Goal: Information Seeking & Learning: Check status

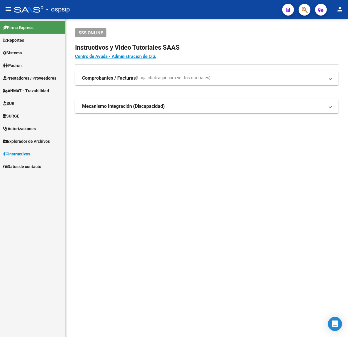
click at [301, 7] on button "button" at bounding box center [305, 10] width 12 height 12
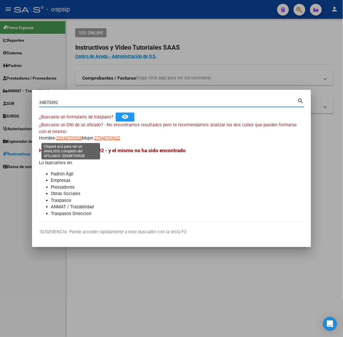
click at [74, 140] on span "20348703928" at bounding box center [69, 137] width 26 height 5
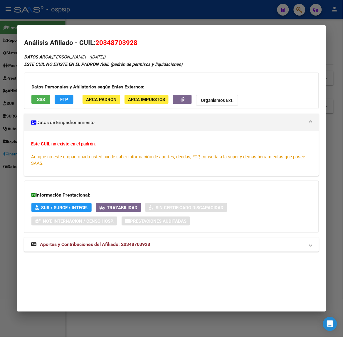
click at [129, 248] on strong "Aportes y Contribuciones del Afiliado: 20348703928" at bounding box center [90, 244] width 119 height 7
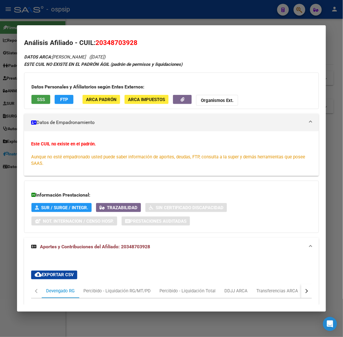
click at [37, 101] on span "SSS" at bounding box center [41, 99] width 8 height 5
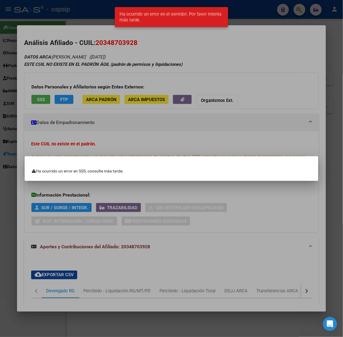
click at [103, 114] on div at bounding box center [171, 168] width 343 height 337
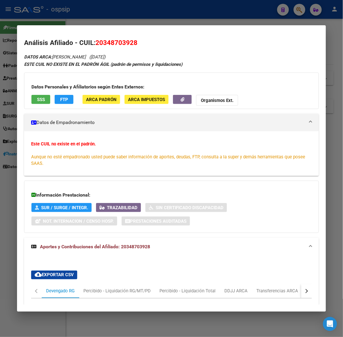
click at [60, 23] on div at bounding box center [171, 168] width 343 height 337
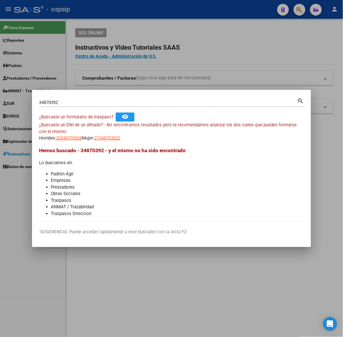
click at [79, 99] on div "34870392 Buscar (apellido, dni, [PERSON_NAME], nro traspaso, cuit, obra social)" at bounding box center [168, 102] width 258 height 9
click at [82, 101] on input "34870392" at bounding box center [168, 102] width 258 height 5
type input "31086477"
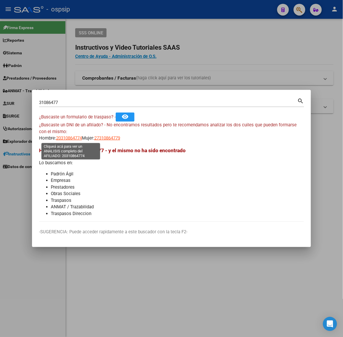
click at [64, 138] on span "20310864774" at bounding box center [69, 137] width 26 height 5
type textarea "20310864774"
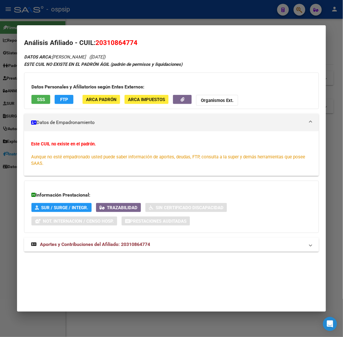
click at [123, 244] on span "Aportes y Contribuciones del Afiliado: 20310864774" at bounding box center [95, 245] width 110 height 6
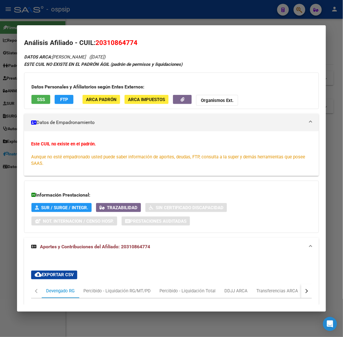
click at [32, 103] on button "SSS" at bounding box center [40, 99] width 19 height 9
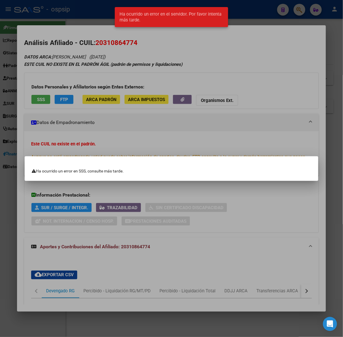
click at [66, 104] on div at bounding box center [171, 168] width 343 height 337
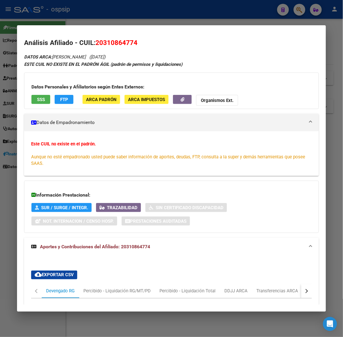
click at [75, 23] on div at bounding box center [171, 168] width 343 height 337
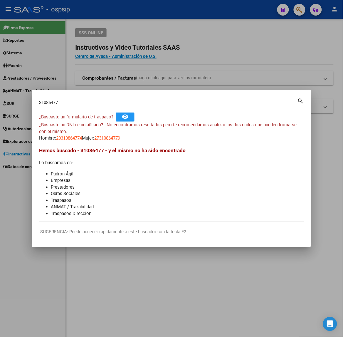
click at [95, 102] on input "31086477" at bounding box center [168, 102] width 258 height 5
type input "44029162"
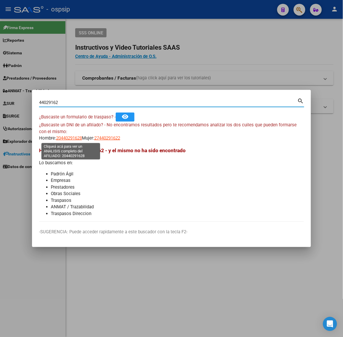
click at [65, 138] on span "20440291628" at bounding box center [69, 137] width 26 height 5
type textarea "20440291628"
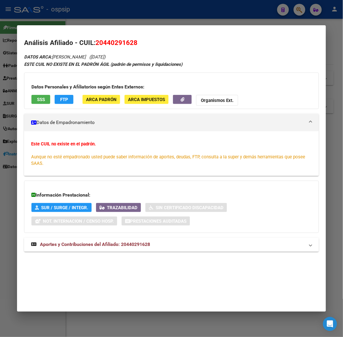
click at [46, 100] on button "SSS" at bounding box center [40, 99] width 19 height 9
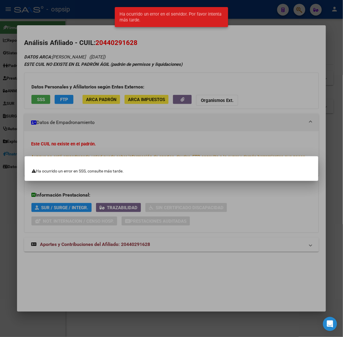
click at [81, 99] on div at bounding box center [171, 168] width 343 height 337
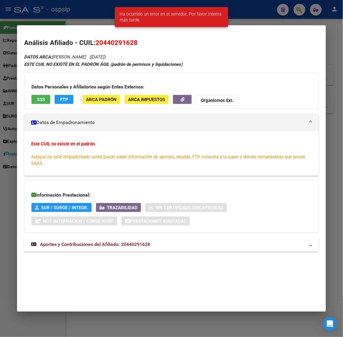
click at [104, 246] on span "Aportes y Contribuciones del Afiliado: 20440291628" at bounding box center [95, 245] width 110 height 6
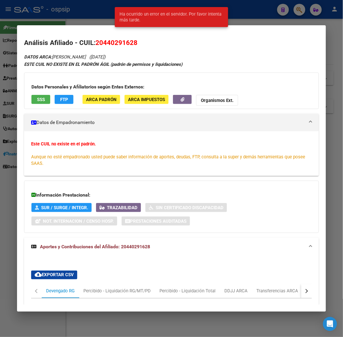
scroll to position [259, 0]
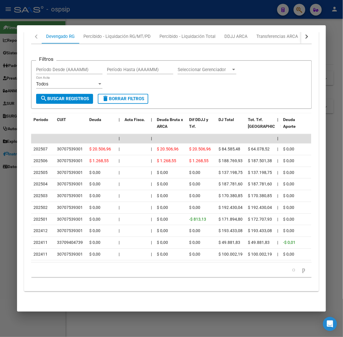
click at [109, 6] on div at bounding box center [171, 168] width 343 height 337
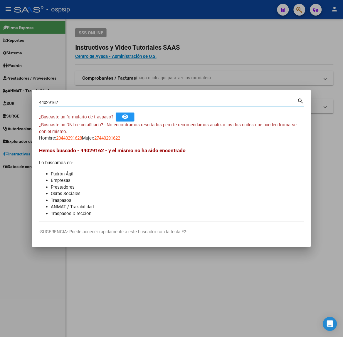
click at [123, 101] on input "44029162" at bounding box center [168, 102] width 258 height 5
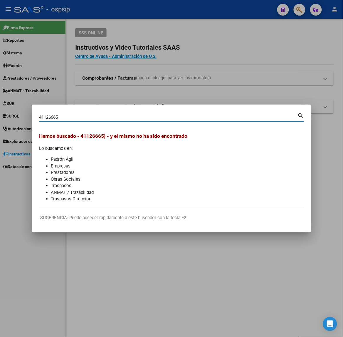
type input "41126665"
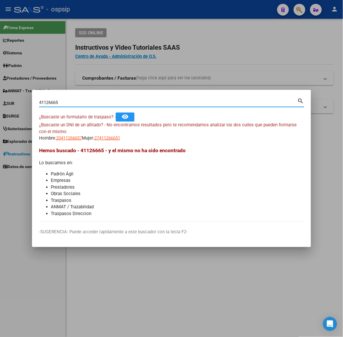
click at [65, 132] on div "¿Buscaste un DNI de un afiliado? - No encontramos resultados pero te recomendam…" at bounding box center [171, 132] width 265 height 20
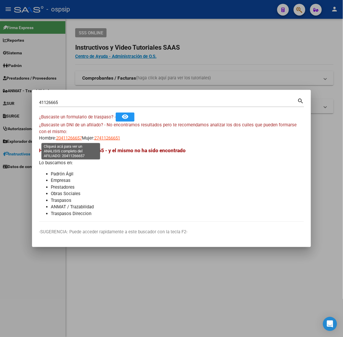
click at [68, 135] on span "20411266657" at bounding box center [69, 137] width 26 height 5
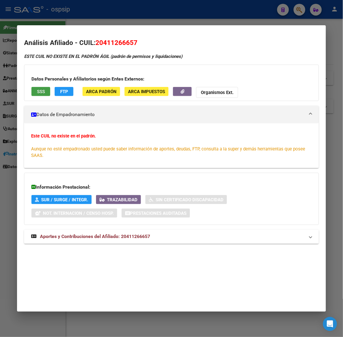
click at [43, 96] on button "SSS" at bounding box center [40, 91] width 19 height 9
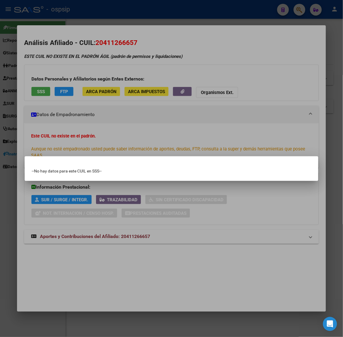
click at [68, 106] on div at bounding box center [171, 168] width 343 height 337
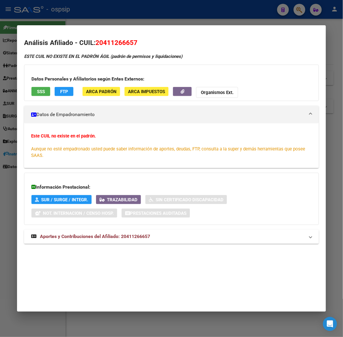
click at [109, 239] on span "Aportes y Contribuciones del Afiliado: 20411266657" at bounding box center [95, 237] width 110 height 6
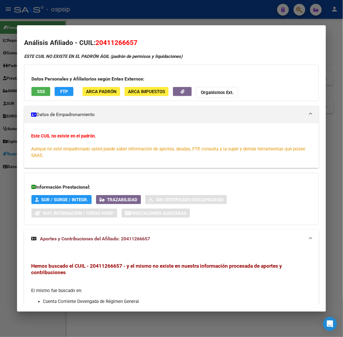
click at [84, 21] on div at bounding box center [171, 168] width 343 height 337
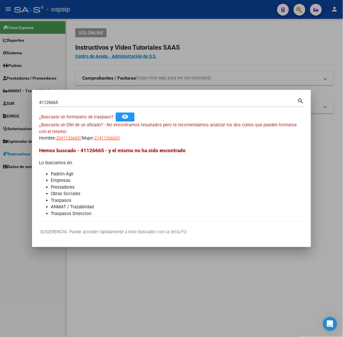
click at [110, 132] on div "¿Buscaste un DNI de un afiliado? - No encontramos resultados pero te recomendam…" at bounding box center [171, 132] width 265 height 20
click at [113, 135] on span "27411266651" at bounding box center [107, 137] width 26 height 5
type textarea "27411266651"
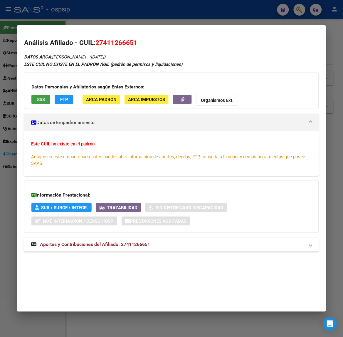
click at [37, 98] on span "SSS" at bounding box center [41, 99] width 8 height 5
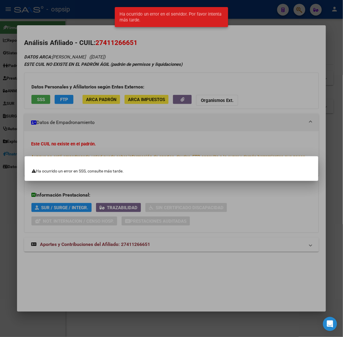
click at [46, 93] on div at bounding box center [171, 168] width 343 height 337
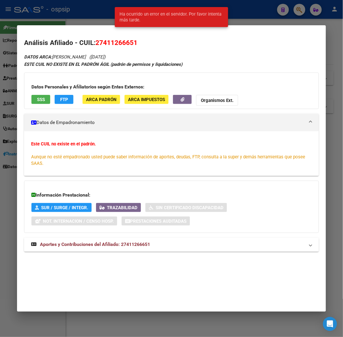
click at [94, 231] on div "Información Prestacional: SUR / SURGE / INTEGR. Trazabilidad Sin Certificado Di…" at bounding box center [171, 207] width 294 height 52
click at [102, 241] on strong "Aportes y Contribuciones del Afiliado: 27411266651" at bounding box center [90, 244] width 119 height 7
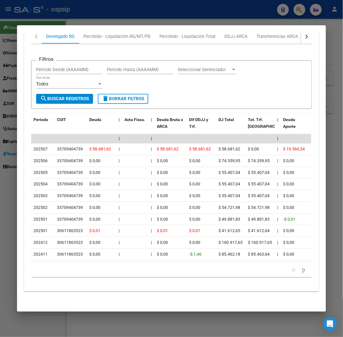
click at [100, 22] on div at bounding box center [171, 168] width 343 height 337
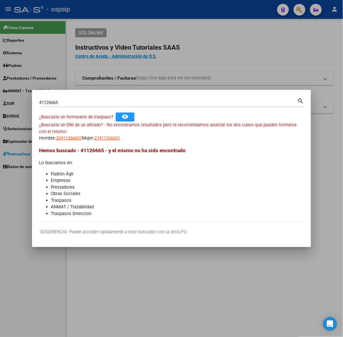
click at [90, 102] on input "41126665" at bounding box center [168, 102] width 258 height 5
type input "39007064"
click at [65, 137] on span "20390070641" at bounding box center [69, 137] width 26 height 5
type textarea "20390070641"
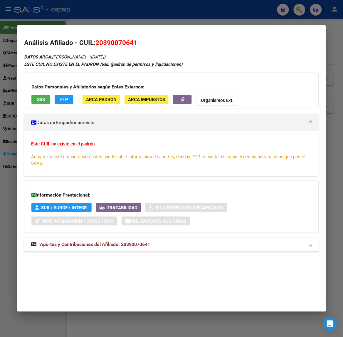
click at [37, 97] on span "SSS" at bounding box center [41, 99] width 8 height 5
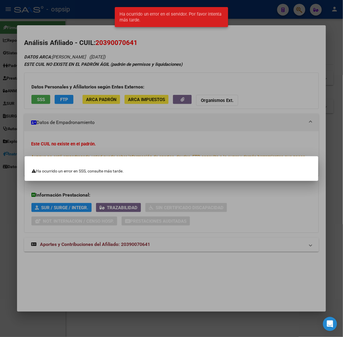
click at [114, 87] on div at bounding box center [171, 168] width 343 height 337
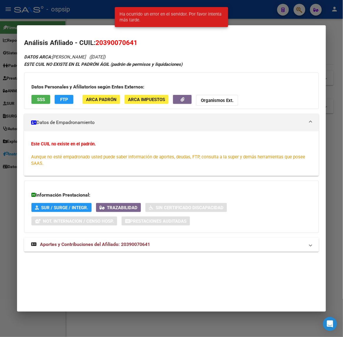
click at [137, 249] on mat-expansion-panel-header "Aportes y Contribuciones del Afiliado: 20390070641" at bounding box center [171, 244] width 294 height 14
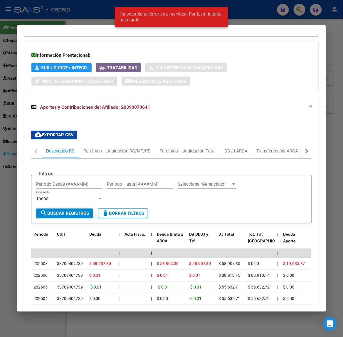
scroll to position [220, 0]
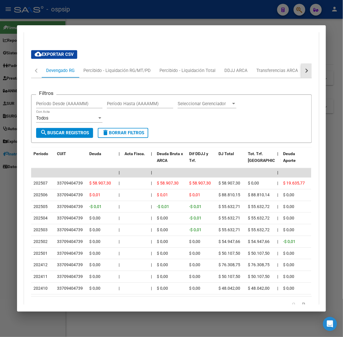
click at [301, 71] on button "button" at bounding box center [306, 71] width 11 height 14
click at [285, 71] on div "ARCA Relaciones Laborales" at bounding box center [270, 71] width 55 height 6
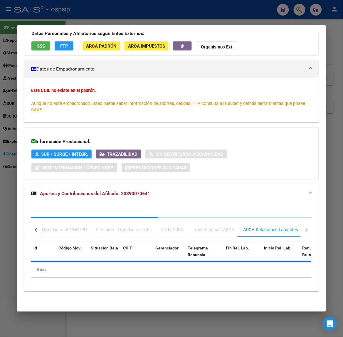
scroll to position [96, 0]
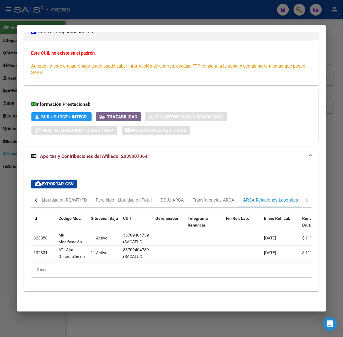
click at [153, 18] on div at bounding box center [171, 168] width 343 height 337
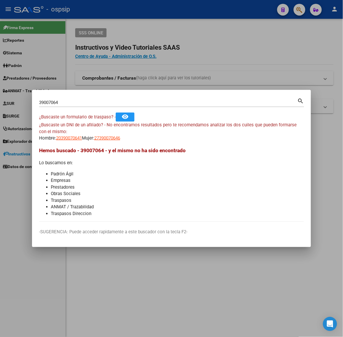
click at [131, 103] on input "39007064" at bounding box center [168, 102] width 258 height 5
type input "40807464"
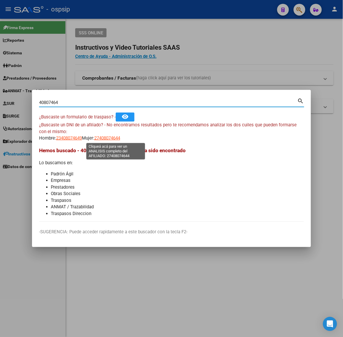
click at [102, 135] on span "27408074644" at bounding box center [107, 137] width 26 height 5
type textarea "27408074644"
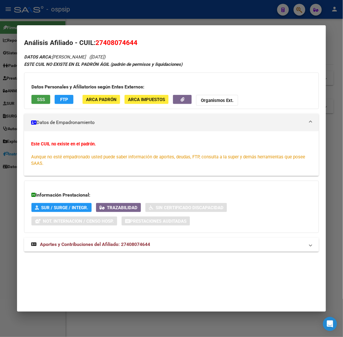
click at [43, 102] on button "SSS" at bounding box center [40, 99] width 19 height 9
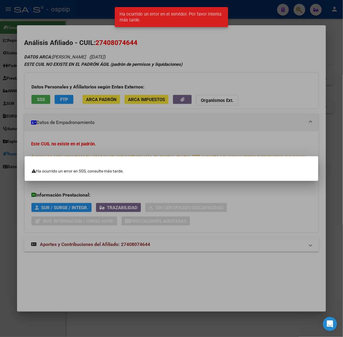
click at [105, 95] on div at bounding box center [171, 168] width 343 height 337
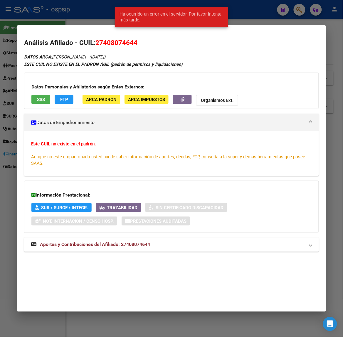
click at [156, 248] on mat-expansion-panel-header "Aportes y Contribuciones del Afiliado: 27408074644" at bounding box center [171, 244] width 294 height 14
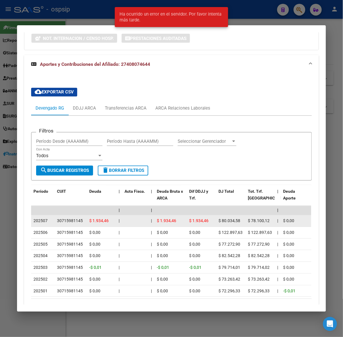
scroll to position [224, 0]
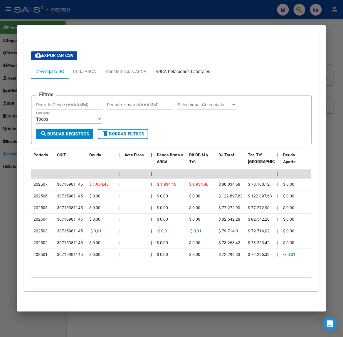
click at [151, 68] on div "ARCA Relaciones Laborales" at bounding box center [183, 72] width 64 height 14
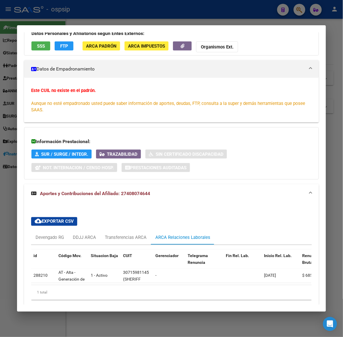
scroll to position [82, 0]
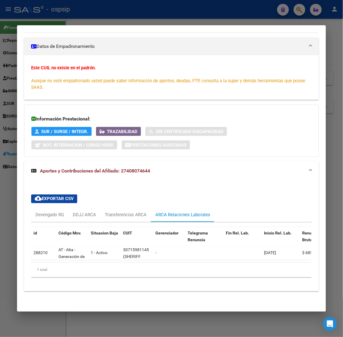
click at [134, 22] on div at bounding box center [171, 168] width 343 height 337
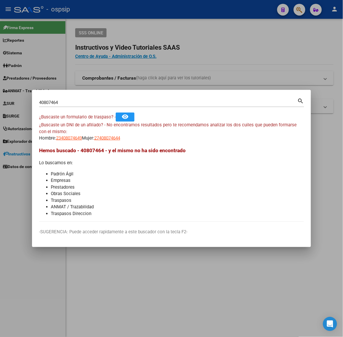
click at [112, 100] on input "40807464" at bounding box center [168, 102] width 258 height 5
type input "94714725"
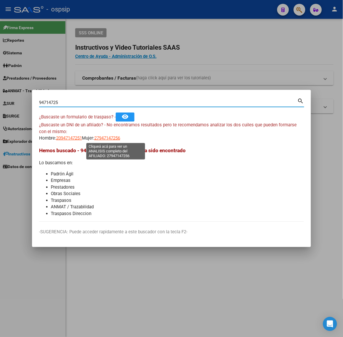
click at [120, 136] on span "27947147256" at bounding box center [107, 137] width 26 height 5
type textarea "27947147256"
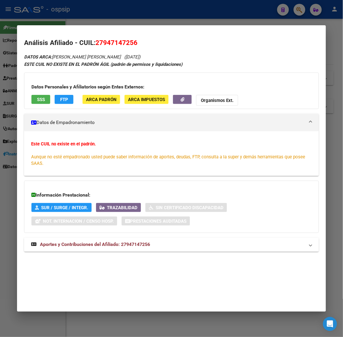
click at [41, 104] on button "SSS" at bounding box center [40, 99] width 19 height 9
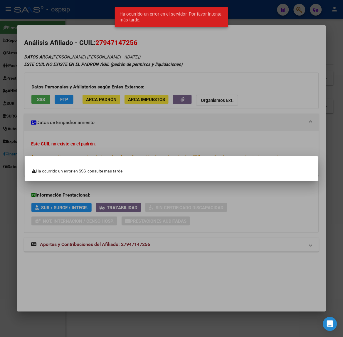
click at [57, 98] on div at bounding box center [171, 168] width 343 height 337
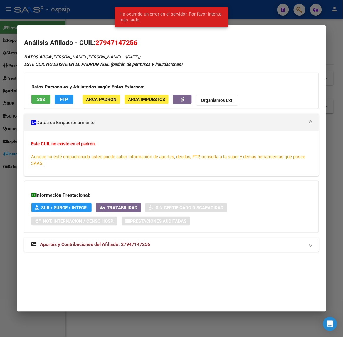
click at [105, 255] on div "DATOS ARCA: [PERSON_NAME] [PERSON_NAME] ([DATE]) ESTE CUIL NO EXISTE EN EL PADR…" at bounding box center [171, 155] width 294 height 205
click at [105, 247] on span "Aportes y Contribuciones del Afiliado: 27947147256" at bounding box center [95, 245] width 110 height 6
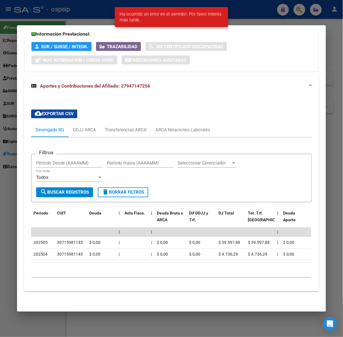
scroll to position [166, 0]
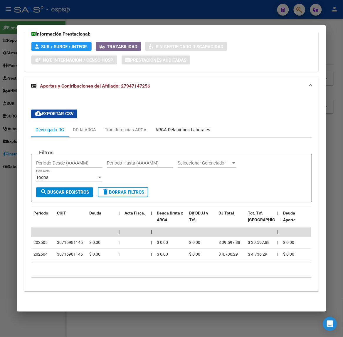
click at [184, 131] on div "ARCA Relaciones Laborales" at bounding box center [183, 130] width 64 height 14
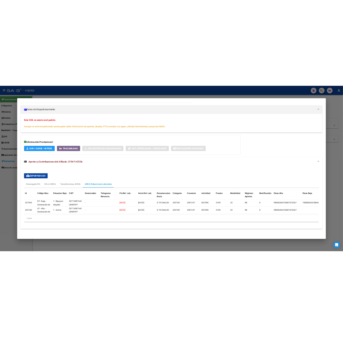
scroll to position [96, 0]
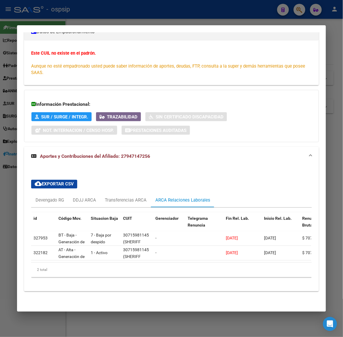
click at [163, 21] on div at bounding box center [171, 168] width 343 height 337
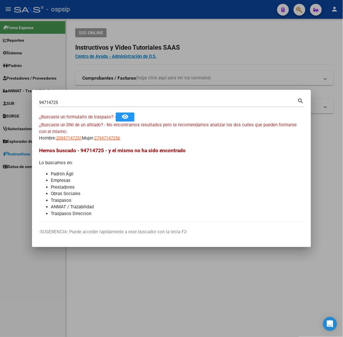
click at [144, 99] on div "94714725 Buscar (apellido, dni, [PERSON_NAME], [PERSON_NAME], cuit, obra social)" at bounding box center [168, 102] width 258 height 9
click at [143, 103] on input "94714725" at bounding box center [168, 102] width 258 height 5
type input "39128498"
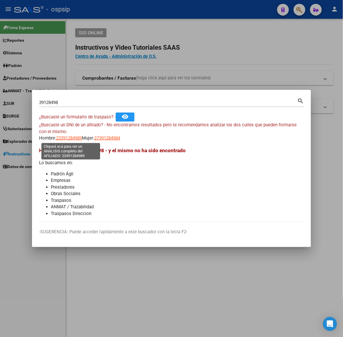
click at [67, 139] on span "23391284989" at bounding box center [69, 137] width 26 height 5
type textarea "23391284989"
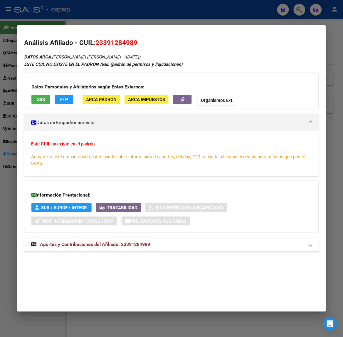
click at [53, 253] on div "DATOS ARCA: [PERSON_NAME] [PERSON_NAME] ([DATE]) ESTE CUIL NO EXISTE EN EL PADR…" at bounding box center [171, 155] width 294 height 205
click at [56, 250] on mat-expansion-panel-header "Aportes y Contribuciones del Afiliado: 23391284989" at bounding box center [171, 244] width 294 height 14
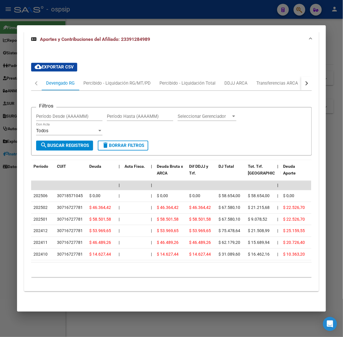
scroll to position [213, 0]
click at [304, 76] on button "button" at bounding box center [306, 83] width 11 height 14
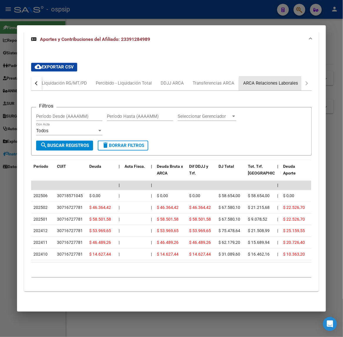
click at [289, 82] on div "ARCA Relaciones Laborales" at bounding box center [271, 83] width 64 height 14
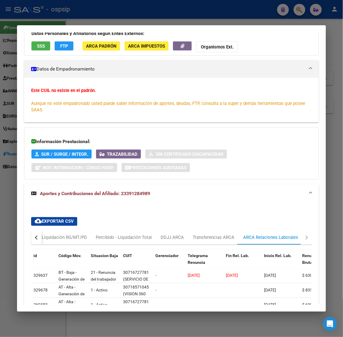
scroll to position [111, 0]
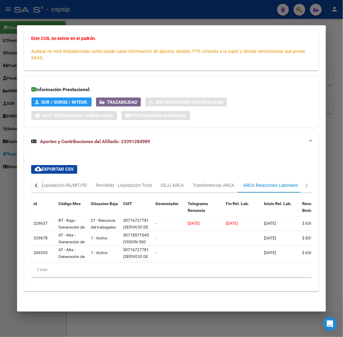
click at [201, 8] on div at bounding box center [171, 168] width 343 height 337
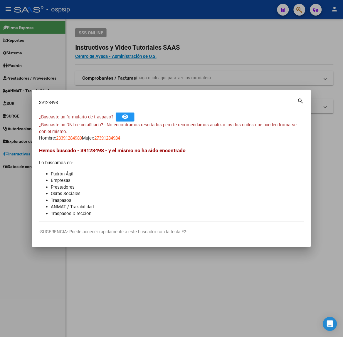
click at [118, 100] on input "39128498" at bounding box center [168, 102] width 258 height 5
type input "16120695"
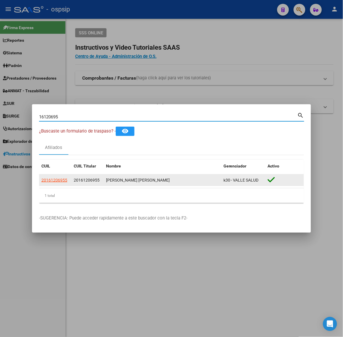
click at [63, 183] on datatable-body-cell "20161206955" at bounding box center [55, 179] width 32 height 11
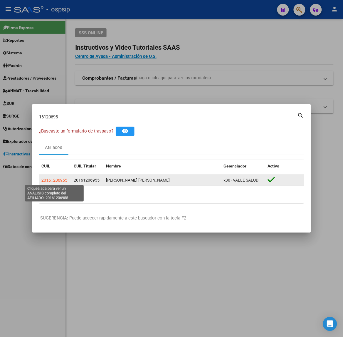
click at [61, 178] on span "20161206955" at bounding box center [54, 180] width 26 height 5
type textarea "20161206955"
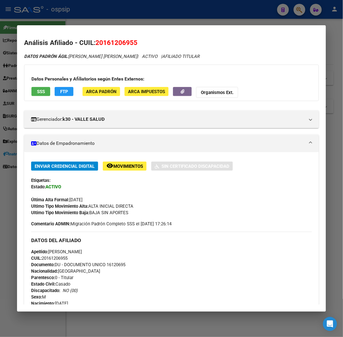
click at [44, 94] on button "SSS" at bounding box center [40, 91] width 19 height 9
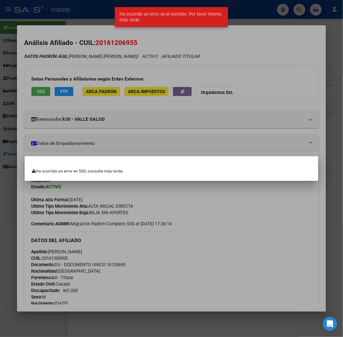
click at [68, 113] on div at bounding box center [171, 168] width 343 height 337
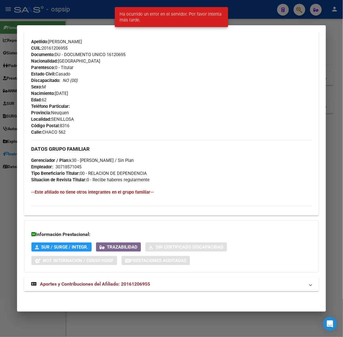
click at [127, 283] on span "Aportes y Contribuciones del Afiliado: 20161206955" at bounding box center [95, 284] width 110 height 6
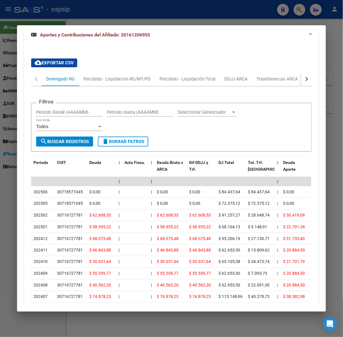
scroll to position [399, 0]
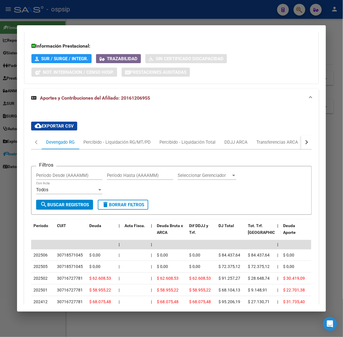
click at [306, 137] on button "button" at bounding box center [306, 142] width 11 height 14
click at [291, 142] on div "ARCA Relaciones Laborales" at bounding box center [270, 142] width 55 height 6
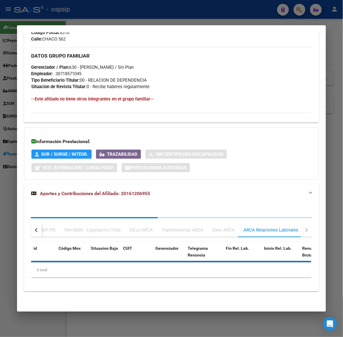
scroll to position [361, 0]
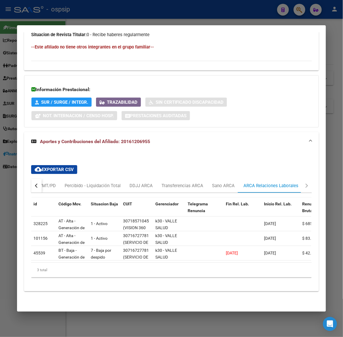
click at [141, 6] on div at bounding box center [171, 168] width 343 height 337
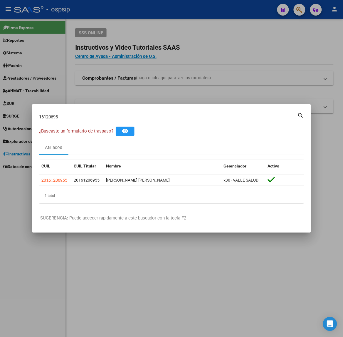
click at [132, 116] on input "16120695" at bounding box center [168, 116] width 258 height 5
type input "94714725"
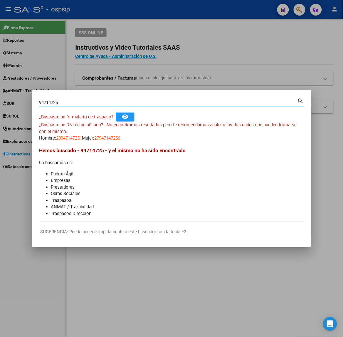
click at [103, 135] on app-link-go-to "27947147256" at bounding box center [107, 138] width 26 height 7
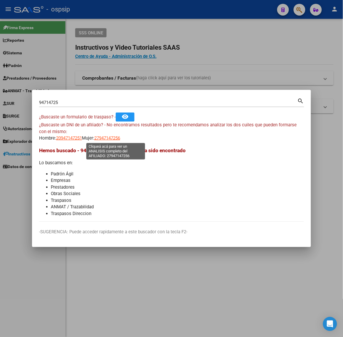
click at [108, 137] on span "27947147256" at bounding box center [107, 137] width 26 height 5
type textarea "27947147256"
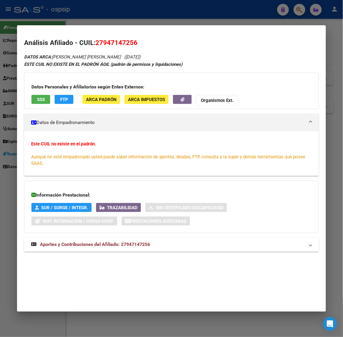
click at [94, 238] on mat-expansion-panel-header "Aportes y Contribuciones del Afiliado: 27947147256" at bounding box center [171, 244] width 294 height 14
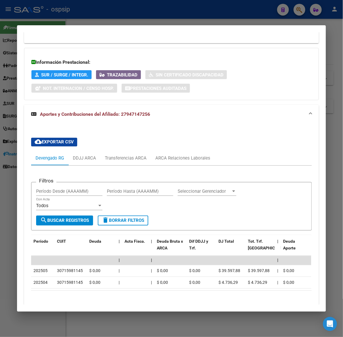
scroll to position [166, 0]
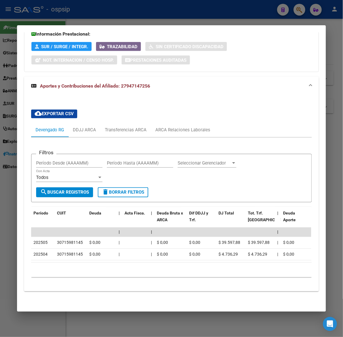
click at [191, 144] on app-list-header "Filtros Período Desde (AAAAMM) Período Hasta (AAAAMM) Seleccionar Gerenciador S…" at bounding box center [171, 173] width 280 height 58
click at [199, 127] on div "ARCA Relaciones Laborales" at bounding box center [182, 130] width 55 height 6
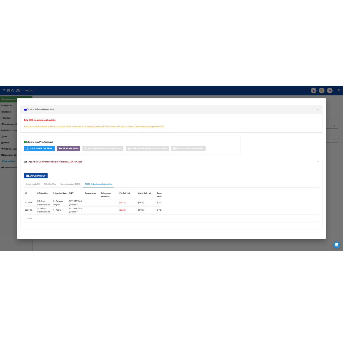
scroll to position [96, 0]
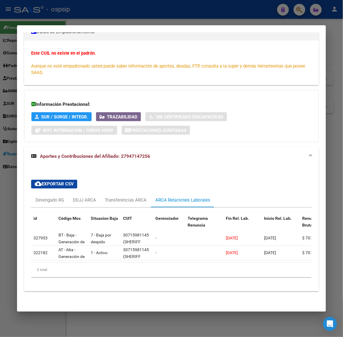
click at [193, 23] on div at bounding box center [171, 168] width 343 height 337
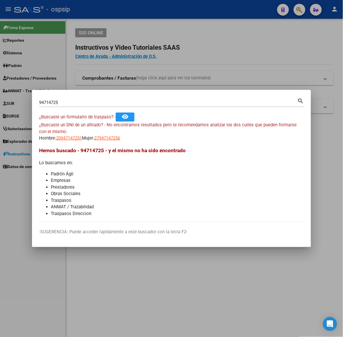
click at [123, 99] on div "94714725 Buscar (apellido, dni, [PERSON_NAME], [PERSON_NAME], cuit, obra social)" at bounding box center [168, 102] width 258 height 9
click at [123, 101] on input "94714725" at bounding box center [168, 102] width 258 height 5
type input "94355709"
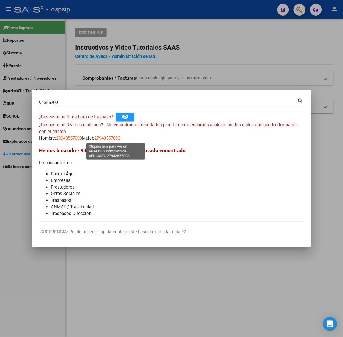
click at [109, 136] on span "27943557093" at bounding box center [107, 137] width 26 height 5
type textarea "27943557093"
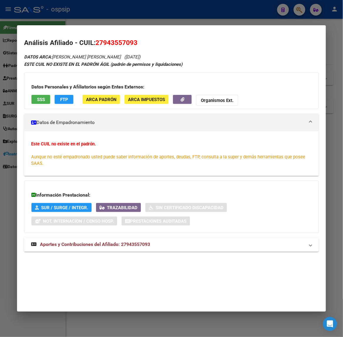
click at [104, 236] on div "DATOS ARCA: [PERSON_NAME] [PERSON_NAME] ([DATE]) ESTE CUIL NO EXISTE EN EL PADR…" at bounding box center [171, 155] width 294 height 205
click at [106, 241] on strong "Aportes y Contribuciones del Afiliado: 27943557093" at bounding box center [90, 244] width 119 height 7
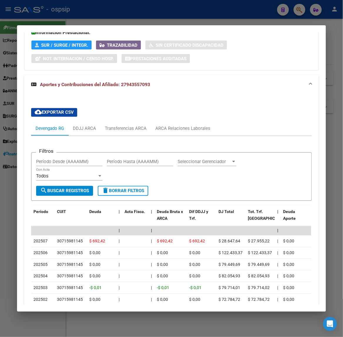
scroll to position [224, 0]
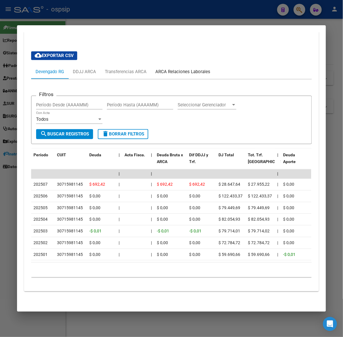
click at [183, 69] on div "ARCA Relaciones Laborales" at bounding box center [182, 72] width 55 height 6
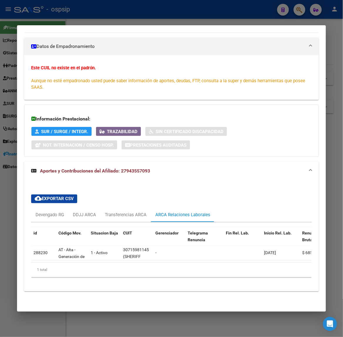
scroll to position [0, 0]
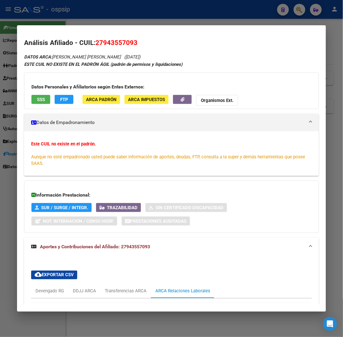
click at [137, 29] on mat-dialog-container "Análisis Afiliado - CUIL: 27943557093 DATOS ARCA: [PERSON_NAME] [PERSON_NAME] (…" at bounding box center [171, 168] width 309 height 286
click at [123, 18] on div at bounding box center [171, 168] width 343 height 337
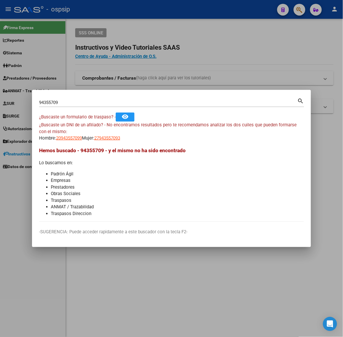
click at [113, 104] on input "94355709" at bounding box center [168, 102] width 258 height 5
type input "47719048"
click at [76, 142] on mat-dialog-content "47719048 Buscar (apellido, dni, cuil, nro traspaso, cuit, obra social) search ¿…" at bounding box center [171, 159] width 279 height 125
click at [112, 141] on app-link-go-to "27477190486" at bounding box center [107, 138] width 26 height 7
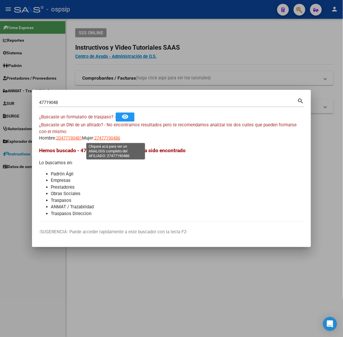
click at [112, 139] on span "27477190486" at bounding box center [107, 137] width 26 height 5
type textarea "27477190486"
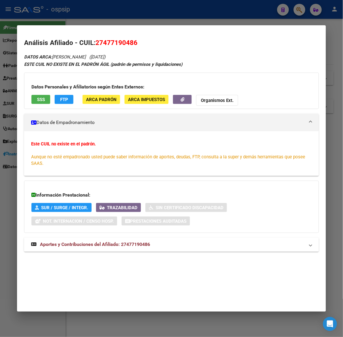
click at [104, 249] on mat-expansion-panel-header "Aportes y Contribuciones del Afiliado: 27477190486" at bounding box center [171, 244] width 294 height 14
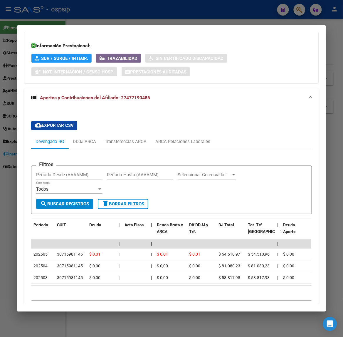
scroll to position [178, 0]
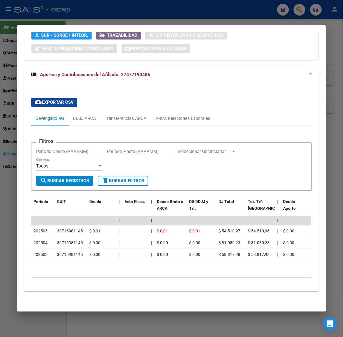
click at [201, 126] on div "Filtros Período Desde (AAAAMM) Período Hasta (AAAAMM) Seleccionar Gerenciador S…" at bounding box center [171, 204] width 280 height 156
click at [195, 119] on div "ARCA Relaciones Laborales" at bounding box center [183, 119] width 64 height 14
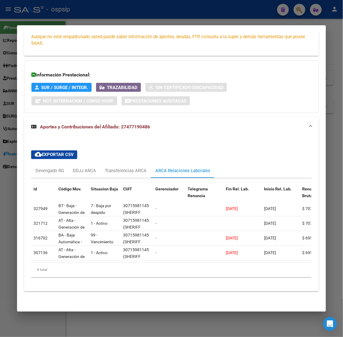
scroll to position [109, 0]
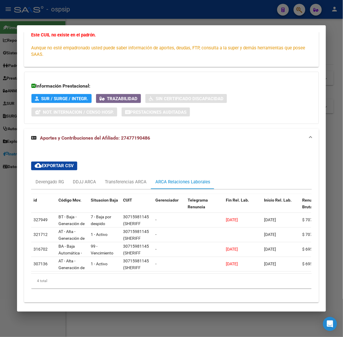
click at [132, 18] on div at bounding box center [171, 168] width 343 height 337
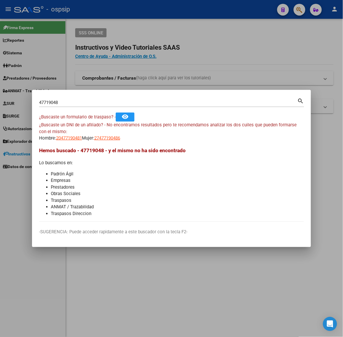
click at [100, 104] on input "47719048" at bounding box center [168, 102] width 258 height 5
type input "30643530"
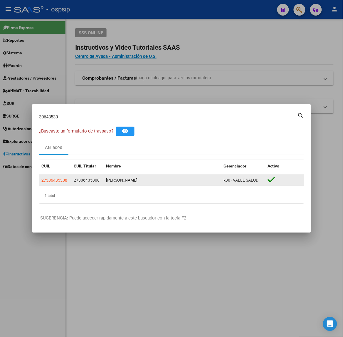
click at [63, 183] on app-link-go-to "27306435308" at bounding box center [54, 180] width 26 height 7
click at [65, 181] on span "27306435308" at bounding box center [54, 180] width 26 height 5
type textarea "27306435308"
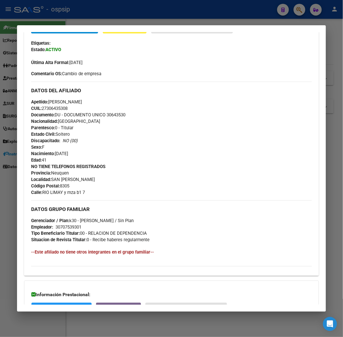
scroll to position [197, 0]
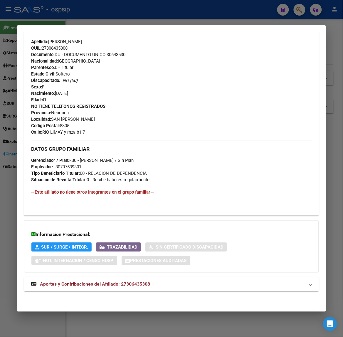
click at [107, 276] on div "DATOS PADRÓN ÁGIL: [PERSON_NAME] | ACTIVO | AFILIADO TITULAR Datos Personales y…" at bounding box center [171, 77] width 294 height 442
click at [111, 277] on mat-expansion-panel-header "Aportes y Contribuciones del Afiliado: 27306435308" at bounding box center [171, 284] width 294 height 14
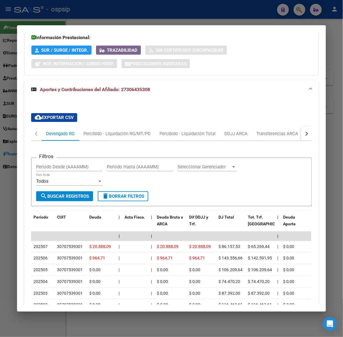
scroll to position [430, 0]
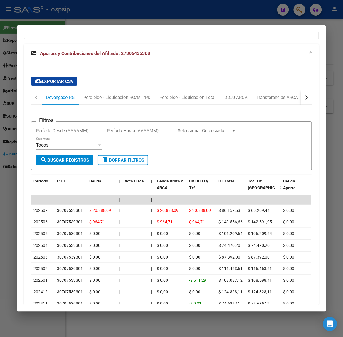
click at [144, 18] on div at bounding box center [171, 168] width 343 height 337
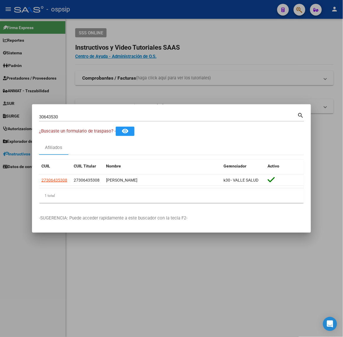
click at [131, 114] on input "30643530" at bounding box center [168, 116] width 258 height 5
type input "44909147"
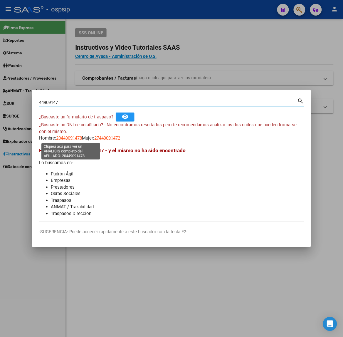
click at [65, 140] on span "20449091478" at bounding box center [69, 137] width 26 height 5
type textarea "20449091478"
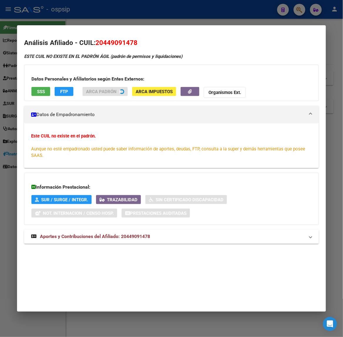
click at [37, 91] on div "Datos Personales y Afiliatorios según Entes Externos: SSS FTP ARCA Padrón ARCA …" at bounding box center [171, 83] width 294 height 36
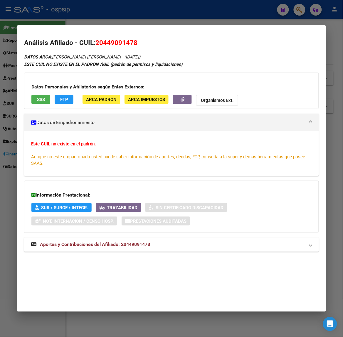
click at [98, 244] on span "Aportes y Contribuciones del Afiliado: 20449091478" at bounding box center [95, 245] width 110 height 6
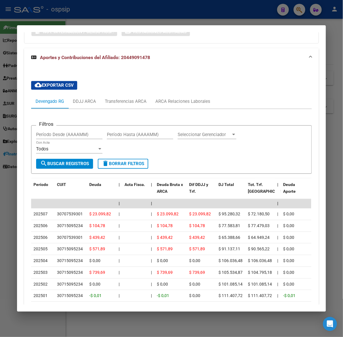
scroll to position [247, 0]
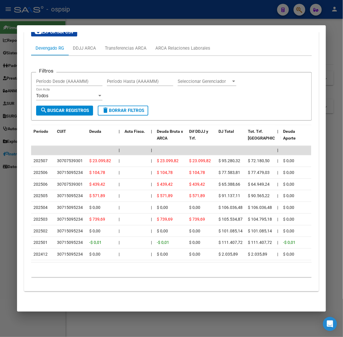
click at [112, 23] on div at bounding box center [171, 168] width 343 height 337
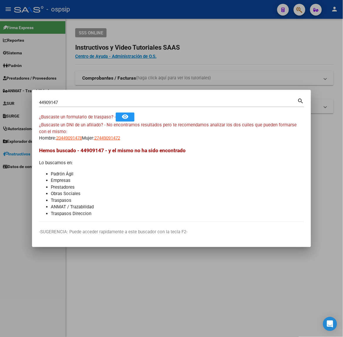
click at [109, 105] on input "44909147" at bounding box center [168, 102] width 258 height 5
type input "28685107"
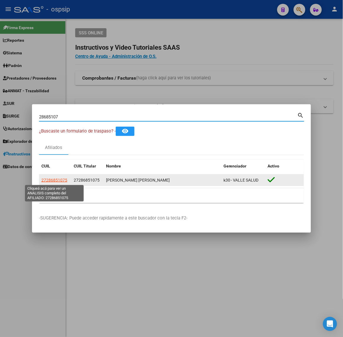
click at [62, 180] on span "27286851075" at bounding box center [54, 180] width 26 height 5
type textarea "27286851075"
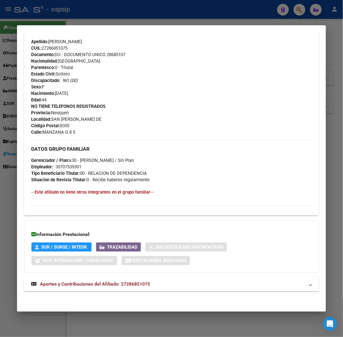
click at [175, 280] on mat-expansion-panel-header "Aportes y Contribuciones del Afiliado: 27286851075" at bounding box center [171, 284] width 294 height 14
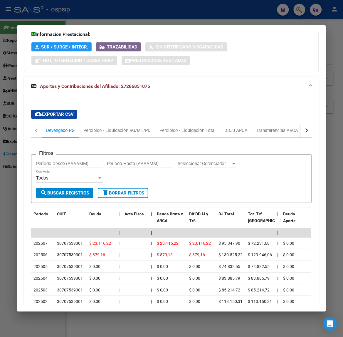
scroll to position [491, 0]
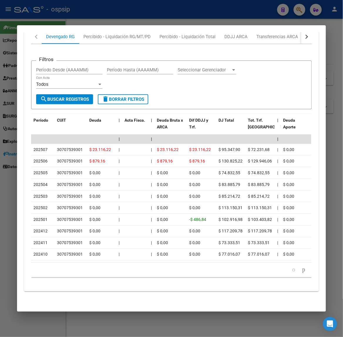
click at [88, 25] on mat-dialog-container "Análisis Afiliado - CUIL: 27286851075 DATOS PADRÓN ÁGIL: [PERSON_NAME] [PERSON_…" at bounding box center [171, 168] width 309 height 286
click at [61, 21] on div at bounding box center [171, 168] width 343 height 337
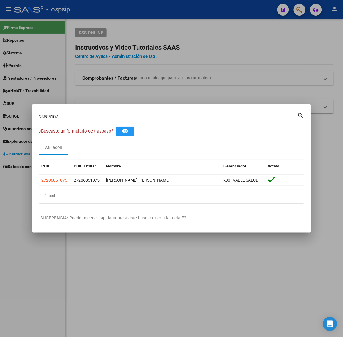
click at [83, 117] on input "28685107" at bounding box center [168, 116] width 258 height 5
type input "45327107"
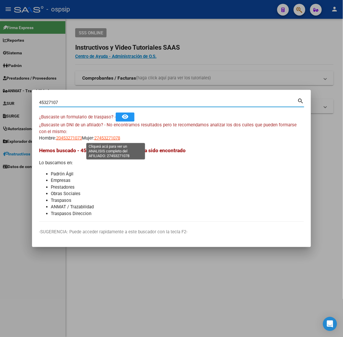
click at [114, 140] on span "27453271078" at bounding box center [107, 137] width 26 height 5
type textarea "27453271078"
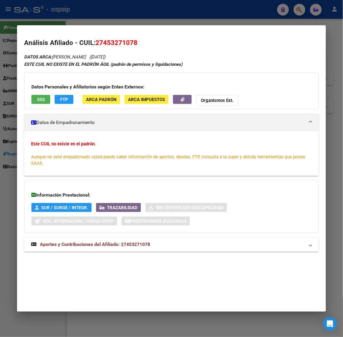
click at [103, 252] on div "DATOS ARCA: [PERSON_NAME] ([DATE]) ESTE CUIL NO EXISTE EN EL PADRÓN ÁGIL (padró…" at bounding box center [171, 155] width 294 height 205
click at [103, 250] on mat-expansion-panel-header "Aportes y Contribuciones del Afiliado: 27453271078" at bounding box center [171, 244] width 294 height 14
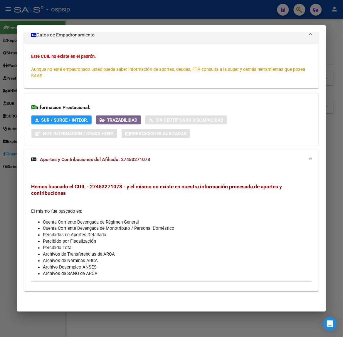
scroll to position [0, 0]
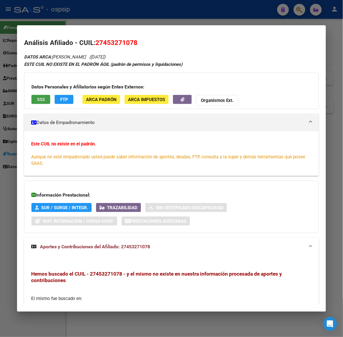
click at [38, 102] on span "SSS" at bounding box center [41, 99] width 8 height 5
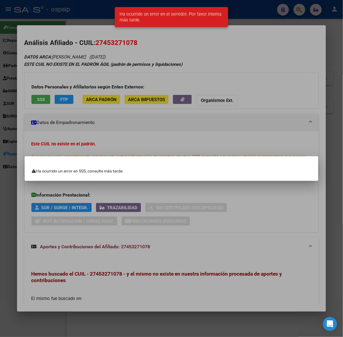
click at [38, 102] on div at bounding box center [171, 168] width 343 height 337
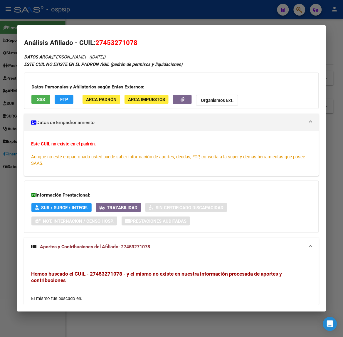
click at [49, 17] on div at bounding box center [171, 168] width 343 height 337
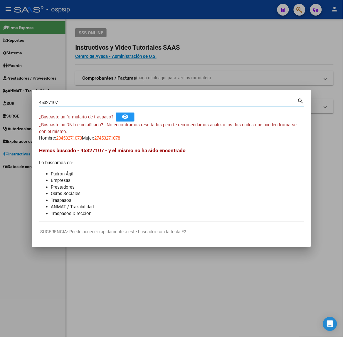
click at [102, 103] on input "45327107" at bounding box center [168, 102] width 258 height 5
type input "35313629"
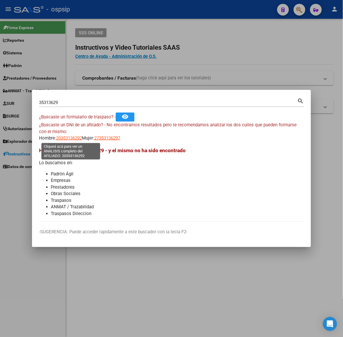
click at [70, 135] on span "20353136292" at bounding box center [69, 137] width 26 height 5
type textarea "20353136292"
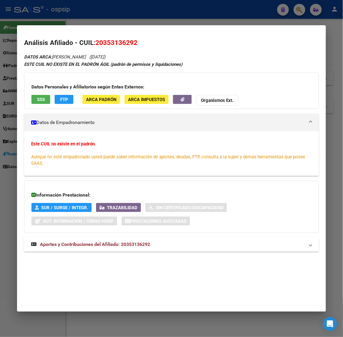
click at [124, 244] on span "Aportes y Contribuciones del Afiliado: 20353136292" at bounding box center [95, 245] width 110 height 6
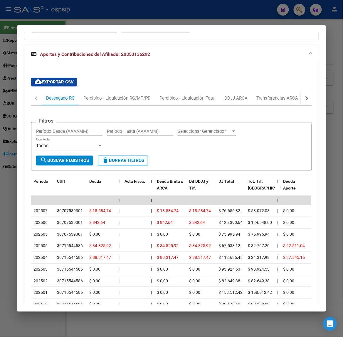
scroll to position [149, 0]
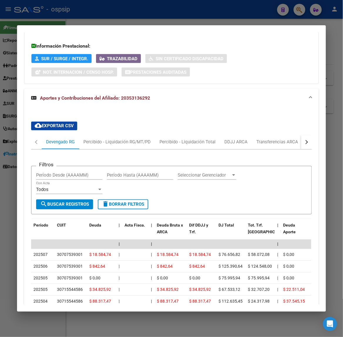
click at [309, 140] on div "cloud_download Exportar CSV Devengado RG Percibido - Liquidación RG/MT/PD Perci…" at bounding box center [171, 254] width 294 height 275
click at [308, 140] on button "button" at bounding box center [306, 142] width 11 height 14
click at [288, 142] on div "ARCA Relaciones Laborales" at bounding box center [270, 142] width 55 height 6
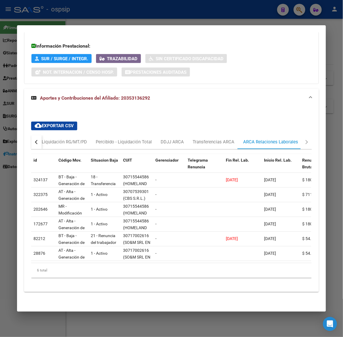
click at [156, 25] on mat-dialog-container "Análisis Afiliado - CUIL: 20353136292 DATOS ARCA: [PERSON_NAME] ([DATE]) ESTE C…" at bounding box center [171, 168] width 309 height 286
click at [93, 18] on div at bounding box center [171, 168] width 343 height 337
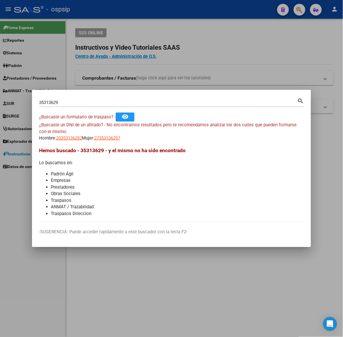
click at [97, 102] on input "35313629" at bounding box center [168, 102] width 258 height 5
type input "30643530"
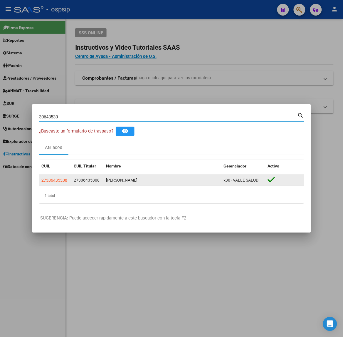
click at [62, 182] on span "27306435308" at bounding box center [54, 180] width 26 height 5
type textarea "27306435308"
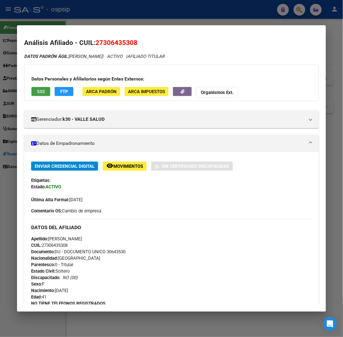
click at [37, 94] on span "SSS" at bounding box center [41, 91] width 8 height 5
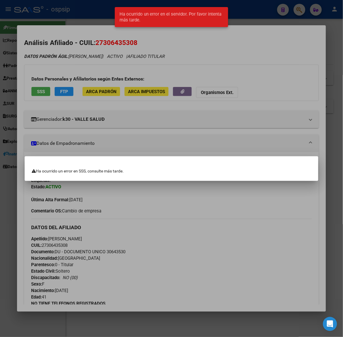
click at [114, 118] on div at bounding box center [171, 168] width 343 height 337
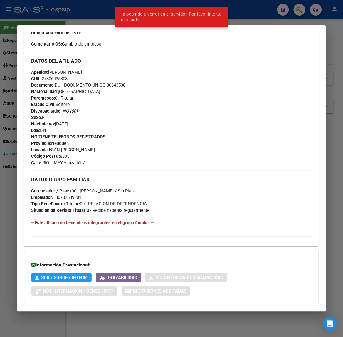
scroll to position [197, 0]
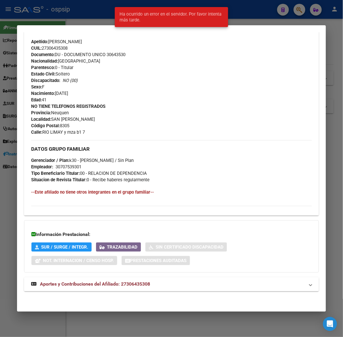
click at [159, 279] on mat-expansion-panel-header "Aportes y Contribuciones del Afiliado: 27306435308" at bounding box center [171, 284] width 294 height 14
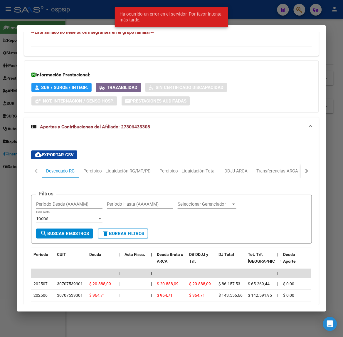
scroll to position [430, 0]
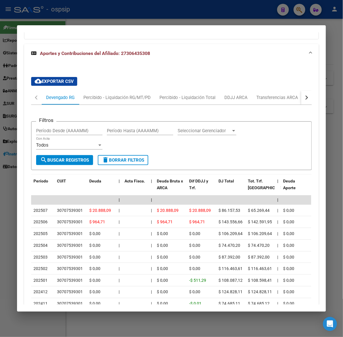
click at [304, 97] on div "button" at bounding box center [306, 97] width 4 height 4
click at [297, 99] on mat-tab-header "Devengado RG Percibido - Liquidación RG/MT/PD Percibido - Liquidación Total DDJ…" at bounding box center [171, 97] width 280 height 14
click at [292, 102] on div "ARCA Relaciones Laborales" at bounding box center [271, 97] width 64 height 14
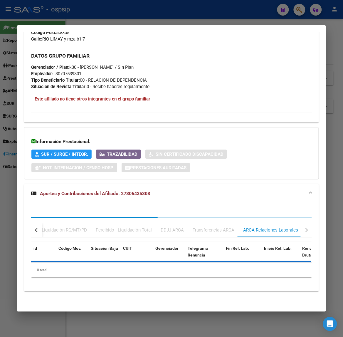
scroll to position [363, 0]
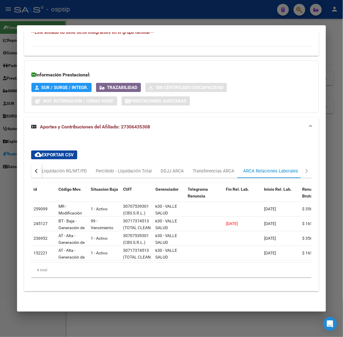
click at [192, 8] on div at bounding box center [171, 168] width 343 height 337
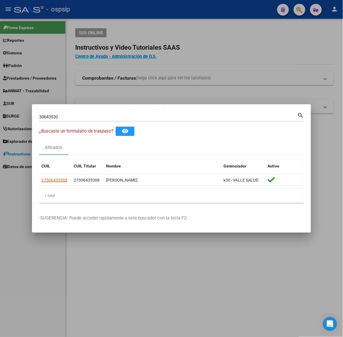
click at [108, 123] on div "30643530 Buscar (apellido, dni, [PERSON_NAME], [PERSON_NAME], cuit, obra social…" at bounding box center [171, 119] width 265 height 16
click at [110, 120] on div "30643530 Buscar (apellido, dni, cuil, [PERSON_NAME], cuit, obra social)" at bounding box center [168, 116] width 258 height 9
click at [109, 112] on div "30643530 Buscar (apellido, dni, [PERSON_NAME], [PERSON_NAME], cuit, obra social…" at bounding box center [171, 116] width 265 height 10
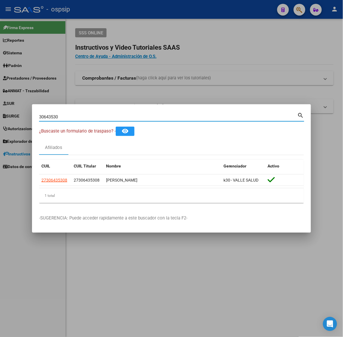
click at [114, 118] on input "30643530" at bounding box center [168, 116] width 258 height 5
type input "27470671"
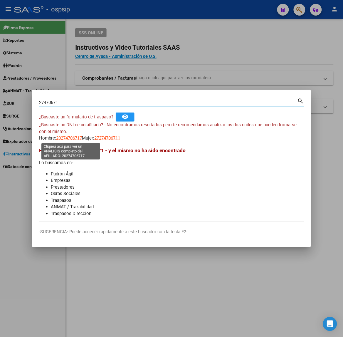
click at [64, 139] on span "20274706717" at bounding box center [69, 137] width 26 height 5
type textarea "20274706717"
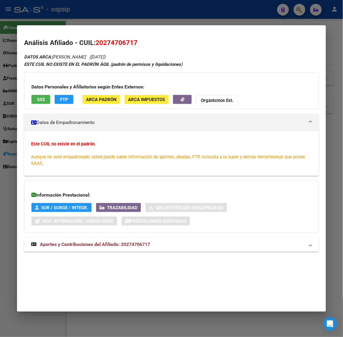
click at [44, 103] on button "SSS" at bounding box center [40, 99] width 19 height 9
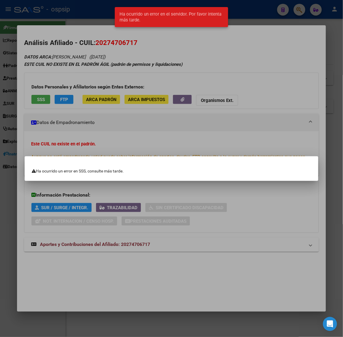
click at [60, 132] on div at bounding box center [171, 168] width 343 height 337
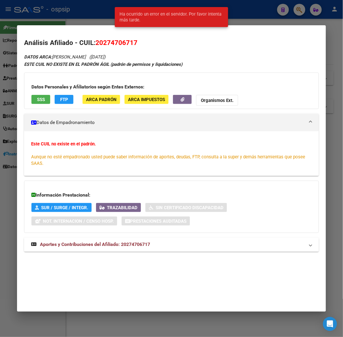
click at [109, 248] on mat-expansion-panel-header "Aportes y Contribuciones del Afiliado: 20274706717" at bounding box center [171, 244] width 294 height 14
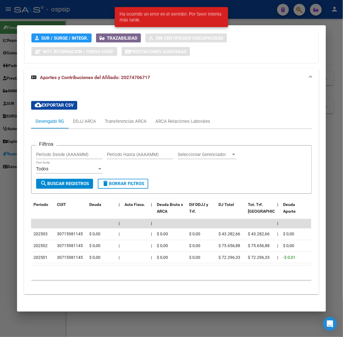
scroll to position [178, 0]
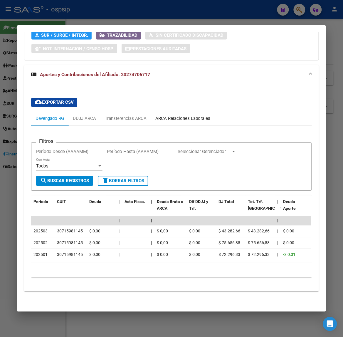
click at [190, 112] on div "ARCA Relaciones Laborales" at bounding box center [183, 119] width 64 height 14
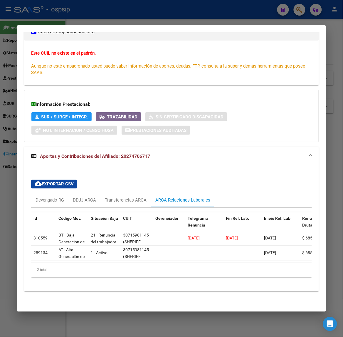
scroll to position [80, 0]
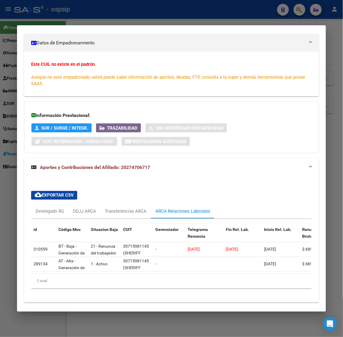
click at [38, 11] on div at bounding box center [171, 168] width 343 height 337
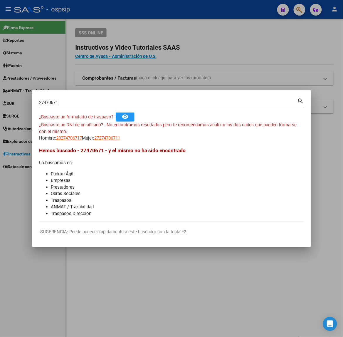
click at [75, 105] on div "27470671 Buscar (apellido, dni, [PERSON_NAME], [PERSON_NAME], cuit, obra social)" at bounding box center [168, 102] width 258 height 9
click at [74, 103] on input "27470671" at bounding box center [168, 102] width 258 height 5
type input "35835082"
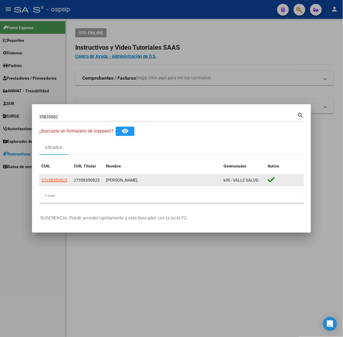
click at [58, 183] on app-link-go-to "27358350823" at bounding box center [54, 180] width 26 height 7
click at [57, 175] on datatable-body-cell "27358350823" at bounding box center [55, 179] width 32 height 11
click at [59, 180] on span "27358350823" at bounding box center [54, 180] width 26 height 5
type textarea "27358350823"
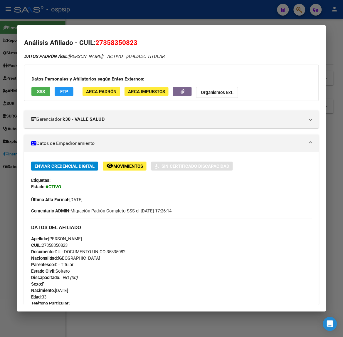
scroll to position [197, 0]
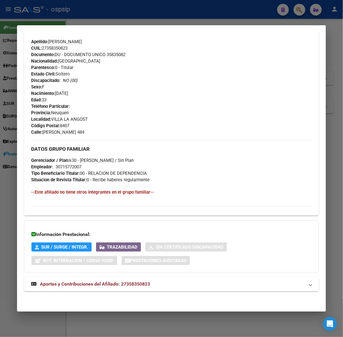
click at [150, 284] on mat-panel-title "Aportes y Contribuciones del Afiliado: 27358350823" at bounding box center [167, 284] width 273 height 7
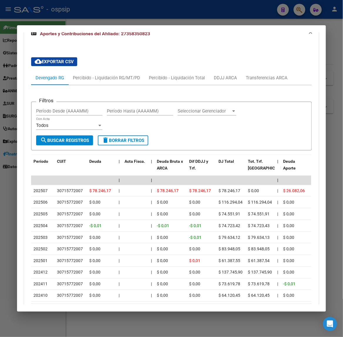
scroll to position [491, 0]
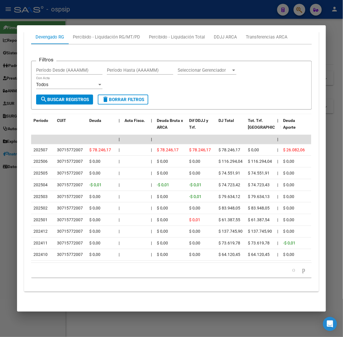
click at [69, 22] on div at bounding box center [171, 168] width 343 height 337
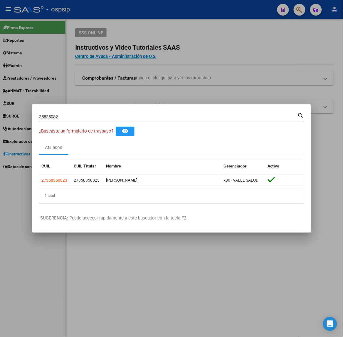
click at [72, 125] on div "35835082 Buscar (apellido, dni, cuil, [PERSON_NAME], cuit, obra social) search" at bounding box center [171, 119] width 265 height 16
click at [70, 118] on input "35835082" at bounding box center [168, 116] width 258 height 5
type input "95865147"
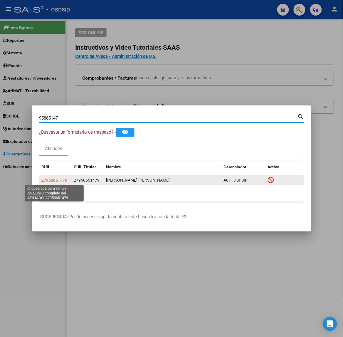
click at [56, 178] on span "27958651479" at bounding box center [54, 180] width 26 height 5
type textarea "27958651479"
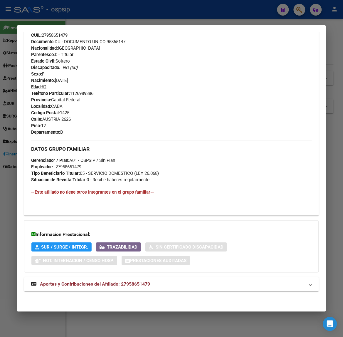
drag, startPoint x: 146, startPoint y: 285, endPoint x: 143, endPoint y: 260, distance: 25.4
click at [143, 286] on span "Aportes y Contribuciones del Afiliado: 27958651479" at bounding box center [95, 284] width 110 height 6
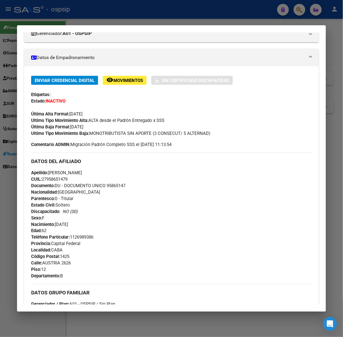
scroll to position [0, 0]
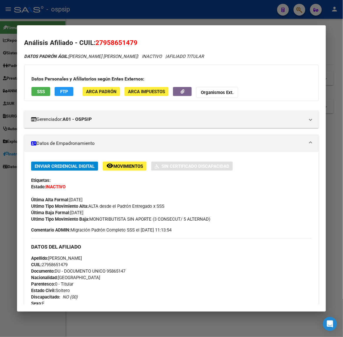
click at [40, 97] on app-consulta-sss-html "SSS" at bounding box center [40, 92] width 19 height 11
click at [40, 94] on button "SSS" at bounding box center [40, 91] width 19 height 9
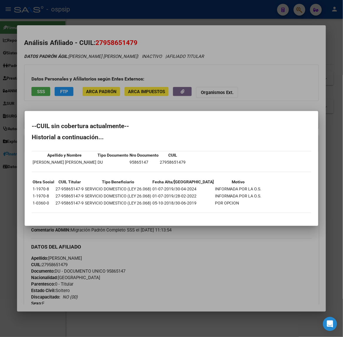
click at [106, 65] on div at bounding box center [171, 168] width 343 height 337
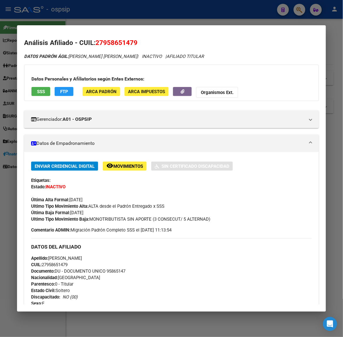
click at [119, 22] on div at bounding box center [171, 168] width 343 height 337
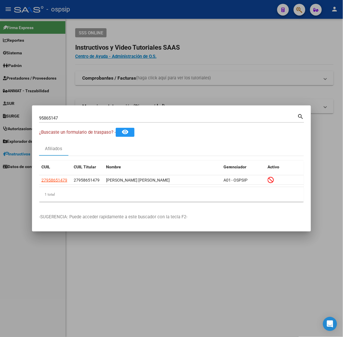
click at [106, 120] on input "95865147" at bounding box center [168, 117] width 258 height 5
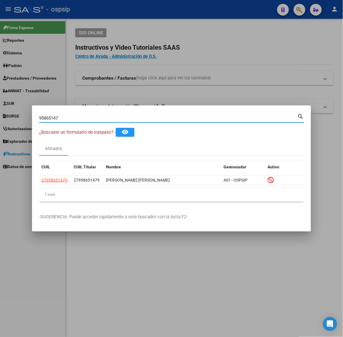
click at [106, 120] on input "95865147" at bounding box center [168, 117] width 258 height 5
type input "43834899"
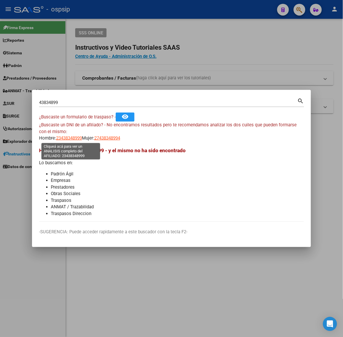
click at [69, 137] on span "23438348999" at bounding box center [69, 137] width 26 height 5
type textarea "23438348999"
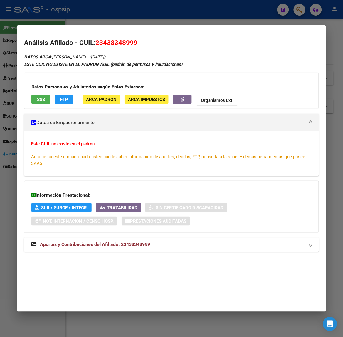
click at [100, 249] on mat-expansion-panel-header "Aportes y Contribuciones del Afiliado: 23438348999" at bounding box center [171, 244] width 294 height 14
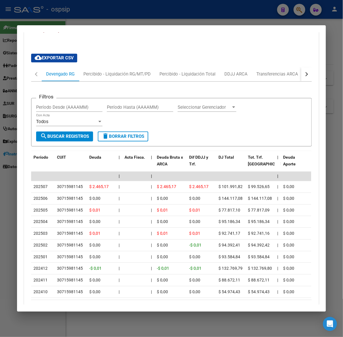
scroll to position [186, 0]
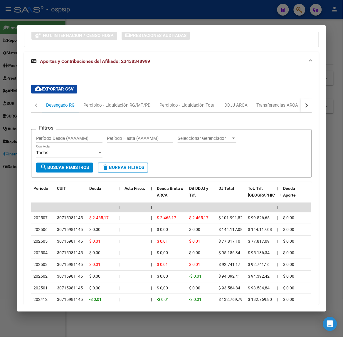
click at [308, 112] on div "cloud_download Exportar CSV Devengado RG Percibido - Liquidación RG/MT/PD Perci…" at bounding box center [171, 217] width 294 height 275
click at [307, 112] on button "button" at bounding box center [306, 105] width 11 height 14
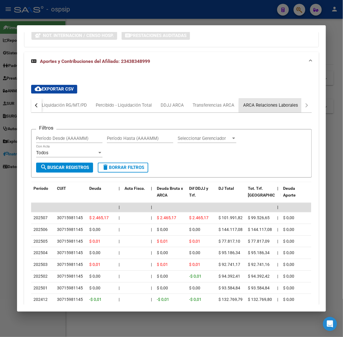
click at [285, 106] on div "ARCA Relaciones Laborales" at bounding box center [270, 105] width 55 height 6
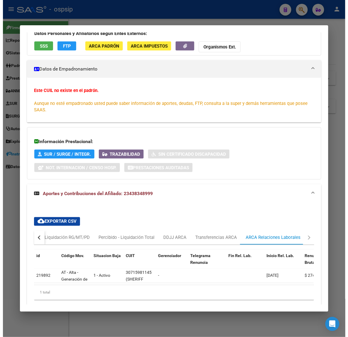
scroll to position [82, 0]
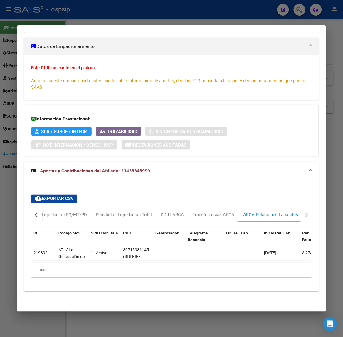
click at [70, 9] on div at bounding box center [171, 168] width 343 height 337
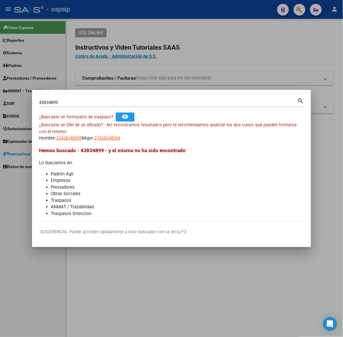
click at [46, 57] on div at bounding box center [171, 168] width 343 height 337
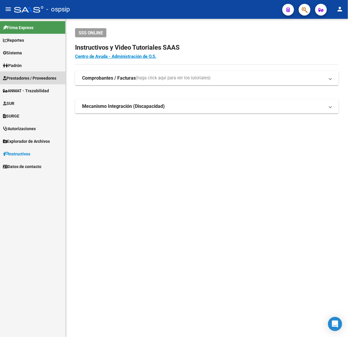
click at [28, 82] on link "Prestadores / Proveedores" at bounding box center [32, 78] width 65 height 13
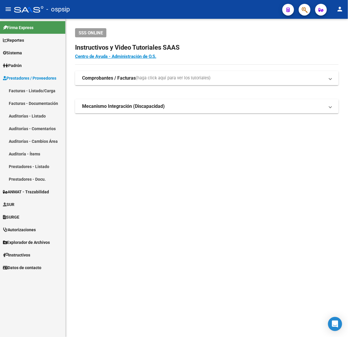
click at [28, 94] on link "Facturas - Listado/Carga" at bounding box center [32, 90] width 65 height 13
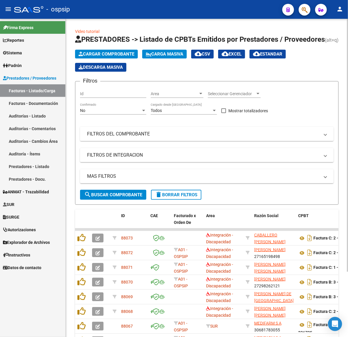
click at [168, 134] on mat-panel-title "FILTROS DEL COMPROBANTE" at bounding box center [203, 134] width 233 height 6
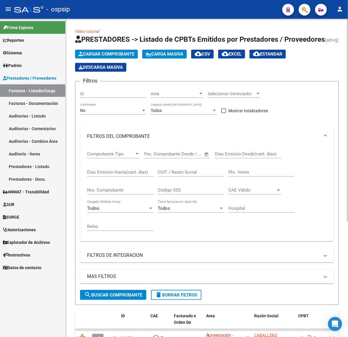
click at [129, 189] on input "Nro. Comprobante" at bounding box center [120, 189] width 66 height 5
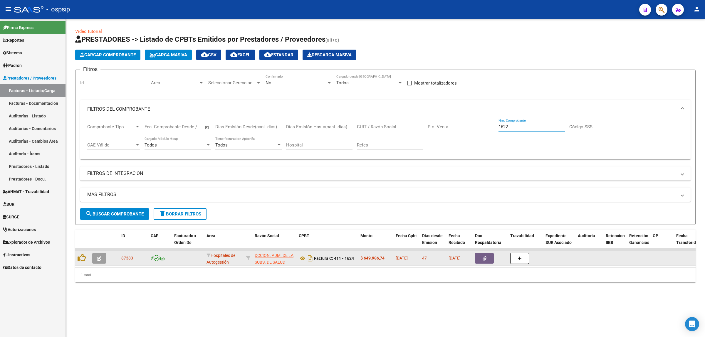
type input "1622"
click at [348, 259] on icon "button" at bounding box center [484, 258] width 4 height 4
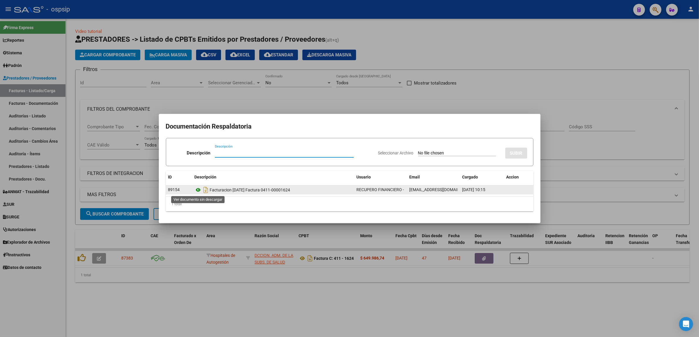
click at [200, 190] on icon at bounding box center [199, 189] width 8 height 7
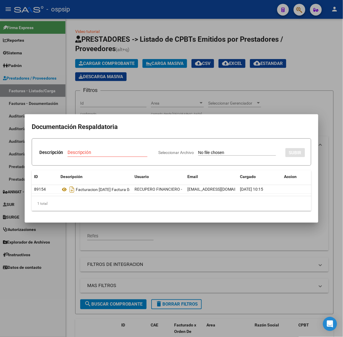
click at [175, 82] on div at bounding box center [171, 168] width 343 height 337
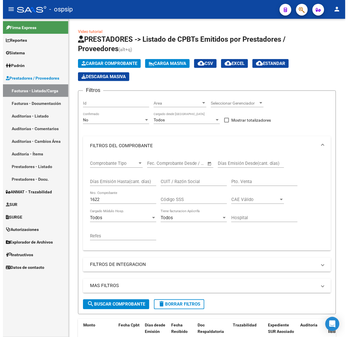
scroll to position [4, 0]
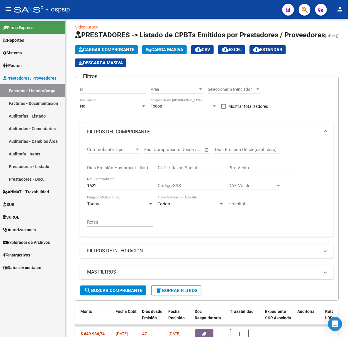
click at [18, 29] on span "Firma Express" at bounding box center [18, 27] width 31 height 6
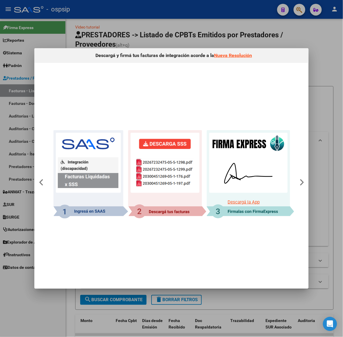
click at [43, 22] on div at bounding box center [171, 168] width 343 height 337
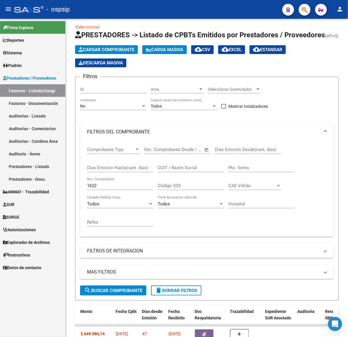
click at [23, 9] on div at bounding box center [28, 9] width 29 height 6
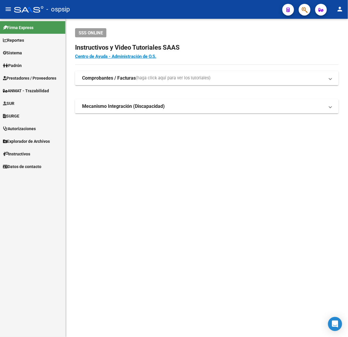
click at [307, 14] on span "button" at bounding box center [305, 10] width 6 height 12
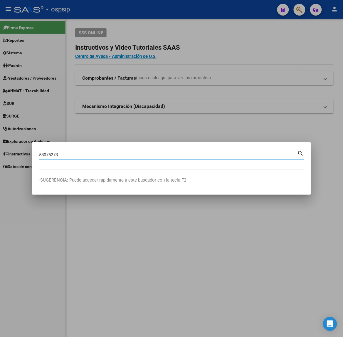
type input "58075273"
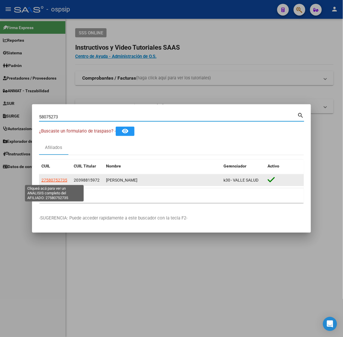
click at [58, 181] on span "27580752735" at bounding box center [54, 180] width 26 height 5
type textarea "27580752735"
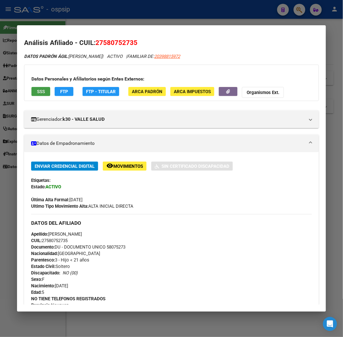
click at [40, 92] on span "SSS" at bounding box center [41, 91] width 8 height 5
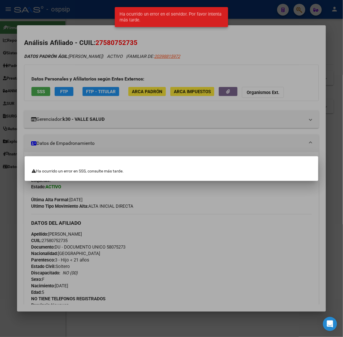
click at [103, 107] on div at bounding box center [171, 168] width 343 height 337
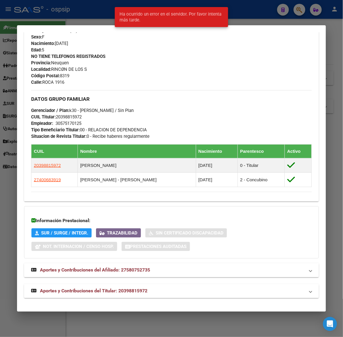
click at [133, 290] on span "Aportes y Contribuciones del Titular: 20398815972" at bounding box center [93, 291] width 107 height 6
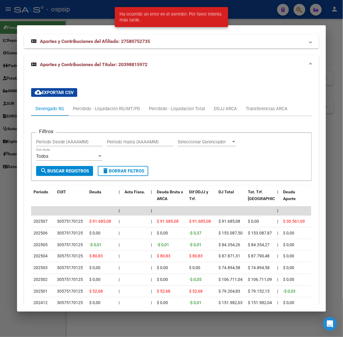
scroll to position [542, 0]
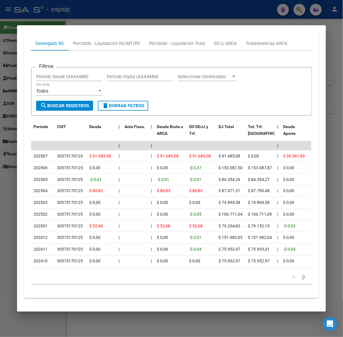
click at [169, 20] on div at bounding box center [171, 168] width 343 height 337
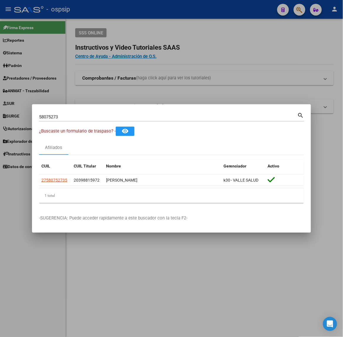
click at [145, 115] on input "58075273" at bounding box center [168, 116] width 258 height 5
click at [144, 116] on input "58075273" at bounding box center [168, 116] width 258 height 5
type input "96121780"
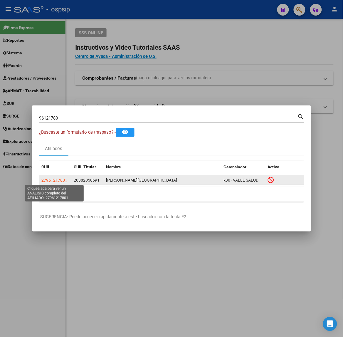
click at [60, 179] on span "27961217801" at bounding box center [54, 180] width 26 height 5
type textarea "27961217801"
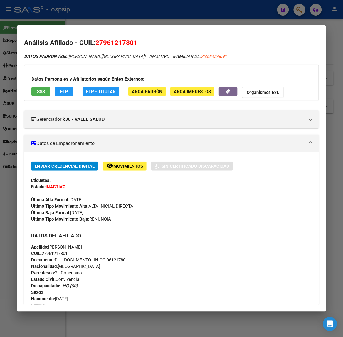
scroll to position [239, 0]
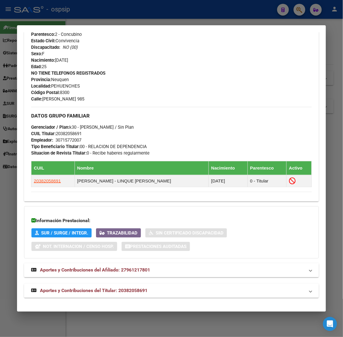
click at [150, 293] on mat-panel-title "Aportes y Contribuciones del Titular: 20382058691" at bounding box center [167, 290] width 273 height 7
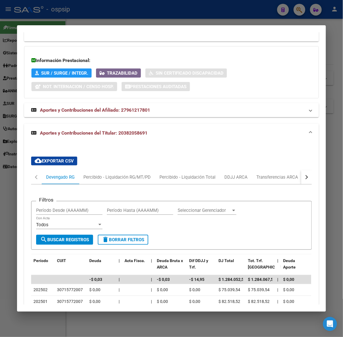
scroll to position [472, 0]
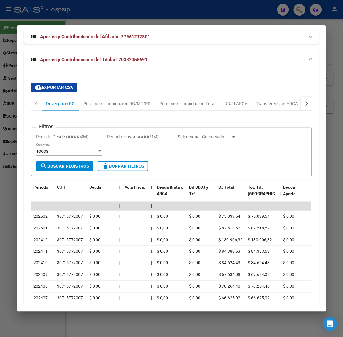
click at [301, 103] on button "button" at bounding box center [306, 104] width 11 height 14
click at [283, 108] on div "ARCA Relaciones Laborales" at bounding box center [271, 104] width 64 height 14
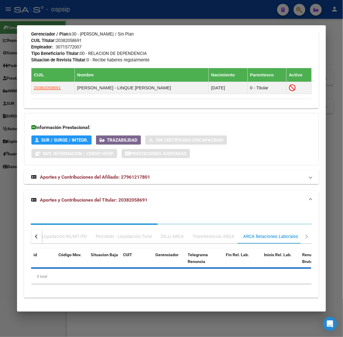
scroll to position [360, 0]
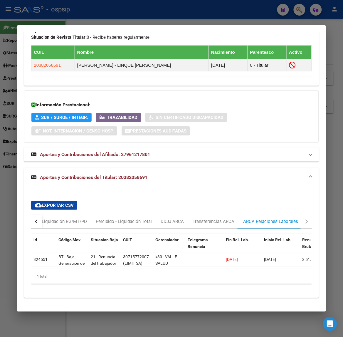
click at [112, 21] on div at bounding box center [171, 168] width 343 height 337
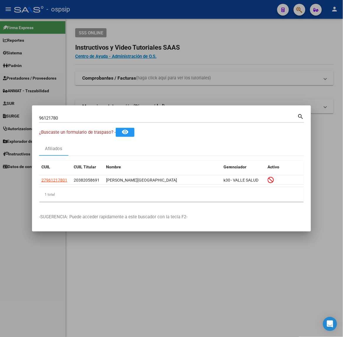
click at [94, 118] on input "96121780" at bounding box center [168, 117] width 258 height 5
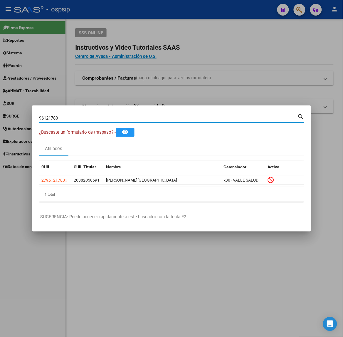
click at [94, 118] on input "96121780" at bounding box center [168, 117] width 258 height 5
type input "30143962"
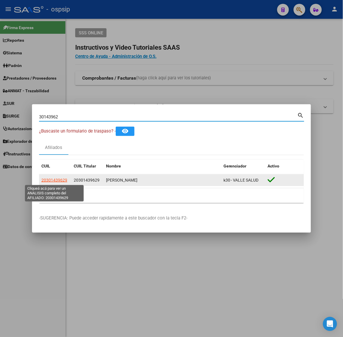
click at [48, 178] on span "20301439629" at bounding box center [54, 180] width 26 height 5
type textarea "20301439629"
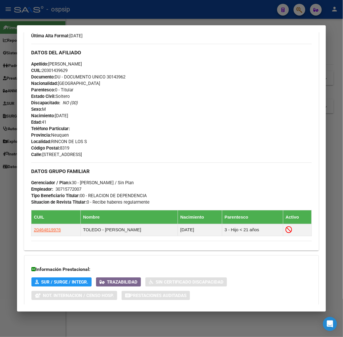
scroll to position [199, 0]
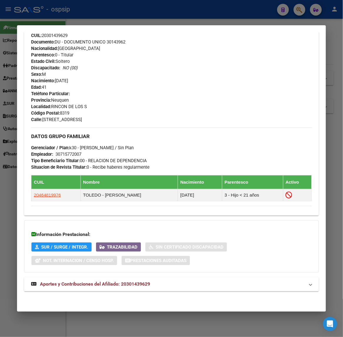
click at [121, 281] on strong "Aportes y Contribuciones del Afiliado: 20301439629" at bounding box center [90, 284] width 119 height 7
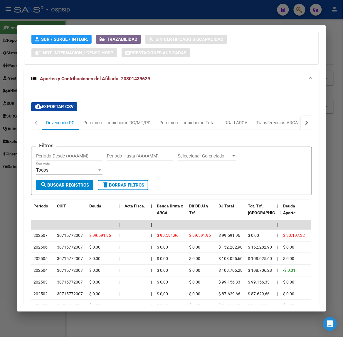
scroll to position [498, 0]
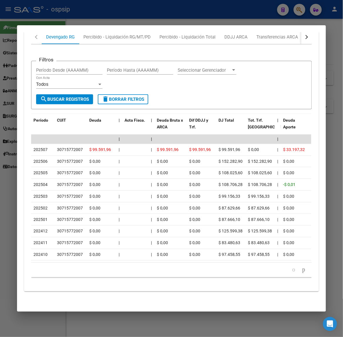
click at [114, 22] on div at bounding box center [171, 168] width 343 height 337
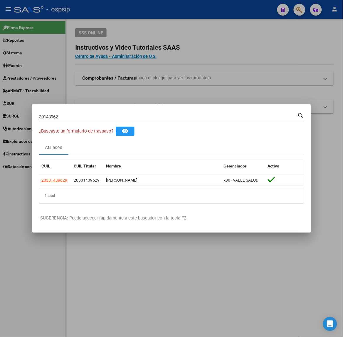
click at [110, 116] on input "30143962" at bounding box center [168, 116] width 258 height 5
type input "22969822"
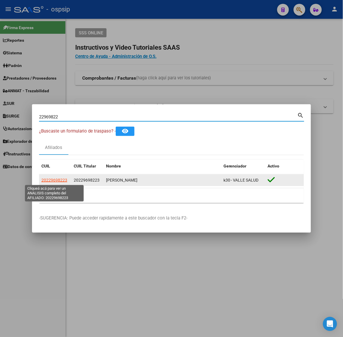
click at [63, 179] on span "20229698223" at bounding box center [54, 180] width 26 height 5
type textarea "20229698223"
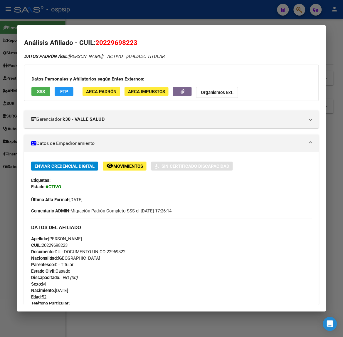
click at [43, 92] on button "SSS" at bounding box center [40, 91] width 19 height 9
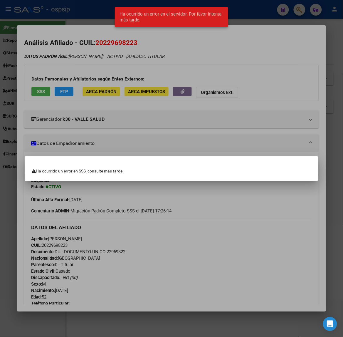
click at [131, 85] on div at bounding box center [171, 168] width 343 height 337
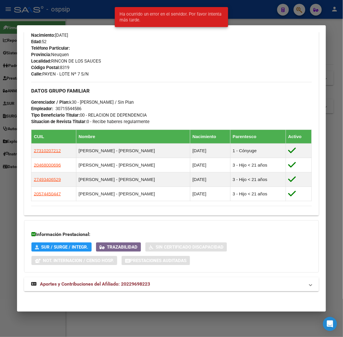
click at [166, 281] on mat-panel-title "Aportes y Contribuciones del Afiliado: 20229698223" at bounding box center [167, 284] width 273 height 7
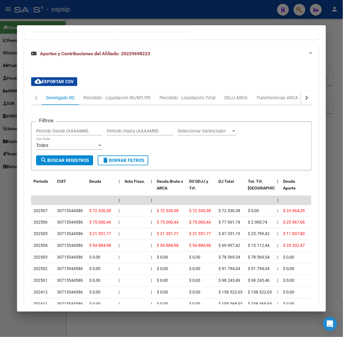
scroll to position [491, 0]
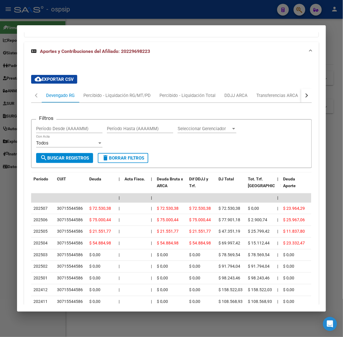
click at [307, 101] on button "button" at bounding box center [306, 95] width 11 height 14
click at [284, 99] on div "ARCA Relaciones Laborales" at bounding box center [270, 95] width 55 height 6
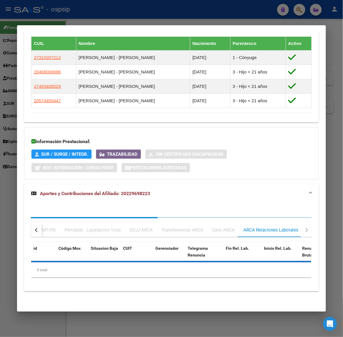
scroll to position [394, 0]
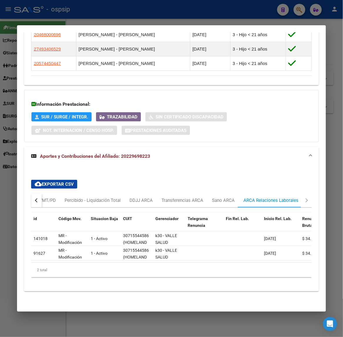
click at [208, 21] on div at bounding box center [171, 168] width 343 height 337
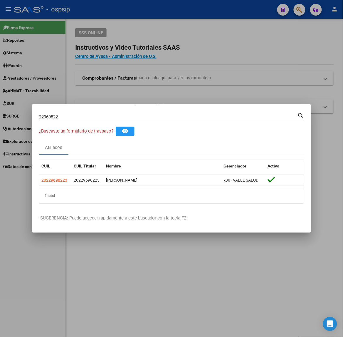
click at [132, 117] on input "22969822" at bounding box center [168, 116] width 258 height 5
type input "49340652"
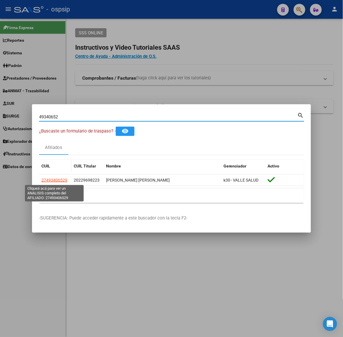
click at [59, 178] on span "27493406529" at bounding box center [54, 180] width 26 height 5
type textarea "27493406529"
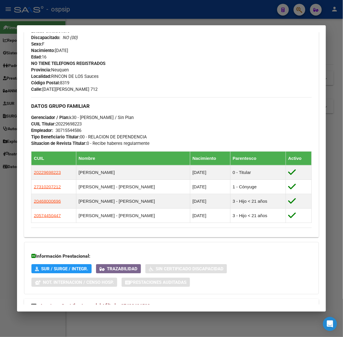
scroll to position [273, 0]
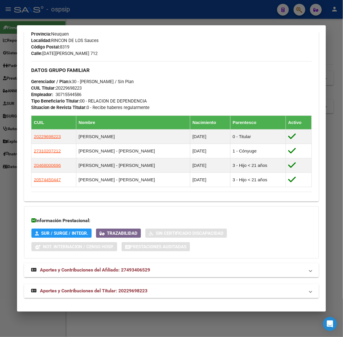
click at [159, 291] on mat-panel-title "Aportes y Contribuciones del Titular: 20229698223" at bounding box center [167, 290] width 273 height 7
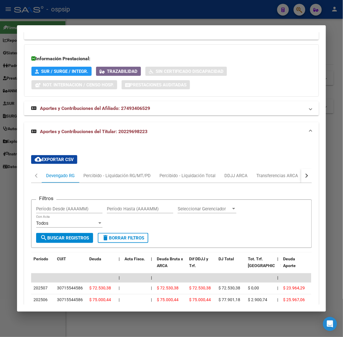
scroll to position [572, 0]
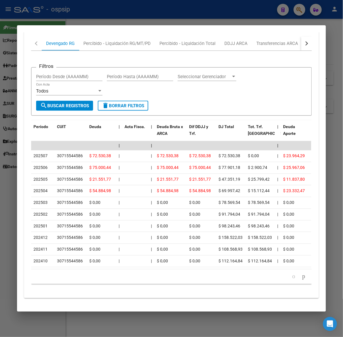
click at [89, 13] on div at bounding box center [171, 168] width 343 height 337
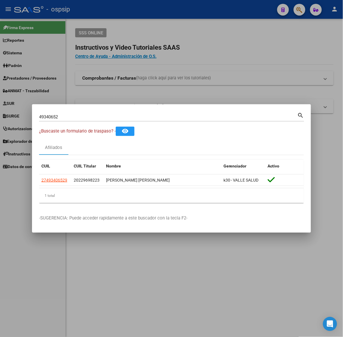
click at [63, 115] on input "49340652" at bounding box center [168, 116] width 258 height 5
type input "57445044"
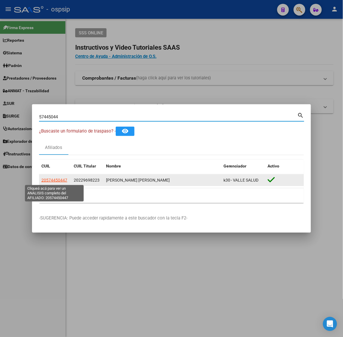
click at [50, 181] on span "20574450447" at bounding box center [54, 180] width 26 height 5
type textarea "20574450447"
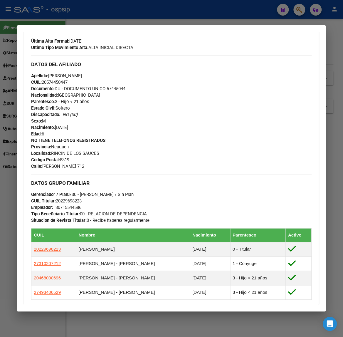
scroll to position [273, 0]
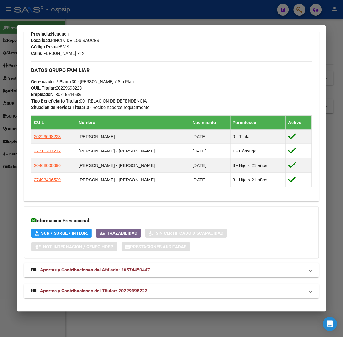
click at [147, 293] on mat-panel-title "Aportes y Contribuciones del Titular: 20229698223" at bounding box center [167, 290] width 273 height 7
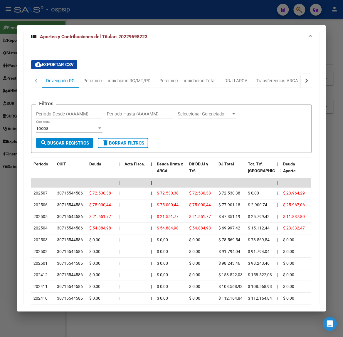
scroll to position [572, 0]
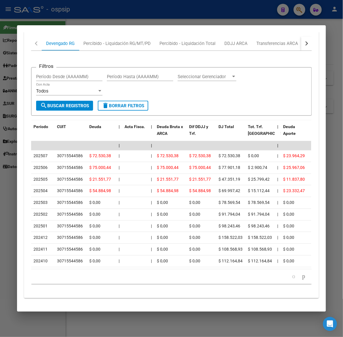
click at [98, 15] on div at bounding box center [171, 168] width 343 height 337
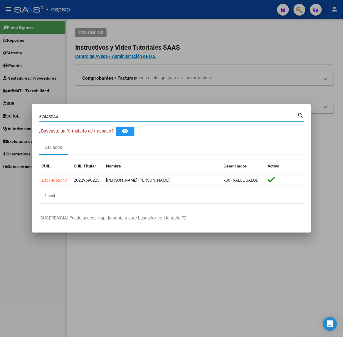
click at [101, 117] on input "57445044" at bounding box center [168, 116] width 258 height 5
type input "33302391"
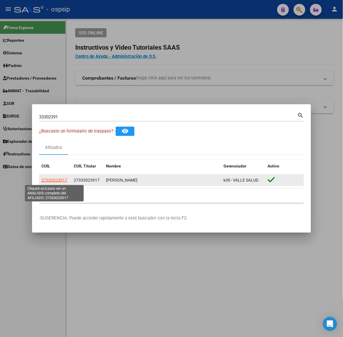
click at [52, 182] on span "27333023917" at bounding box center [54, 180] width 26 height 5
type textarea "27333023917"
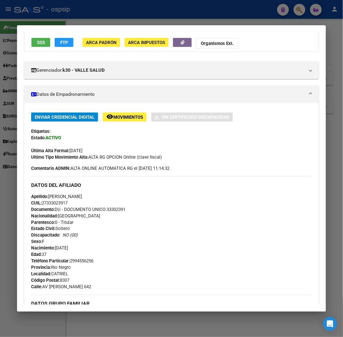
scroll to position [226, 0]
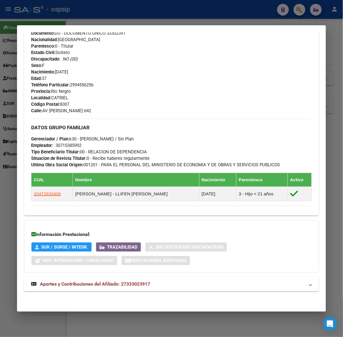
click at [130, 282] on span "Aportes y Contribuciones del Afiliado: 27333023917" at bounding box center [95, 284] width 110 height 6
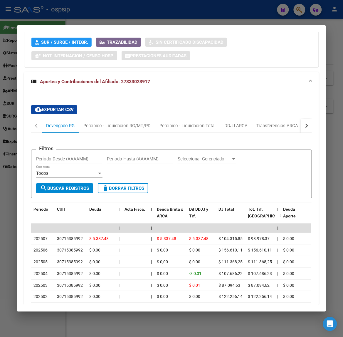
scroll to position [525, 0]
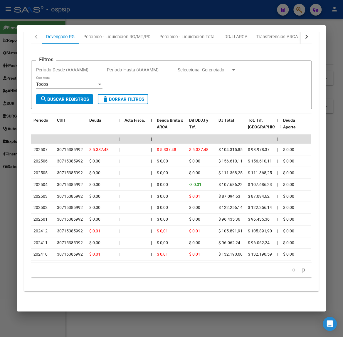
click at [53, 23] on div at bounding box center [171, 168] width 343 height 337
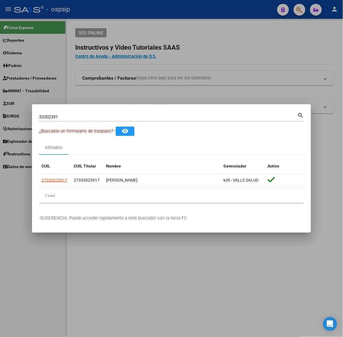
click at [84, 114] on div "33302391 Buscar (apellido, dni, [PERSON_NAME], [PERSON_NAME], cuit, obra social)" at bounding box center [168, 116] width 258 height 9
click at [85, 118] on input "33302391" at bounding box center [168, 116] width 258 height 5
type input "44846764"
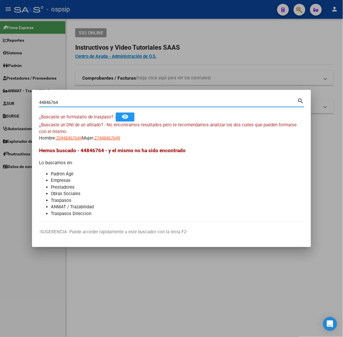
click at [109, 134] on div "¿Buscaste un DNI de un afiliado? - No encontramos resultados pero te recomendam…" at bounding box center [171, 132] width 265 height 20
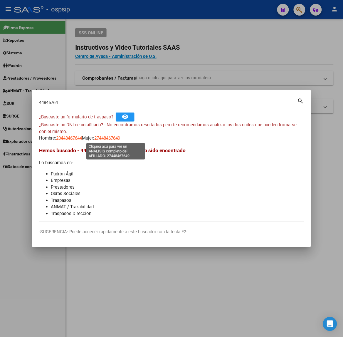
click at [112, 137] on span "27448467649" at bounding box center [107, 137] width 26 height 5
type textarea "27448467649"
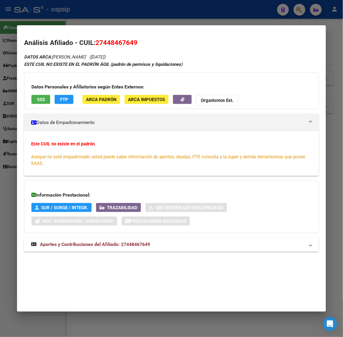
click at [115, 240] on mat-expansion-panel-header "Aportes y Contribuciones del Afiliado: 27448467649" at bounding box center [171, 244] width 294 height 14
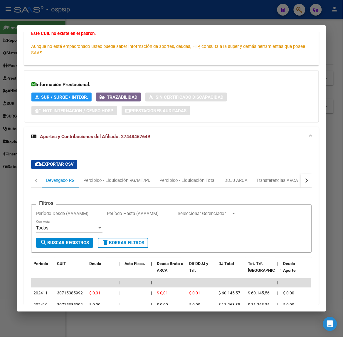
scroll to position [166, 0]
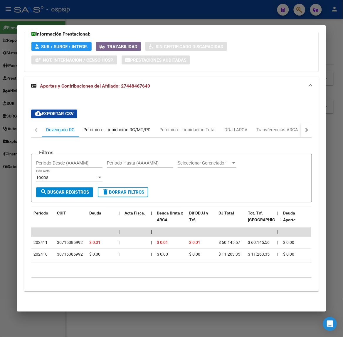
click at [126, 127] on div "Percibido - Liquidación RG/MT/PD" at bounding box center [116, 130] width 67 height 6
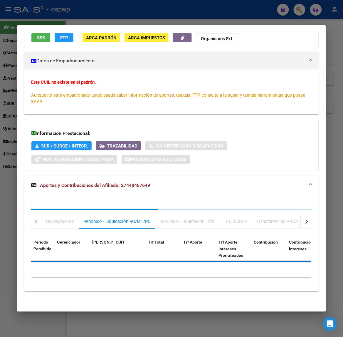
scroll to position [94, 0]
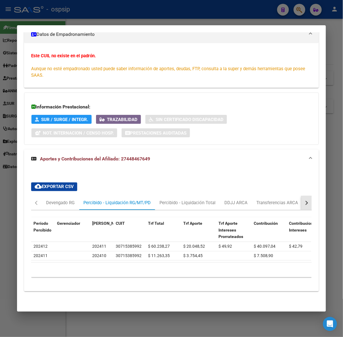
click at [303, 196] on button "button" at bounding box center [306, 203] width 11 height 14
click at [292, 200] on div "ARCA Relaciones Laborales" at bounding box center [270, 203] width 55 height 6
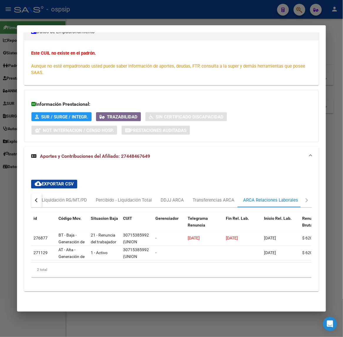
click at [115, 11] on div at bounding box center [171, 168] width 343 height 337
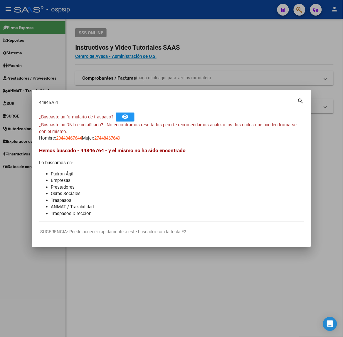
click at [121, 103] on input "44846764" at bounding box center [168, 102] width 258 height 5
click at [122, 103] on input "44846764" at bounding box center [168, 102] width 258 height 5
type input "59581206"
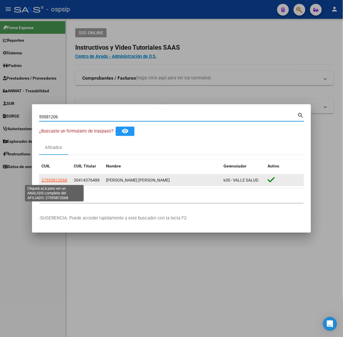
click at [61, 181] on span "27595812068" at bounding box center [54, 180] width 26 height 5
type textarea "27595812068"
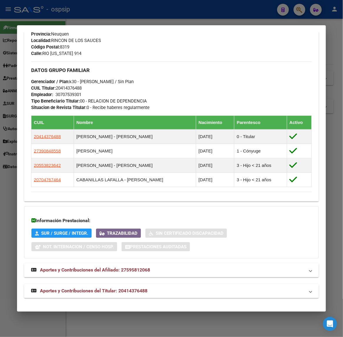
click at [128, 293] on span "Aportes y Contribuciones del Titular: 20414376488" at bounding box center [93, 291] width 107 height 6
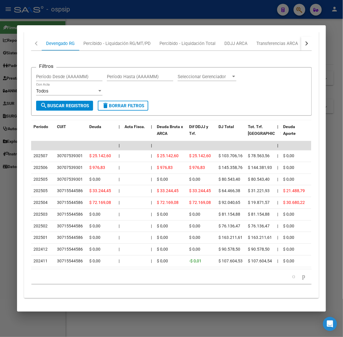
scroll to position [572, 0]
click at [143, 17] on div at bounding box center [171, 168] width 343 height 337
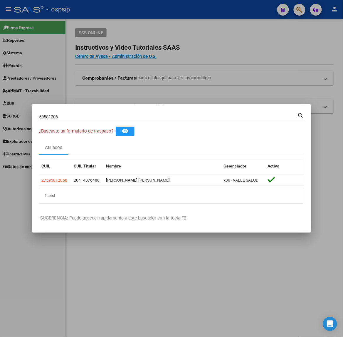
click at [86, 117] on input "59581206" at bounding box center [168, 116] width 258 height 5
type input "2"
type input "38205869"
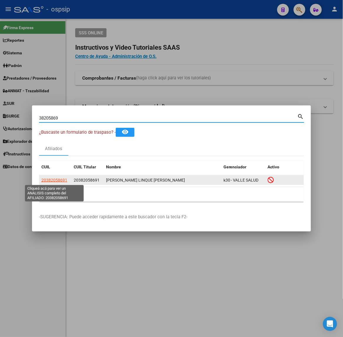
click at [46, 180] on span "20382058691" at bounding box center [54, 180] width 26 height 5
type textarea "20382058691"
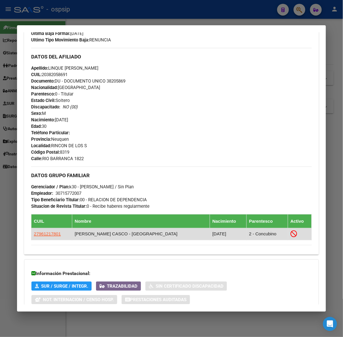
scroll to position [212, 0]
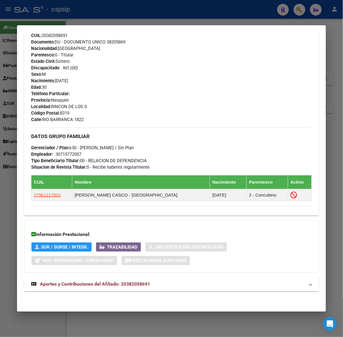
click at [178, 292] on div "DATOS PADRÓN ÁGIL: [PERSON_NAME] LINQUE [PERSON_NAME] | INACTIVO | AFILIADO TIT…" at bounding box center [171, 69] width 294 height 456
click at [167, 282] on mat-panel-title "Aportes y Contribuciones del Afiliado: 20382058691" at bounding box center [167, 284] width 273 height 7
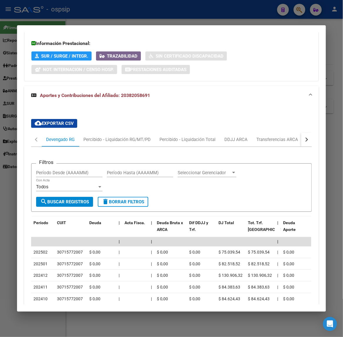
scroll to position [445, 0]
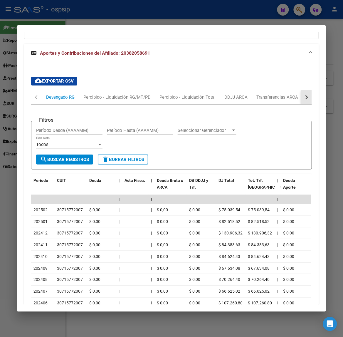
click at [304, 96] on div "button" at bounding box center [306, 97] width 4 height 4
click at [293, 98] on div "ARCA Relaciones Laborales" at bounding box center [270, 97] width 55 height 6
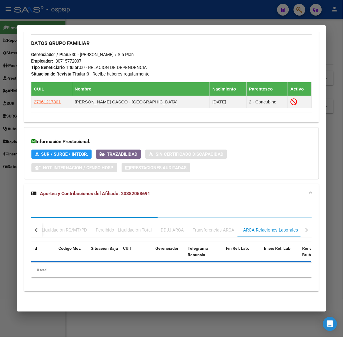
scroll to position [334, 0]
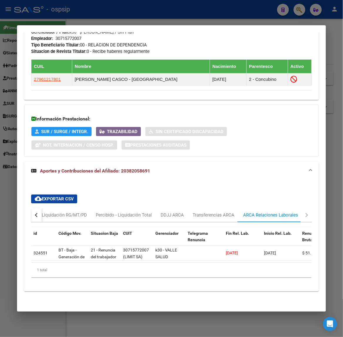
click at [70, 12] on div at bounding box center [171, 168] width 343 height 337
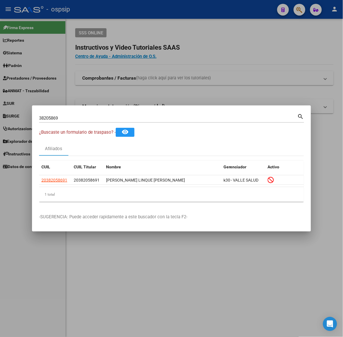
click at [75, 117] on input "38205869" at bounding box center [168, 117] width 258 height 5
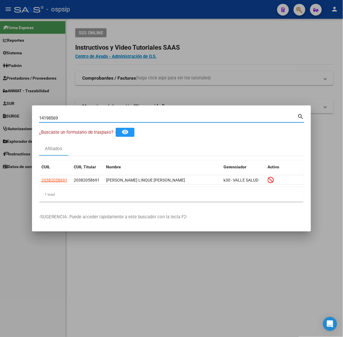
type input "14198569"
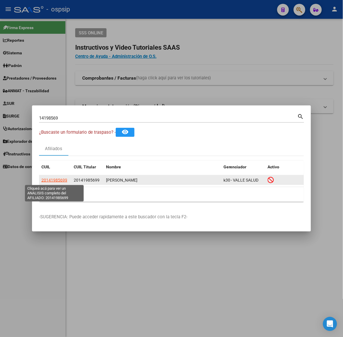
click at [60, 182] on span "20141985699" at bounding box center [54, 180] width 26 height 5
type textarea "20141985699"
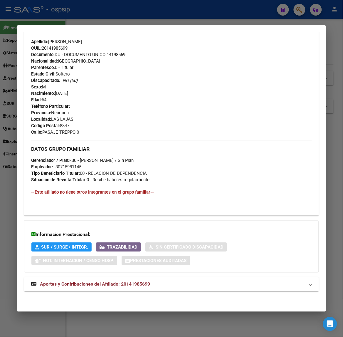
click at [134, 283] on span "Aportes y Contribuciones del Afiliado: 20141985699" at bounding box center [95, 284] width 110 height 6
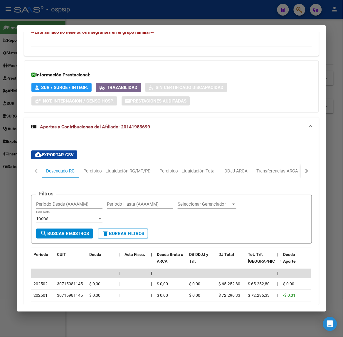
scroll to position [486, 0]
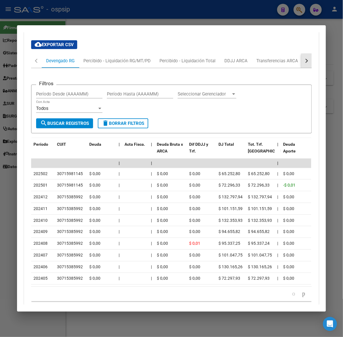
click at [304, 59] on button "button" at bounding box center [306, 61] width 11 height 14
click at [291, 62] on div "ARCA Relaciones Laborales" at bounding box center [270, 61] width 55 height 6
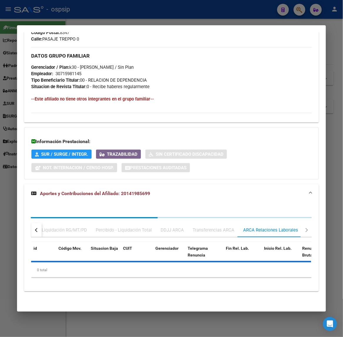
scroll to position [336, 0]
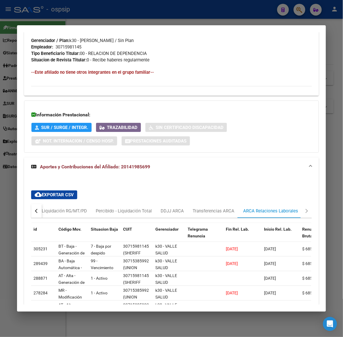
click at [175, 18] on div at bounding box center [171, 168] width 343 height 337
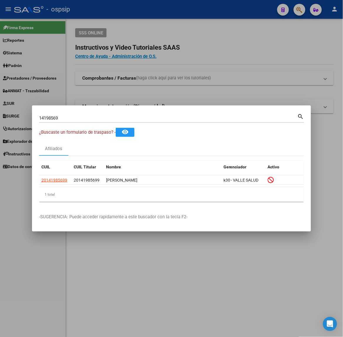
click at [132, 114] on div "14198569 Buscar (apellido, dni, cuil, [PERSON_NAME], cuit, obra social)" at bounding box center [168, 118] width 258 height 9
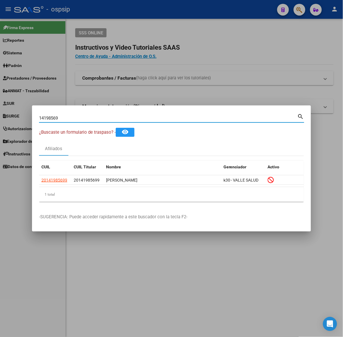
click at [134, 117] on input "14198569" at bounding box center [168, 117] width 258 height 5
type input "39084855"
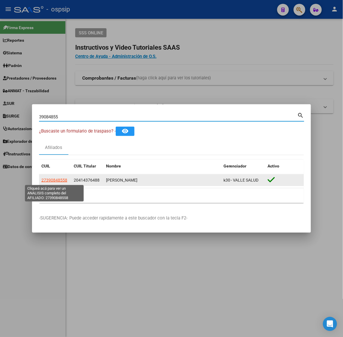
click at [58, 180] on span "27390848558" at bounding box center [54, 180] width 26 height 5
type textarea "27390848558"
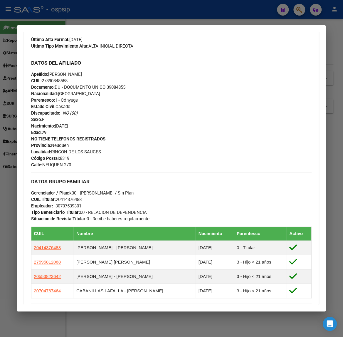
scroll to position [273, 0]
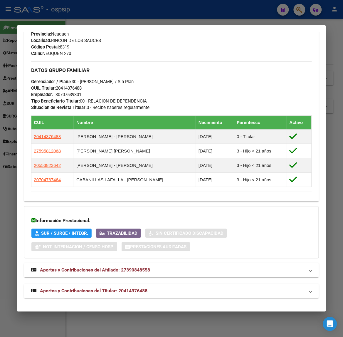
click at [133, 293] on span "Aportes y Contribuciones del Titular: 20414376488" at bounding box center [93, 291] width 107 height 6
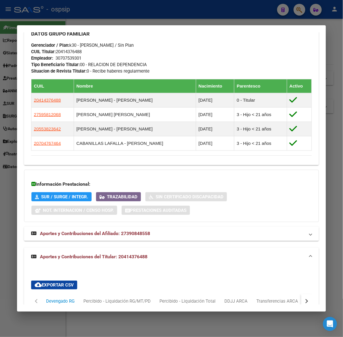
scroll to position [528, 0]
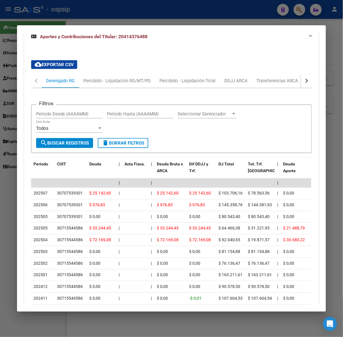
click at [303, 85] on button "button" at bounding box center [306, 81] width 11 height 14
click at [289, 78] on div "ARCA Relaciones Laborales" at bounding box center [271, 81] width 64 height 14
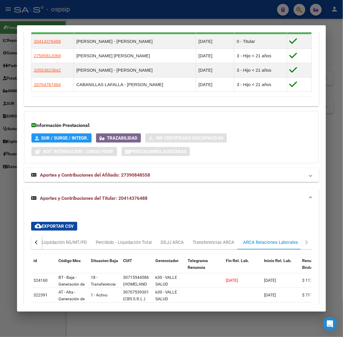
scroll to position [439, 0]
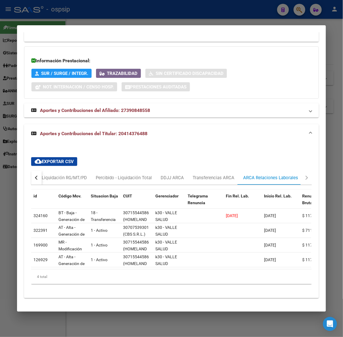
click at [193, 22] on div at bounding box center [171, 168] width 343 height 337
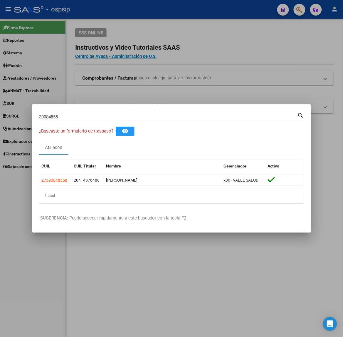
click at [139, 115] on input "39084855" at bounding box center [168, 116] width 258 height 5
type input "59581266"
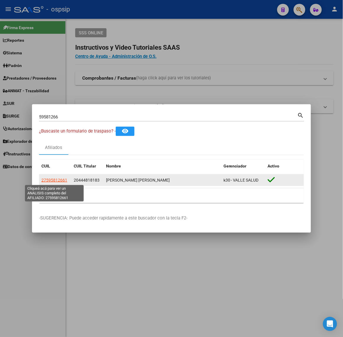
click at [46, 179] on span "27595812661" at bounding box center [54, 180] width 26 height 5
type textarea "27595812661"
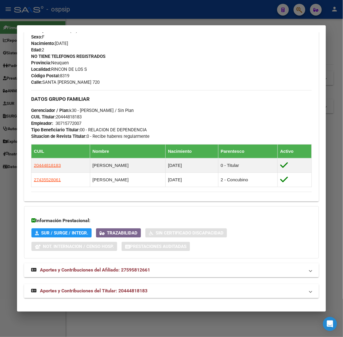
click at [153, 292] on mat-panel-title "Aportes y Contribuciones del Titular: 20444818183" at bounding box center [167, 290] width 273 height 7
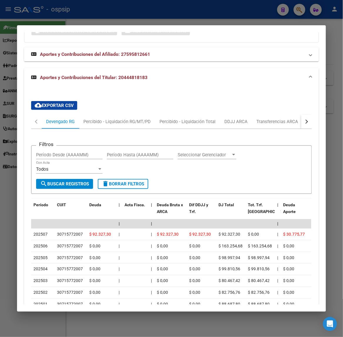
scroll to position [542, 0]
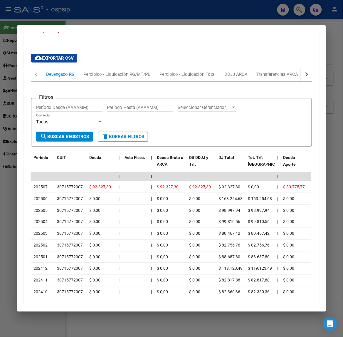
click at [301, 77] on button "button" at bounding box center [306, 74] width 11 height 14
click at [292, 74] on div "ARCA Relaciones Laborales" at bounding box center [270, 74] width 55 height 6
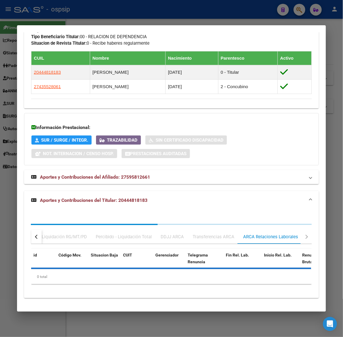
scroll to position [365, 0]
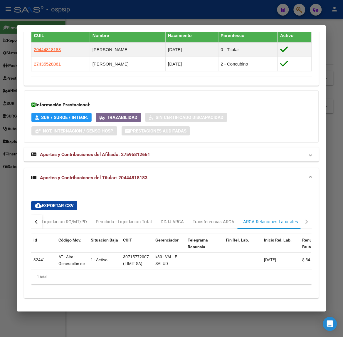
click at [128, 22] on div at bounding box center [171, 168] width 343 height 337
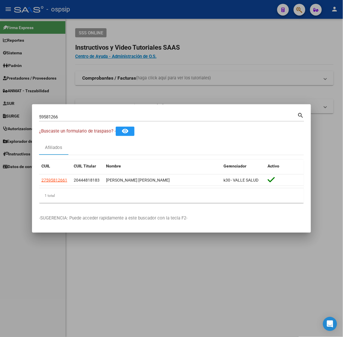
click at [108, 118] on input "59581266" at bounding box center [168, 116] width 258 height 5
type input "59729421"
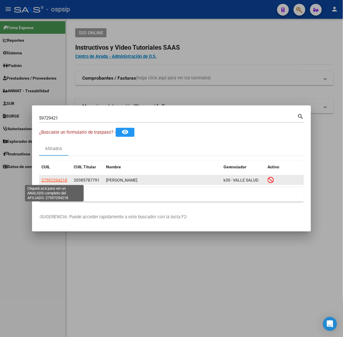
click at [61, 181] on span "27597294218" at bounding box center [54, 180] width 26 height 5
type textarea "27597294218"
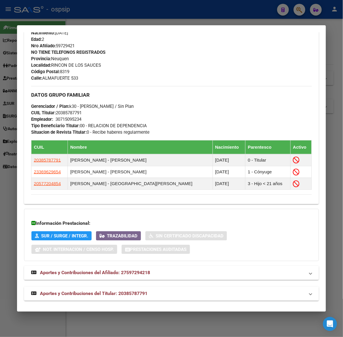
scroll to position [270, 0]
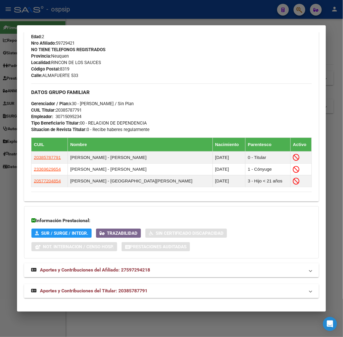
click at [121, 284] on mat-expansion-panel-header "Aportes y Contribuciones del Titular: 20385787791" at bounding box center [171, 291] width 294 height 14
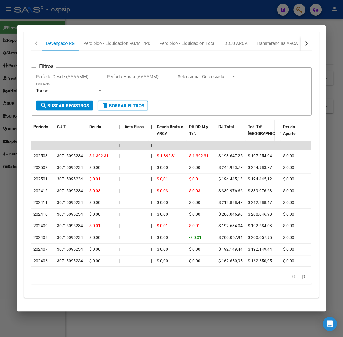
scroll to position [532, 0]
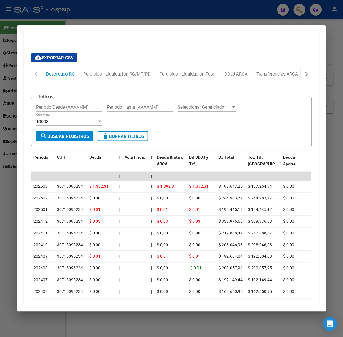
click at [305, 65] on div "cloud_download Exportar CSV Devengado RG Percibido - Liquidación RG/MT/PD Perci…" at bounding box center [171, 184] width 280 height 270
click at [305, 68] on button "button" at bounding box center [306, 74] width 11 height 14
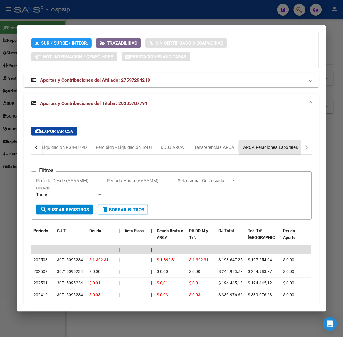
click at [280, 149] on div "ARCA Relaciones Laborales" at bounding box center [270, 147] width 55 height 6
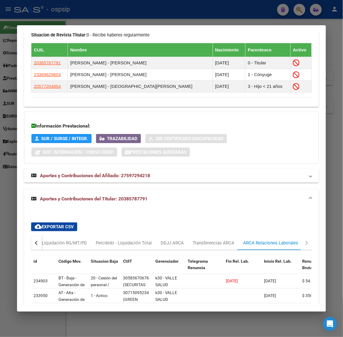
scroll to position [450, 0]
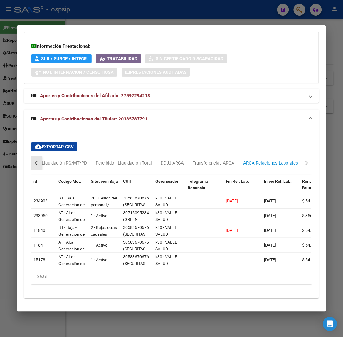
click at [33, 156] on button "button" at bounding box center [36, 163] width 11 height 14
click at [43, 156] on div "Devengado RG" at bounding box center [60, 163] width 37 height 14
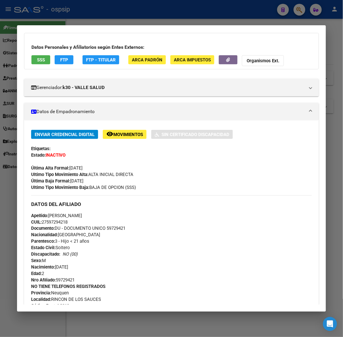
scroll to position [0, 0]
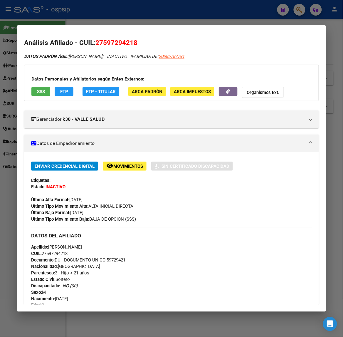
click at [41, 90] on span "SSS" at bounding box center [41, 91] width 8 height 5
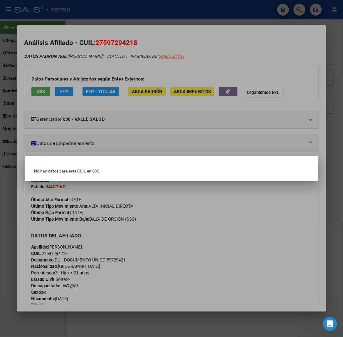
click at [51, 99] on div at bounding box center [171, 168] width 343 height 337
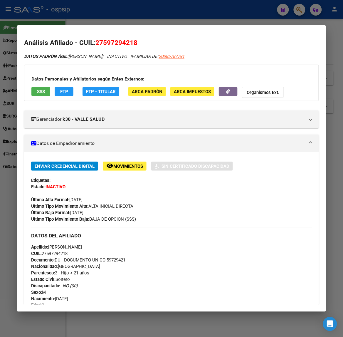
click at [112, 171] on button "remove_red_eye Movimientos" at bounding box center [125, 165] width 44 height 9
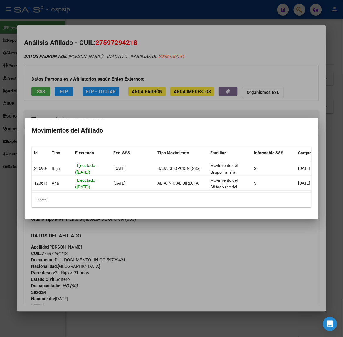
click at [109, 100] on div at bounding box center [171, 168] width 343 height 337
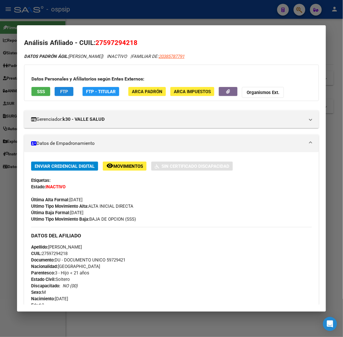
click at [71, 90] on button "FTP" at bounding box center [64, 91] width 19 height 9
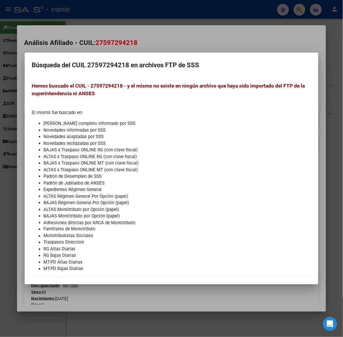
click at [86, 25] on div at bounding box center [171, 168] width 343 height 337
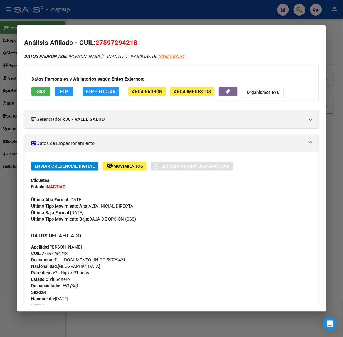
click at [101, 95] on button "FTP - Titular" at bounding box center [100, 91] width 37 height 9
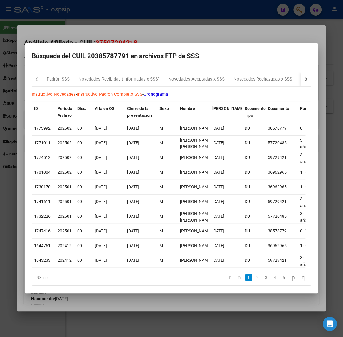
click at [303, 78] on div "button" at bounding box center [305, 79] width 4 height 4
click at [229, 82] on div "RG Bajas x OPCION ONLINE (ARCA)" at bounding box center [214, 79] width 70 height 7
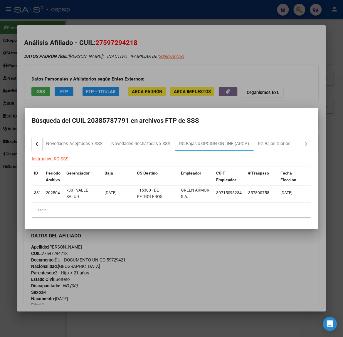
click at [119, 76] on div at bounding box center [171, 168] width 343 height 337
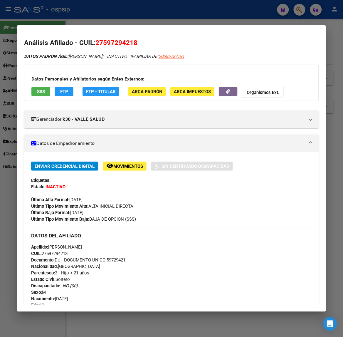
click at [99, 9] on div at bounding box center [171, 168] width 343 height 337
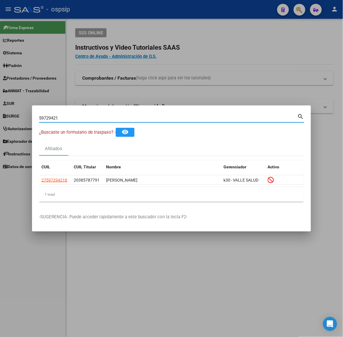
click at [89, 119] on input "59729421" at bounding box center [168, 117] width 258 height 5
type input "31020721"
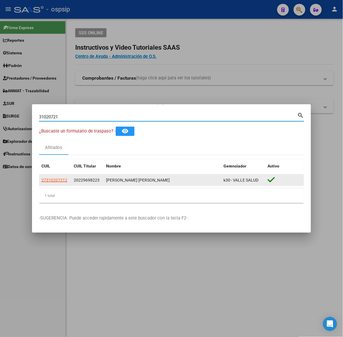
click at [66, 181] on span "27310207212" at bounding box center [54, 180] width 26 height 5
type textarea "27310207212"
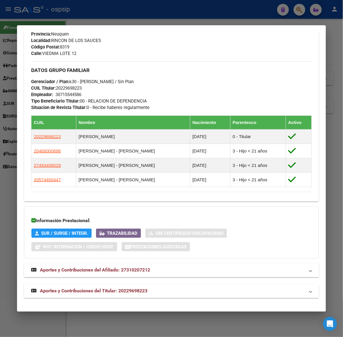
click at [118, 289] on span "Aportes y Contribuciones del Titular: 20229698223" at bounding box center [93, 291] width 107 height 6
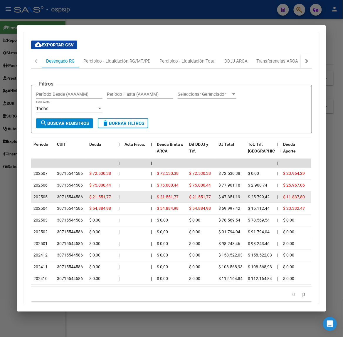
scroll to position [535, 0]
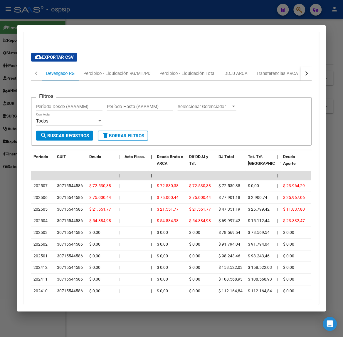
click at [301, 74] on button "button" at bounding box center [306, 73] width 11 height 14
click at [289, 77] on div "ARCA Relaciones Laborales" at bounding box center [270, 73] width 55 height 6
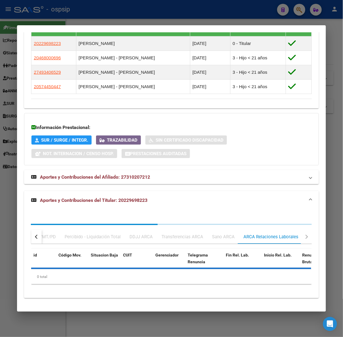
scroll to position [410, 0]
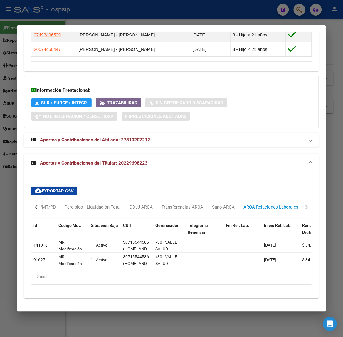
click at [65, 16] on div at bounding box center [171, 168] width 343 height 337
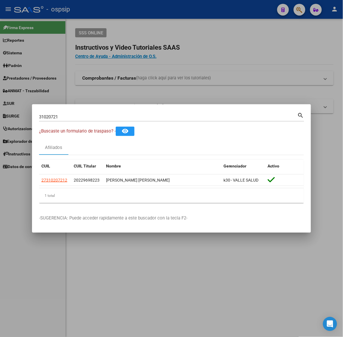
click at [65, 116] on input "31020721" at bounding box center [168, 116] width 258 height 5
type input "59465847"
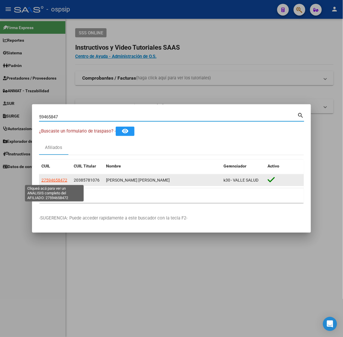
click at [55, 178] on span "27594658472" at bounding box center [54, 180] width 26 height 5
type textarea "27594658472"
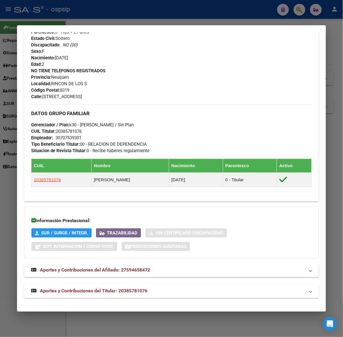
click at [135, 298] on mat-expansion-panel-header "Aportes y Contribuciones del Titular: 20385781076" at bounding box center [171, 291] width 294 height 14
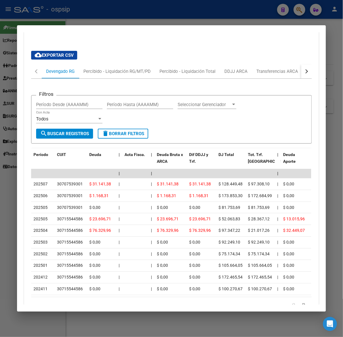
scroll to position [454, 0]
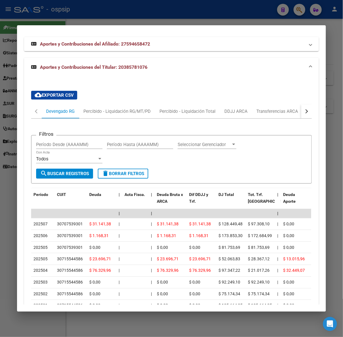
click at [304, 113] on div "button" at bounding box center [306, 111] width 4 height 4
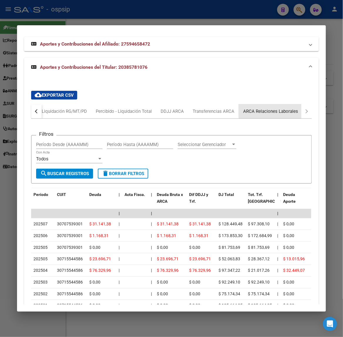
click at [290, 111] on div "ARCA Relaciones Laborales" at bounding box center [270, 111] width 55 height 6
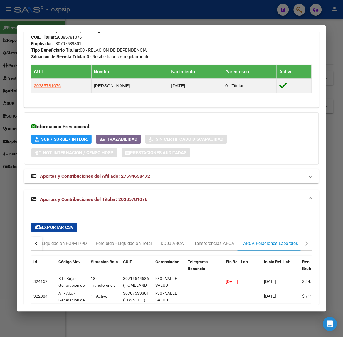
scroll to position [365, 0]
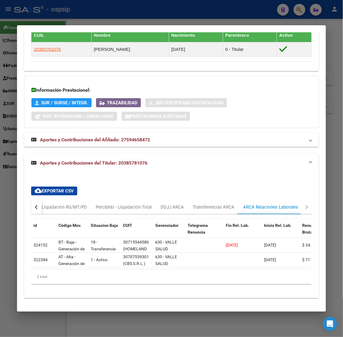
click at [133, 20] on div at bounding box center [171, 168] width 343 height 337
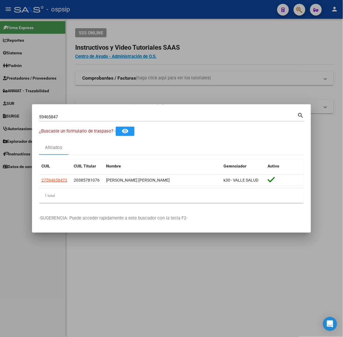
click at [84, 115] on input "59465847" at bounding box center [168, 116] width 258 height 5
type input "35849219"
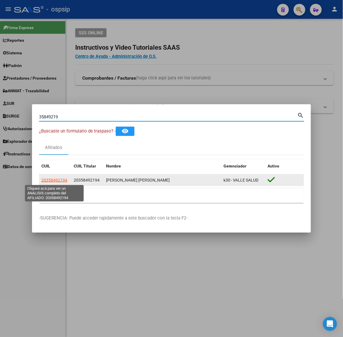
click at [61, 179] on span "20358492194" at bounding box center [54, 180] width 26 height 5
type textarea "20358492194"
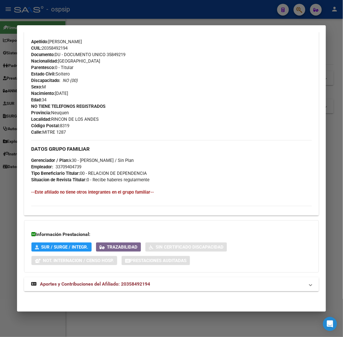
click at [120, 281] on strong "Aportes y Contribuciones del Afiliado: 20358492194" at bounding box center [90, 284] width 119 height 7
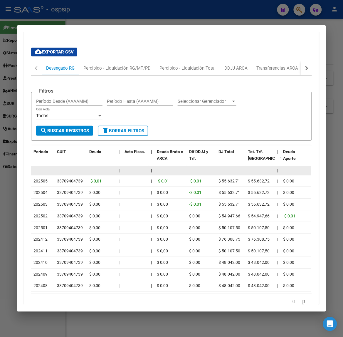
scroll to position [454, 0]
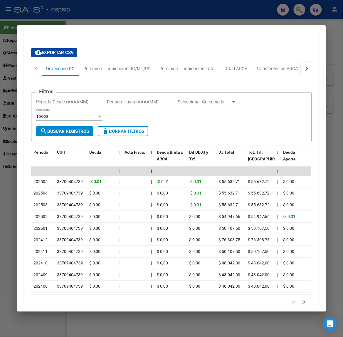
click at [307, 69] on button "button" at bounding box center [306, 69] width 11 height 14
click at [295, 71] on div "ARCA Relaciones Laborales" at bounding box center [271, 69] width 64 height 14
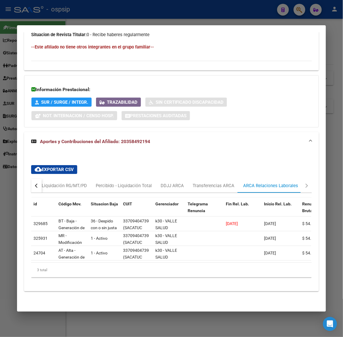
scroll to position [0, 3]
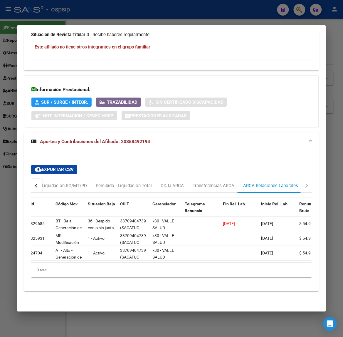
click at [65, 4] on div at bounding box center [171, 168] width 343 height 337
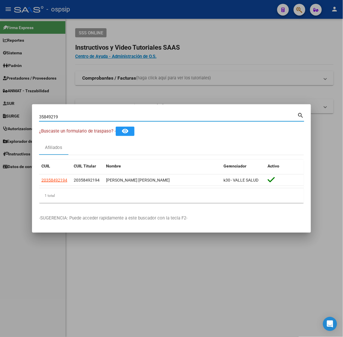
click at [61, 118] on input "35849219" at bounding box center [168, 116] width 258 height 5
type input "36140638"
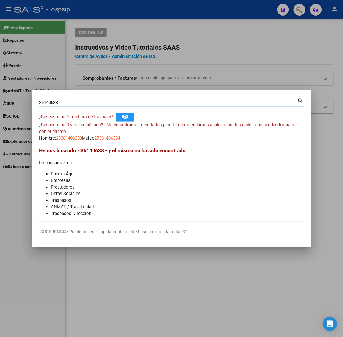
click at [71, 141] on app-link-go-to "23361406389" at bounding box center [69, 138] width 26 height 7
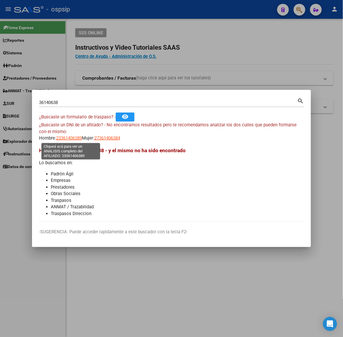
click at [69, 138] on span "23361406389" at bounding box center [69, 137] width 26 height 5
type textarea "23361406389"
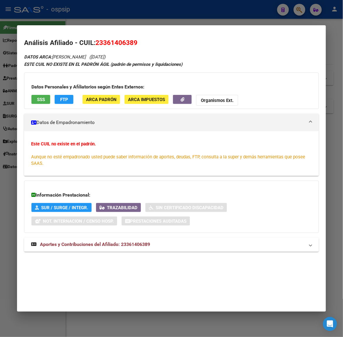
click at [101, 242] on span "Aportes y Contribuciones del Afiliado: 23361406389" at bounding box center [95, 245] width 110 height 6
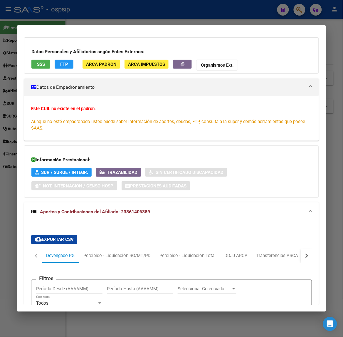
scroll to position [0, 0]
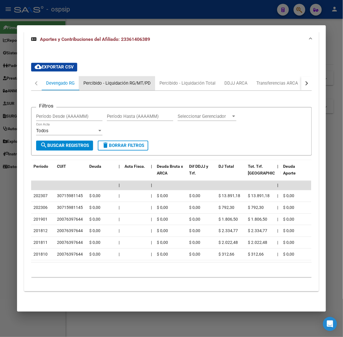
click at [112, 80] on div "Percibido - Liquidación RG/MT/PD" at bounding box center [116, 83] width 67 height 6
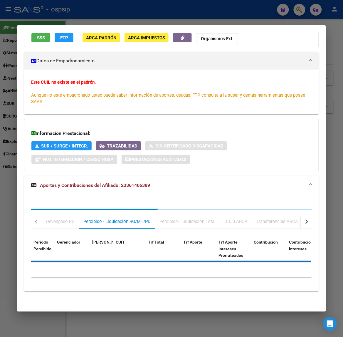
scroll to position [94, 0]
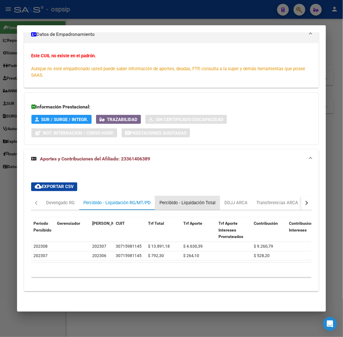
click at [204, 196] on div "Percibido - Liquidación Total" at bounding box center [187, 203] width 65 height 14
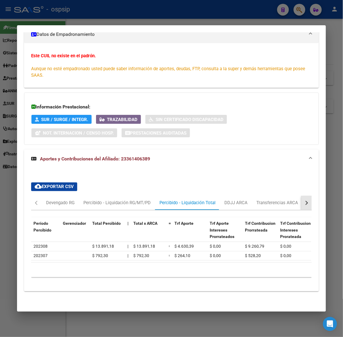
click at [303, 196] on button "button" at bounding box center [306, 203] width 11 height 14
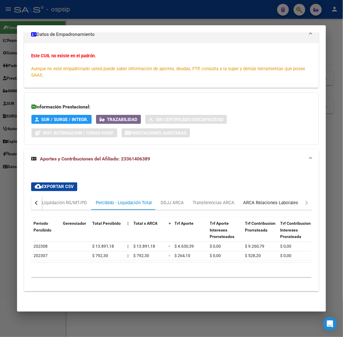
click at [288, 201] on div "ARCA Relaciones Laborales" at bounding box center [271, 203] width 64 height 14
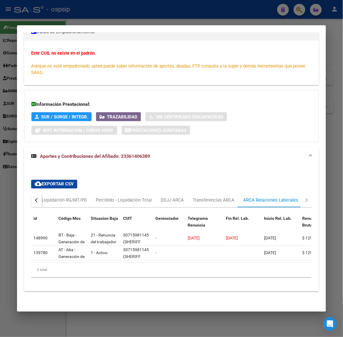
click at [110, 18] on div at bounding box center [171, 168] width 343 height 337
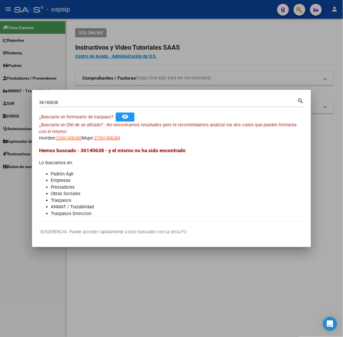
click at [82, 104] on input "36140638" at bounding box center [168, 102] width 258 height 5
type input "38576927"
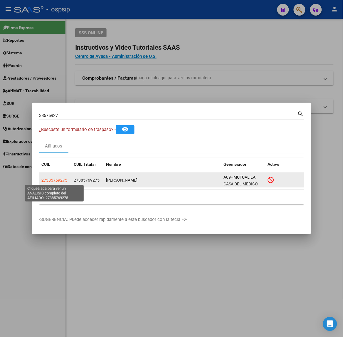
click at [65, 178] on span "27385769275" at bounding box center [54, 180] width 26 height 5
type textarea "27385769275"
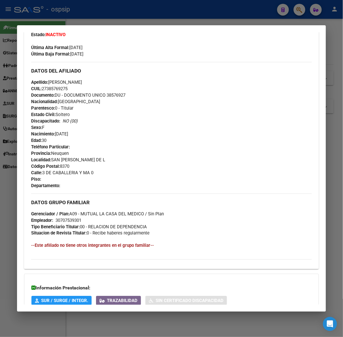
scroll to position [206, 0]
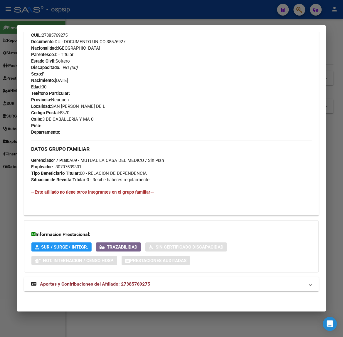
click at [163, 290] on mat-expansion-panel-header "Aportes y Contribuciones del Afiliado: 27385769275" at bounding box center [171, 284] width 294 height 14
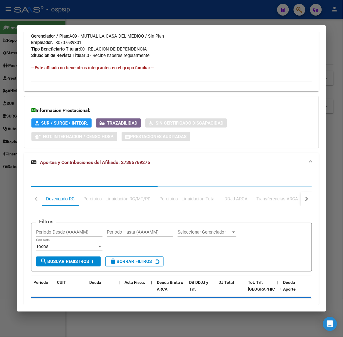
scroll to position [365, 0]
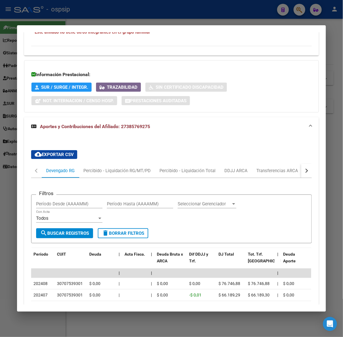
click at [302, 168] on button "button" at bounding box center [306, 171] width 11 height 14
click at [294, 171] on div "ARCA Relaciones Laborales" at bounding box center [271, 171] width 64 height 14
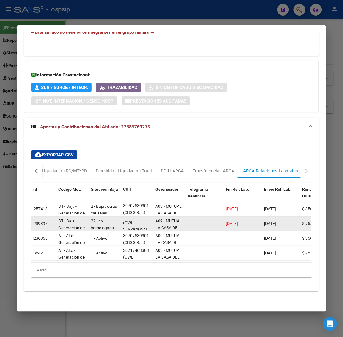
scroll to position [0, 0]
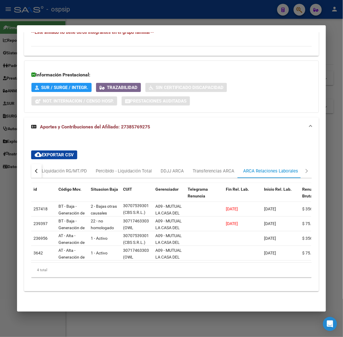
click at [91, 19] on div at bounding box center [171, 168] width 343 height 337
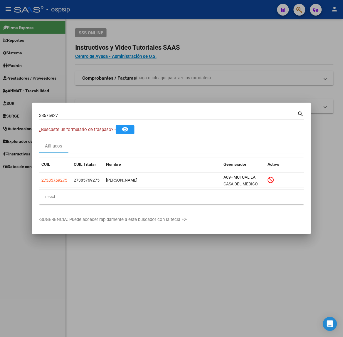
click at [74, 121] on div "38576927 Buscar (apellido, dni, [PERSON_NAME], [PERSON_NAME], cuit, obra social…" at bounding box center [171, 118] width 265 height 16
click at [70, 116] on input "38576927" at bounding box center [168, 115] width 258 height 5
type input "16696321"
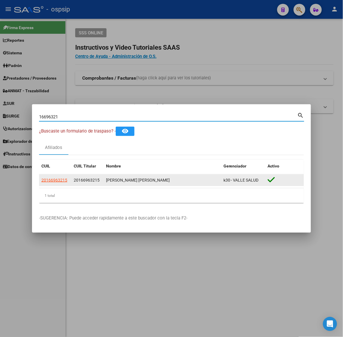
click at [58, 178] on span "20166963215" at bounding box center [54, 180] width 26 height 5
type textarea "20166963215"
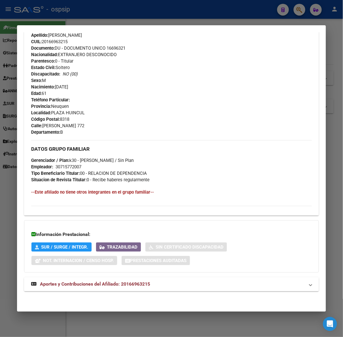
click at [130, 285] on span "Aportes y Contribuciones del Afiliado: 20166963215" at bounding box center [95, 284] width 110 height 6
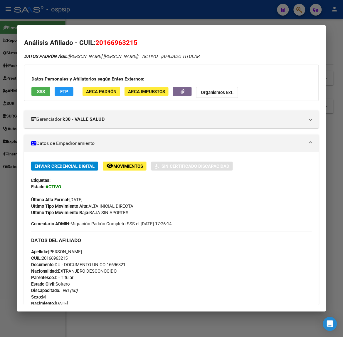
click at [41, 97] on app-consulta-sss-html "SSS" at bounding box center [40, 92] width 19 height 11
click at [38, 95] on button "SSS" at bounding box center [40, 91] width 19 height 9
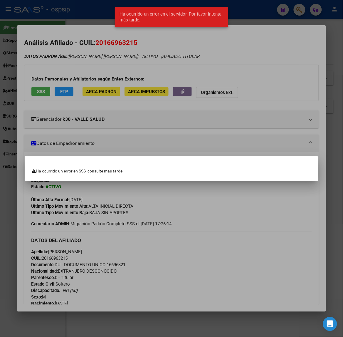
click at [100, 118] on div at bounding box center [171, 168] width 343 height 337
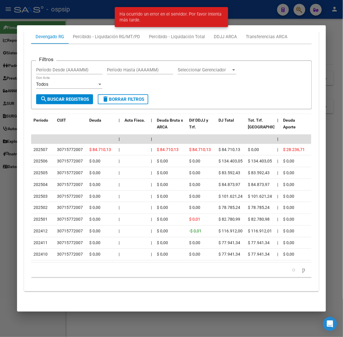
scroll to position [369, 0]
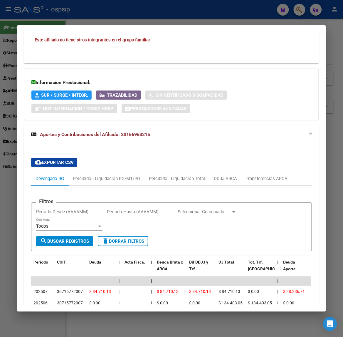
click at [176, 12] on div at bounding box center [171, 168] width 343 height 337
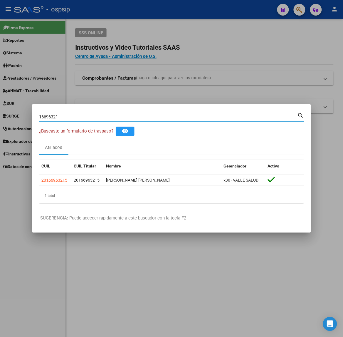
click at [73, 115] on input "16696321" at bounding box center [168, 116] width 258 height 5
type input "41742127"
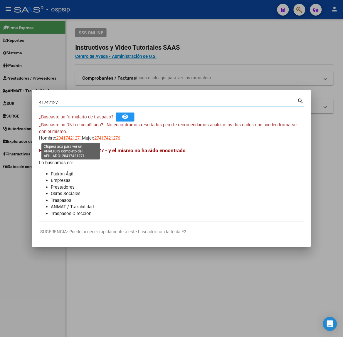
click at [71, 139] on span "20417421271" at bounding box center [69, 137] width 26 height 5
type textarea "20417421271"
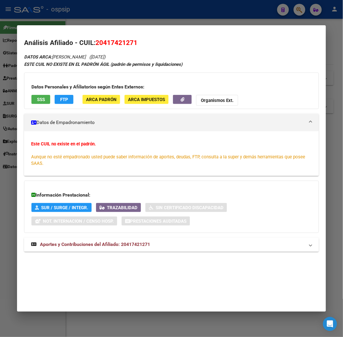
click at [130, 243] on span "Aportes y Contribuciones del Afiliado: 20417421271" at bounding box center [95, 245] width 110 height 6
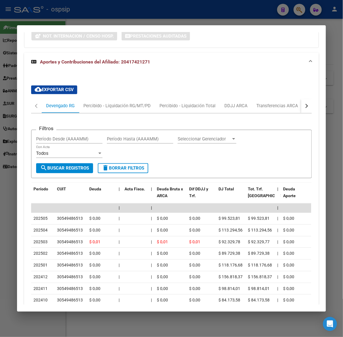
scroll to position [147, 0]
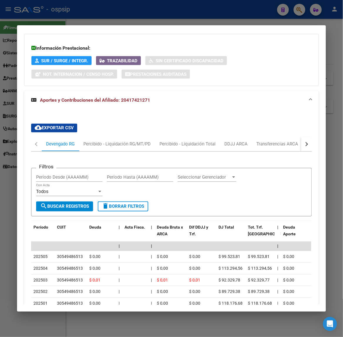
click at [301, 149] on button "button" at bounding box center [306, 144] width 11 height 14
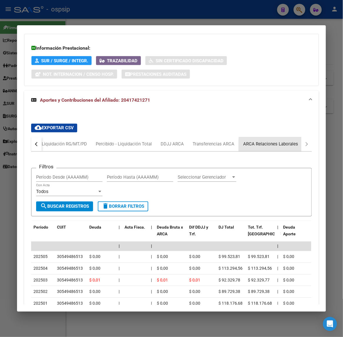
click at [291, 146] on div "ARCA Relaciones Laborales" at bounding box center [270, 144] width 55 height 6
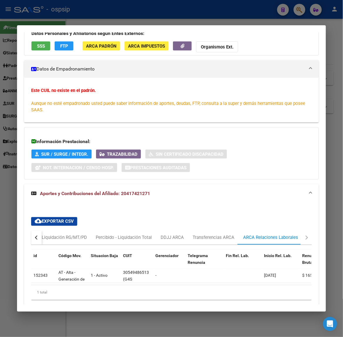
scroll to position [82, 0]
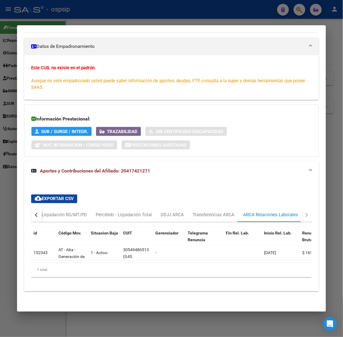
click at [109, 15] on div at bounding box center [171, 168] width 343 height 337
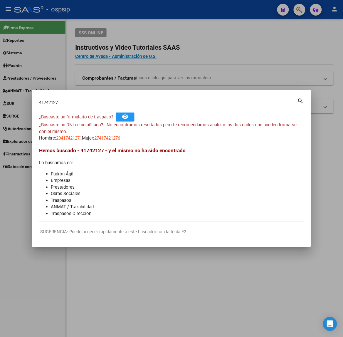
click at [91, 102] on input "41742127" at bounding box center [168, 102] width 258 height 5
click at [90, 102] on input "41742127" at bounding box center [168, 102] width 258 height 5
type input "37401294"
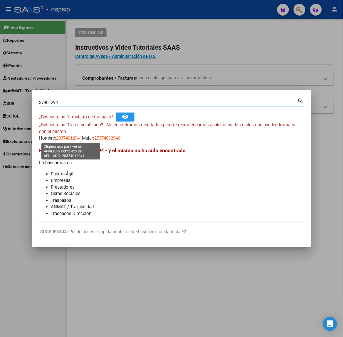
click at [73, 139] on span "20374012941" at bounding box center [69, 137] width 26 height 5
type textarea "20374012941"
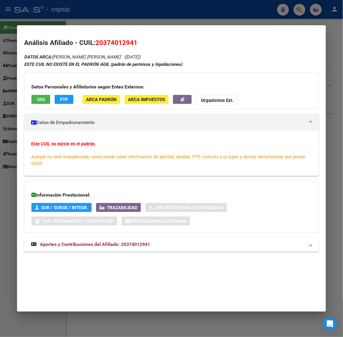
click at [128, 241] on mat-expansion-panel-header "Aportes y Contribuciones del Afiliado: 20374012941" at bounding box center [171, 244] width 294 height 14
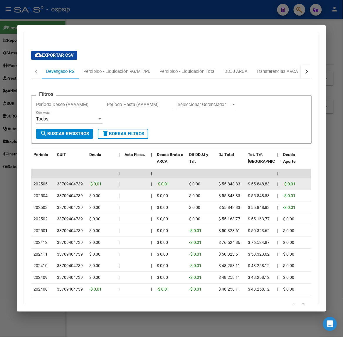
scroll to position [149, 0]
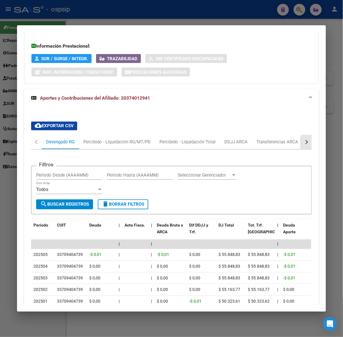
click at [304, 140] on button "button" at bounding box center [306, 142] width 11 height 14
click at [291, 140] on div "ARCA Relaciones Laborales" at bounding box center [270, 142] width 55 height 6
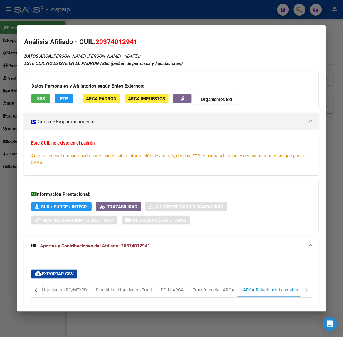
scroll to position [0, 0]
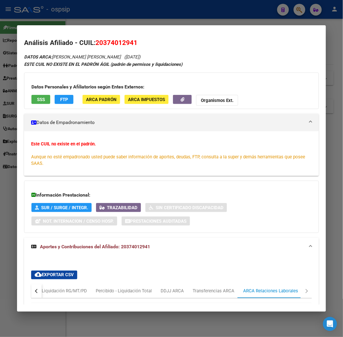
click at [38, 93] on div "Datos Personales y Afiliatorios según Entes Externos: SSS FTP ARCA Padrón ARCA …" at bounding box center [171, 91] width 294 height 36
click at [38, 96] on button "SSS" at bounding box center [40, 99] width 19 height 9
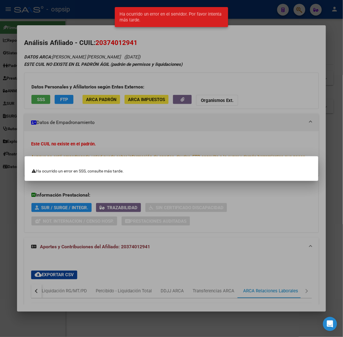
click at [79, 103] on div at bounding box center [171, 168] width 343 height 337
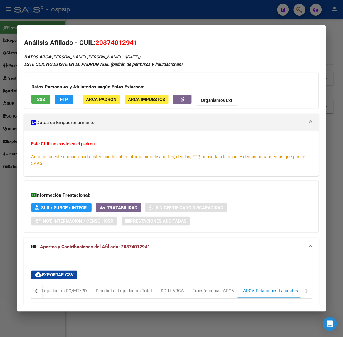
click at [117, 17] on div at bounding box center [171, 168] width 343 height 337
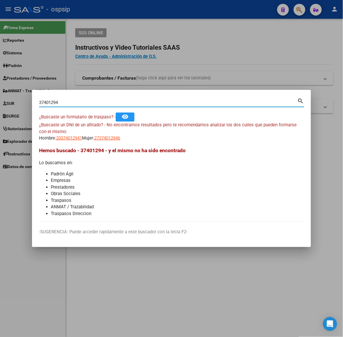
click at [83, 101] on input "37401294" at bounding box center [168, 102] width 258 height 5
type input "37348932"
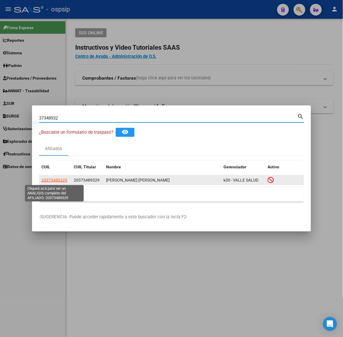
click at [62, 180] on span "20373489329" at bounding box center [54, 180] width 26 height 5
type textarea "20373489329"
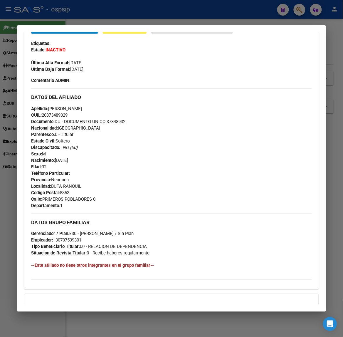
scroll to position [210, 0]
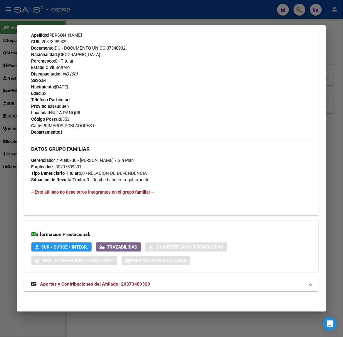
click at [137, 280] on mat-expansion-panel-header "Aportes y Contribuciones del Afiliado: 20373489329" at bounding box center [171, 284] width 294 height 14
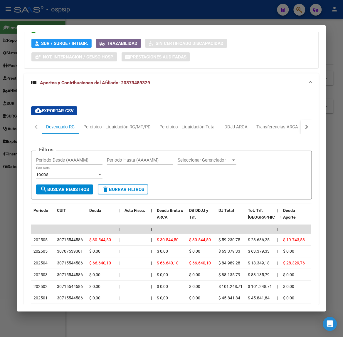
scroll to position [444, 0]
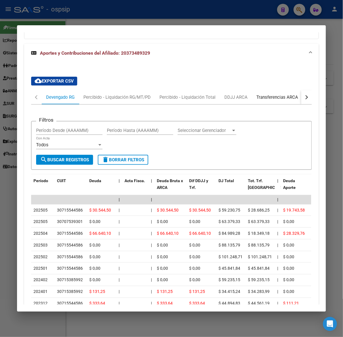
click at [296, 96] on div "Transferencias ARCA" at bounding box center [277, 97] width 50 height 14
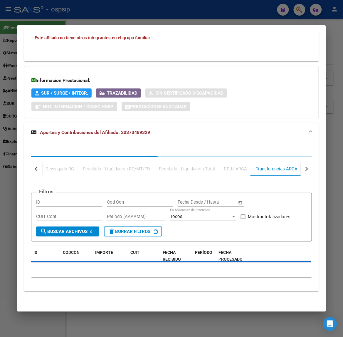
click at [296, 96] on div "Información Prestacional: SUR / SURGE / INTEGR. Trazabilidad Sin Certificado Di…" at bounding box center [171, 92] width 294 height 52
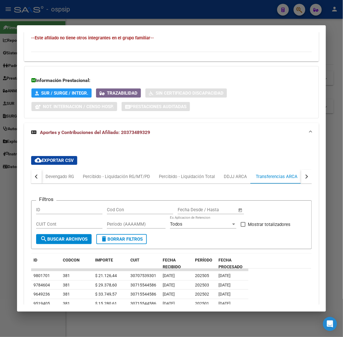
click at [301, 174] on button "button" at bounding box center [306, 176] width 11 height 14
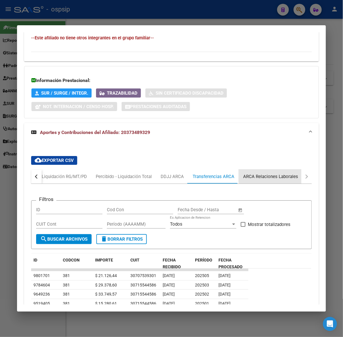
click at [295, 176] on div "ARCA Relaciones Laborales" at bounding box center [271, 176] width 64 height 14
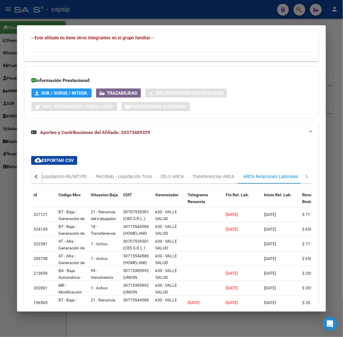
click at [94, 24] on div at bounding box center [171, 168] width 343 height 337
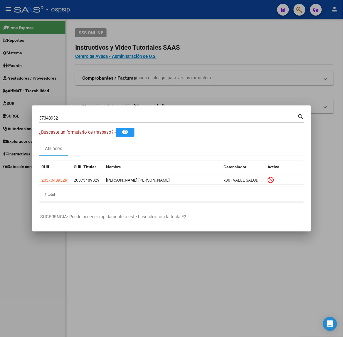
click at [101, 119] on input "37348932" at bounding box center [168, 117] width 258 height 5
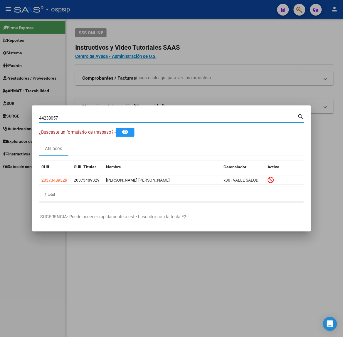
type input "44238057"
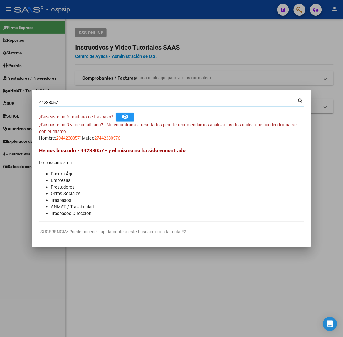
click at [69, 144] on mat-dialog-content "44238057 Buscar (apellido, dni, cuil, nro traspaso, cuit, obra social) search ¿…" at bounding box center [171, 159] width 279 height 125
click at [62, 148] on span "Hemos buscado - 44238057 - y el mismo no ha sido encontrado" at bounding box center [112, 150] width 146 height 6
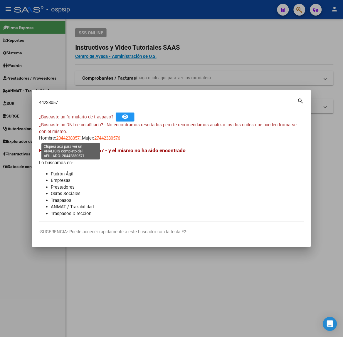
click at [82, 138] on span "20442380571" at bounding box center [69, 137] width 26 height 5
type textarea "20442380571"
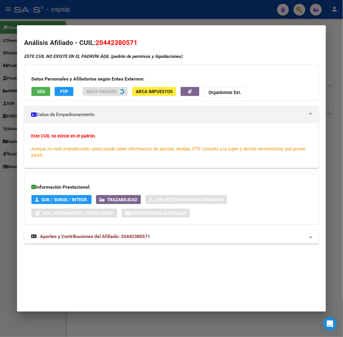
click at [114, 239] on span "Aportes y Contribuciones del Afiliado: 20442380571" at bounding box center [95, 237] width 110 height 6
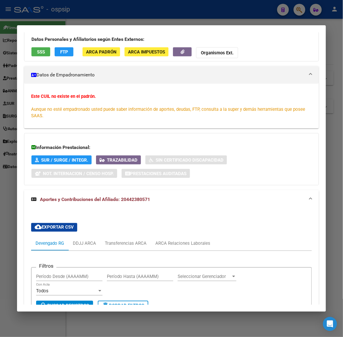
scroll to position [0, 0]
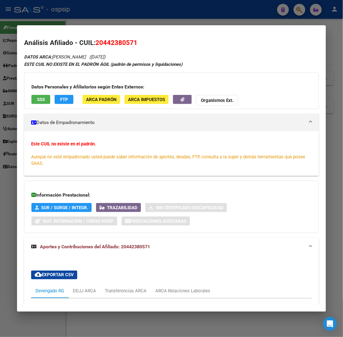
click at [132, 18] on div at bounding box center [171, 168] width 343 height 337
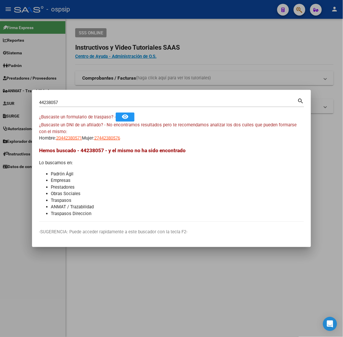
click at [109, 99] on div "44238057 Buscar (apellido, dni, cuil, nro traspaso, cuit, obra social)" at bounding box center [168, 102] width 258 height 9
click at [110, 102] on input "44238057" at bounding box center [168, 102] width 258 height 5
type input "42104865"
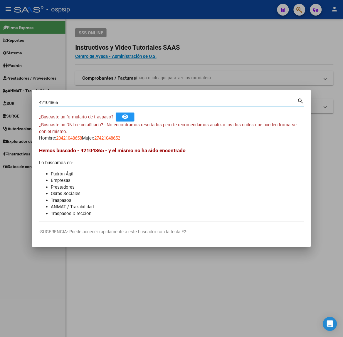
click at [73, 140] on span "20421048658" at bounding box center [69, 137] width 26 height 5
type textarea "20421048658"
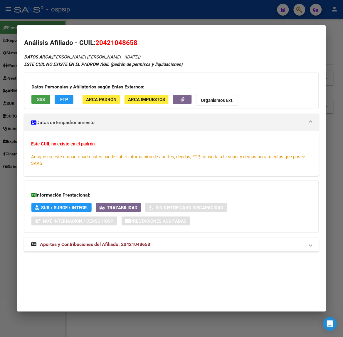
click at [36, 103] on button "SSS" at bounding box center [40, 99] width 19 height 9
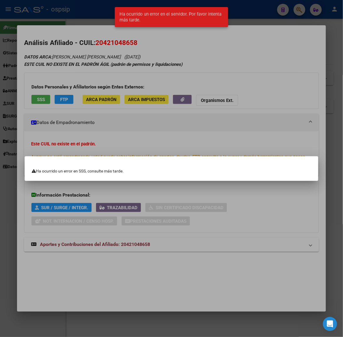
click at [100, 96] on div at bounding box center [171, 168] width 343 height 337
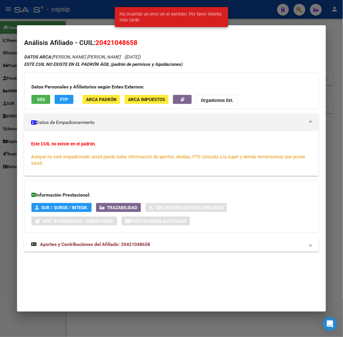
click at [128, 247] on span "Aportes y Contribuciones del Afiliado: 20421048658" at bounding box center [95, 245] width 110 height 6
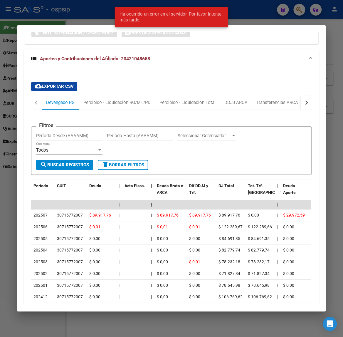
scroll to position [193, 0]
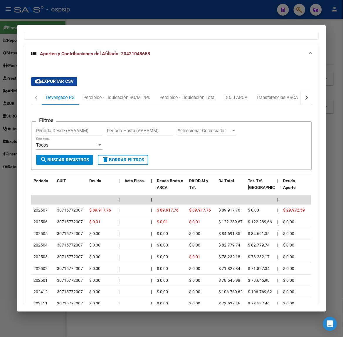
click at [161, 15] on div at bounding box center [171, 168] width 343 height 337
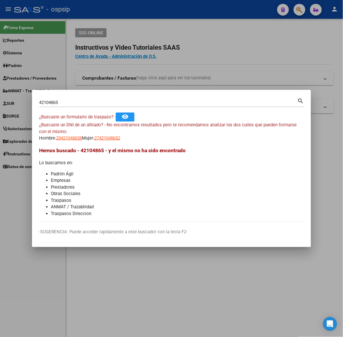
click at [137, 99] on div "42104865 Buscar (apellido, dni, [PERSON_NAME], [PERSON_NAME], cuit, obra social)" at bounding box center [168, 102] width 258 height 9
click at [139, 100] on input "42104865" at bounding box center [168, 102] width 258 height 5
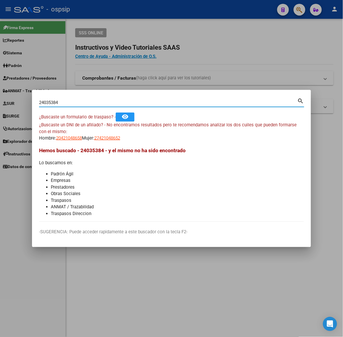
type input "24035384"
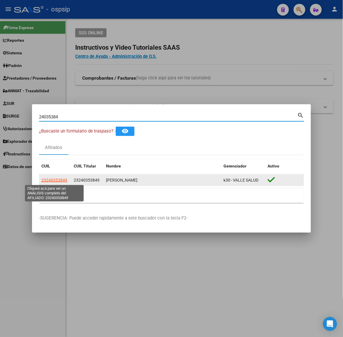
click at [60, 181] on span "23240353849" at bounding box center [54, 180] width 26 height 5
type textarea "23240353849"
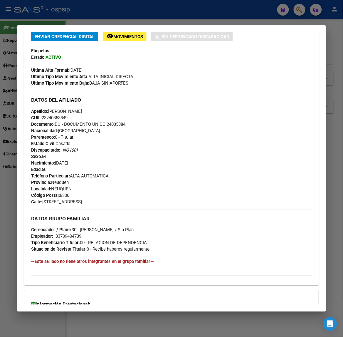
scroll to position [199, 0]
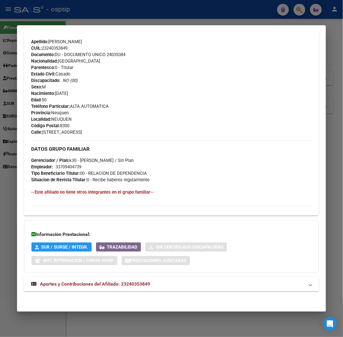
click at [140, 278] on mat-expansion-panel-header "Aportes y Contribuciones del Afiliado: 23240353849" at bounding box center [171, 284] width 294 height 14
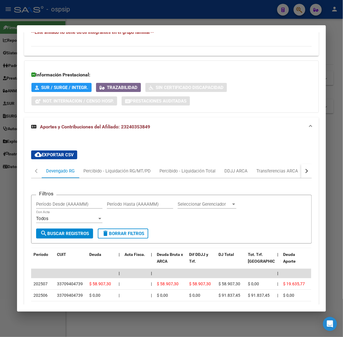
scroll to position [498, 0]
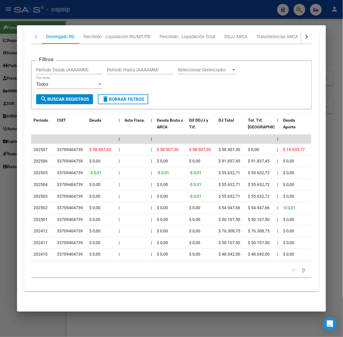
click at [162, 8] on div at bounding box center [171, 168] width 343 height 337
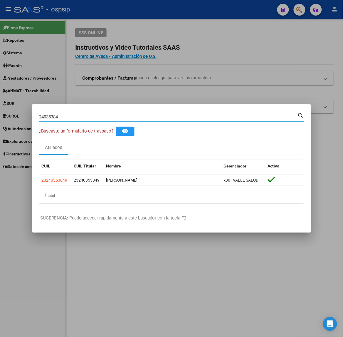
click at [124, 115] on input "24035384" at bounding box center [168, 116] width 258 height 5
type input "2"
type input "45180130"
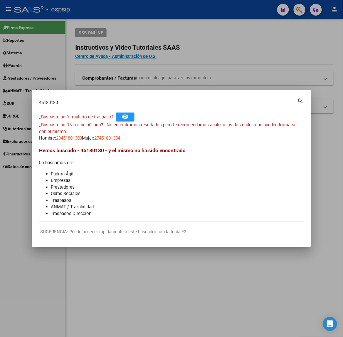
drag, startPoint x: 71, startPoint y: 138, endPoint x: 81, endPoint y: 142, distance: 11.2
click at [81, 142] on mat-dialog-content "45180130 Buscar (apellido, dni, cuil, nro traspaso, cuit, obra social) search ¿…" at bounding box center [171, 159] width 279 height 125
click at [102, 137] on span "27451801304" at bounding box center [107, 137] width 26 height 5
type textarea "27451801304"
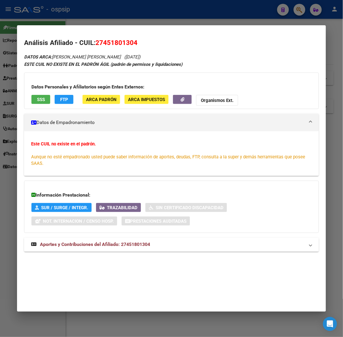
click at [162, 256] on div "DATOS ARCA: [PERSON_NAME] [PERSON_NAME] ([DATE]) ESTE CUIL NO EXISTE EN EL PADR…" at bounding box center [171, 155] width 294 height 205
click at [164, 255] on div "DATOS ARCA: [PERSON_NAME] [PERSON_NAME] ([DATE]) ESTE CUIL NO EXISTE EN EL PADR…" at bounding box center [171, 155] width 294 height 205
drag, startPoint x: 156, startPoint y: 251, endPoint x: 153, endPoint y: 253, distance: 3.7
click at [153, 253] on div "DATOS ARCA: [PERSON_NAME] [PERSON_NAME] ([DATE]) ESTE CUIL NO EXISTE EN EL PADR…" at bounding box center [171, 155] width 294 height 205
click at [161, 247] on mat-panel-title "Aportes y Contribuciones del Afiliado: 27451801304" at bounding box center [167, 244] width 273 height 7
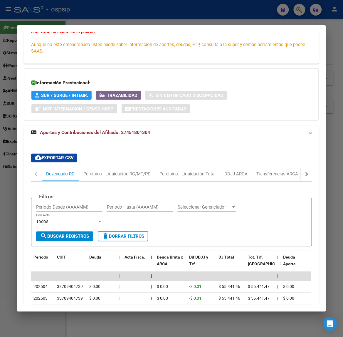
scroll to position [0, 0]
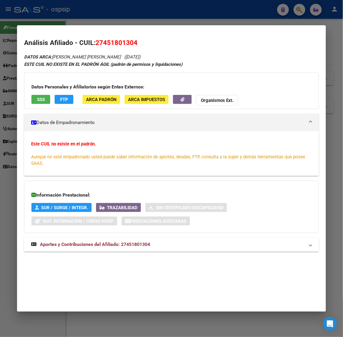
click at [210, 275] on mat-dialog-container "Análisis Afiliado - CUIL: 27451801304 DATOS ARCA: [PERSON_NAME] [PERSON_NAME] (…" at bounding box center [171, 168] width 309 height 286
click at [164, 22] on div at bounding box center [171, 168] width 343 height 337
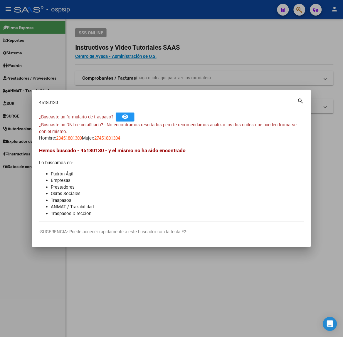
click at [68, 100] on input "45180130" at bounding box center [168, 102] width 258 height 5
type input "21728821"
click at [73, 143] on mat-dialog-content "21728821 Buscar (apellido, dni, cuil, nro traspaso, cuit, obra social) search ¿…" at bounding box center [171, 159] width 279 height 125
click at [73, 141] on mat-dialog-content "21728821 Buscar (apellido, dni, cuil, nro traspaso, cuit, obra social) search ¿…" at bounding box center [171, 159] width 279 height 125
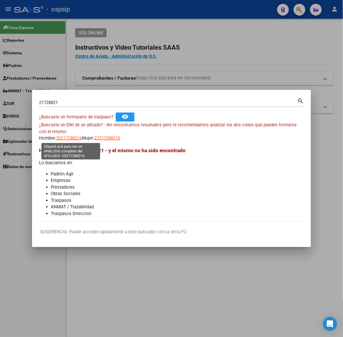
click at [70, 140] on span "20217288216" at bounding box center [69, 137] width 26 height 5
type textarea "20217288216"
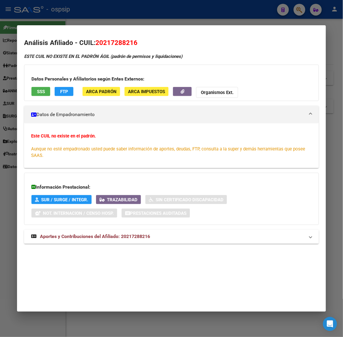
click at [95, 30] on mat-dialog-container "Análisis Afiliado - CUIL: 20217288216 ESTE CUIL NO EXISTE EN EL PADRÓN ÁGIL (pa…" at bounding box center [171, 168] width 309 height 286
click at [94, 26] on mat-dialog-container "Análisis Afiliado - CUIL: 20217288216 ESTE CUIL NO EXISTE EN EL PADRÓN ÁGIL (pa…" at bounding box center [171, 168] width 309 height 286
click at [92, 24] on div at bounding box center [171, 168] width 343 height 337
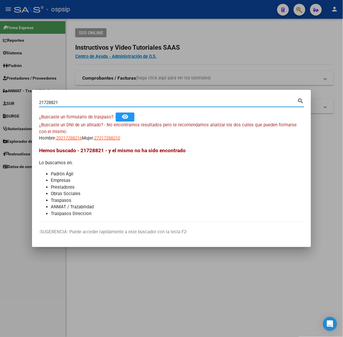
click at [84, 105] on input "21728821" at bounding box center [168, 102] width 258 height 5
type input "21728911"
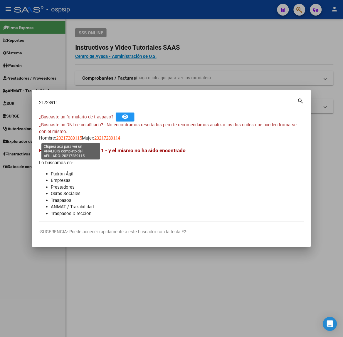
click at [64, 138] on span "20217289115" at bounding box center [69, 137] width 26 height 5
type textarea "20217289115"
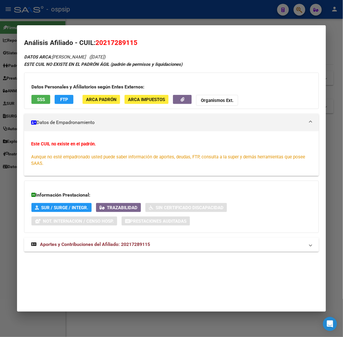
click at [88, 251] on mat-expansion-panel-header "Aportes y Contribuciones del Afiliado: 20217289115" at bounding box center [171, 244] width 294 height 14
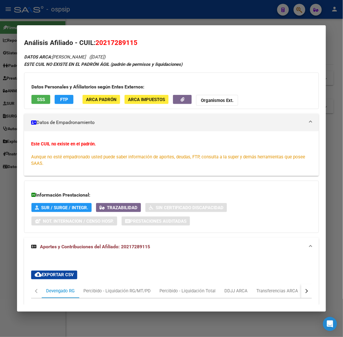
scroll to position [220, 0]
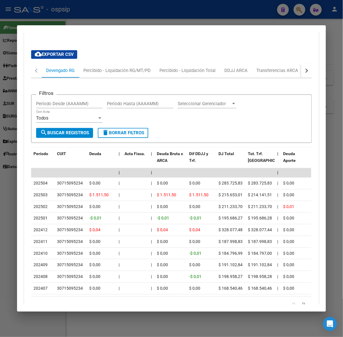
click at [305, 73] on button "button" at bounding box center [306, 71] width 11 height 14
click at [280, 73] on div "ARCA Relaciones Laborales" at bounding box center [270, 71] width 55 height 6
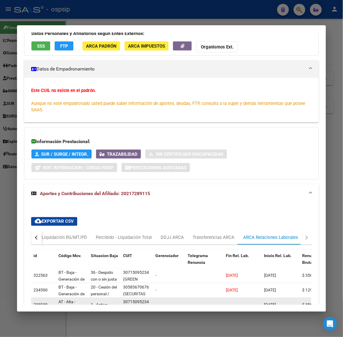
scroll to position [126, 0]
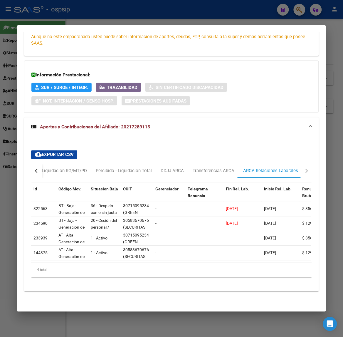
click at [57, 8] on div at bounding box center [171, 168] width 343 height 337
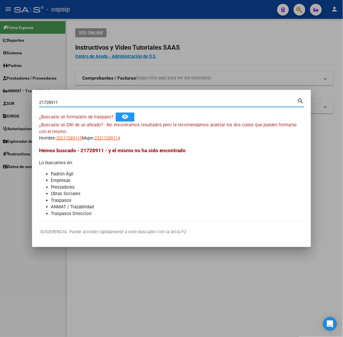
click at [71, 100] on input "21728911" at bounding box center [168, 102] width 258 height 5
type input "53966163"
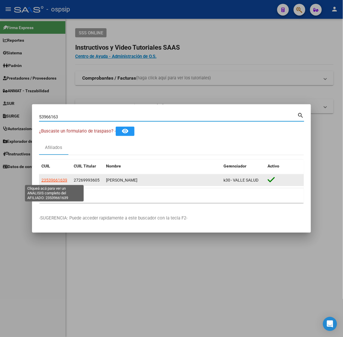
click at [59, 178] on span "23539661639" at bounding box center [54, 180] width 26 height 5
type textarea "23539661639"
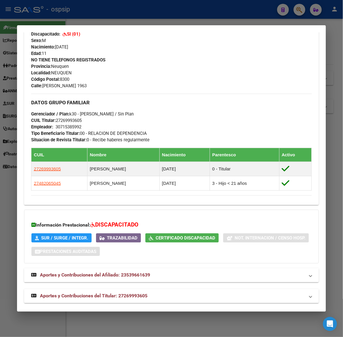
scroll to position [239, 0]
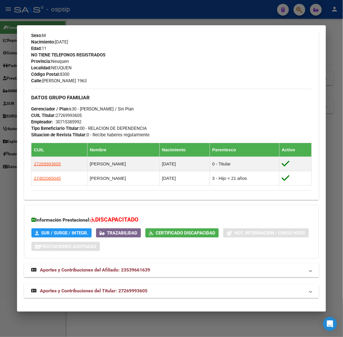
click at [132, 291] on span "Aportes y Contribuciones del Titular: 27269993605" at bounding box center [93, 291] width 107 height 6
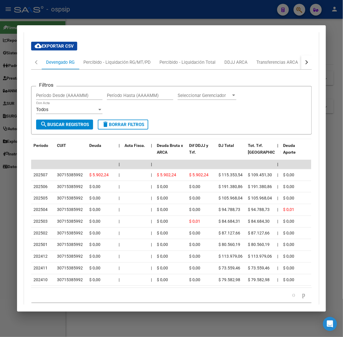
scroll to position [501, 0]
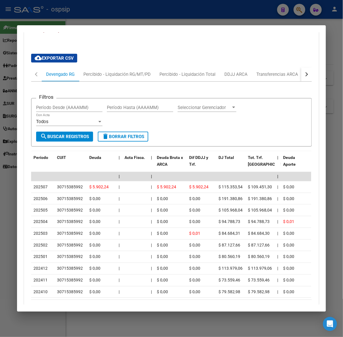
click at [302, 80] on button "button" at bounding box center [306, 74] width 11 height 14
click at [288, 77] on div "ARCA Relaciones Laborales" at bounding box center [270, 74] width 55 height 6
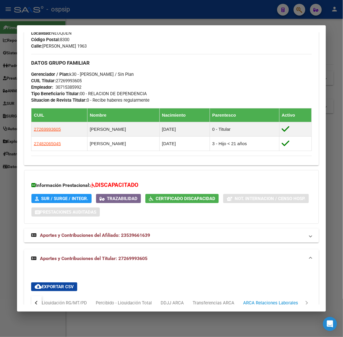
scroll to position [0, 0]
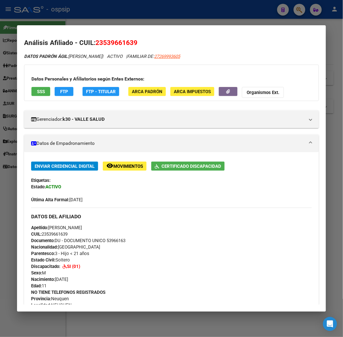
click at [88, 8] on div at bounding box center [171, 168] width 343 height 337
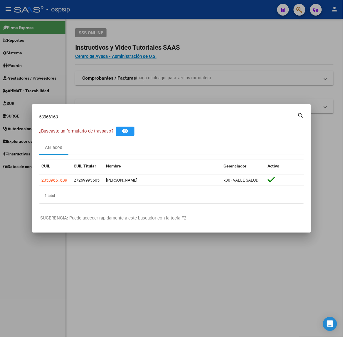
click at [86, 109] on mat-dialog-container "53966163 Buscar (apellido, dni, cuil, nro traspaso, cuit, obra social) search ¿…" at bounding box center [171, 168] width 279 height 129
click at [88, 118] on input "53966163" at bounding box center [168, 116] width 258 height 5
type input "41437089"
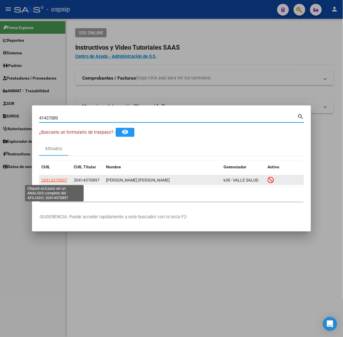
click at [62, 178] on span "20414370897" at bounding box center [54, 180] width 26 height 5
type textarea "20414370897"
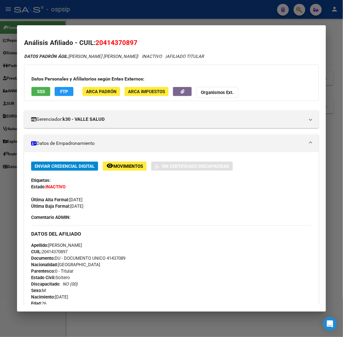
scroll to position [204, 0]
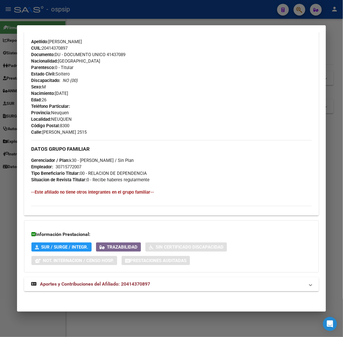
click at [133, 291] on mat-expansion-panel-header "Aportes y Contribuciones del Afiliado: 20414370897" at bounding box center [171, 284] width 294 height 14
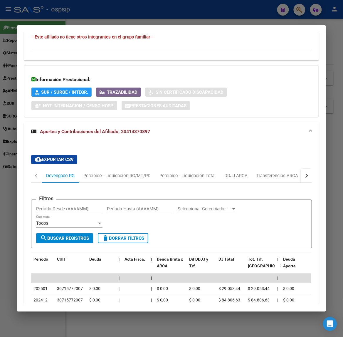
scroll to position [314, 0]
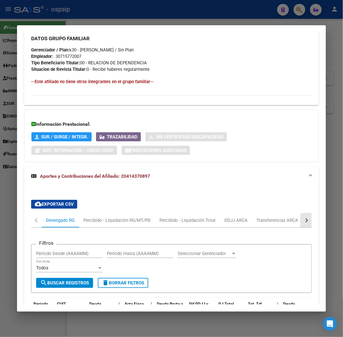
click at [306, 219] on button "button" at bounding box center [306, 220] width 11 height 14
click at [285, 222] on div "ARCA Relaciones Laborales" at bounding box center [270, 220] width 55 height 6
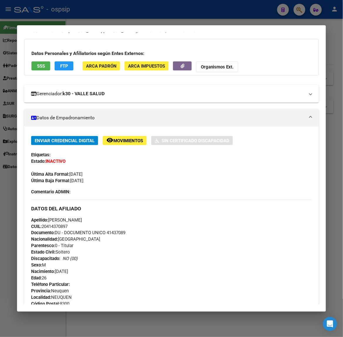
scroll to position [0, 0]
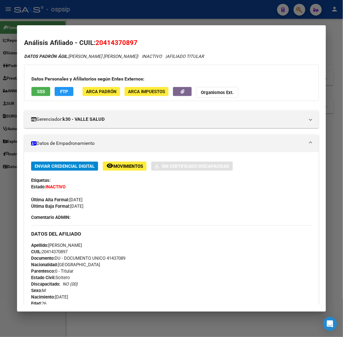
click at [45, 94] on button "SSS" at bounding box center [40, 91] width 19 height 9
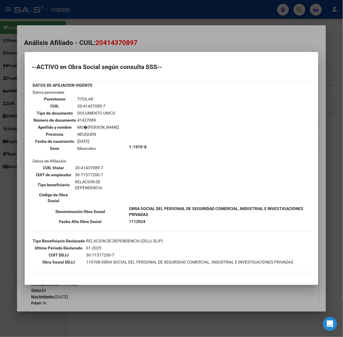
click at [132, 43] on div at bounding box center [171, 168] width 343 height 337
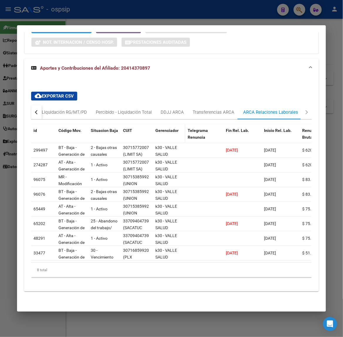
scroll to position [428, 0]
click at [72, 10] on div at bounding box center [171, 168] width 343 height 337
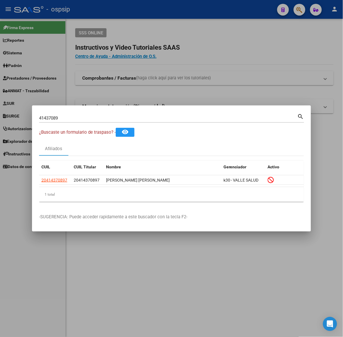
click at [92, 117] on input "41437089" at bounding box center [168, 117] width 258 height 5
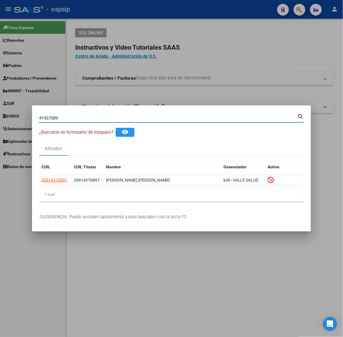
click at [92, 117] on input "41437089" at bounding box center [168, 117] width 258 height 5
type input "34866295"
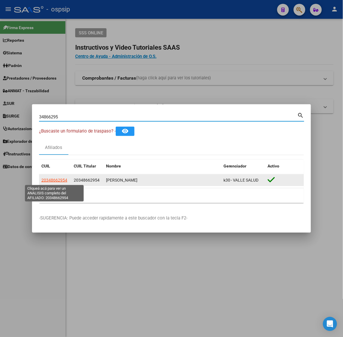
click at [60, 181] on span "20348662954" at bounding box center [54, 180] width 26 height 5
type textarea "20348662954"
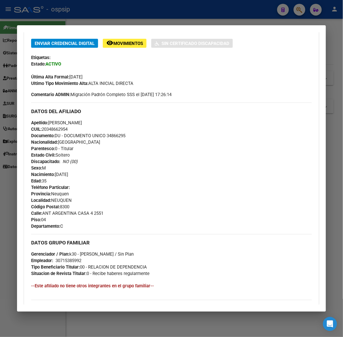
scroll to position [217, 0]
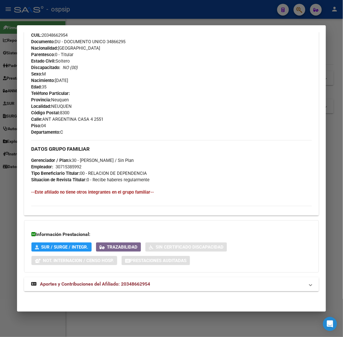
click at [103, 280] on mat-expansion-panel-header "Aportes y Contribuciones del Afiliado: 20348662954" at bounding box center [171, 284] width 294 height 14
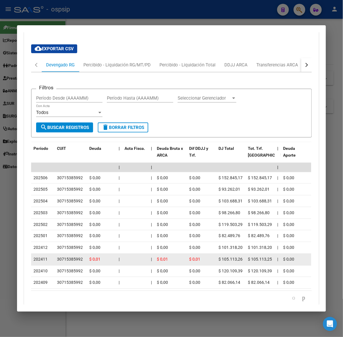
scroll to position [515, 0]
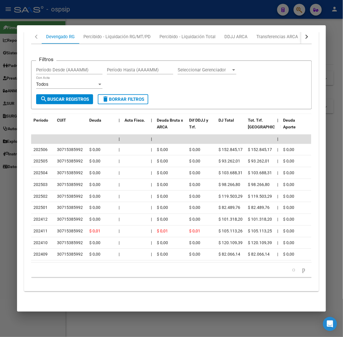
click at [79, 16] on div at bounding box center [171, 168] width 343 height 337
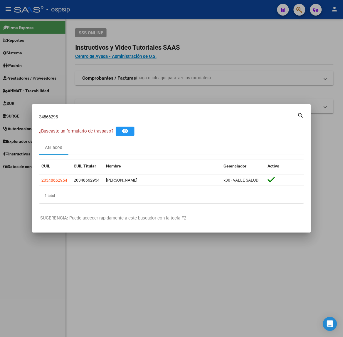
click at [85, 119] on input "34866295" at bounding box center [168, 116] width 258 height 5
type input "42806697"
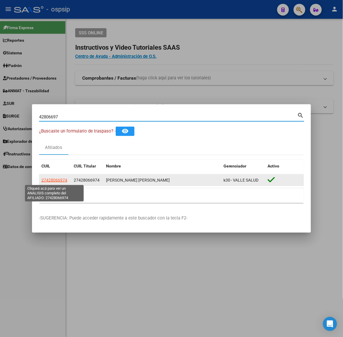
click at [63, 181] on span "27428066974" at bounding box center [54, 180] width 26 height 5
type textarea "27428066974"
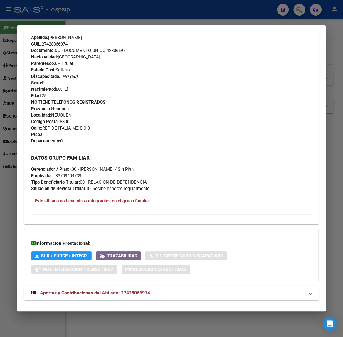
scroll to position [210, 0]
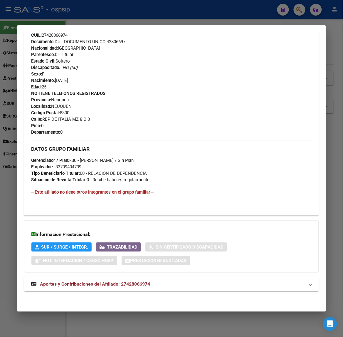
click at [154, 302] on div "Análisis Afiliado - CUIL: 27428066974 DATOS PADRÓN ÁGIL: [PERSON_NAME] [PERSON_…" at bounding box center [171, 66] width 294 height 477
click at [146, 282] on span "Aportes y Contribuciones del Afiliado: 27428066974" at bounding box center [95, 284] width 110 height 6
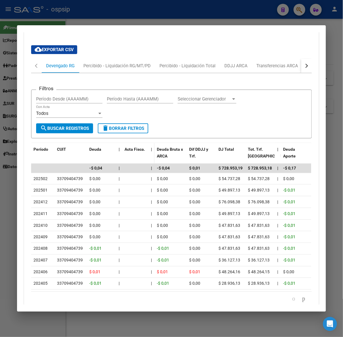
scroll to position [509, 0]
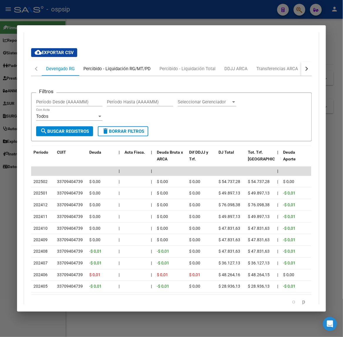
click at [139, 75] on div "Percibido - Liquidación RG/MT/PD" at bounding box center [117, 69] width 76 height 14
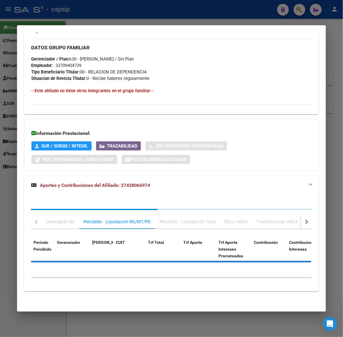
scroll to position [472, 0]
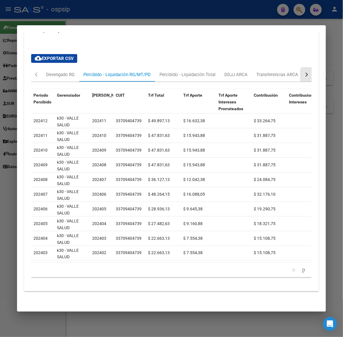
click at [305, 68] on button "button" at bounding box center [306, 75] width 11 height 14
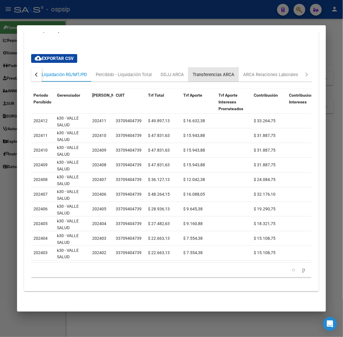
click at [237, 68] on div "Devengado RG Percibido - Liquidación RG/MT/PD Percibido - Liquidación Total DDJ…" at bounding box center [140, 75] width 324 height 14
click at [251, 71] on div "ARCA Relaciones Laborales" at bounding box center [270, 74] width 55 height 6
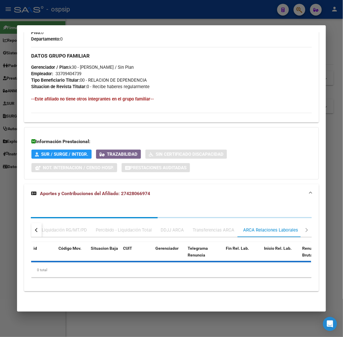
scroll to position [376, 0]
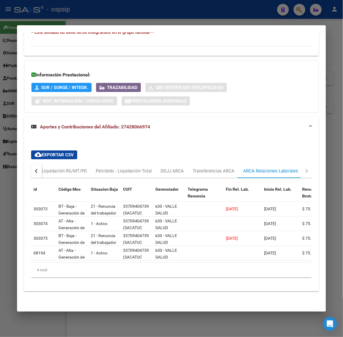
click at [102, 15] on div at bounding box center [171, 168] width 343 height 337
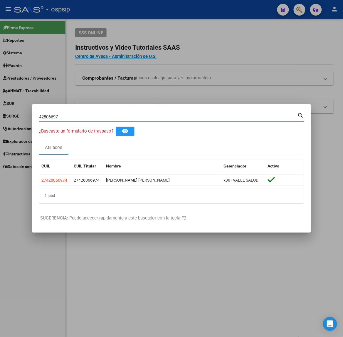
click at [87, 114] on input "42806697" at bounding box center [168, 116] width 258 height 5
type input "40615089"
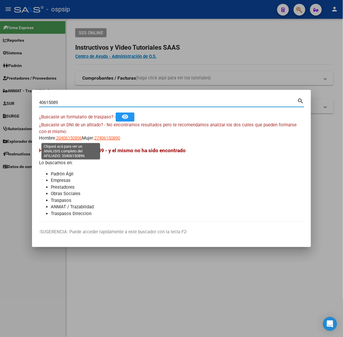
click at [75, 139] on span "20406150896" at bounding box center [69, 137] width 26 height 5
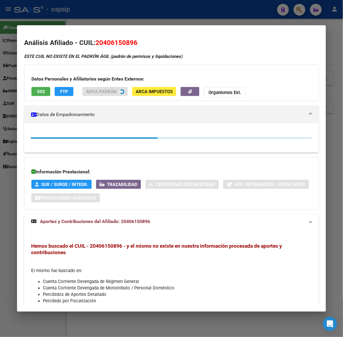
click at [92, 24] on div at bounding box center [171, 168] width 343 height 337
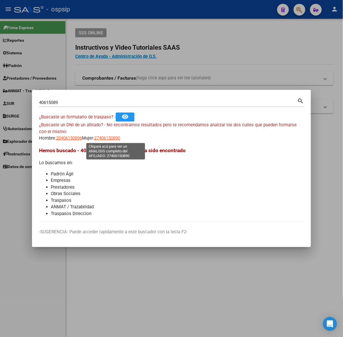
click at [105, 138] on span "27406150890" at bounding box center [107, 137] width 26 height 5
type textarea "27406150890"
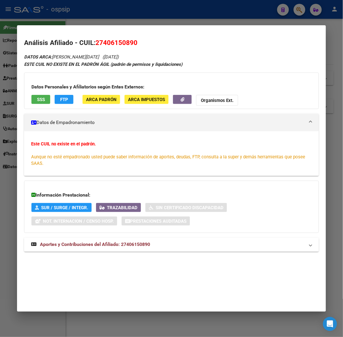
click at [42, 93] on div "Datos Personales y Afiliatorios según Entes Externos: SSS FTP ARCA Padrón ARCA …" at bounding box center [171, 91] width 294 height 36
click at [37, 97] on button "SSS" at bounding box center [40, 99] width 19 height 9
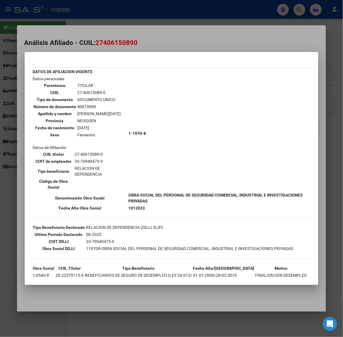
scroll to position [21, 0]
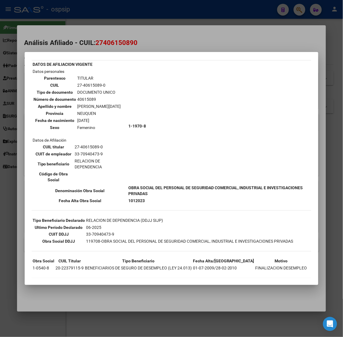
click at [106, 48] on div at bounding box center [171, 168] width 343 height 337
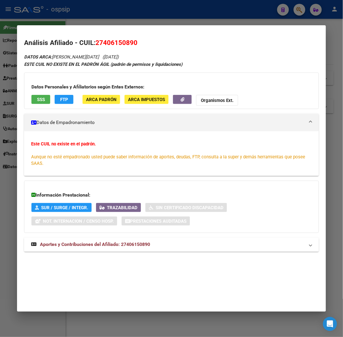
click at [132, 242] on mat-expansion-panel-header "Aportes y Contribuciones del Afiliado: 27406150890" at bounding box center [171, 244] width 294 height 14
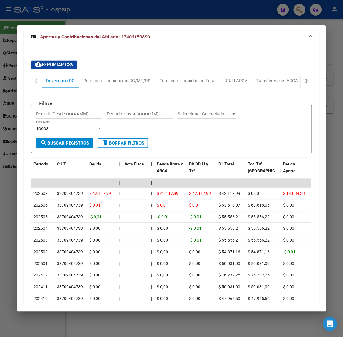
scroll to position [259, 0]
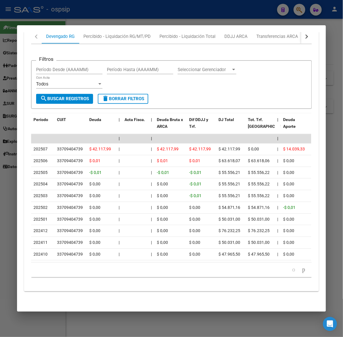
click at [119, 16] on div at bounding box center [171, 168] width 343 height 337
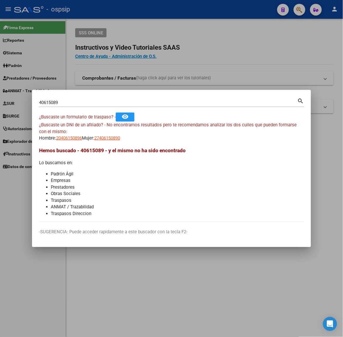
click at [99, 104] on input "40615089" at bounding box center [168, 102] width 258 height 5
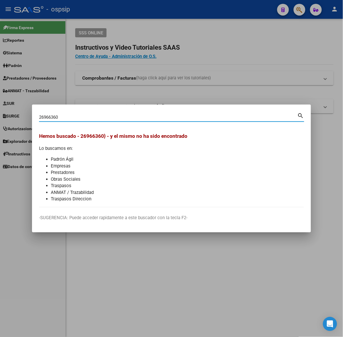
type input "26966360"
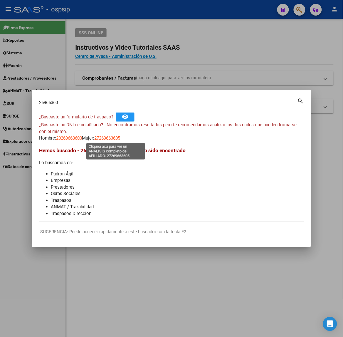
click at [115, 138] on span "27269663605" at bounding box center [107, 137] width 26 height 5
type textarea "27269663605"
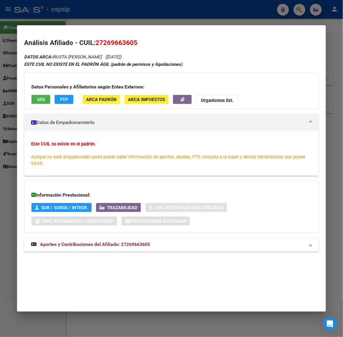
click at [106, 245] on span "Aportes y Contribuciones del Afiliado: 27269663605" at bounding box center [95, 245] width 110 height 6
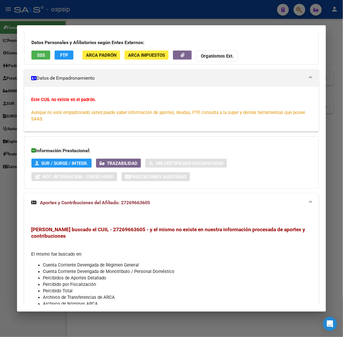
scroll to position [0, 0]
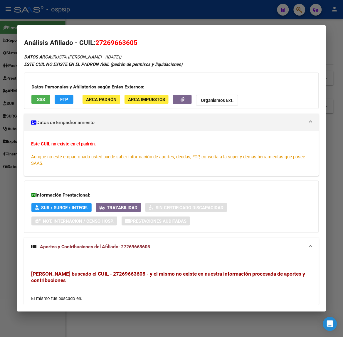
click at [30, 93] on div "Datos Personales y Afiliatorios según Entes Externos: SSS FTP ARCA Padrón ARCA …" at bounding box center [171, 91] width 294 height 36
click at [33, 93] on div "Datos Personales y Afiliatorios según Entes Externos: SSS FTP ARCA Padrón ARCA …" at bounding box center [171, 91] width 294 height 36
click at [35, 96] on button "SSS" at bounding box center [40, 99] width 19 height 9
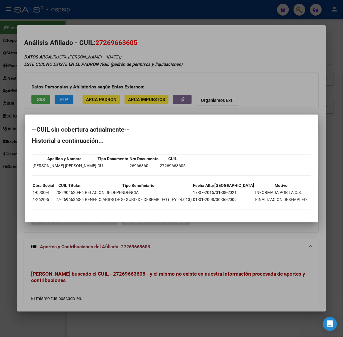
click at [68, 77] on div at bounding box center [171, 168] width 343 height 337
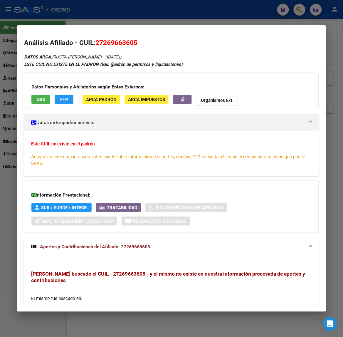
drag, startPoint x: 21, startPoint y: 23, endPoint x: 22, endPoint y: 27, distance: 3.9
click at [21, 23] on div at bounding box center [171, 168] width 343 height 337
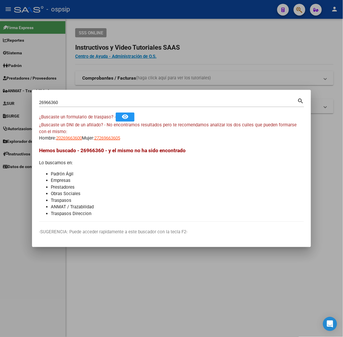
click at [61, 105] on input "26966360" at bounding box center [168, 102] width 258 height 5
type input "37858197"
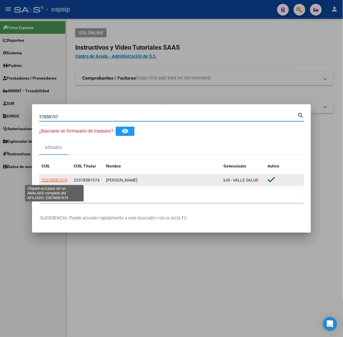
click at [59, 180] on span "23378581974" at bounding box center [54, 180] width 26 height 5
type textarea "23378581974"
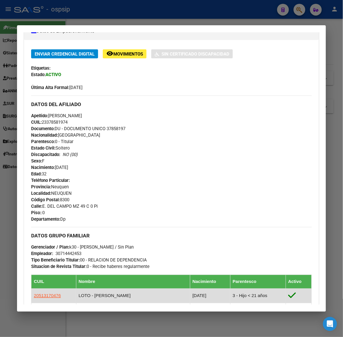
scroll to position [244, 0]
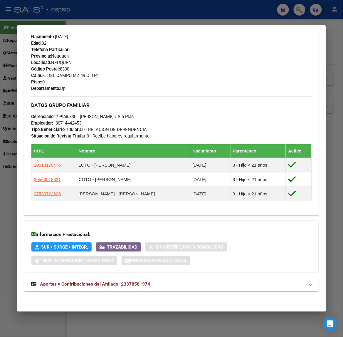
click at [152, 281] on mat-panel-title "Aportes y Contribuciones del Afiliado: 23378581974" at bounding box center [167, 284] width 273 height 7
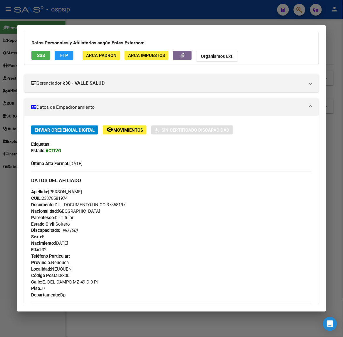
scroll to position [0, 0]
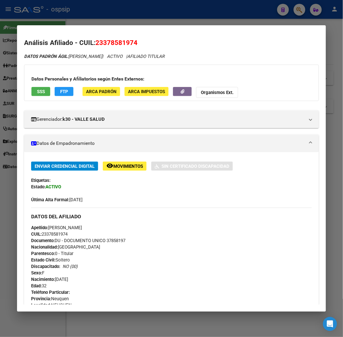
click at [45, 100] on div "Datos Personales y Afiliatorios según Entes Externos: SSS FTP ARCA Padrón ARCA …" at bounding box center [171, 83] width 294 height 36
click at [43, 96] on button "SSS" at bounding box center [40, 91] width 19 height 9
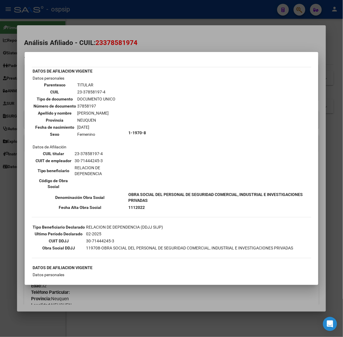
scroll to position [37, 0]
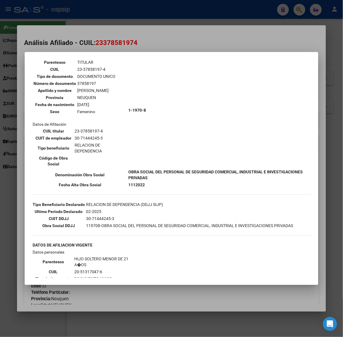
click at [94, 46] on div at bounding box center [171, 168] width 343 height 337
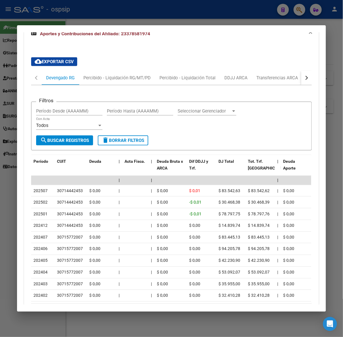
scroll to position [433, 0]
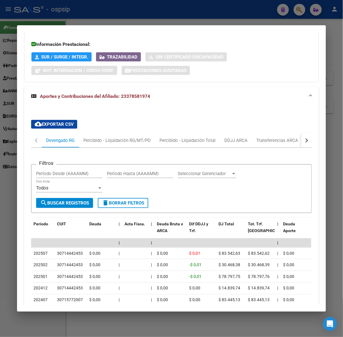
click at [108, 13] on div at bounding box center [171, 168] width 343 height 337
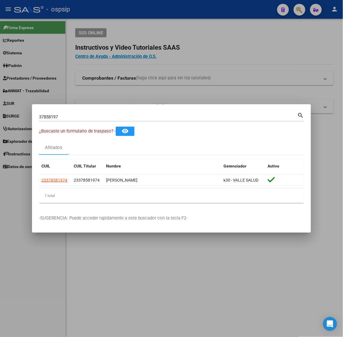
click at [111, 116] on input "37858197" at bounding box center [168, 116] width 258 height 5
type input "46404165"
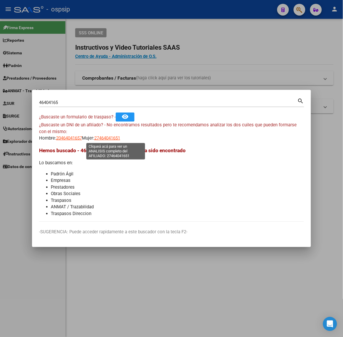
click at [109, 137] on span "27464041651" at bounding box center [107, 137] width 26 height 5
type textarea "27464041651"
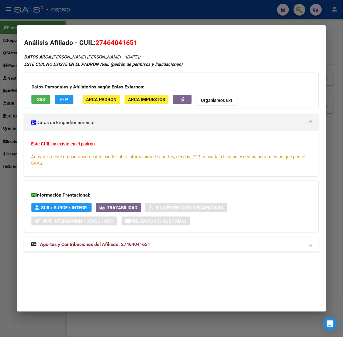
click at [106, 243] on span "Aportes y Contribuciones del Afiliado: 27464041651" at bounding box center [95, 245] width 110 height 6
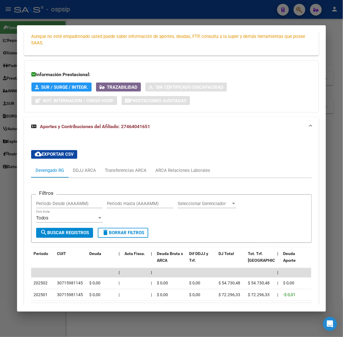
scroll to position [166, 0]
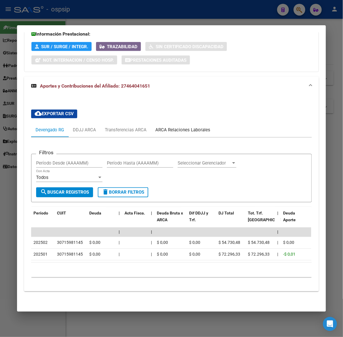
click at [205, 127] on div "ARCA Relaciones Laborales" at bounding box center [182, 130] width 55 height 6
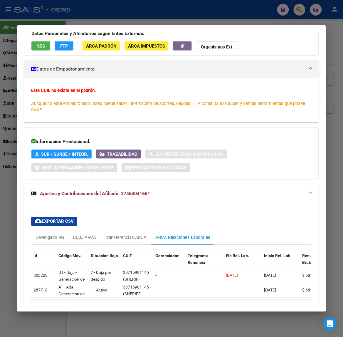
scroll to position [96, 0]
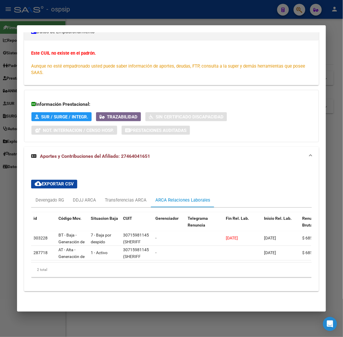
drag, startPoint x: 126, startPoint y: 29, endPoint x: 124, endPoint y: 23, distance: 5.8
click at [126, 29] on mat-dialog-container "Análisis Afiliado - CUIL: 27464041651 DATOS ARCA: [PERSON_NAME] [PERSON_NAME] (…" at bounding box center [171, 168] width 309 height 286
click at [117, 15] on div at bounding box center [171, 168] width 343 height 337
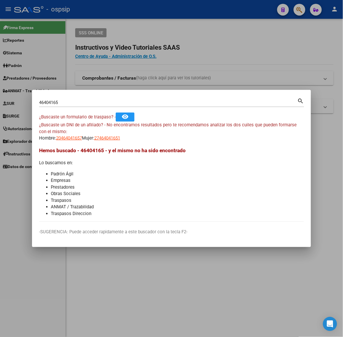
click at [98, 106] on div "46404165 Buscar (apellido, dni, [PERSON_NAME], nro traspaso, cuit, obra social)" at bounding box center [168, 102] width 258 height 9
click at [96, 104] on input "46404165" at bounding box center [168, 102] width 258 height 5
type input "46330447"
click at [70, 137] on span "20463304476" at bounding box center [69, 137] width 26 height 5
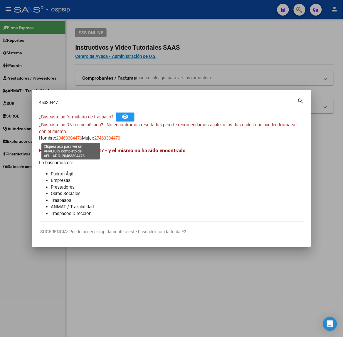
type textarea "20463304476"
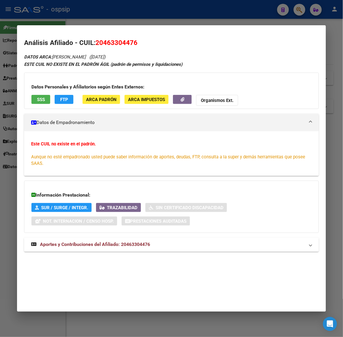
click at [107, 244] on span "Aportes y Contribuciones del Afiliado: 20463304476" at bounding box center [95, 245] width 110 height 6
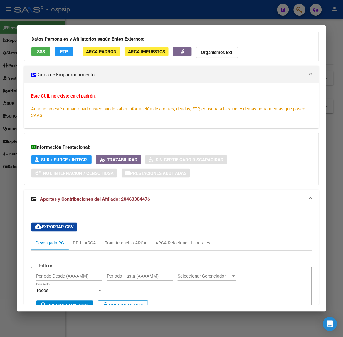
scroll to position [0, 0]
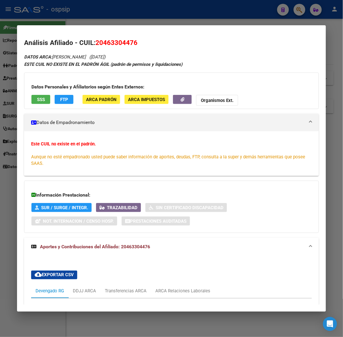
click at [46, 5] on div at bounding box center [171, 168] width 343 height 337
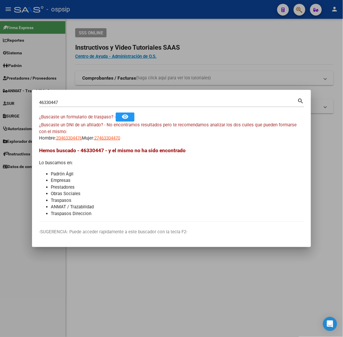
click at [59, 101] on input "46330447" at bounding box center [168, 102] width 258 height 5
type input "45602835"
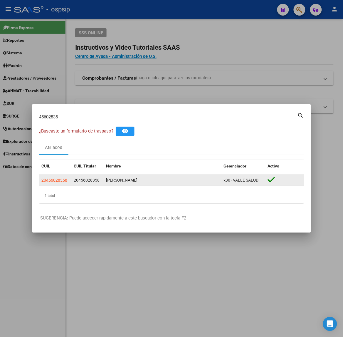
click at [52, 183] on datatable-body-cell "20456028358" at bounding box center [55, 179] width 32 height 11
click at [55, 182] on span "20456028358" at bounding box center [54, 180] width 26 height 5
type textarea "20456028358"
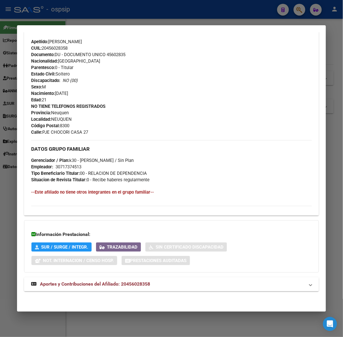
click at [107, 282] on span "Aportes y Contribuciones del Afiliado: 20456028358" at bounding box center [95, 284] width 110 height 6
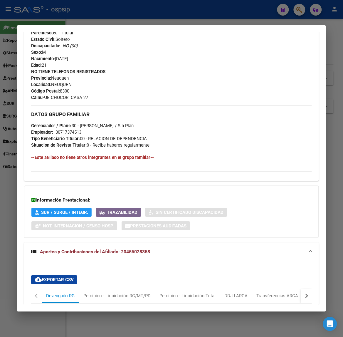
scroll to position [459, 0]
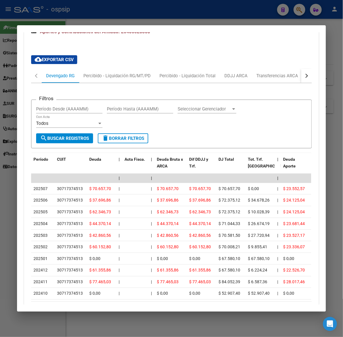
click at [74, 19] on div at bounding box center [171, 168] width 343 height 337
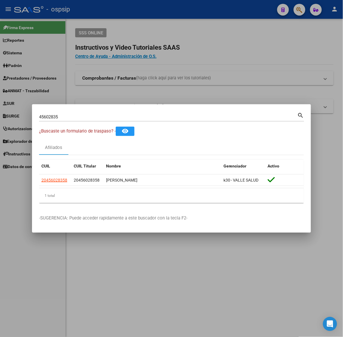
click at [68, 118] on input "45602835" at bounding box center [168, 116] width 258 height 5
type input "40612839"
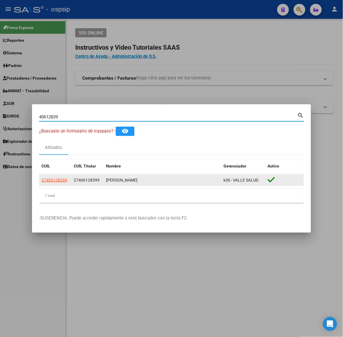
click at [62, 178] on span "27406128399" at bounding box center [54, 180] width 26 height 5
type textarea "27406128399"
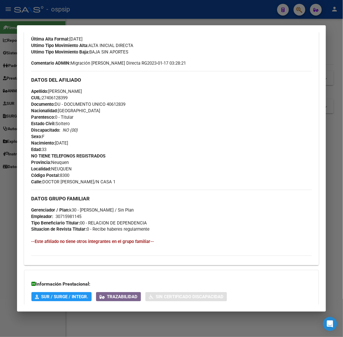
scroll to position [210, 0]
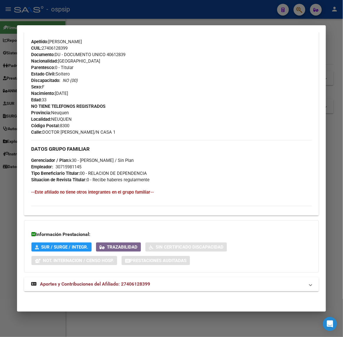
click at [96, 285] on span "Aportes y Contribuciones del Afiliado: 27406128399" at bounding box center [95, 284] width 110 height 6
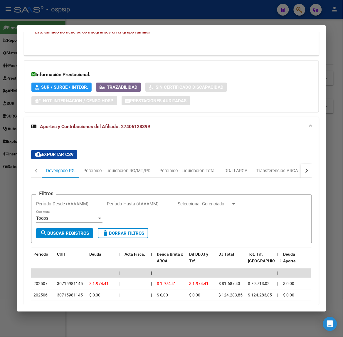
scroll to position [509, 0]
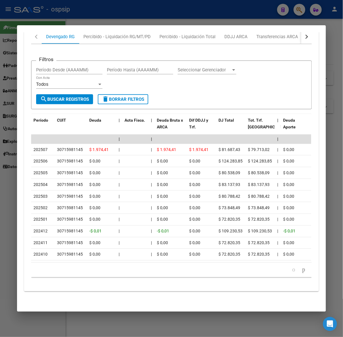
click at [76, 20] on div at bounding box center [171, 168] width 343 height 337
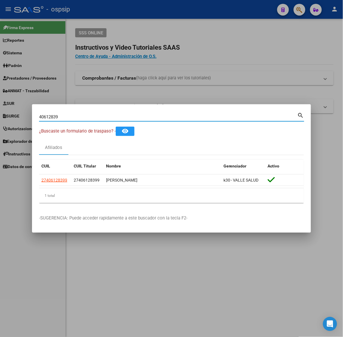
click at [73, 116] on input "40612839" at bounding box center [168, 116] width 258 height 5
type input "34811290"
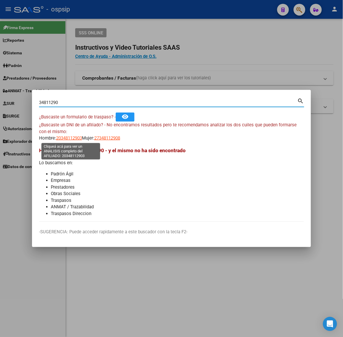
click at [65, 135] on app-link-go-to "20348112903" at bounding box center [69, 138] width 26 height 7
click at [67, 137] on span "20348112903" at bounding box center [69, 137] width 26 height 5
type textarea "20348112903"
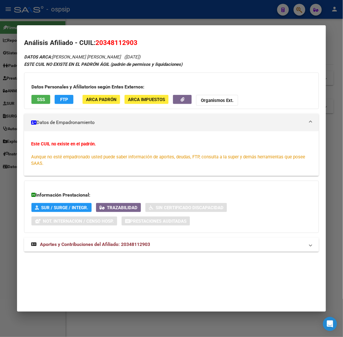
click at [100, 243] on span "Aportes y Contribuciones del Afiliado: 20348112903" at bounding box center [95, 245] width 110 height 6
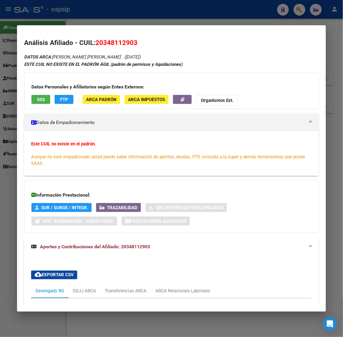
scroll to position [201, 0]
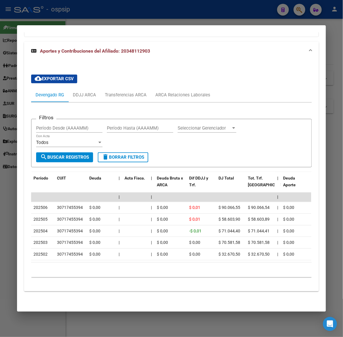
click at [81, 21] on div at bounding box center [171, 168] width 343 height 337
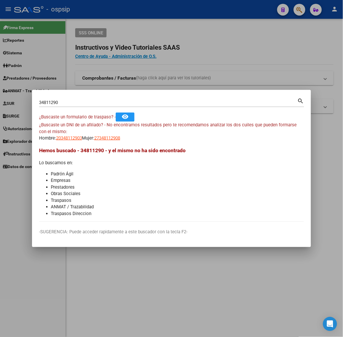
click at [86, 101] on input "34811290" at bounding box center [168, 102] width 258 height 5
type input "32886085"
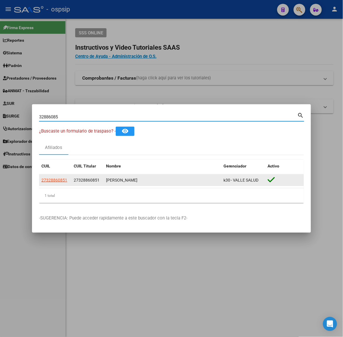
drag, startPoint x: 74, startPoint y: 183, endPoint x: 73, endPoint y: 177, distance: 5.7
click at [75, 180] on div "27328860851" at bounding box center [88, 180] width 28 height 7
click at [62, 175] on div "CUIL CUIL Titular Nombre Gerenciador Activo 27328860851 27328860851 [PERSON_NAM…" at bounding box center [171, 181] width 265 height 43
click at [61, 176] on datatable-body-cell "27328860851" at bounding box center [55, 179] width 32 height 11
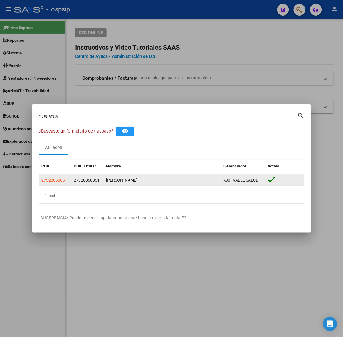
click at [61, 177] on app-link-go-to "27328860851" at bounding box center [54, 180] width 26 height 7
click at [63, 181] on span "27328860851" at bounding box center [54, 180] width 26 height 5
type textarea "27328860851"
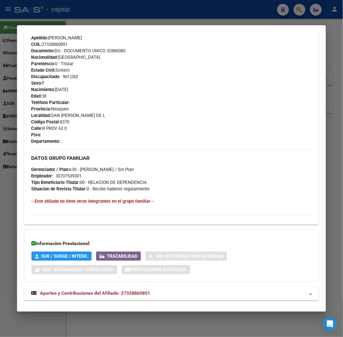
scroll to position [210, 0]
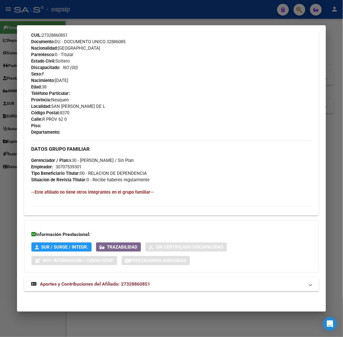
click at [176, 280] on mat-expansion-panel-header "Aportes y Contribuciones del Afiliado: 27328860851" at bounding box center [171, 284] width 294 height 14
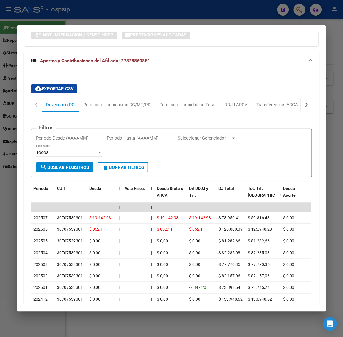
scroll to position [509, 0]
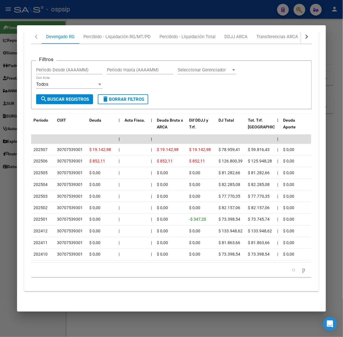
click at [137, 14] on div at bounding box center [171, 168] width 343 height 337
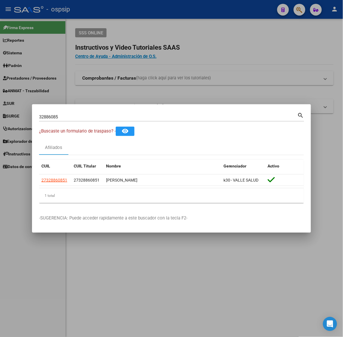
click at [107, 110] on mat-dialog-container "32886085 Buscar (apellido, dni, cuil, nro traspaso, cuit, obra social) search ¿…" at bounding box center [171, 168] width 279 height 129
click at [109, 114] on div "32886085 Buscar (apellido, dni, [PERSON_NAME], nro traspaso, cuit, obra social)" at bounding box center [168, 116] width 258 height 9
click at [111, 116] on input "32886085" at bounding box center [168, 116] width 258 height 5
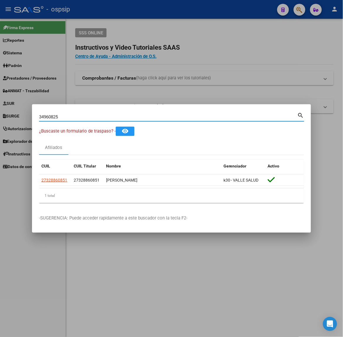
type input "34960825"
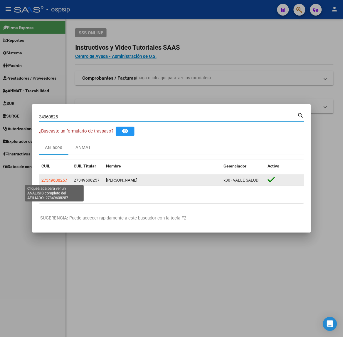
click at [63, 178] on span "27349608257" at bounding box center [54, 180] width 26 height 5
type textarea "27349608257"
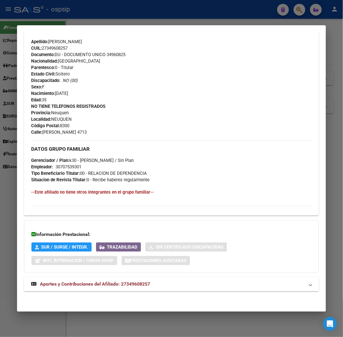
click at [133, 281] on strong "Aportes y Contribuciones del Afiliado: 27349608257" at bounding box center [90, 284] width 119 height 7
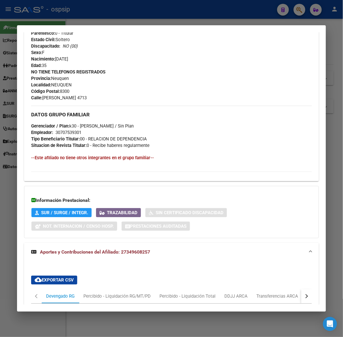
scroll to position [491, 0]
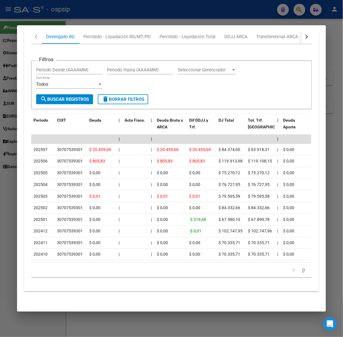
click at [85, 16] on div at bounding box center [171, 168] width 343 height 337
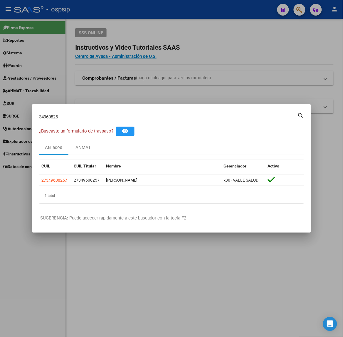
click at [85, 121] on div "34960825 Buscar (apellido, dni, [PERSON_NAME], [PERSON_NAME], cuit, obra social)" at bounding box center [168, 116] width 258 height 9
click at [80, 109] on mat-dialog-container "34960825 Buscar (apellido, dni, cuil, nro traspaso, cuit, obra social) search ¿…" at bounding box center [171, 168] width 279 height 129
click at [82, 115] on input "34960825" at bounding box center [168, 116] width 258 height 5
type input "38204781"
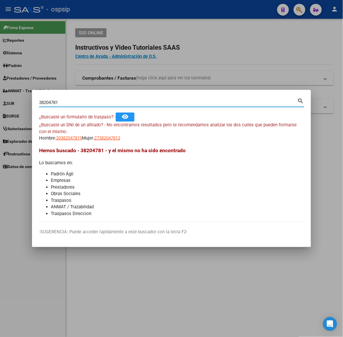
click at [79, 140] on span "20382047819" at bounding box center [69, 137] width 26 height 5
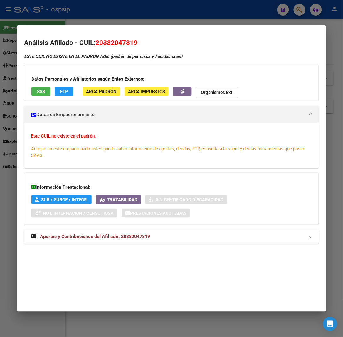
click at [70, 12] on div at bounding box center [171, 168] width 343 height 337
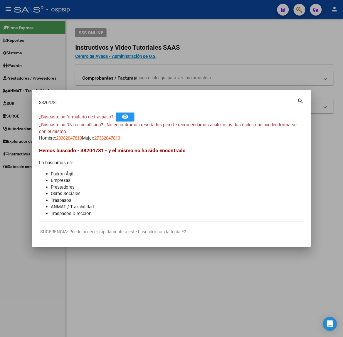
click at [112, 143] on mat-dialog-content "38204781 Buscar (apellido, dni, cuil, nro traspaso, cuit, obra social) search ¿…" at bounding box center [171, 159] width 279 height 125
click at [116, 140] on span "27382047813" at bounding box center [107, 137] width 26 height 5
type textarea "27382047813"
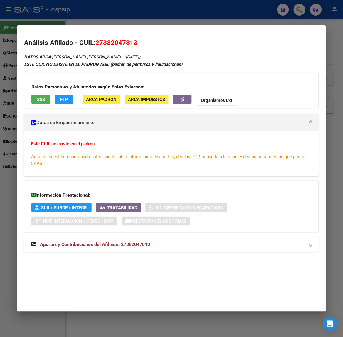
click at [126, 247] on strong "Aportes y Contribuciones del Afiliado: 27382047813" at bounding box center [90, 244] width 119 height 7
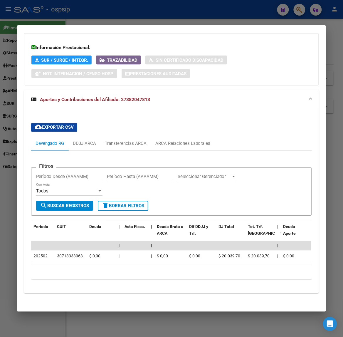
scroll to position [155, 0]
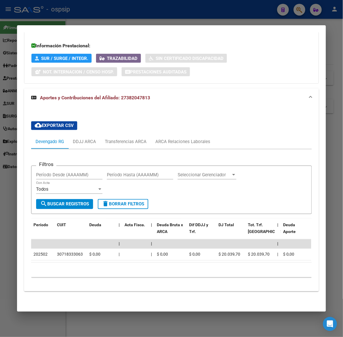
click at [194, 156] on app-list-header "Filtros Período Desde (AAAAMM) Período Hasta (AAAAMM) Seleccionar Gerenciador S…" at bounding box center [171, 185] width 280 height 58
click at [172, 139] on div "ARCA Relaciones Laborales" at bounding box center [182, 142] width 55 height 6
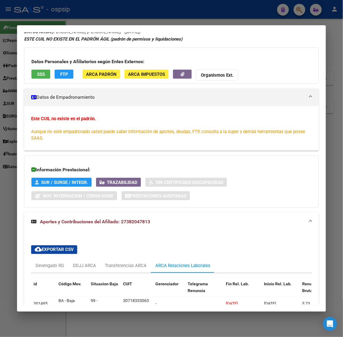
scroll to position [0, 0]
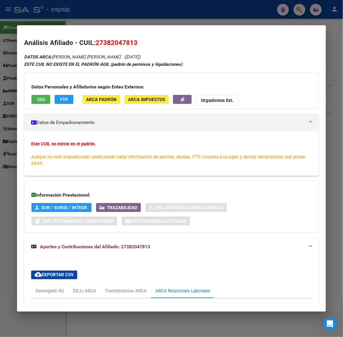
click at [156, 18] on div at bounding box center [171, 168] width 343 height 337
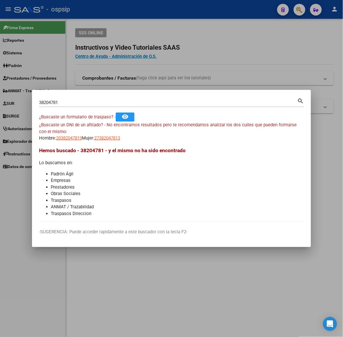
click at [112, 100] on input "38204781" at bounding box center [168, 102] width 258 height 5
type input "32873248"
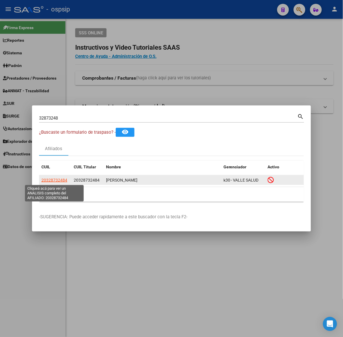
click at [57, 178] on span "20328732484" at bounding box center [54, 180] width 26 height 5
type textarea "20328732484"
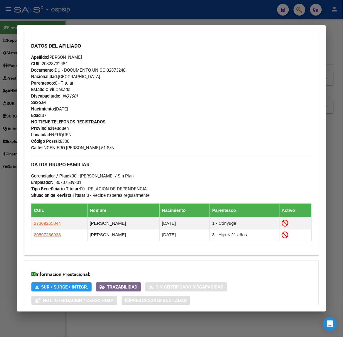
scroll to position [224, 0]
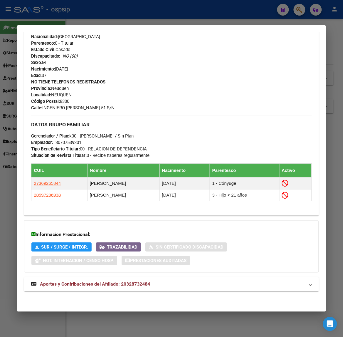
click at [145, 285] on span "Aportes y Contribuciones del Afiliado: 20328732484" at bounding box center [95, 284] width 110 height 6
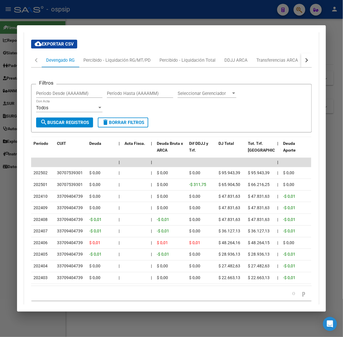
scroll to position [494, 0]
click at [304, 59] on div "button" at bounding box center [306, 60] width 4 height 4
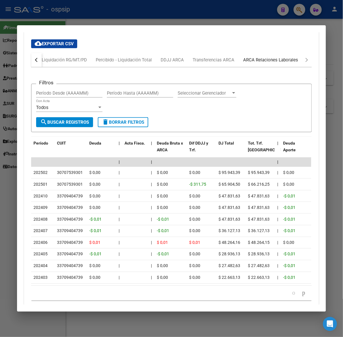
click at [294, 58] on div "ARCA Relaciones Laborales" at bounding box center [271, 60] width 64 height 14
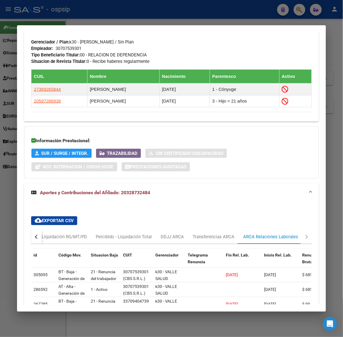
scroll to position [344, 0]
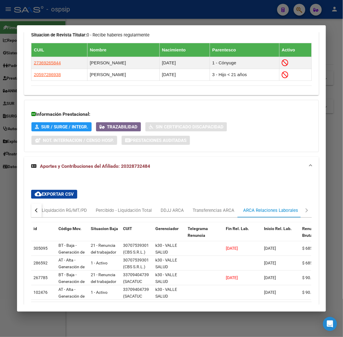
drag, startPoint x: 105, startPoint y: 20, endPoint x: 109, endPoint y: 44, distance: 24.7
click at [105, 20] on div at bounding box center [171, 168] width 343 height 337
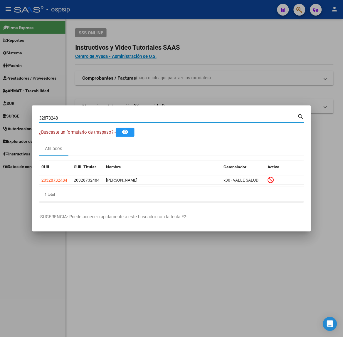
click at [86, 119] on input "32873248" at bounding box center [168, 117] width 258 height 5
type input "32557658"
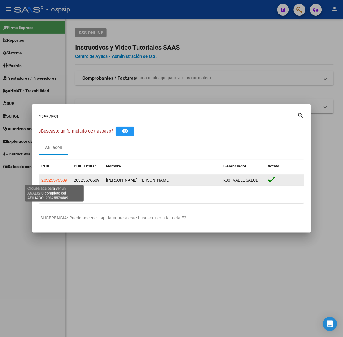
click at [55, 182] on span "20325576589" at bounding box center [54, 180] width 26 height 5
type textarea "20325576589"
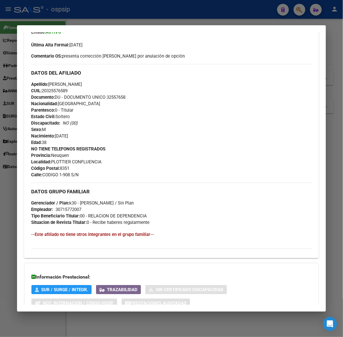
scroll to position [197, 0]
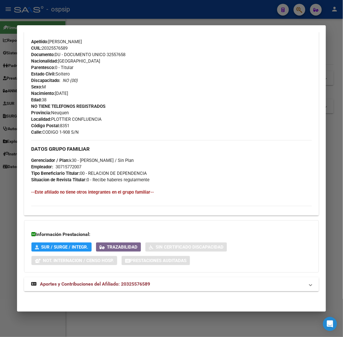
click at [127, 278] on mat-expansion-panel-header "Aportes y Contribuciones del Afiliado: 20325576589" at bounding box center [171, 284] width 294 height 14
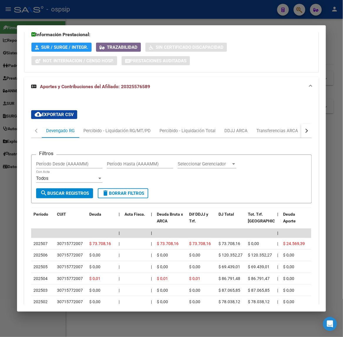
scroll to position [489, 0]
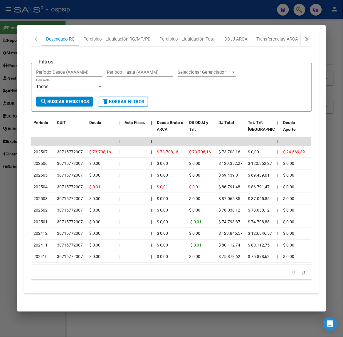
click at [170, 7] on div at bounding box center [171, 168] width 343 height 337
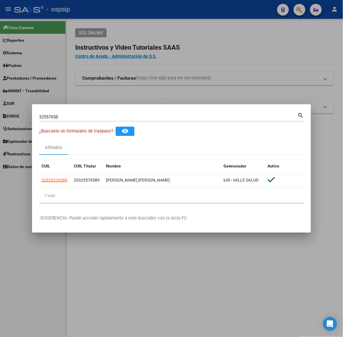
click at [108, 115] on input "32557658" at bounding box center [168, 116] width 258 height 5
type input "34406983"
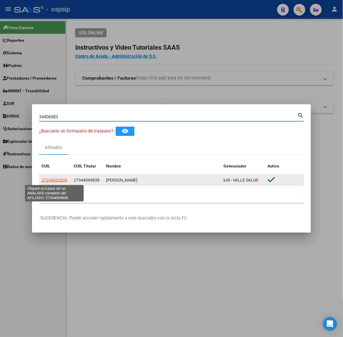
click at [60, 180] on span "27344069838" at bounding box center [54, 180] width 26 height 5
type textarea "27344069838"
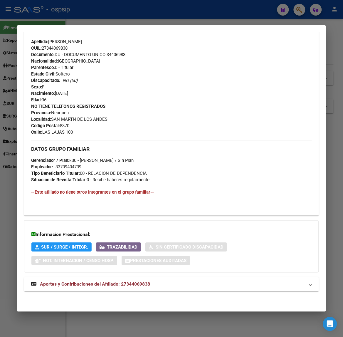
click at [130, 278] on mat-expansion-panel-header "Aportes y Contribuciones del Afiliado: 27344069838" at bounding box center [171, 284] width 294 height 14
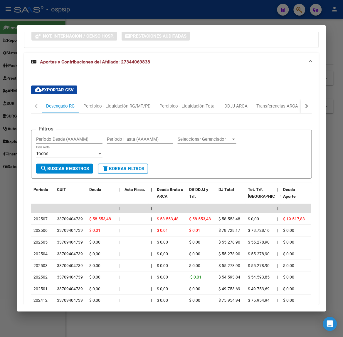
scroll to position [496, 0]
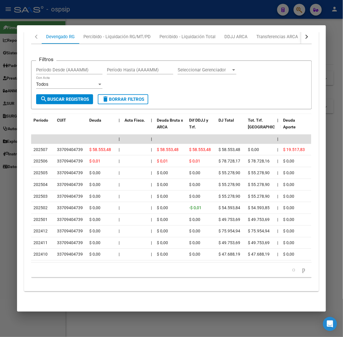
click at [109, 14] on div at bounding box center [171, 168] width 343 height 337
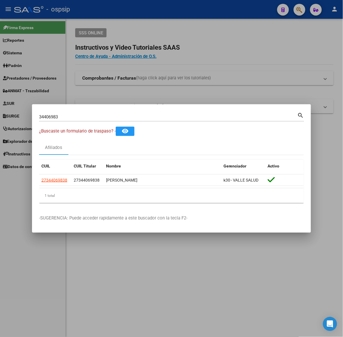
click at [94, 117] on input "34406983" at bounding box center [168, 116] width 258 height 5
type input "35456921"
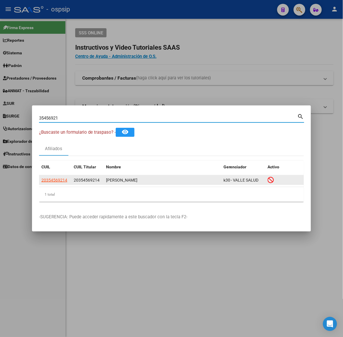
click at [55, 177] on app-link-go-to "20354569214" at bounding box center [54, 180] width 26 height 7
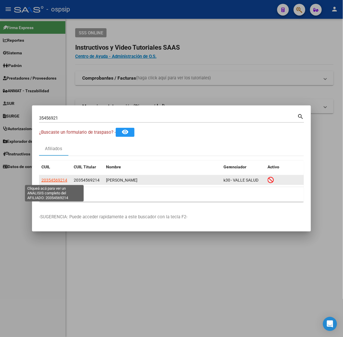
click at [59, 178] on span "20354569214" at bounding box center [54, 180] width 26 height 5
type textarea "20354569214"
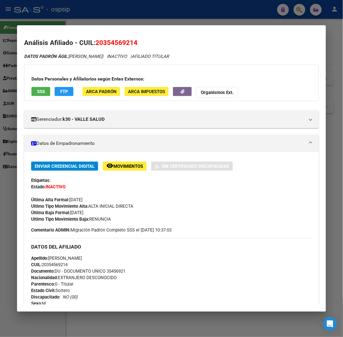
scroll to position [217, 0]
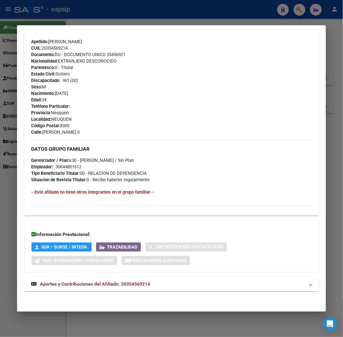
click at [112, 282] on span "Aportes y Contribuciones del Afiliado: 20354569214" at bounding box center [95, 284] width 110 height 6
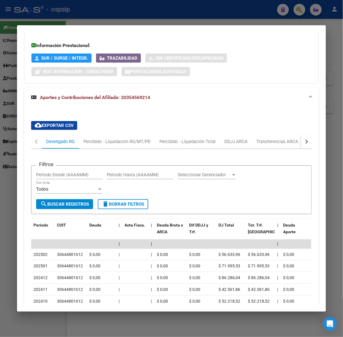
scroll to position [471, 0]
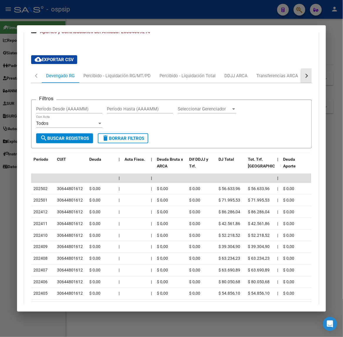
click at [306, 73] on button "button" at bounding box center [306, 76] width 11 height 14
click at [296, 75] on mat-tab-header "Devengado RG Percibido - Liquidación RG/MT/PD Percibido - Liquidación Total DDJ…" at bounding box center [171, 76] width 280 height 14
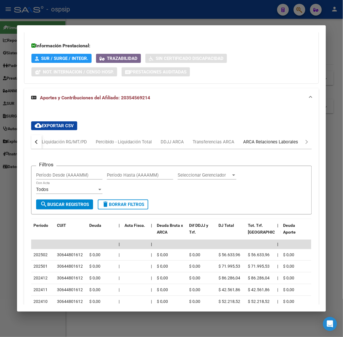
click at [286, 145] on div "ARCA Relaciones Laborales" at bounding box center [270, 142] width 55 height 6
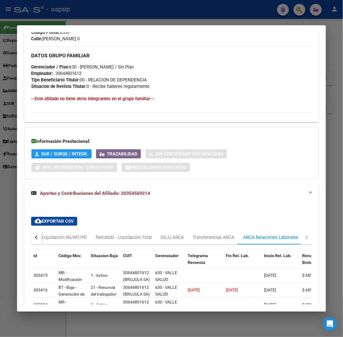
scroll to position [382, 0]
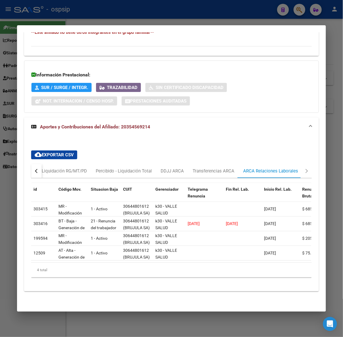
click at [107, 16] on div at bounding box center [171, 168] width 343 height 337
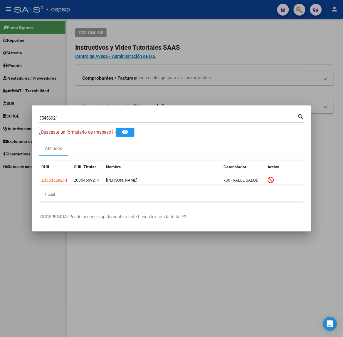
click at [84, 117] on input "35456921" at bounding box center [168, 117] width 258 height 5
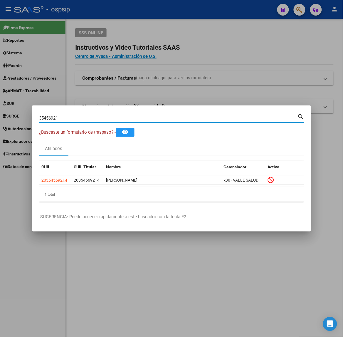
click at [84, 117] on input "35456921" at bounding box center [168, 117] width 258 height 5
type input "55633006"
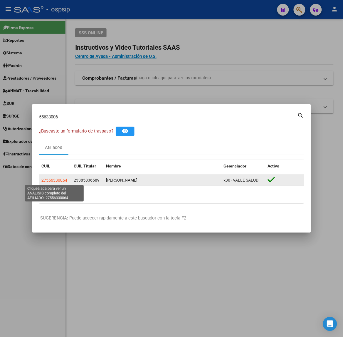
click at [50, 179] on span "27556330064" at bounding box center [54, 180] width 26 height 5
type textarea "27556330064"
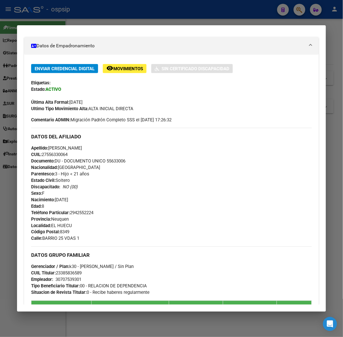
scroll to position [240, 0]
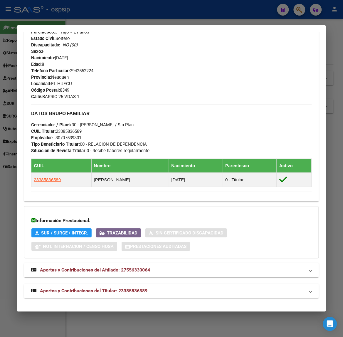
click at [121, 291] on span "Aportes y Contribuciones del Titular: 23385836589" at bounding box center [93, 291] width 107 height 6
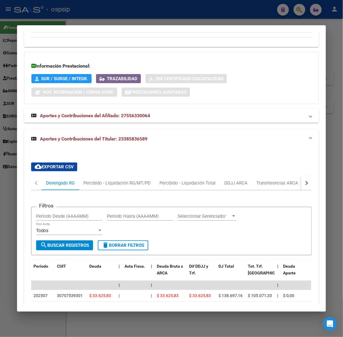
scroll to position [497, 0]
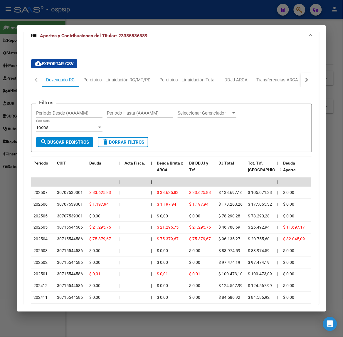
click at [137, 16] on div at bounding box center [171, 168] width 343 height 337
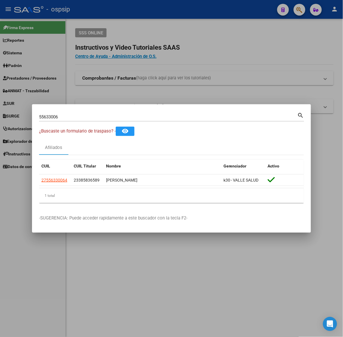
click at [105, 121] on div "55633006 Buscar (apellido, dni, [PERSON_NAME], [PERSON_NAME], cuit, obra social)" at bounding box center [168, 116] width 258 height 9
click at [103, 118] on input "55633006" at bounding box center [168, 116] width 258 height 5
type input "38430076"
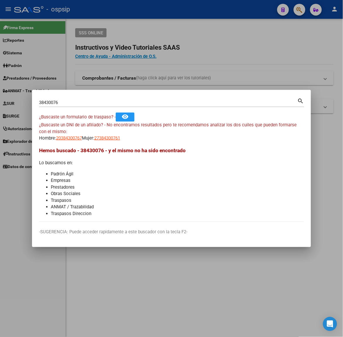
click at [55, 144] on mat-dialog-content "38430076 Buscar (apellido, dni, cuil, nro traspaso, cuit, obra social) search ¿…" at bounding box center [171, 159] width 279 height 125
click at [68, 137] on span "20384300767" at bounding box center [69, 137] width 26 height 5
type textarea "20384300767"
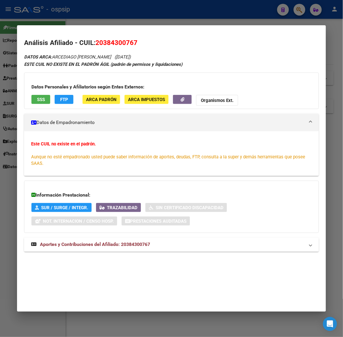
click at [106, 239] on mat-expansion-panel-header "Aportes y Contribuciones del Afiliado: 20384300767" at bounding box center [171, 244] width 294 height 14
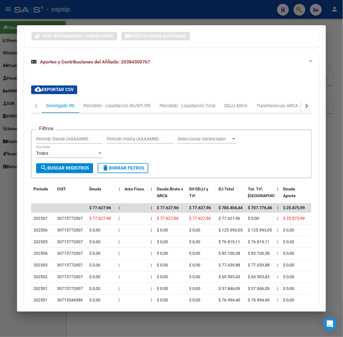
scroll to position [259, 0]
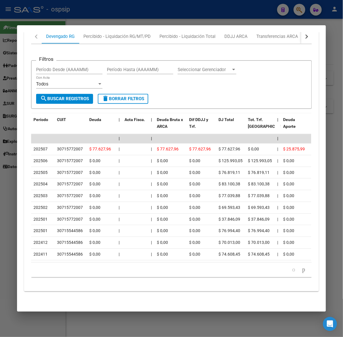
click at [80, 12] on div at bounding box center [171, 168] width 343 height 337
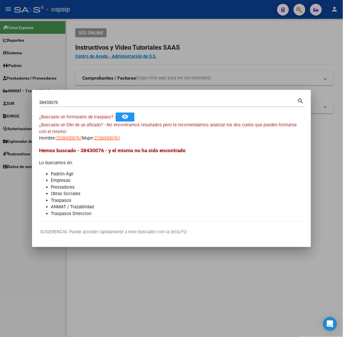
click at [78, 102] on input "38430076" at bounding box center [168, 102] width 258 height 5
click at [78, 103] on input "38430076" at bounding box center [168, 102] width 258 height 5
type input "45259007"
click at [69, 153] on span "Hemos buscado - 45259007 - y el mismo no ha sido encontrado" at bounding box center [112, 150] width 146 height 6
click at [65, 142] on mat-dialog-content "45259007 Buscar (apellido, dni, cuil, nro traspaso, cuit, obra social) search ¿…" at bounding box center [171, 159] width 279 height 125
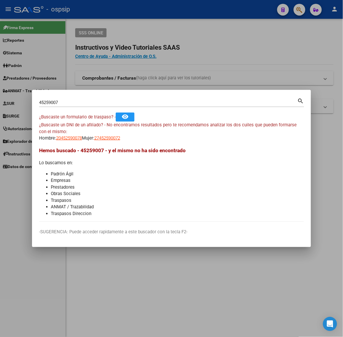
click at [65, 142] on mat-dialog-content "45259007 Buscar (apellido, dni, cuil, nro traspaso, cuit, obra social) search ¿…" at bounding box center [171, 159] width 279 height 125
click at [65, 137] on span "20452590078" at bounding box center [69, 137] width 26 height 5
type textarea "20452590078"
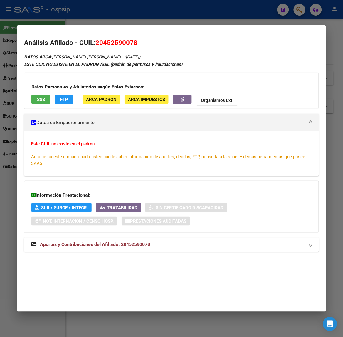
click at [127, 239] on mat-expansion-panel-header "Aportes y Contribuciones del Afiliado: 20452590078" at bounding box center [171, 244] width 294 height 14
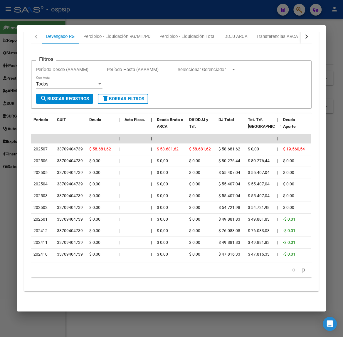
click at [87, 6] on div at bounding box center [171, 168] width 343 height 337
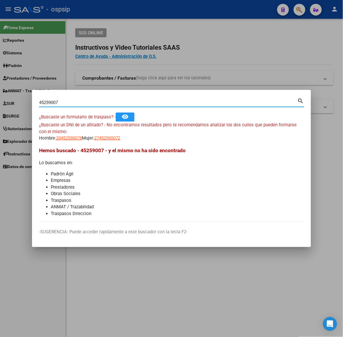
click at [82, 102] on input "45259007" at bounding box center [168, 102] width 258 height 5
type input "37936385"
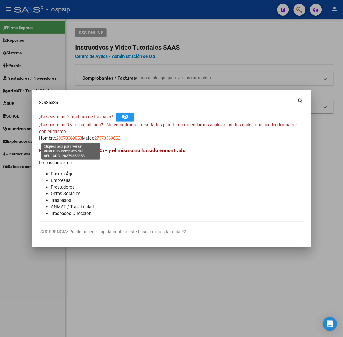
click at [73, 138] on span "20379363858" at bounding box center [69, 137] width 26 height 5
type textarea "20379363858"
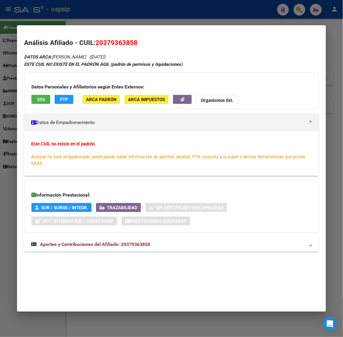
click at [108, 241] on strong "Aportes y Contribuciones del Afiliado: 20379363858" at bounding box center [90, 244] width 119 height 7
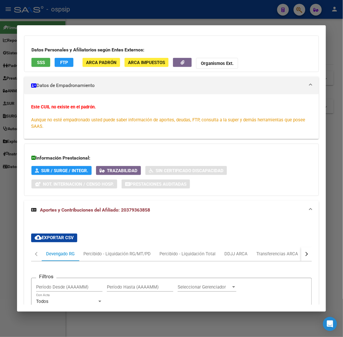
scroll to position [0, 0]
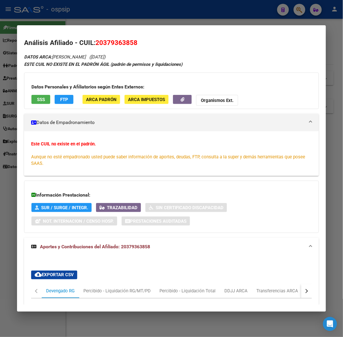
click at [36, 105] on app-consulta-sss-html "SSS" at bounding box center [40, 100] width 19 height 11
click at [38, 102] on button "SSS" at bounding box center [40, 99] width 19 height 9
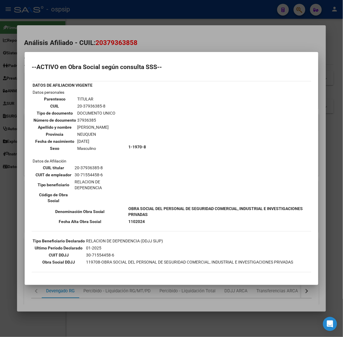
scroll to position [28, 0]
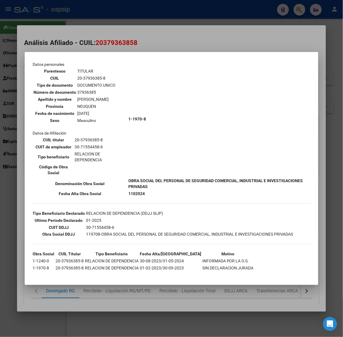
click at [95, 43] on div at bounding box center [171, 168] width 343 height 337
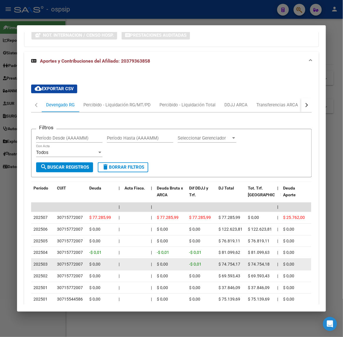
scroll to position [257, 0]
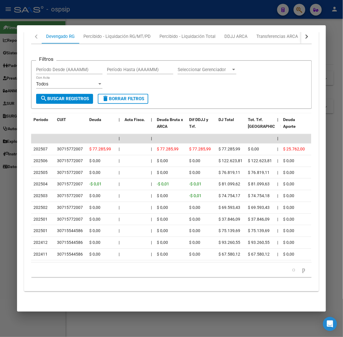
click at [73, 9] on div at bounding box center [171, 168] width 343 height 337
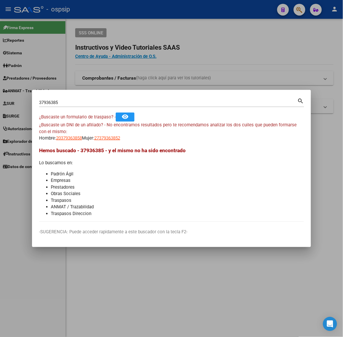
click at [76, 103] on input "37936385" at bounding box center [168, 102] width 258 height 5
type input "16841357"
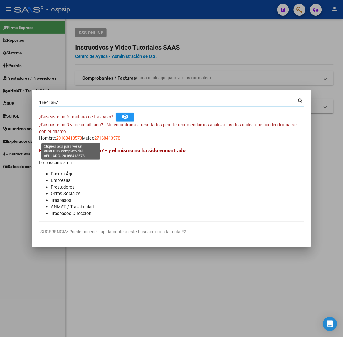
click at [68, 137] on span "20168413573" at bounding box center [69, 137] width 26 height 5
type textarea "20168413573"
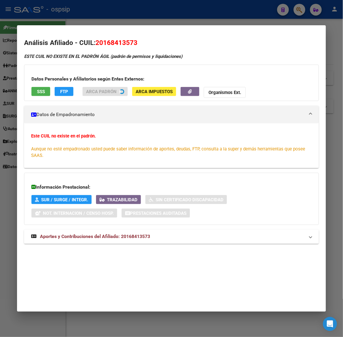
click at [113, 235] on span "Aportes y Contribuciones del Afiliado: 20168413573" at bounding box center [95, 237] width 110 height 6
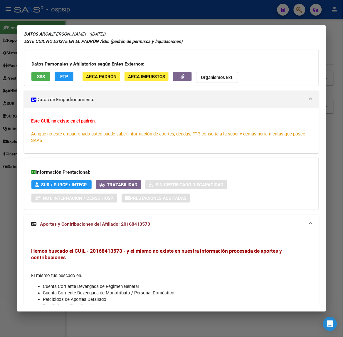
scroll to position [0, 0]
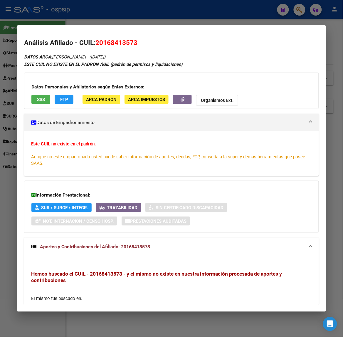
click at [44, 95] on button "SSS" at bounding box center [40, 99] width 19 height 9
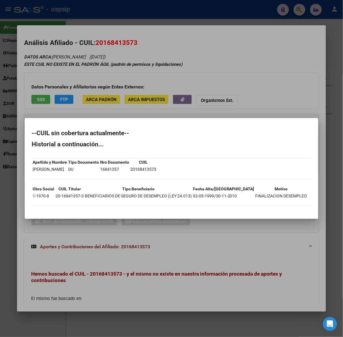
click at [54, 90] on div at bounding box center [171, 168] width 343 height 337
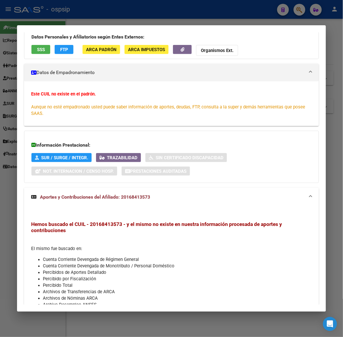
scroll to position [87, 0]
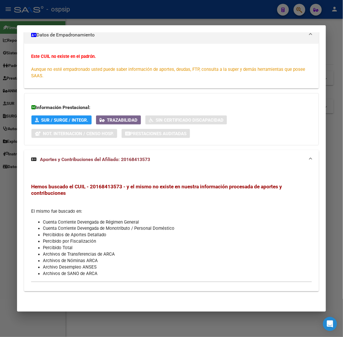
click at [92, 16] on div at bounding box center [171, 168] width 343 height 337
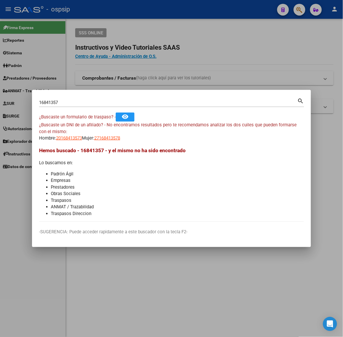
click at [90, 102] on input "16841357" at bounding box center [168, 102] width 258 height 5
type input "43859999"
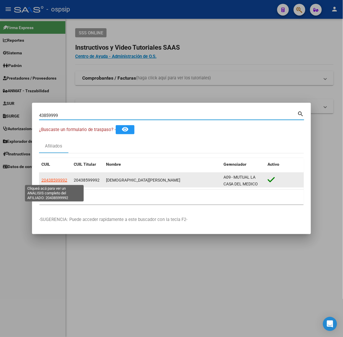
click at [59, 181] on span "20438599992" at bounding box center [54, 180] width 26 height 5
type textarea "20438599992"
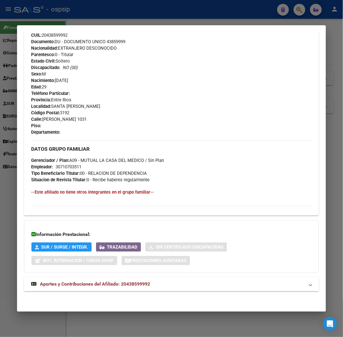
click at [114, 274] on div "DATOS PADRÓN ÁGIL: [DEMOGRAPHIC_DATA][PERSON_NAME] | ACTIVO | AFILIADO TITULAR …" at bounding box center [171, 64] width 294 height 468
drag, startPoint x: 119, startPoint y: 281, endPoint x: 118, endPoint y: 269, distance: 12.4
click at [118, 282] on span "Aportes y Contribuciones del Afiliado: 20438599992" at bounding box center [95, 284] width 110 height 6
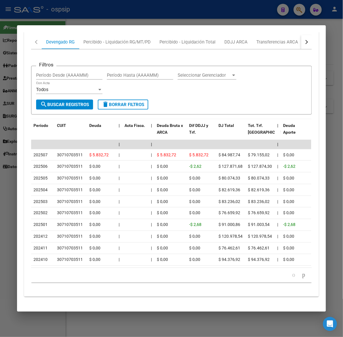
scroll to position [522, 0]
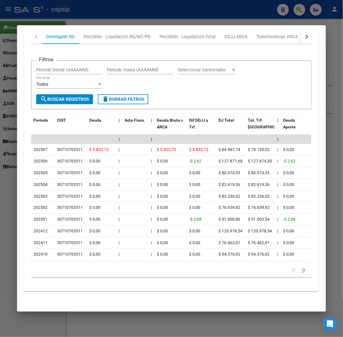
click at [182, 11] on div at bounding box center [171, 168] width 343 height 337
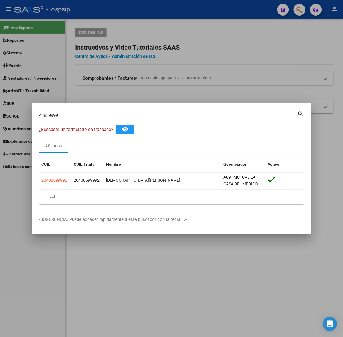
click at [134, 119] on div "43859999 Buscar (apellido, dni, [PERSON_NAME], nro traspaso, cuit, obra social)" at bounding box center [168, 115] width 258 height 9
click at [132, 117] on input "43859999" at bounding box center [168, 115] width 258 height 5
type input "42518377"
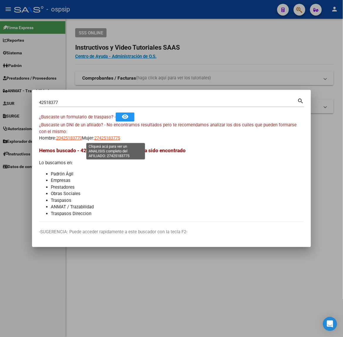
click at [115, 140] on span "27425183775" at bounding box center [107, 137] width 26 height 5
type textarea "27425183775"
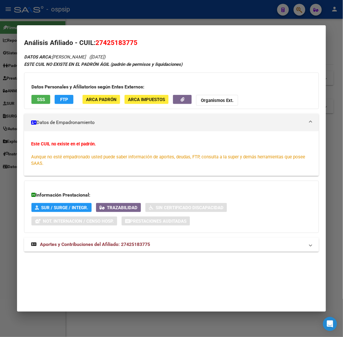
click at [127, 240] on mat-expansion-panel-header "Aportes y Contribuciones del Afiliado: 27425183775" at bounding box center [171, 244] width 294 height 14
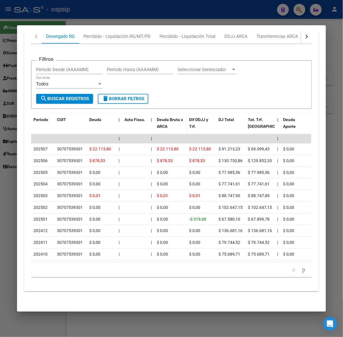
scroll to position [0, 0]
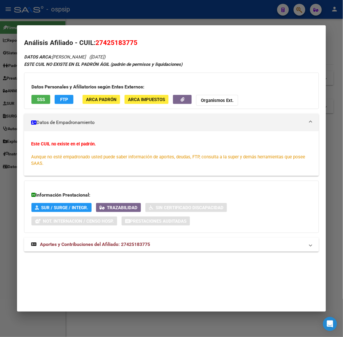
click at [88, 21] on div at bounding box center [171, 168] width 343 height 337
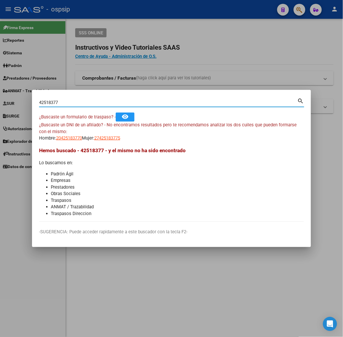
click at [75, 100] on input "42518377" at bounding box center [168, 102] width 258 height 5
type input "36841772"
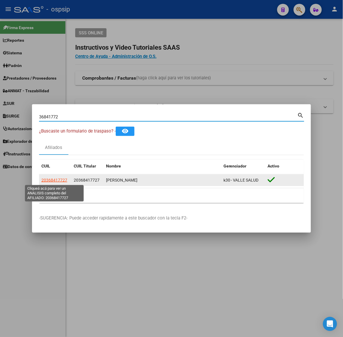
click at [61, 183] on app-link-go-to "20368417727" at bounding box center [54, 180] width 26 height 7
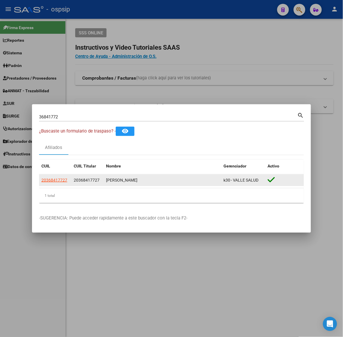
click at [60, 184] on datatable-body-cell "20368417727" at bounding box center [55, 179] width 32 height 11
click at [60, 178] on span "20368417727" at bounding box center [54, 180] width 26 height 5
type textarea "20368417727"
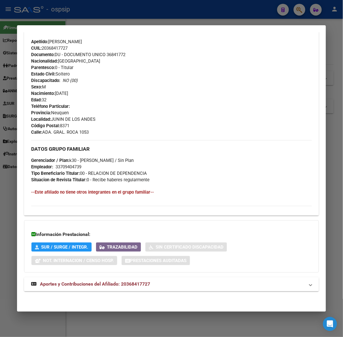
click at [93, 281] on span "Aportes y Contribuciones del Afiliado: 20368417727" at bounding box center [95, 284] width 110 height 6
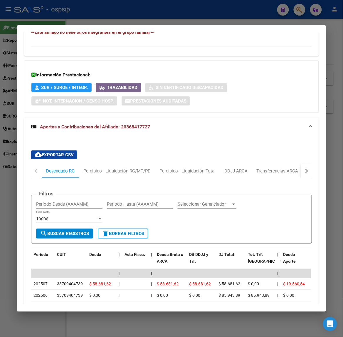
scroll to position [430, 0]
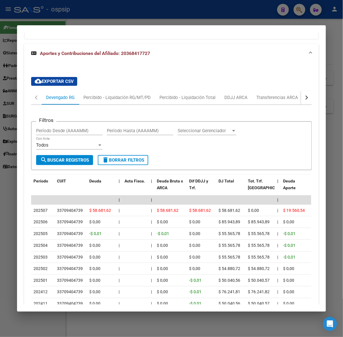
click at [177, 18] on div at bounding box center [171, 168] width 343 height 337
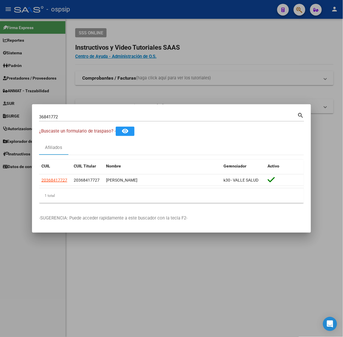
click at [79, 117] on input "36841772" at bounding box center [168, 116] width 258 height 5
type input "58295481"
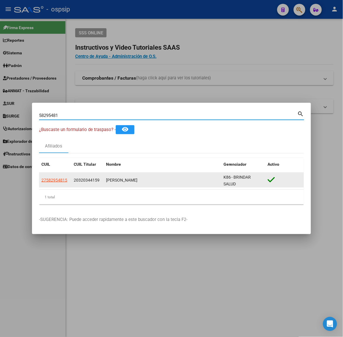
click at [60, 178] on span "27582954815" at bounding box center [54, 180] width 26 height 5
type textarea "27582954815"
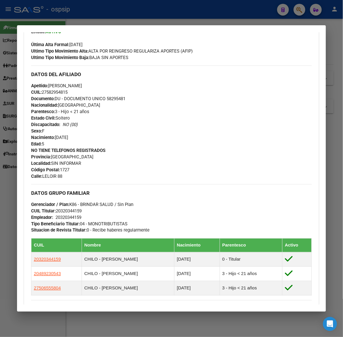
scroll to position [265, 0]
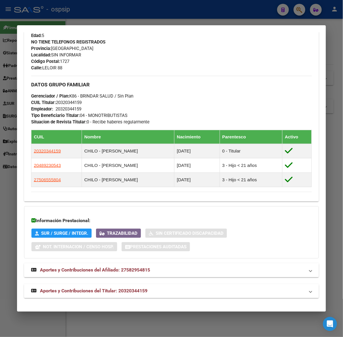
click at [97, 292] on span "Aportes y Contribuciones del Titular: 20320344159" at bounding box center [93, 291] width 107 height 6
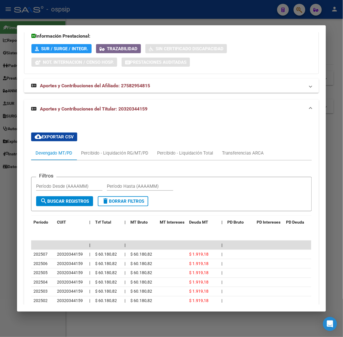
scroll to position [488, 0]
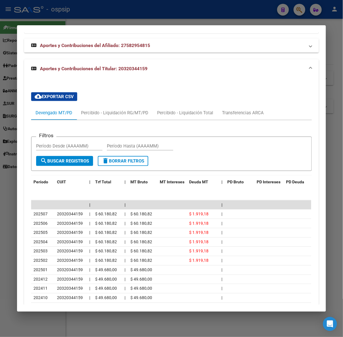
click at [132, 10] on div at bounding box center [171, 168] width 343 height 337
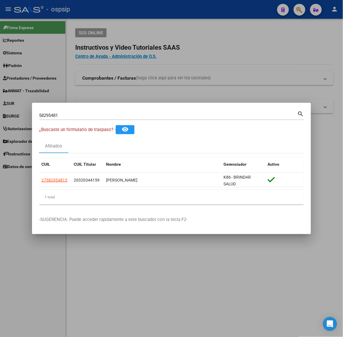
click at [108, 118] on input "58295481" at bounding box center [168, 115] width 258 height 5
type input "33742461"
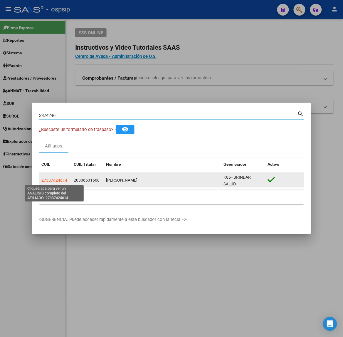
click at [59, 178] on span "27337424614" at bounding box center [54, 180] width 26 height 5
type textarea "27337424614"
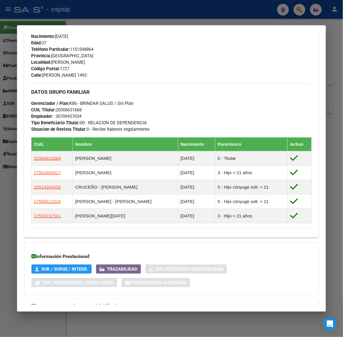
scroll to position [282, 0]
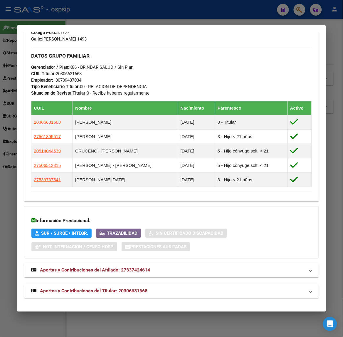
click at [120, 282] on div "DATOS PADRÓN ÁGIL: [PERSON_NAME] | ACTIVO | FAMILIAR DE: 20306631668 Datos Pers…" at bounding box center [171, 36] width 294 height 524
click at [126, 290] on span "Aportes y Contribuciones del Titular: 20306631668" at bounding box center [93, 291] width 107 height 6
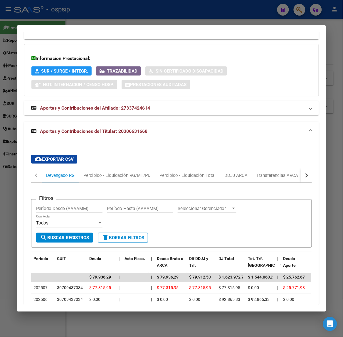
scroll to position [515, 0]
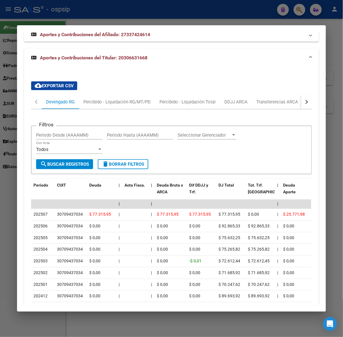
click at [115, 7] on div at bounding box center [171, 168] width 343 height 337
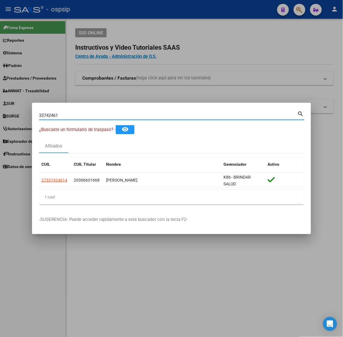
click at [72, 114] on input "33742461" at bounding box center [168, 115] width 258 height 5
type input "36315237"
click at [58, 172] on datatable-header "CUIL CUIL Titular Nombre Gerenciador Activo" at bounding box center [171, 165] width 265 height 15
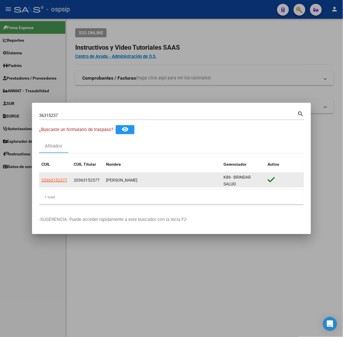
click at [58, 173] on datatable-body-cell "20363152377" at bounding box center [55, 180] width 32 height 14
click at [58, 180] on span "20363152377" at bounding box center [54, 180] width 26 height 5
type textarea "20363152377"
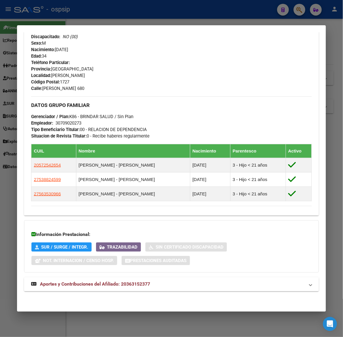
click at [169, 281] on mat-panel-title "Aportes y Contribuciones del Afiliado: 20363152377" at bounding box center [167, 284] width 273 height 7
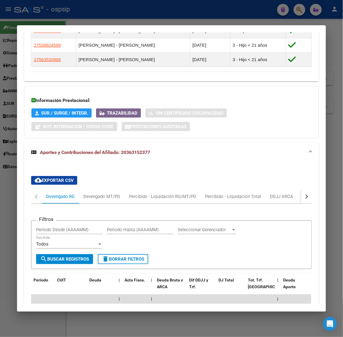
scroll to position [534, 0]
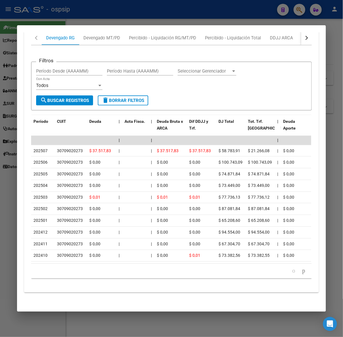
click at [161, 19] on div at bounding box center [171, 168] width 343 height 337
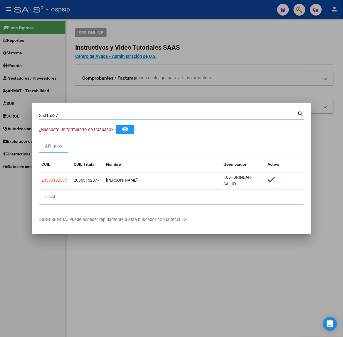
click at [113, 114] on input "36315237" at bounding box center [168, 115] width 258 height 5
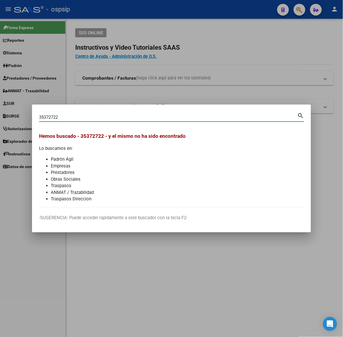
type input "35372722"
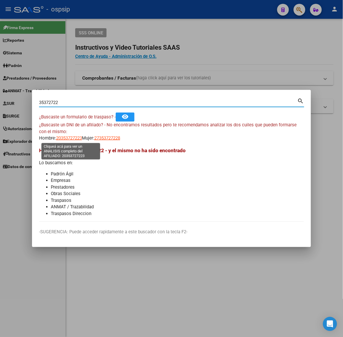
click at [78, 139] on span "20353727223" at bounding box center [69, 137] width 26 height 5
type textarea "20353727223"
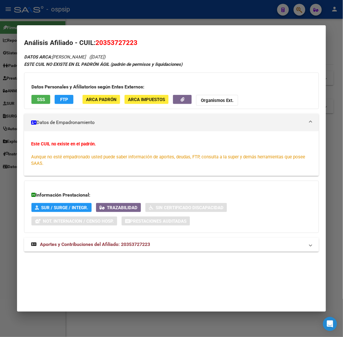
click at [168, 263] on div "Análisis Afiliado - CUIL: 20353727223 DATOS ARCA: [PERSON_NAME] ([DATE]) ESTE C…" at bounding box center [171, 151] width 294 height 227
click at [163, 254] on div "DATOS ARCA: [PERSON_NAME] ([DATE]) ESTE CUIL NO EXISTE EN EL PADRÓN ÁGIL (padró…" at bounding box center [171, 155] width 294 height 205
click at [155, 243] on mat-panel-title "Aportes y Contribuciones del Afiliado: 20353727223" at bounding box center [167, 244] width 273 height 7
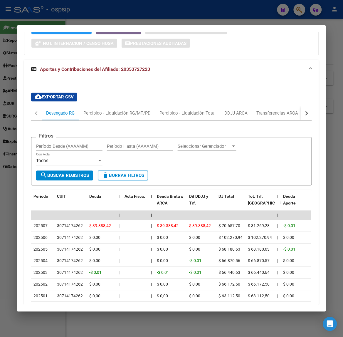
scroll to position [230, 0]
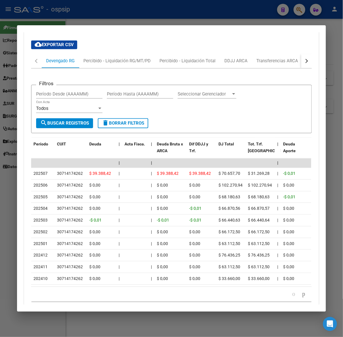
click at [112, 18] on div at bounding box center [171, 168] width 343 height 337
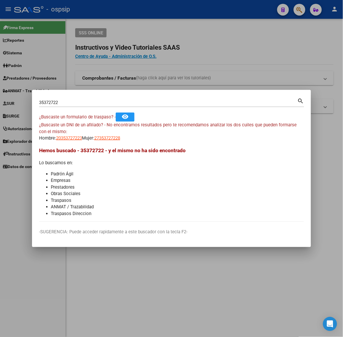
click at [91, 100] on input "35372722" at bounding box center [168, 102] width 258 height 5
type input "21882583"
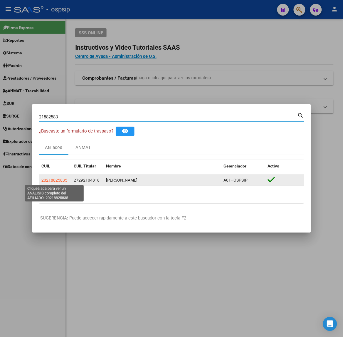
click at [60, 182] on span "20218825835" at bounding box center [54, 180] width 26 height 5
type textarea "20218825835"
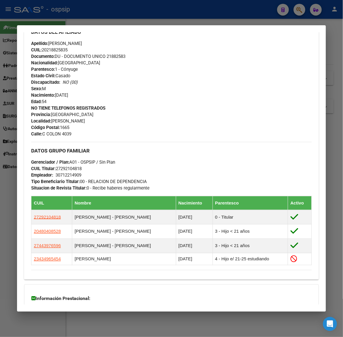
scroll to position [271, 0]
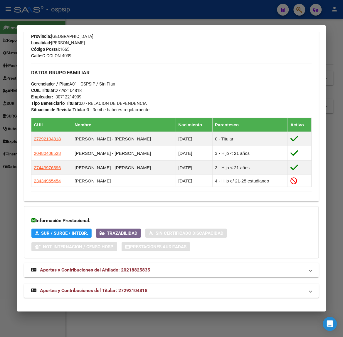
click at [115, 286] on mat-expansion-panel-header "Aportes y Contribuciones del Titular: 27292104818" at bounding box center [171, 291] width 294 height 14
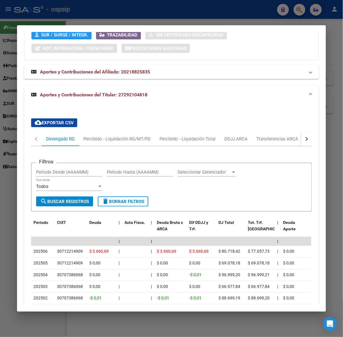
scroll to position [504, 0]
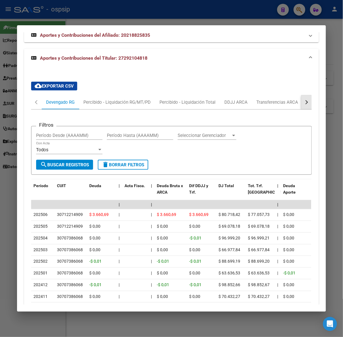
click at [304, 104] on div "button" at bounding box center [306, 102] width 4 height 4
click at [294, 102] on div "ARCA Relaciones Laborales" at bounding box center [271, 102] width 64 height 14
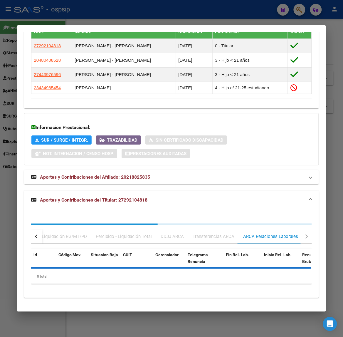
scroll to position [422, 0]
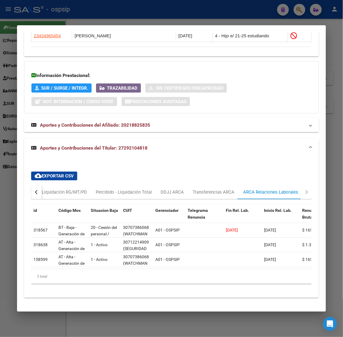
click at [139, 8] on div at bounding box center [171, 168] width 343 height 337
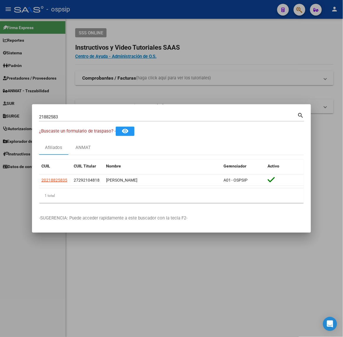
click at [97, 121] on div "21882583 Buscar (apellido, dni, [PERSON_NAME], [PERSON_NAME], cuit, obra social)" at bounding box center [168, 116] width 258 height 9
click at [99, 120] on div "21882583 Buscar (apellido, dni, [PERSON_NAME], [PERSON_NAME], cuit, obra social)" at bounding box center [168, 116] width 258 height 9
click at [100, 118] on input "21882583" at bounding box center [168, 116] width 258 height 5
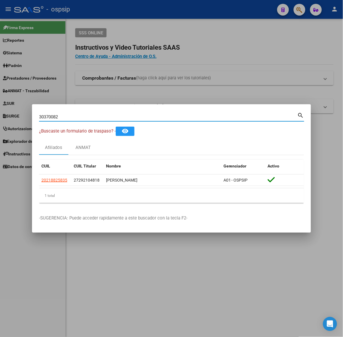
type input "30370082"
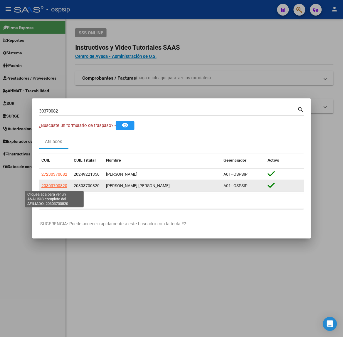
click at [62, 188] on span "20303700820" at bounding box center [54, 185] width 26 height 5
type textarea "20303700820"
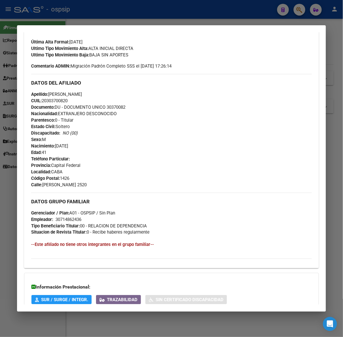
scroll to position [210, 0]
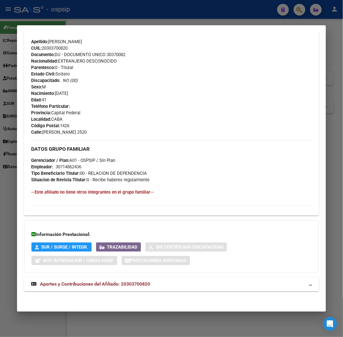
click at [151, 283] on mat-panel-title "Aportes y Contribuciones del Afiliado: 20303700820" at bounding box center [167, 284] width 273 height 7
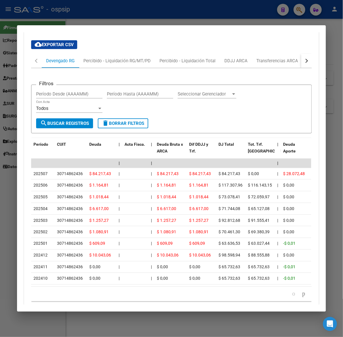
scroll to position [480, 0]
click at [100, 8] on div at bounding box center [171, 168] width 343 height 337
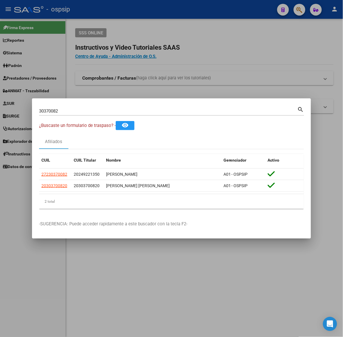
click at [96, 110] on input "30370082" at bounding box center [168, 110] width 258 height 5
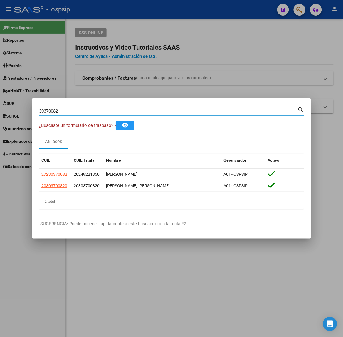
click at [96, 110] on input "30370082" at bounding box center [168, 110] width 258 height 5
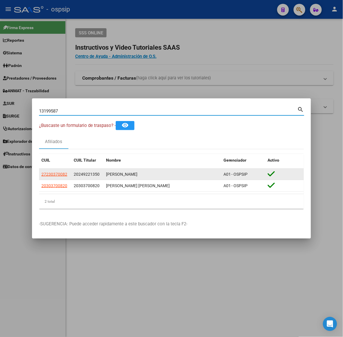
type input "13199587"
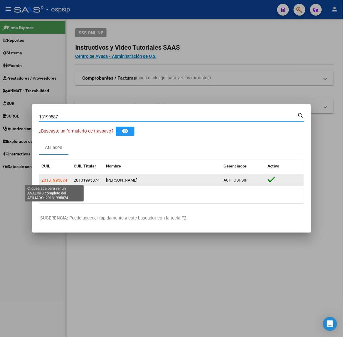
click at [48, 178] on span "20131995874" at bounding box center [54, 180] width 26 height 5
type textarea "20131995874"
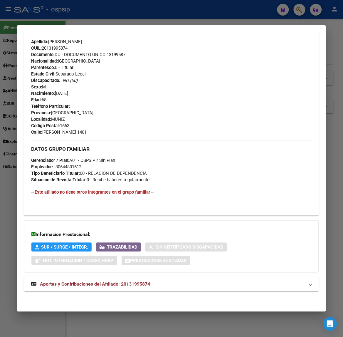
click at [151, 289] on mat-expansion-panel-header "Aportes y Contribuciones del Afiliado: 20131995874" at bounding box center [171, 284] width 294 height 14
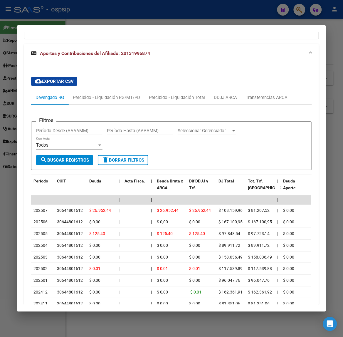
scroll to position [456, 0]
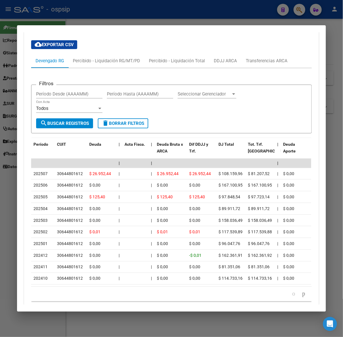
click at [87, 14] on div at bounding box center [171, 168] width 343 height 337
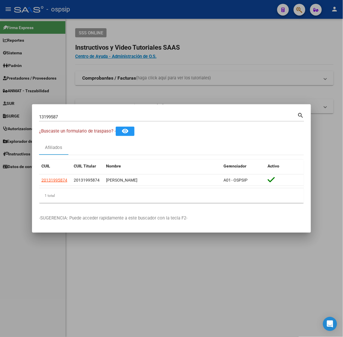
click at [129, 121] on div "13199587 Buscar (apellido, dni, cuil, [PERSON_NAME], cuit, obra social)" at bounding box center [168, 116] width 258 height 9
click at [126, 120] on div "13199587 Buscar (apellido, dni, cuil, [PERSON_NAME], cuit, obra social)" at bounding box center [168, 116] width 258 height 9
click at [124, 118] on input "13199587" at bounding box center [168, 116] width 258 height 5
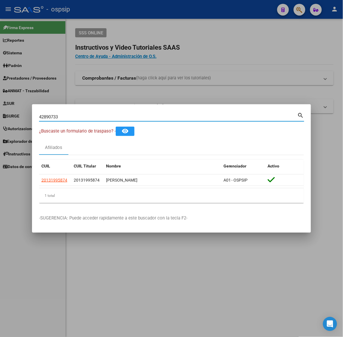
type input "42890733"
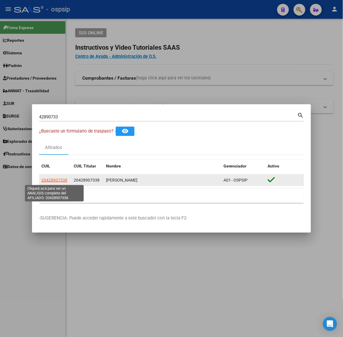
click at [62, 181] on span "20428907338" at bounding box center [54, 180] width 26 height 5
type textarea "20428907338"
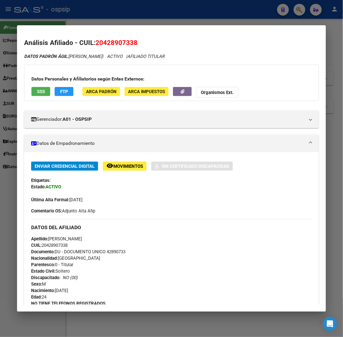
scroll to position [197, 0]
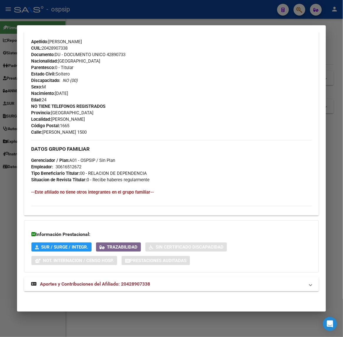
click at [151, 282] on mat-panel-title "Aportes y Contribuciones del Afiliado: 20428907338" at bounding box center [167, 284] width 273 height 7
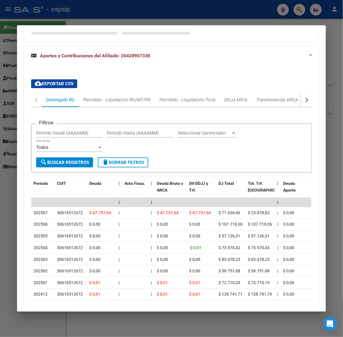
scroll to position [430, 0]
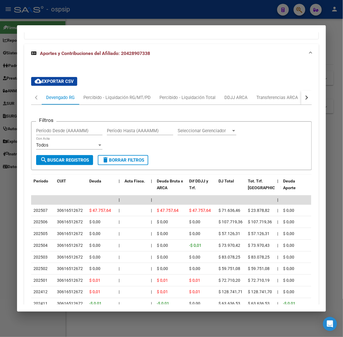
click at [103, 23] on div at bounding box center [171, 168] width 343 height 337
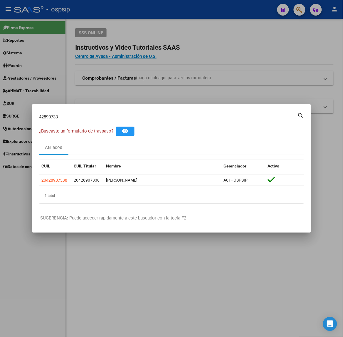
click at [94, 117] on input "42890733" at bounding box center [168, 116] width 258 height 5
type input "17557849"
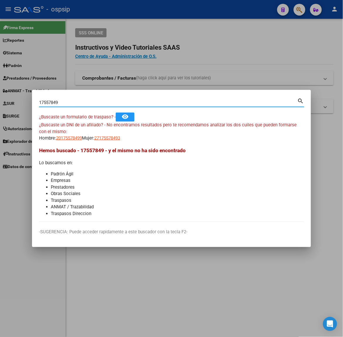
click at [78, 129] on div "¿Buscaste un DNI de un afiliado? - No encontramos resultados pero te recomendam…" at bounding box center [171, 132] width 265 height 20
click at [70, 135] on app-link-go-to "20175578499" at bounding box center [69, 138] width 26 height 7
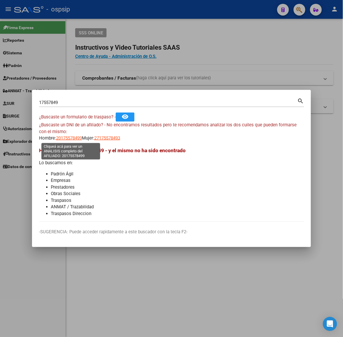
click at [70, 140] on span "20175578499" at bounding box center [69, 137] width 26 height 5
copy span "20175"
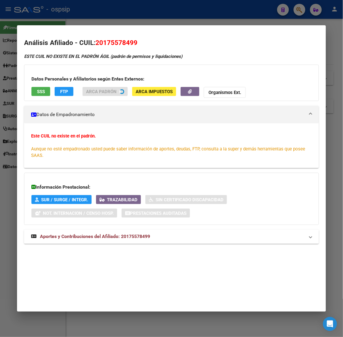
click at [152, 235] on div "ESTE CUIL NO EXISTE EN EL PADRÓN ÁGIL (padrón de permisos y liquidaciones) Dato…" at bounding box center [171, 151] width 294 height 197
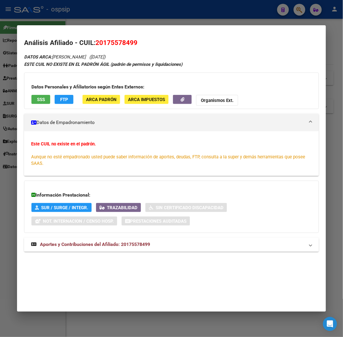
click at [153, 237] on mat-expansion-panel-header "Aportes y Contribuciones del Afiliado: 20175578499" at bounding box center [171, 244] width 294 height 14
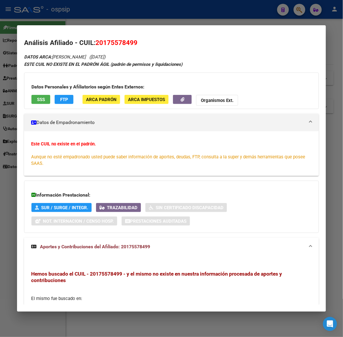
click at [133, 9] on div at bounding box center [171, 168] width 343 height 337
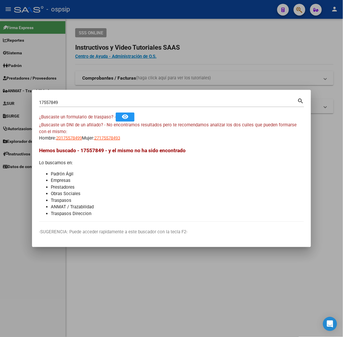
click at [79, 103] on input "17557849" at bounding box center [168, 102] width 258 height 5
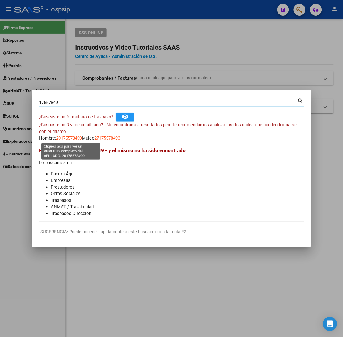
click at [75, 139] on span "20175578499" at bounding box center [69, 137] width 26 height 5
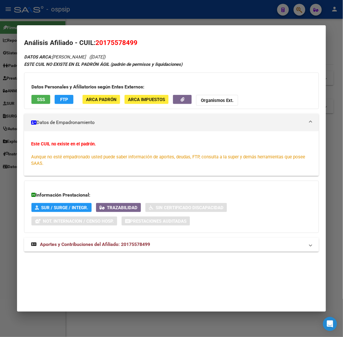
click at [115, 18] on div at bounding box center [171, 168] width 343 height 337
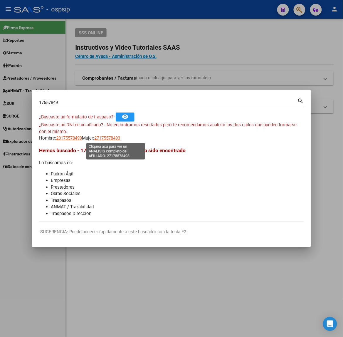
click at [107, 140] on span "27175578493" at bounding box center [107, 137] width 26 height 5
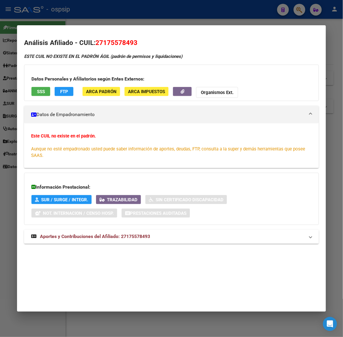
click at [114, 5] on div at bounding box center [171, 168] width 343 height 337
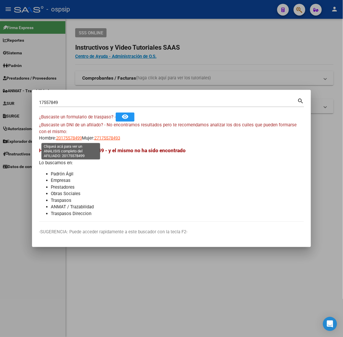
click at [77, 138] on span "20175578499" at bounding box center [69, 137] width 26 height 5
type textarea "20175578499"
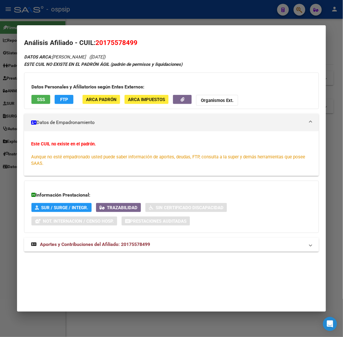
click at [77, 27] on mat-dialog-container "Análisis Afiliado - CUIL: 20175578499 DATOS ARCA: [PERSON_NAME] ([DATE]) ESTE C…" at bounding box center [171, 168] width 309 height 286
click at [73, 19] on div at bounding box center [171, 168] width 343 height 337
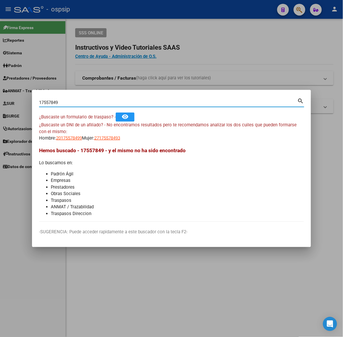
click at [59, 104] on input "17557849" at bounding box center [168, 102] width 258 height 5
type input "17577849"
click at [80, 137] on span "20175778498" at bounding box center [69, 137] width 26 height 5
type textarea "20175778498"
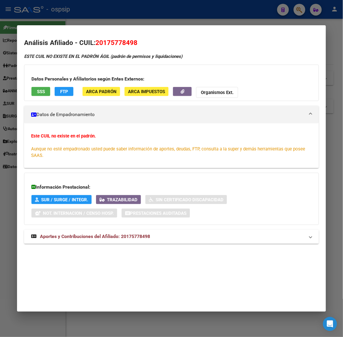
click at [95, 14] on div at bounding box center [171, 168] width 343 height 337
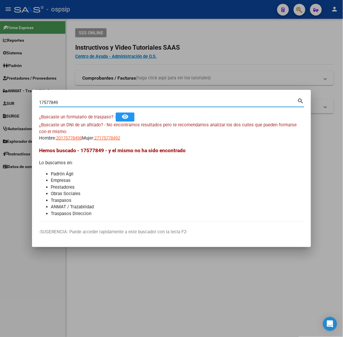
click at [50, 103] on input "17577849" at bounding box center [168, 102] width 258 height 5
type input "17557849"
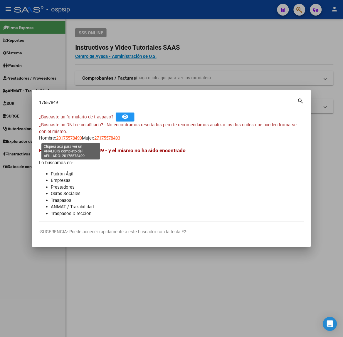
click at [73, 140] on span "20175578499" at bounding box center [69, 137] width 26 height 5
type textarea "20175578499"
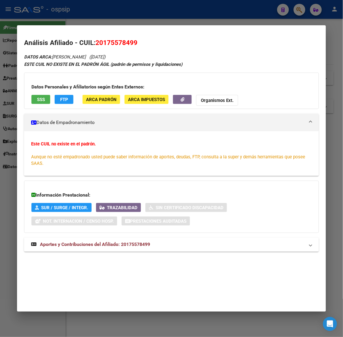
click at [129, 21] on div at bounding box center [171, 168] width 343 height 337
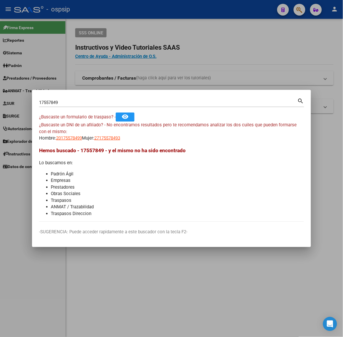
click at [106, 105] on input "17557849" at bounding box center [168, 102] width 258 height 5
type input "17162310"
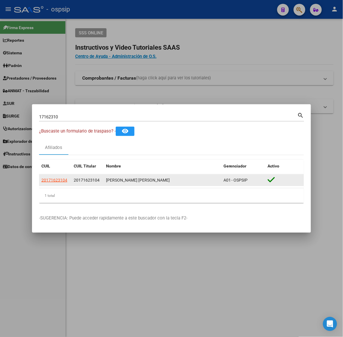
click at [50, 183] on app-link-go-to "20171623104" at bounding box center [54, 180] width 26 height 7
click at [50, 182] on span "20171623104" at bounding box center [54, 180] width 26 height 5
copy span "20171623104"
type textarea "20171623104"
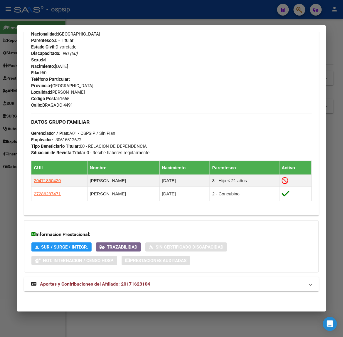
click at [143, 287] on span "Aportes y Contribuciones del Afiliado: 20171623104" at bounding box center [95, 284] width 110 height 6
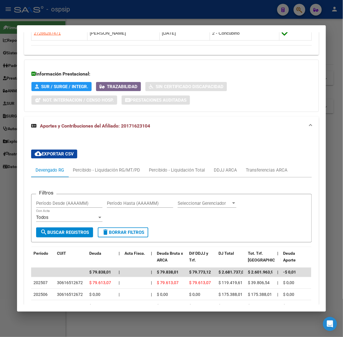
scroll to position [422, 0]
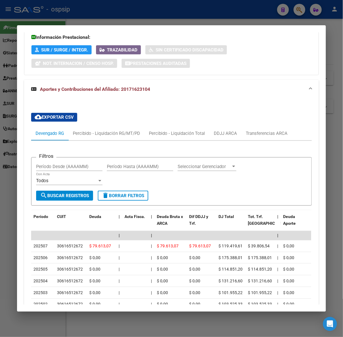
click at [107, 19] on div at bounding box center [171, 168] width 343 height 337
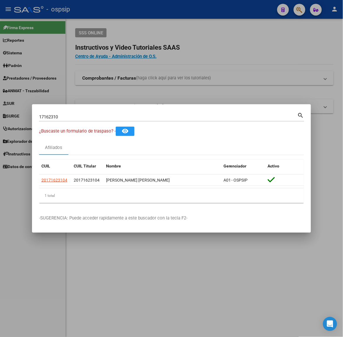
click at [108, 119] on input "17162310" at bounding box center [168, 116] width 258 height 5
type input "18348086"
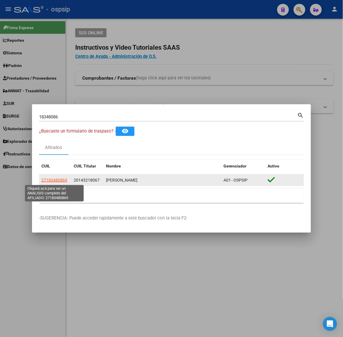
click at [65, 178] on app-link-go-to "27183480869" at bounding box center [54, 180] width 26 height 7
click at [63, 180] on span "27183480869" at bounding box center [54, 180] width 26 height 5
type textarea "27183480869"
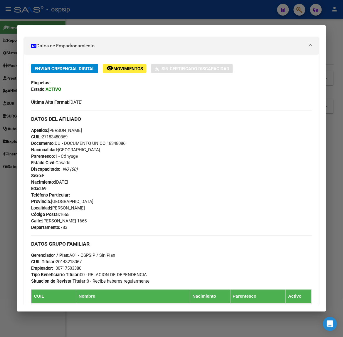
scroll to position [241, 0]
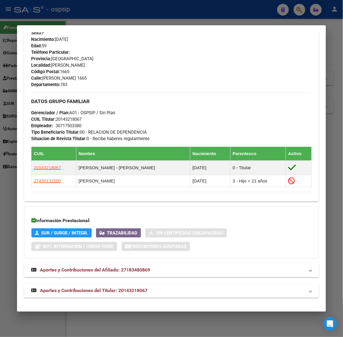
click at [141, 294] on strong "Aportes y Contribuciones del Titular: 20143218067" at bounding box center [89, 290] width 116 height 7
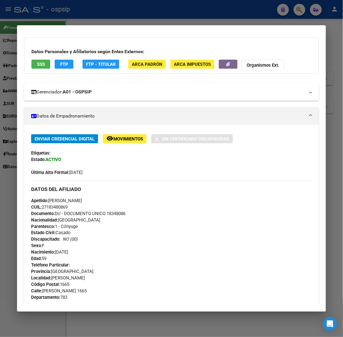
scroll to position [0, 0]
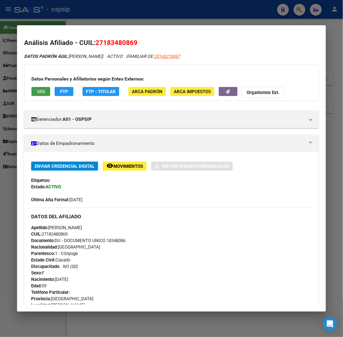
click at [37, 93] on span "SSS" at bounding box center [41, 91] width 8 height 5
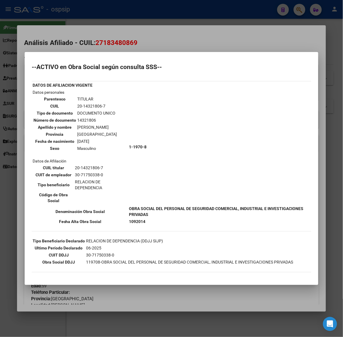
scroll to position [37, 0]
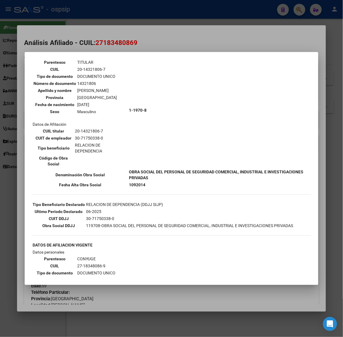
click at [119, 34] on div at bounding box center [171, 168] width 343 height 337
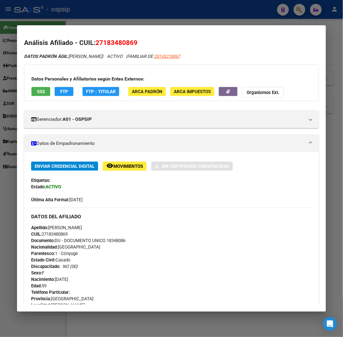
click at [119, 25] on mat-dialog-container "Análisis Afiliado - CUIL: 27183480869 DATOS PADRÓN ÁGIL: [PERSON_NAME] | ACTIVO…" at bounding box center [171, 168] width 309 height 286
click at [110, 15] on div at bounding box center [171, 168] width 343 height 337
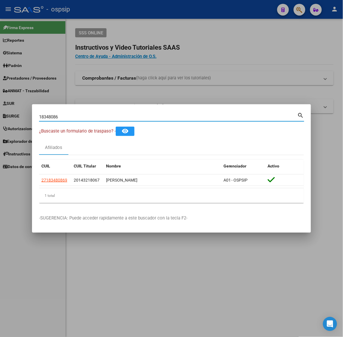
click at [112, 119] on input "18348086" at bounding box center [168, 116] width 258 height 5
type input "24113506"
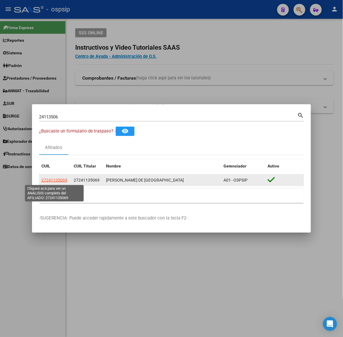
click at [57, 178] on span "27241135069" at bounding box center [54, 180] width 26 height 5
type textarea "27241135069"
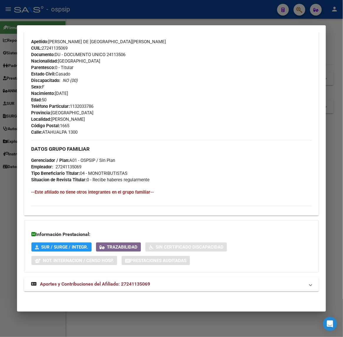
click at [129, 291] on mat-expansion-panel-header "Aportes y Contribuciones del Afiliado: 27241135069" at bounding box center [171, 284] width 294 height 14
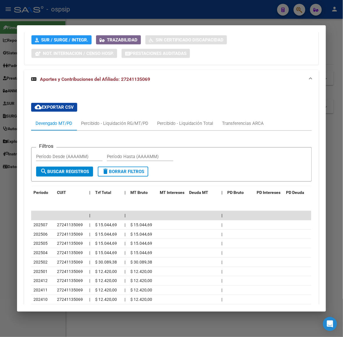
scroll to position [470, 0]
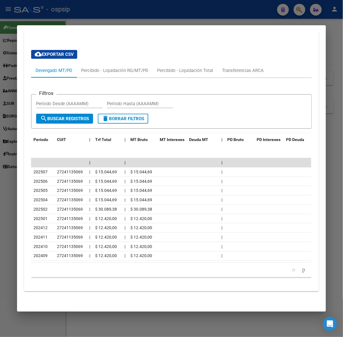
click at [148, 30] on mat-dialog-container "Análisis Afiliado - CUIL: 27241135069 DATOS PADRÓN ÁGIL: [PERSON_NAME] DE [GEOG…" at bounding box center [171, 168] width 309 height 286
click at [142, 22] on div at bounding box center [171, 168] width 343 height 337
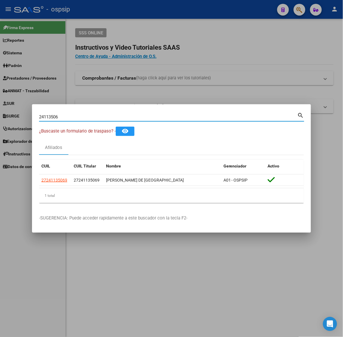
click at [89, 115] on input "24113506" at bounding box center [168, 116] width 258 height 5
type input "23601199"
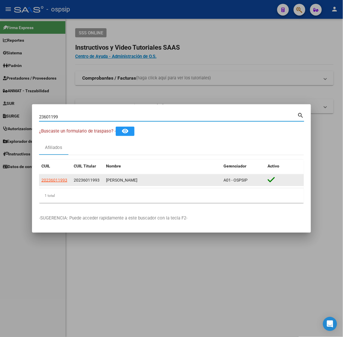
click at [55, 186] on datatable-selection "20236011993 20236011993 [PERSON_NAME] A01 - OSPSIP" at bounding box center [171, 184] width 265 height 5
click at [58, 184] on datatable-body-cell "20236011993" at bounding box center [55, 179] width 32 height 11
click at [65, 178] on span "20236011993" at bounding box center [54, 180] width 26 height 5
type textarea "20236011993"
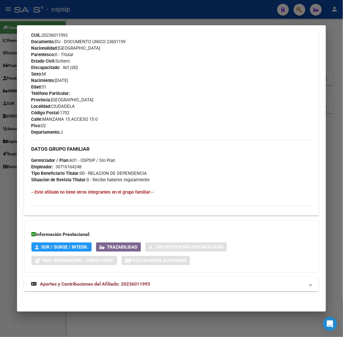
click at [97, 284] on span "Aportes y Contribuciones del Afiliado: 20236011993" at bounding box center [95, 284] width 110 height 6
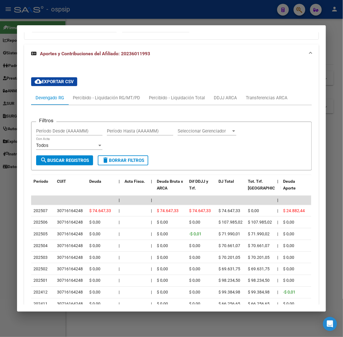
scroll to position [445, 0]
click at [58, 19] on div at bounding box center [171, 168] width 343 height 337
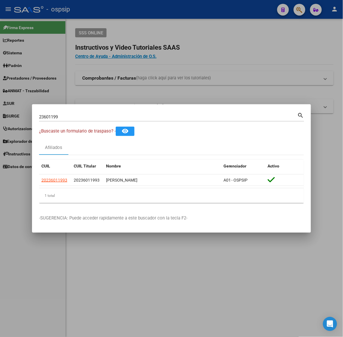
drag, startPoint x: 71, startPoint y: 119, endPoint x: 68, endPoint y: 116, distance: 4.6
click at [70, 119] on div "23601199 Buscar (apellido, dni, cuil, nro traspaso, cuit, obra social)" at bounding box center [168, 116] width 258 height 9
click at [68, 115] on input "23601199" at bounding box center [168, 116] width 258 height 5
type input "47560008"
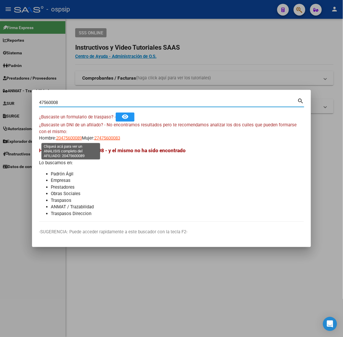
click at [64, 136] on span "20475600089" at bounding box center [69, 137] width 26 height 5
type textarea "20475600089"
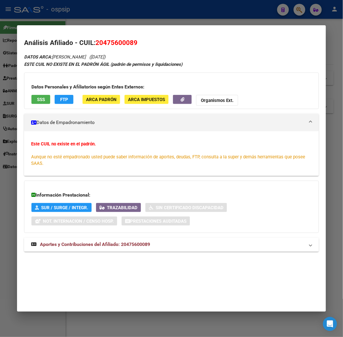
click at [119, 233] on div "DATOS ARCA: [PERSON_NAME] ([DATE]) ESTE CUIL NO EXISTE EN EL PADRÓN ÁGIL (padró…" at bounding box center [171, 155] width 294 height 205
click at [151, 236] on div "DATOS ARCA: [PERSON_NAME] ([DATE]) ESTE CUIL NO EXISTE EN EL PADRÓN ÁGIL (padró…" at bounding box center [171, 155] width 294 height 205
click at [154, 240] on mat-expansion-panel-header "Aportes y Contribuciones del Afiliado: 20475600089" at bounding box center [171, 244] width 294 height 14
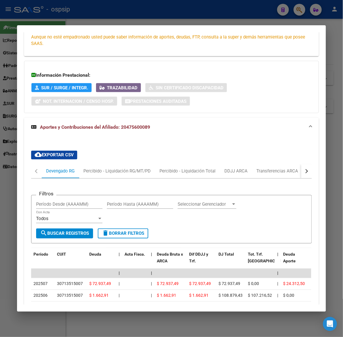
scroll to position [259, 0]
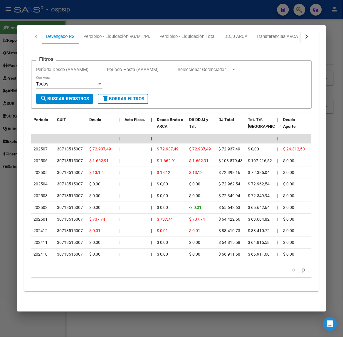
click at [121, 11] on div at bounding box center [171, 168] width 343 height 337
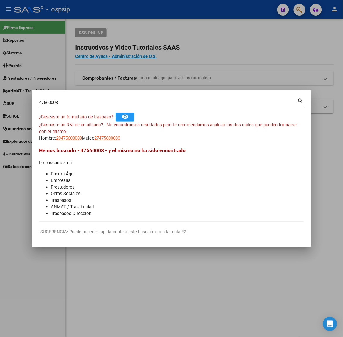
click at [82, 101] on input "47560008" at bounding box center [168, 102] width 258 height 5
type input "49056711"
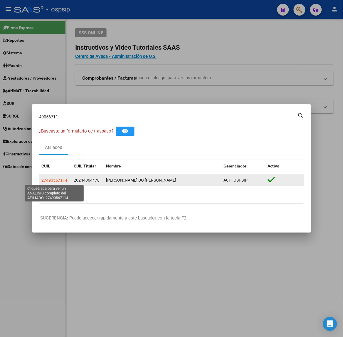
click at [57, 178] on span "27490567114" at bounding box center [54, 180] width 26 height 5
type textarea "27490567114"
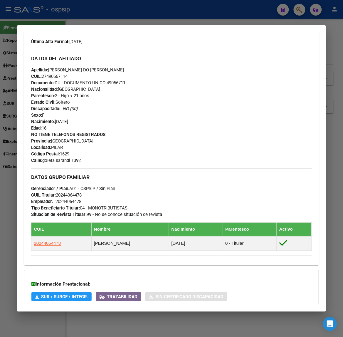
scroll to position [222, 0]
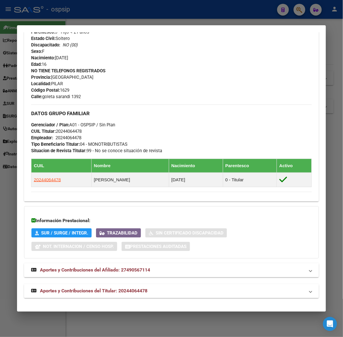
click at [105, 291] on span "Aportes y Contribuciones del Titular: 20244064478" at bounding box center [93, 291] width 107 height 6
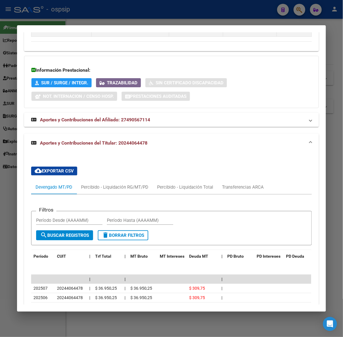
scroll to position [489, 0]
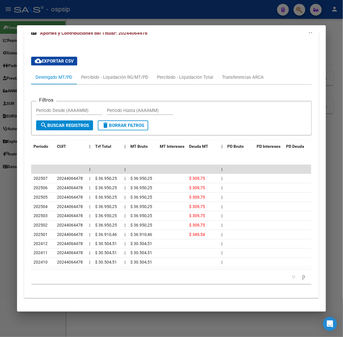
click at [112, 12] on div at bounding box center [171, 168] width 343 height 337
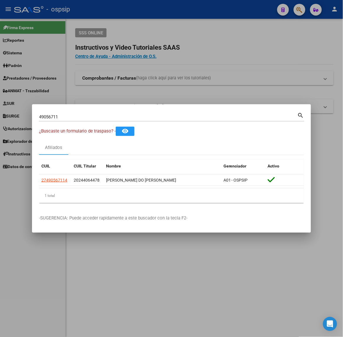
click at [89, 112] on div "49056711 Buscar (apellido, dni, [PERSON_NAME], [PERSON_NAME], cuit, obra social…" at bounding box center [171, 116] width 265 height 10
click at [93, 118] on input "49056711" at bounding box center [168, 116] width 258 height 5
type input "12172572"
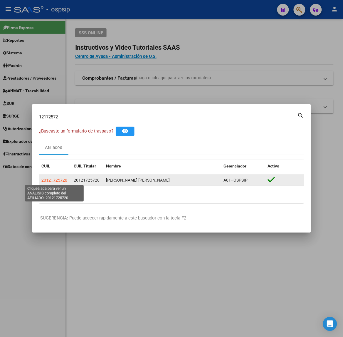
click at [62, 178] on span "20121725720" at bounding box center [54, 180] width 26 height 5
type textarea "20121725720"
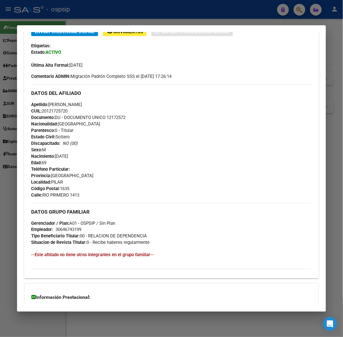
scroll to position [197, 0]
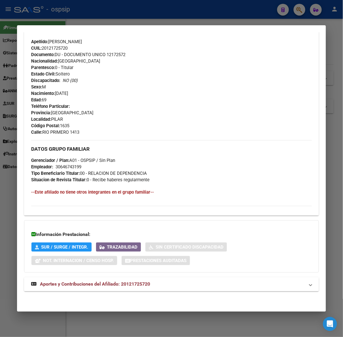
click at [105, 287] on strong "Aportes y Contribuciones del Afiliado: 20121725720" at bounding box center [90, 284] width 119 height 7
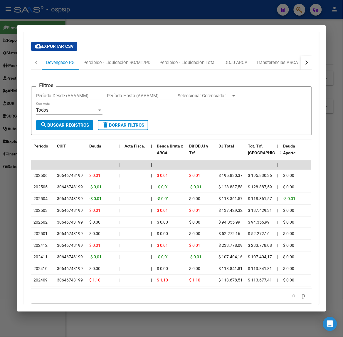
scroll to position [467, 0]
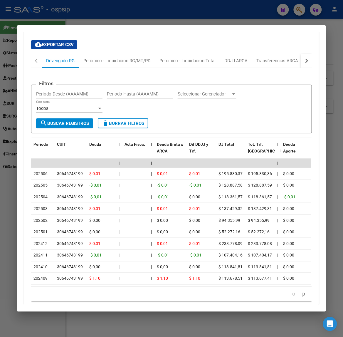
click at [116, 21] on div at bounding box center [171, 168] width 343 height 337
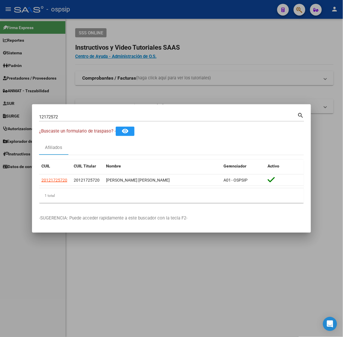
click at [105, 120] on div "12172572 Buscar (apellido, dni, [PERSON_NAME], nro traspaso, cuit, obra social)" at bounding box center [168, 116] width 258 height 9
click at [105, 119] on div "12172572 Buscar (apellido, dni, [PERSON_NAME], nro traspaso, cuit, obra social)" at bounding box center [168, 116] width 258 height 9
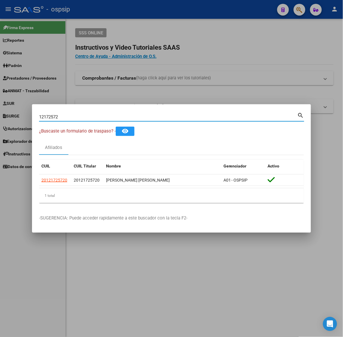
click at [106, 117] on input "12172572" at bounding box center [168, 116] width 258 height 5
type input "40142634"
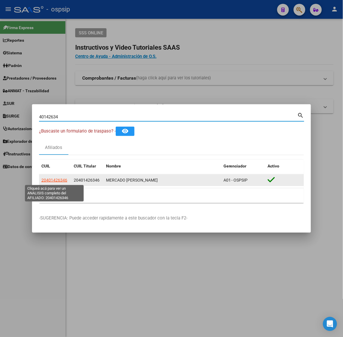
click at [60, 180] on span "20401426346" at bounding box center [54, 180] width 26 height 5
type textarea "20401426346"
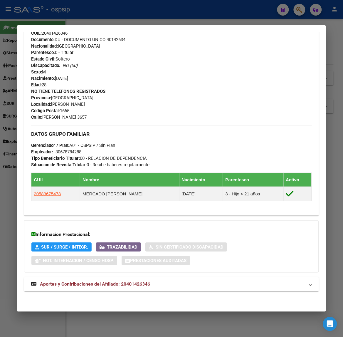
click at [129, 278] on mat-expansion-panel-header "Aportes y Contribuciones del Afiliado: 20401426346" at bounding box center [171, 284] width 294 height 14
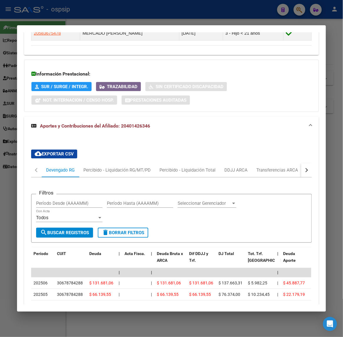
scroll to position [472, 0]
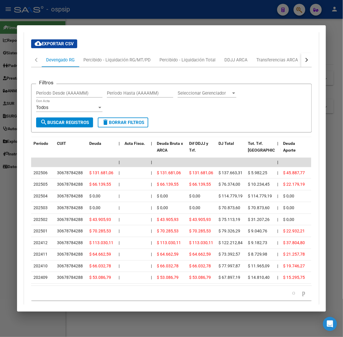
click at [149, 21] on div at bounding box center [171, 168] width 343 height 337
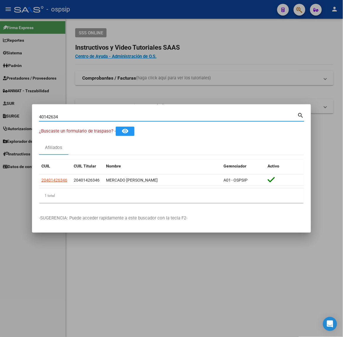
click at [115, 117] on input "40142634" at bounding box center [168, 116] width 258 height 5
type input "46273617"
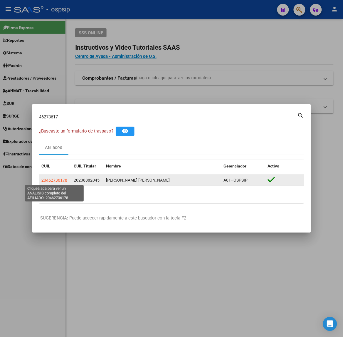
click at [51, 180] on span "20462736178" at bounding box center [54, 180] width 26 height 5
type textarea "20462736178"
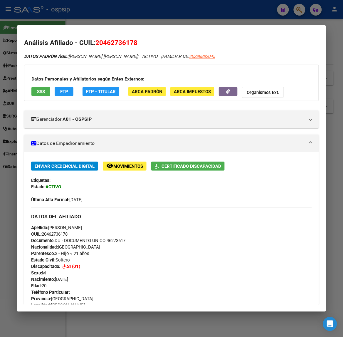
scroll to position [251, 0]
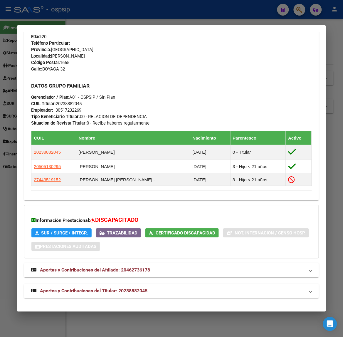
click at [124, 291] on span "Aportes y Contribuciones del Titular: 20238882045" at bounding box center [93, 291] width 107 height 6
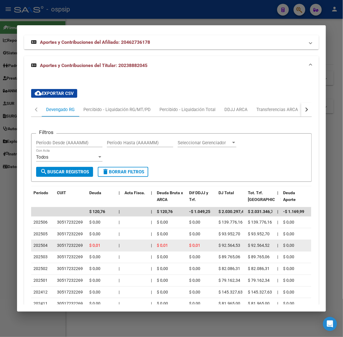
scroll to position [550, 0]
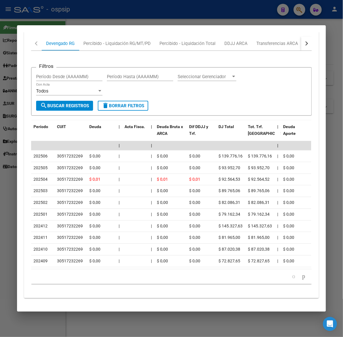
click at [111, 14] on div at bounding box center [171, 168] width 343 height 337
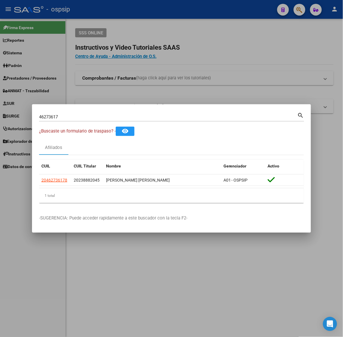
click at [83, 120] on div "46273617 Buscar (apellido, dni, [PERSON_NAME], [PERSON_NAME], cuit, obra social)" at bounding box center [168, 116] width 258 height 9
click at [83, 113] on div "46273617 Buscar (apellido, dni, [PERSON_NAME], [PERSON_NAME], cuit, obra social)" at bounding box center [168, 116] width 258 height 9
click at [78, 117] on input "46273617" at bounding box center [168, 116] width 258 height 5
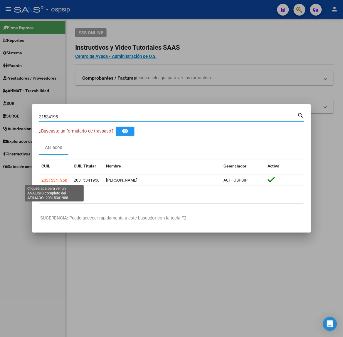
click at [50, 182] on span "20315341958" at bounding box center [54, 180] width 26 height 5
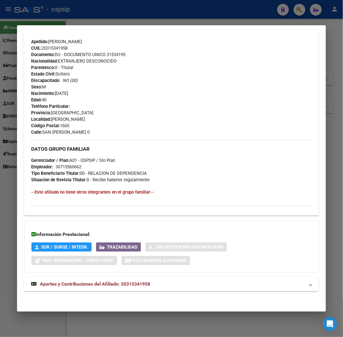
click at [131, 283] on span "Aportes y Contribuciones del Afiliado: 20315341958" at bounding box center [95, 284] width 110 height 6
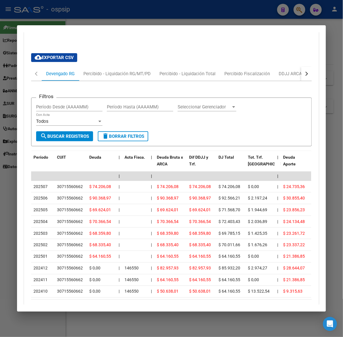
scroll to position [509, 0]
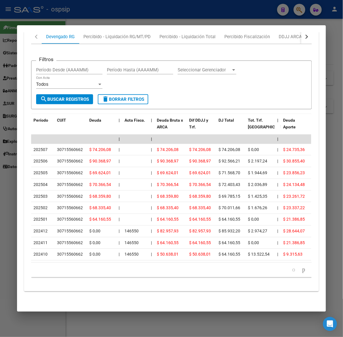
click at [81, 17] on div at bounding box center [171, 168] width 343 height 337
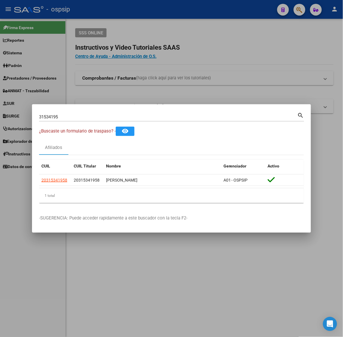
click at [105, 117] on input "31534195" at bounding box center [168, 116] width 258 height 5
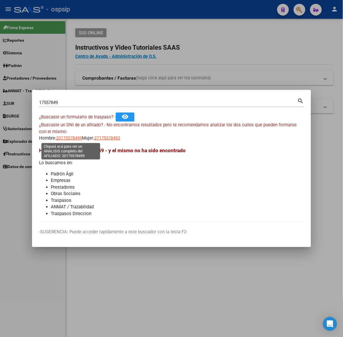
click at [65, 136] on span "20175578499" at bounding box center [69, 137] width 26 height 5
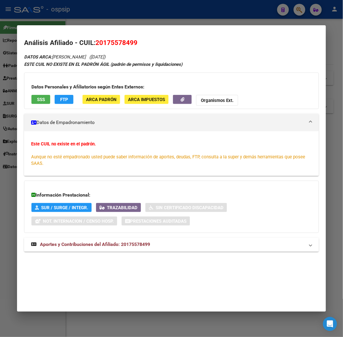
click at [50, 21] on div at bounding box center [171, 168] width 343 height 337
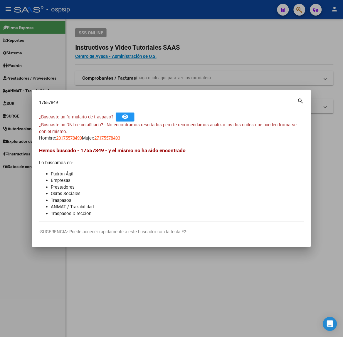
click at [49, 103] on input "17557849" at bounding box center [168, 102] width 258 height 5
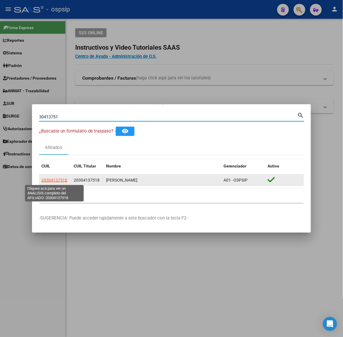
click at [50, 180] on span "20304137518" at bounding box center [54, 180] width 26 height 5
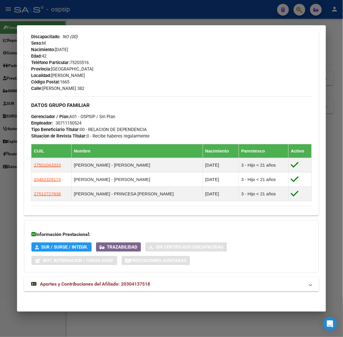
click at [141, 281] on span "Aportes y Contribuciones del Afiliado: 20304137518" at bounding box center [95, 284] width 110 height 6
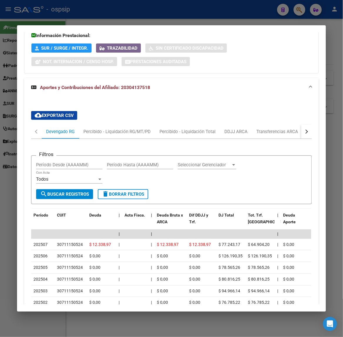
scroll to position [525, 0]
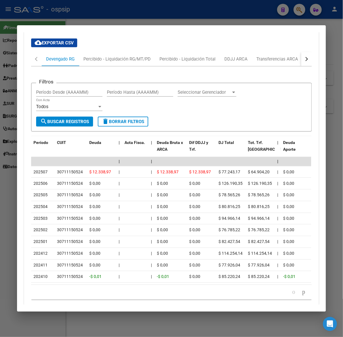
click at [168, 12] on div at bounding box center [171, 168] width 343 height 337
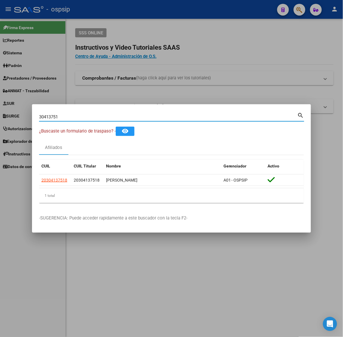
click at [115, 114] on input "30413751" at bounding box center [168, 116] width 258 height 5
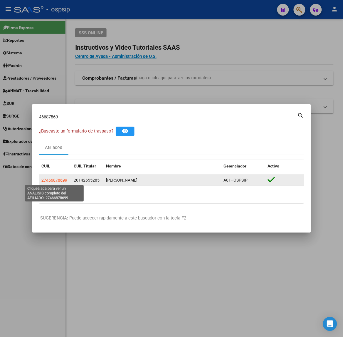
click at [65, 179] on span "27466878699" at bounding box center [54, 180] width 26 height 5
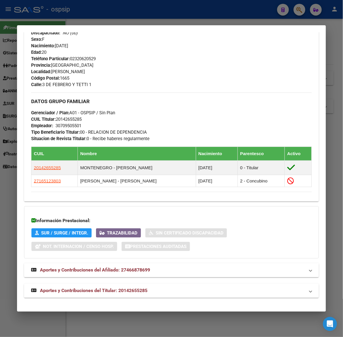
click at [123, 293] on span "Aportes y Contribuciones del Titular: 20142655285" at bounding box center [93, 291] width 107 height 6
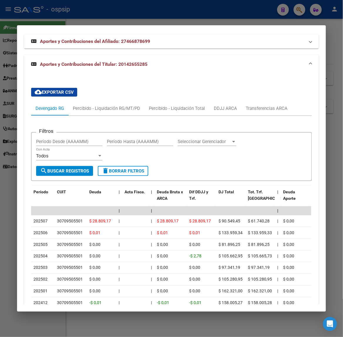
scroll to position [468, 0]
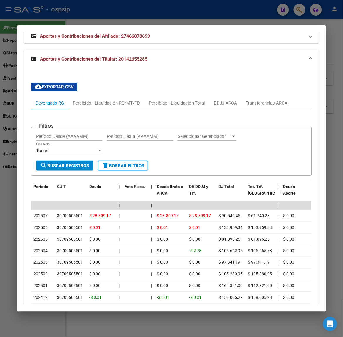
click at [87, 20] on div at bounding box center [171, 168] width 343 height 337
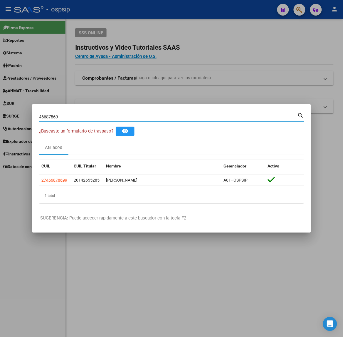
click at [77, 118] on input "46687869" at bounding box center [168, 116] width 258 height 5
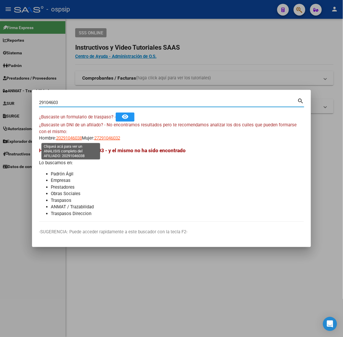
click at [77, 138] on span "20291046038" at bounding box center [69, 137] width 26 height 5
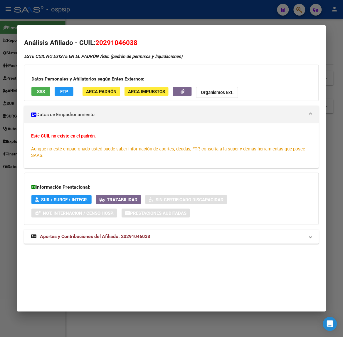
drag, startPoint x: 66, startPoint y: 17, endPoint x: 80, endPoint y: 151, distance: 134.9
click at [66, 17] on div at bounding box center [171, 168] width 343 height 337
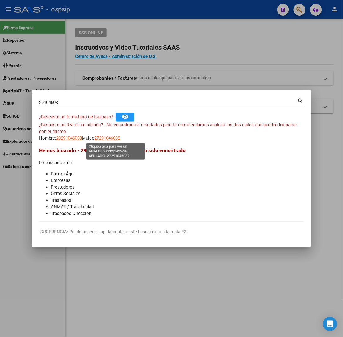
click at [109, 140] on span "27291046032" at bounding box center [107, 137] width 26 height 5
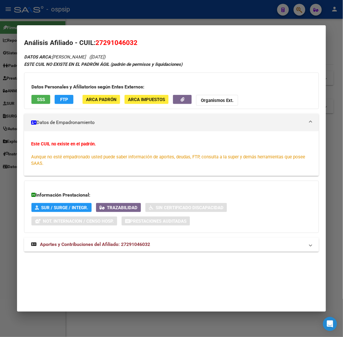
click at [133, 244] on span "Aportes y Contribuciones del Afiliado: 27291046032" at bounding box center [95, 245] width 110 height 6
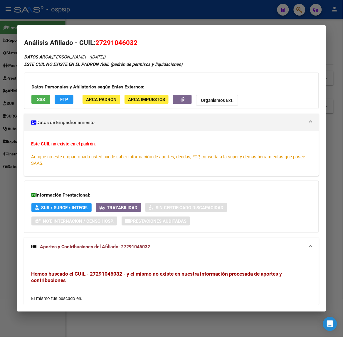
click at [60, 13] on div at bounding box center [171, 168] width 343 height 337
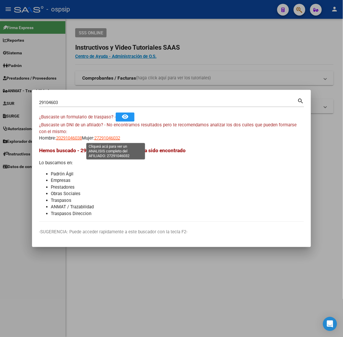
click at [112, 137] on span "27291046032" at bounding box center [107, 137] width 26 height 5
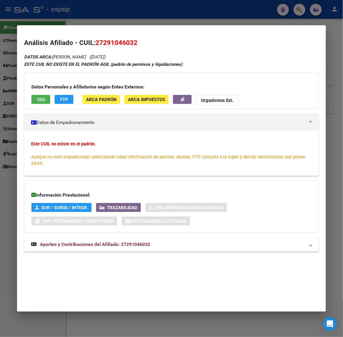
drag, startPoint x: 56, startPoint y: 16, endPoint x: 74, endPoint y: 103, distance: 88.8
click at [56, 16] on div at bounding box center [171, 168] width 343 height 337
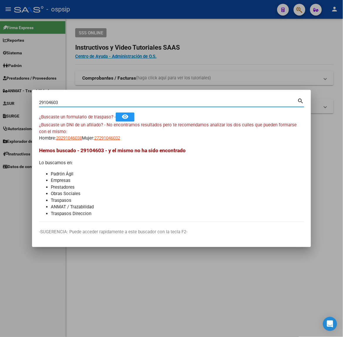
click at [71, 104] on input "29104603" at bounding box center [168, 102] width 258 height 5
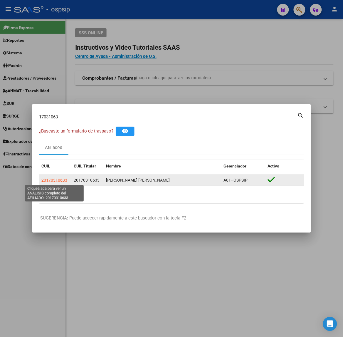
click at [63, 179] on span "20170310633" at bounding box center [54, 180] width 26 height 5
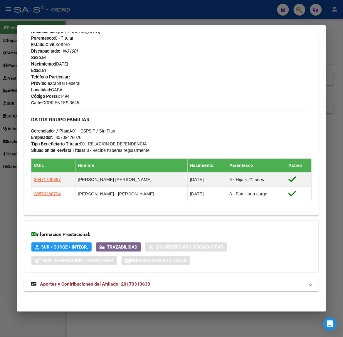
scroll to position [223, 0]
click at [113, 276] on div "DATOS PADRÓN ÁGIL: [PERSON_NAME] [PERSON_NAME] | ACTIVO | AFILIADO TITULAR Dato…" at bounding box center [171, 64] width 294 height 467
click at [119, 284] on span "Aportes y Contribuciones del Afiliado: 20170310633" at bounding box center [95, 284] width 110 height 6
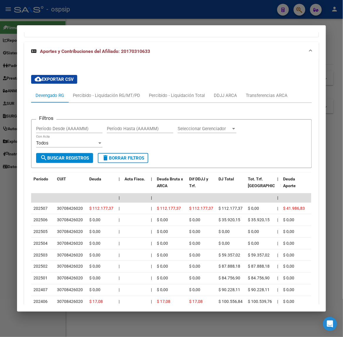
scroll to position [522, 0]
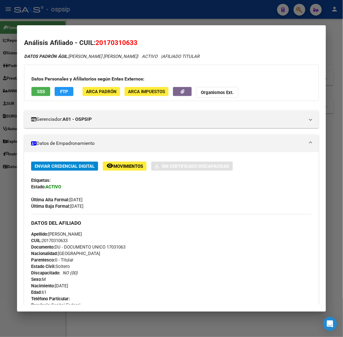
scroll to position [522, 0]
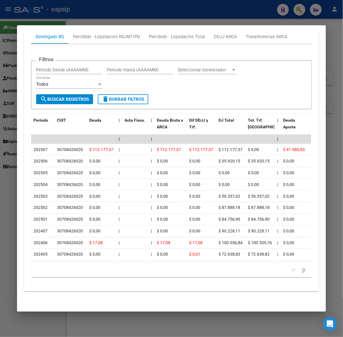
click at [157, 16] on div at bounding box center [171, 168] width 343 height 337
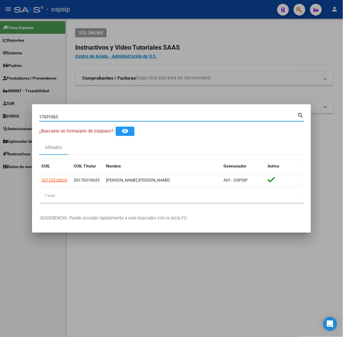
click at [120, 118] on input "17031063" at bounding box center [168, 116] width 258 height 5
type input "40023759"
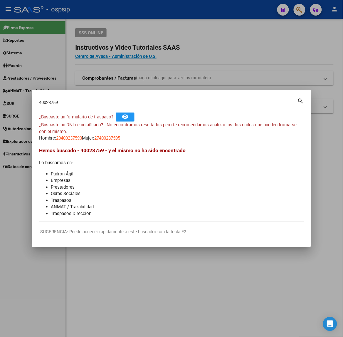
click at [66, 135] on app-link-go-to "20400237590" at bounding box center [69, 138] width 26 height 7
click at [68, 137] on span "20400237590" at bounding box center [69, 137] width 26 height 5
type textarea "20400237590"
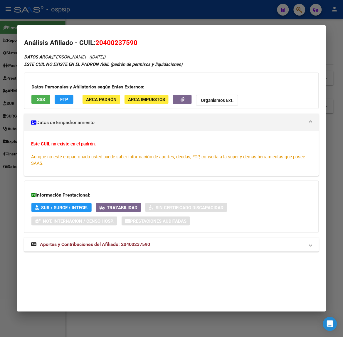
click at [142, 256] on div "DATOS ARCA: GOMEZ MAXIMILIANO BRIAN (19/10/1996) ESTE CUIL NO EXISTE EN EL PADR…" at bounding box center [171, 155] width 294 height 205
click at [140, 252] on div "DATOS ARCA: GOMEZ MAXIMILIANO BRIAN (19/10/1996) ESTE CUIL NO EXISTE EN EL PADR…" at bounding box center [171, 155] width 294 height 205
click at [135, 238] on mat-expansion-panel-header "Aportes y Contribuciones del Afiliado: 20400237590" at bounding box center [171, 244] width 294 height 14
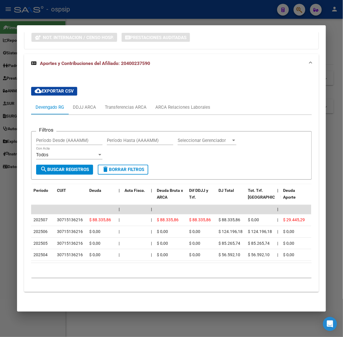
scroll to position [189, 0]
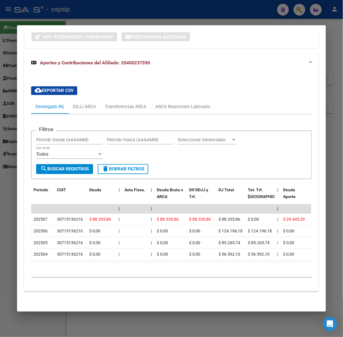
click at [78, 12] on div at bounding box center [171, 168] width 343 height 337
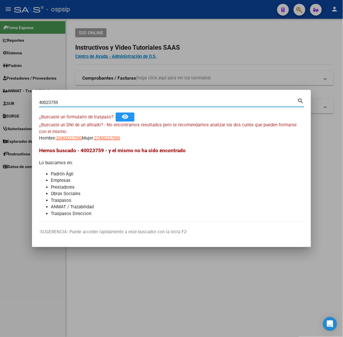
click at [84, 100] on input "40023759" at bounding box center [168, 102] width 258 height 5
type input "52611224"
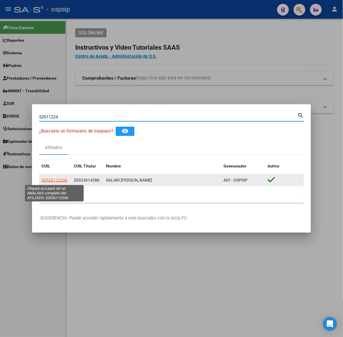
click at [65, 180] on span "20526112246" at bounding box center [54, 180] width 26 height 5
type textarea "20526112246"
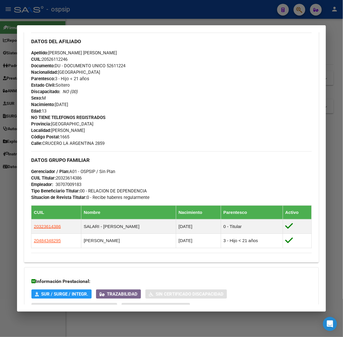
scroll to position [244, 0]
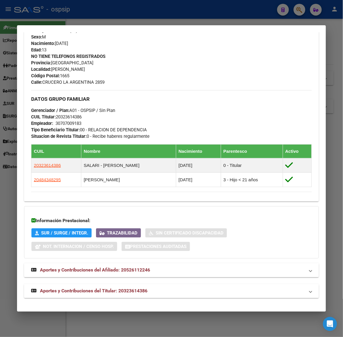
click at [112, 291] on span "Aportes y Contribuciones del Titular: 20323614386" at bounding box center [93, 291] width 107 height 6
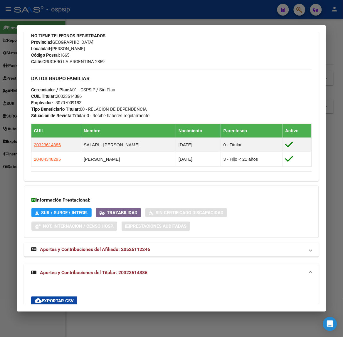
scroll to position [249, 0]
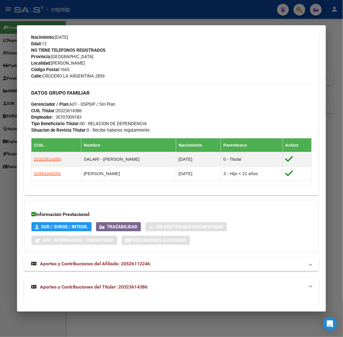
click at [30, 10] on div at bounding box center [171, 168] width 343 height 337
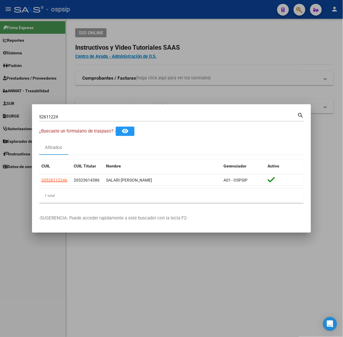
click at [103, 116] on input "52611224" at bounding box center [168, 116] width 258 height 5
type input "25529054"
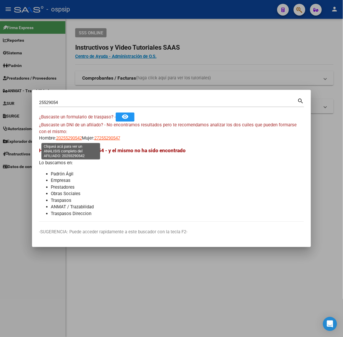
click at [68, 140] on span "20255290542" at bounding box center [69, 137] width 26 height 5
type textarea "20255290542"
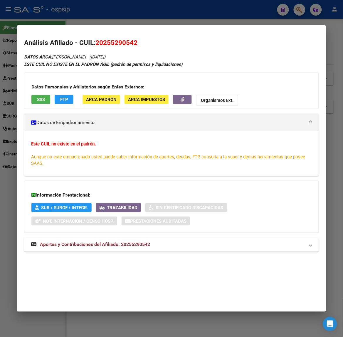
click at [127, 253] on div "DATOS ARCA: SANCHEZ SILVIO GASTON (06/02/1976) ESTE CUIL NO EXISTE EN EL PADRÓN…" at bounding box center [171, 155] width 294 height 205
click at [120, 240] on mat-expansion-panel-header "Aportes y Contribuciones del Afiliado: 20255290542" at bounding box center [171, 244] width 294 height 14
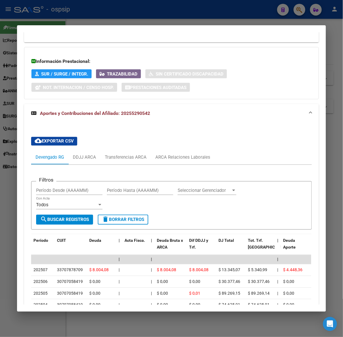
scroll to position [183, 0]
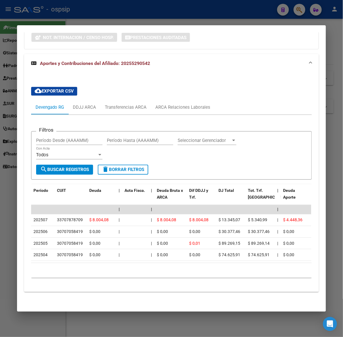
click at [123, 18] on div at bounding box center [171, 168] width 343 height 337
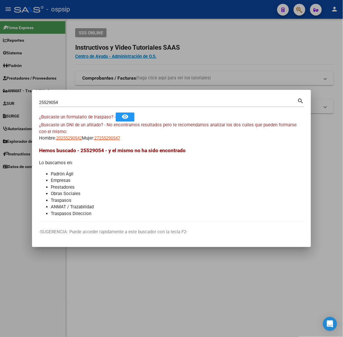
click at [112, 100] on input "25529054" at bounding box center [168, 102] width 258 height 5
type input "55746369"
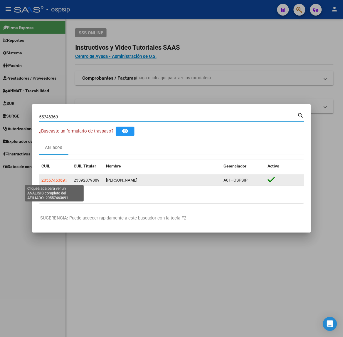
click at [61, 181] on span "20557463691" at bounding box center [54, 180] width 26 height 5
type textarea "20557463691"
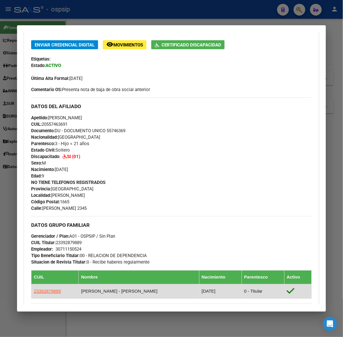
scroll to position [235, 0]
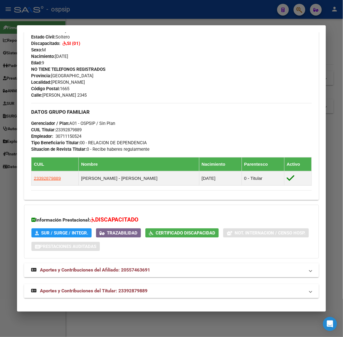
click at [132, 291] on span "Aportes y Contribuciones del Titular: 23392879889" at bounding box center [93, 291] width 107 height 6
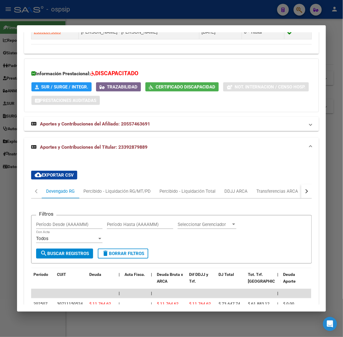
scroll to position [529, 0]
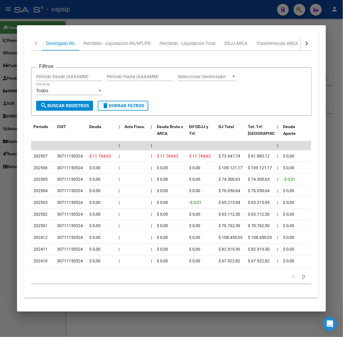
click at [153, 6] on div at bounding box center [171, 168] width 343 height 337
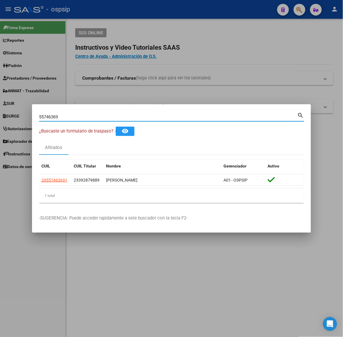
click at [128, 117] on input "55746369" at bounding box center [168, 116] width 258 height 5
type input "44287891"
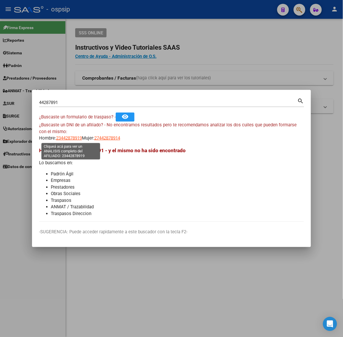
click at [68, 135] on span "23442878919" at bounding box center [69, 137] width 26 height 5
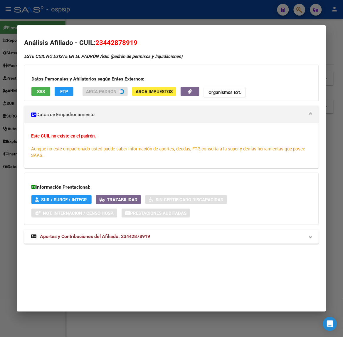
click at [71, 33] on mat-dialog-content "Análisis Afiliado - CUIL: 23442878919 ESTE CUIL NO EXISTE EN EL PADRÓN ÁGIL (pa…" at bounding box center [171, 144] width 309 height 225
click at [78, 31] on mat-dialog-container "Análisis Afiliado - CUIL: 23442878919 ESTE CUIL NO EXISTE EN EL PADRÓN ÁGIL (pa…" at bounding box center [171, 168] width 309 height 286
click at [70, 26] on mat-dialog-container "Análisis Afiliado - CUIL: 23442878919 ESTE CUIL NO EXISTE EN EL PADRÓN ÁGIL (pa…" at bounding box center [171, 168] width 309 height 286
click at [69, 20] on div at bounding box center [171, 168] width 343 height 337
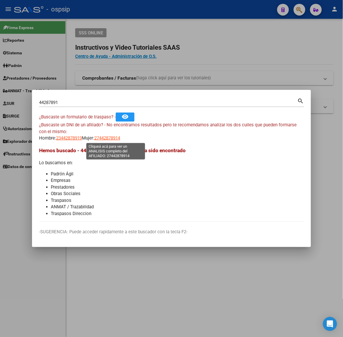
click at [118, 137] on span "27442878914" at bounding box center [107, 137] width 26 height 5
type textarea "27442878914"
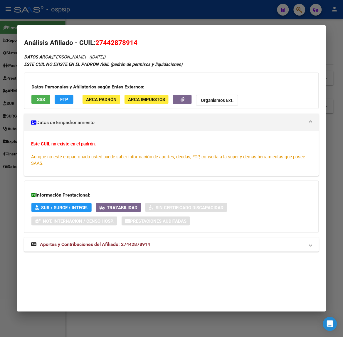
click at [126, 245] on span "Aportes y Contribuciones del Afiliado: 27442878914" at bounding box center [95, 245] width 110 height 6
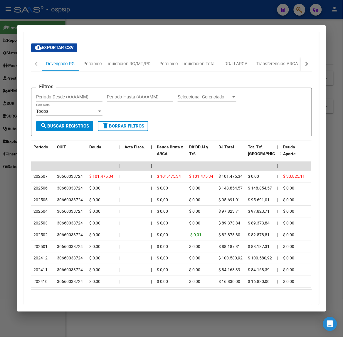
scroll to position [230, 0]
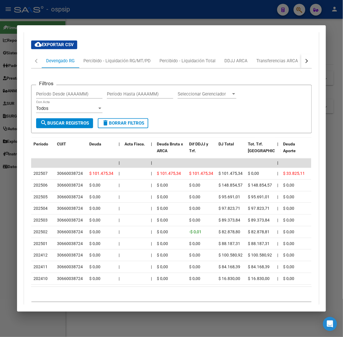
click at [76, 12] on div at bounding box center [171, 168] width 343 height 337
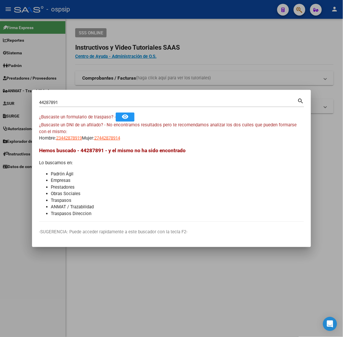
click at [69, 102] on input "44287891" at bounding box center [168, 102] width 258 height 5
type input "23802353"
click at [65, 133] on div "¿Buscaste un DNI de un afiliado? - No encontramos resultados pero te recomendam…" at bounding box center [171, 132] width 265 height 20
click at [66, 138] on span "20238023530" at bounding box center [69, 137] width 26 height 5
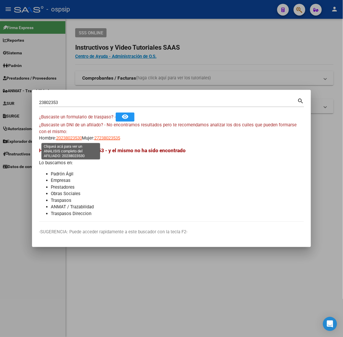
type textarea "20238023530"
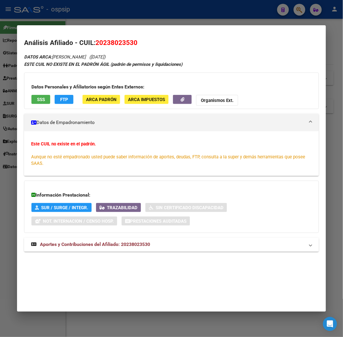
click at [107, 231] on div "Información Prestacional: SUR / SURGE / INTEGR. Trazabilidad Sin Certificado Di…" at bounding box center [171, 207] width 294 height 52
click at [110, 247] on strong "Aportes y Contribuciones del Afiliado: 20238023530" at bounding box center [90, 244] width 119 height 7
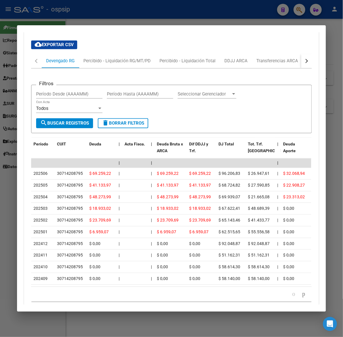
click at [48, 6] on div at bounding box center [171, 168] width 343 height 337
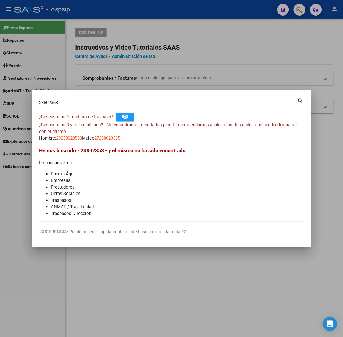
drag, startPoint x: 82, startPoint y: 107, endPoint x: 80, endPoint y: 105, distance: 3.6
click at [82, 107] on div "23802353 Buscar (apellido, dni, cuil, nro traspaso, cuit, obra social)" at bounding box center [168, 102] width 258 height 9
click at [80, 105] on input "23802353" at bounding box center [168, 102] width 258 height 5
type input "44217781"
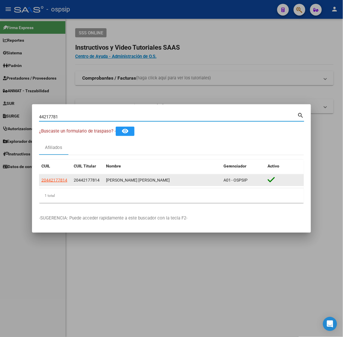
click at [61, 183] on app-link-go-to "20442177814" at bounding box center [54, 180] width 26 height 7
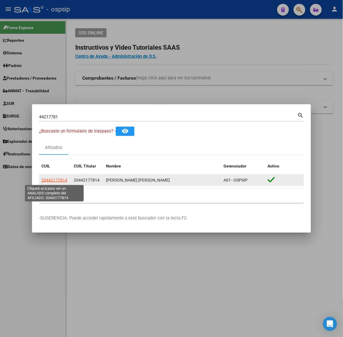
click at [58, 180] on span "20442177814" at bounding box center [54, 180] width 26 height 5
type textarea "20442177814"
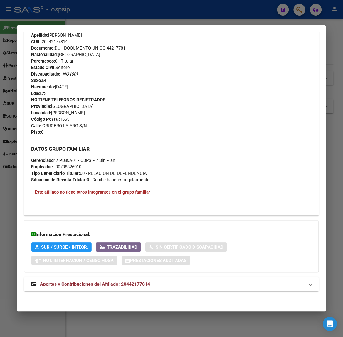
click at [131, 284] on span "Aportes y Contribuciones del Afiliado: 20442177814" at bounding box center [95, 284] width 110 height 6
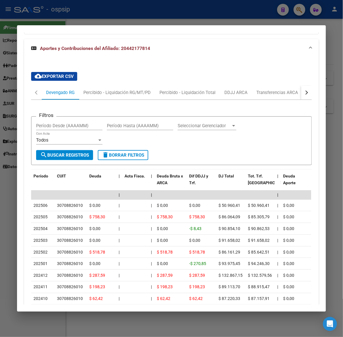
scroll to position [491, 0]
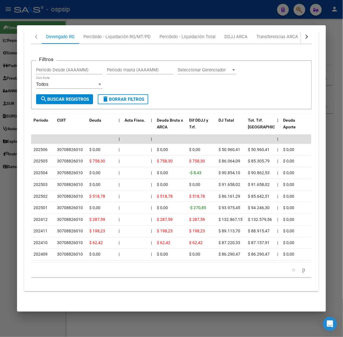
click at [35, 17] on div at bounding box center [171, 168] width 343 height 337
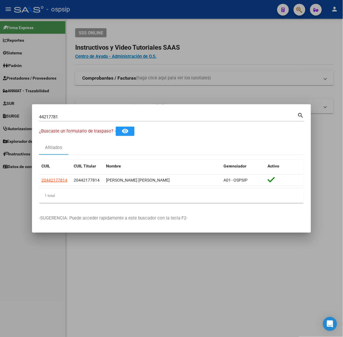
click at [78, 118] on input "44217781" at bounding box center [168, 116] width 258 height 5
type input "40252661"
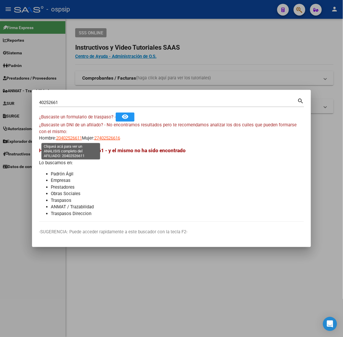
click at [67, 137] on span "20402526611" at bounding box center [69, 137] width 26 height 5
type textarea "20402526611"
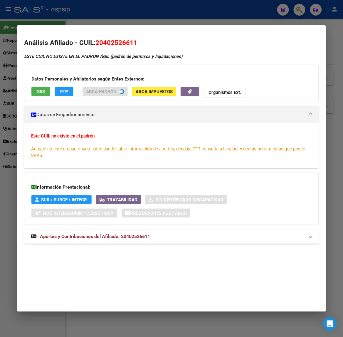
click at [88, 234] on span "Aportes y Contribuciones del Afiliado: 20402526611" at bounding box center [95, 237] width 110 height 6
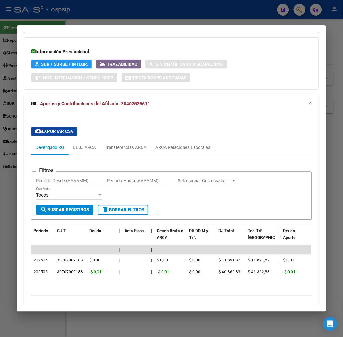
scroll to position [166, 0]
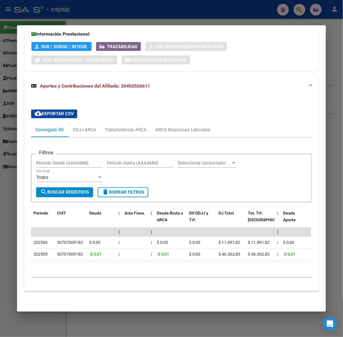
click at [106, 13] on div at bounding box center [171, 168] width 343 height 337
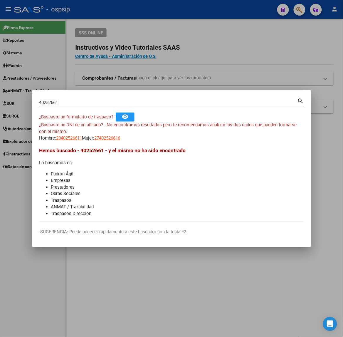
click at [78, 105] on input "40252661" at bounding box center [168, 102] width 258 height 5
type input "46687869"
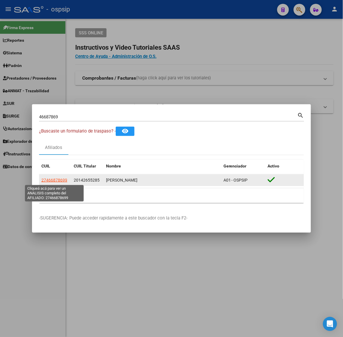
click at [53, 178] on span "27466878699" at bounding box center [54, 180] width 26 height 5
type textarea "27466878699"
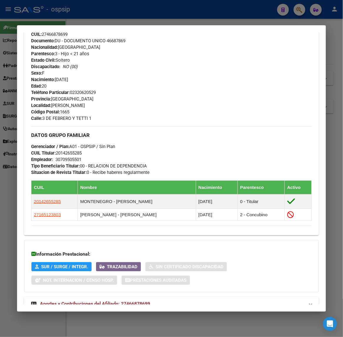
scroll to position [235, 0]
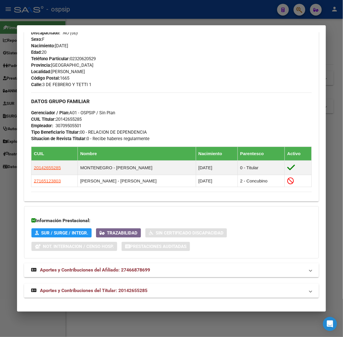
click at [109, 292] on span "Aportes y Contribuciones del Titular: 20142655285" at bounding box center [93, 291] width 107 height 6
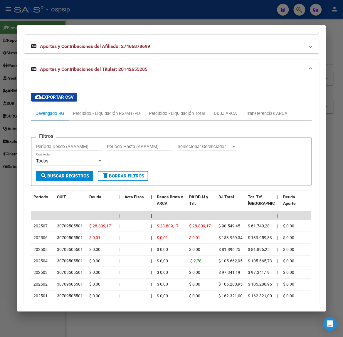
scroll to position [468, 0]
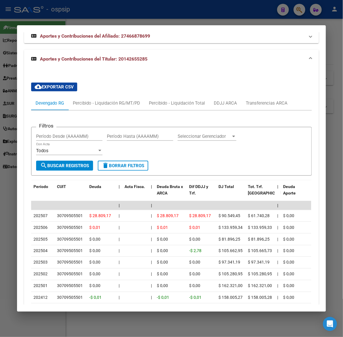
click at [83, 14] on div at bounding box center [171, 168] width 343 height 337
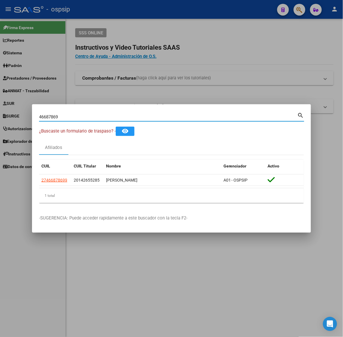
click at [78, 115] on input "46687869" at bounding box center [168, 116] width 258 height 5
type input "93895043"
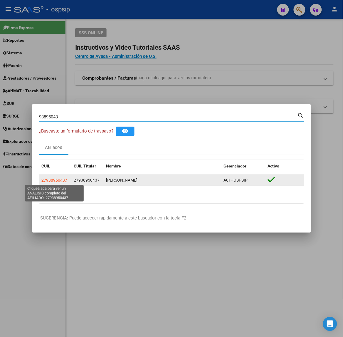
click at [64, 179] on span "27938950437" at bounding box center [54, 180] width 26 height 5
type textarea "27938950437"
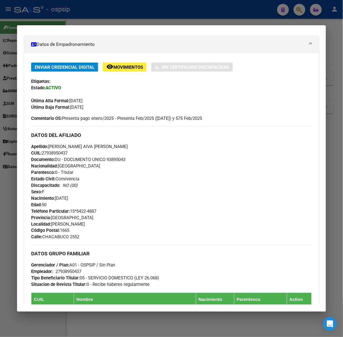
scroll to position [249, 0]
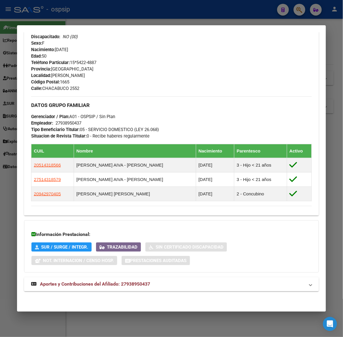
click at [115, 294] on div "DATOS PADRÓN ÁGIL: AIVA FERREIRA CLOTILDE | ACTIVO | AFILIADO TITULAR Datos Per…" at bounding box center [171, 52] width 294 height 492
click at [115, 288] on mat-expansion-panel-header "Aportes y Contribuciones del Afiliado: 27938950437" at bounding box center [171, 284] width 294 height 14
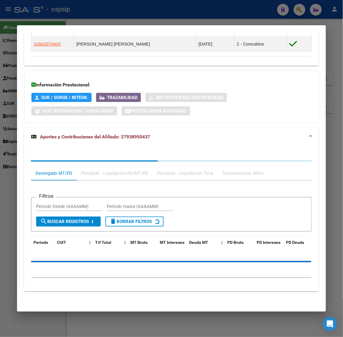
scroll to position [398, 0]
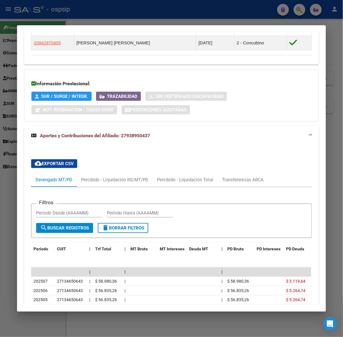
click at [95, 13] on div at bounding box center [171, 168] width 343 height 337
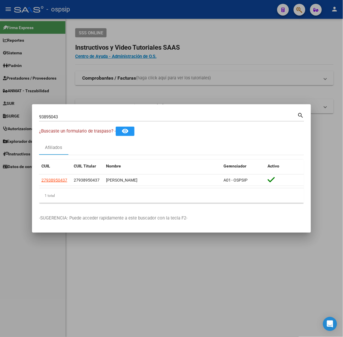
click at [68, 122] on div "93895043 Buscar (apellido, dni, cuil, nro traspaso, cuit, obra social) search" at bounding box center [171, 119] width 265 height 16
click at [65, 119] on div "93895043 Buscar (apellido, dni, cuil, nro traspaso, cuit, obra social)" at bounding box center [168, 116] width 258 height 9
drag, startPoint x: 65, startPoint y: 119, endPoint x: 65, endPoint y: 114, distance: 5.0
click at [65, 119] on div "93895043 Buscar (apellido, dni, cuil, nro traspaso, cuit, obra social)" at bounding box center [168, 116] width 258 height 9
click at [65, 114] on input "93895043" at bounding box center [168, 116] width 258 height 5
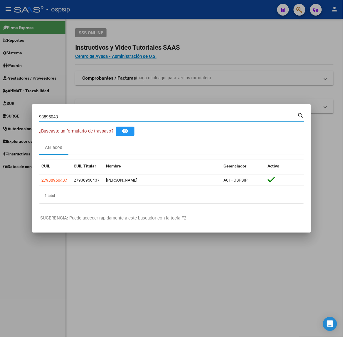
click at [65, 114] on input "93895043" at bounding box center [168, 116] width 258 height 5
type input "41951528"
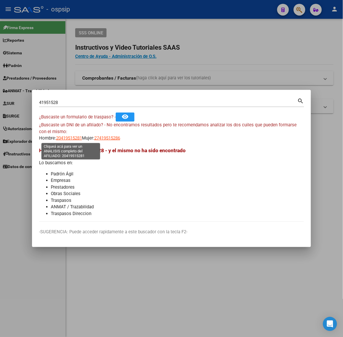
click at [66, 136] on span "20419515281" at bounding box center [69, 137] width 26 height 5
type textarea "20419515281"
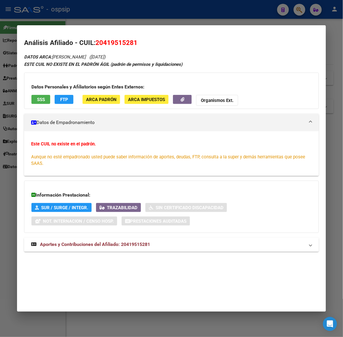
click at [112, 245] on span "Aportes y Contribuciones del Afiliado: 20419515281" at bounding box center [95, 245] width 110 height 6
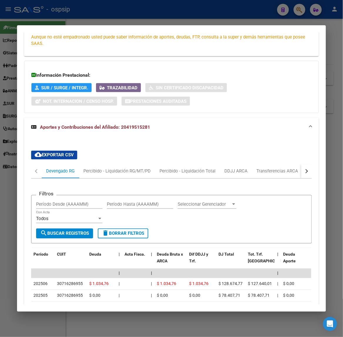
scroll to position [193, 0]
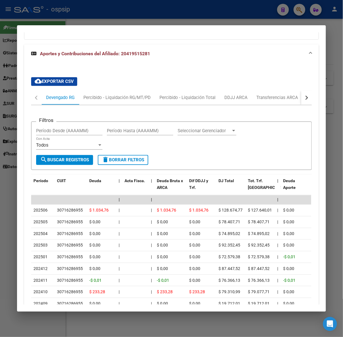
click at [48, 18] on div at bounding box center [171, 168] width 343 height 337
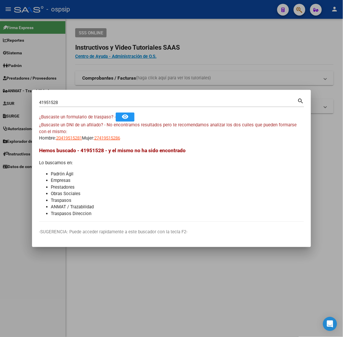
click at [83, 95] on mat-dialog-container "41951528 Buscar (apellido, dni, cuil, nro traspaso, cuit, obra social) search ¿…" at bounding box center [171, 168] width 279 height 157
click at [85, 99] on div "41951528 Buscar (apellido, dni, cuil, nro traspaso, cuit, obra social)" at bounding box center [168, 102] width 258 height 9
click at [87, 102] on input "41951528" at bounding box center [168, 102] width 258 height 5
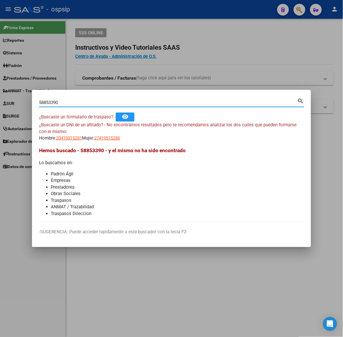
type input "58853390"
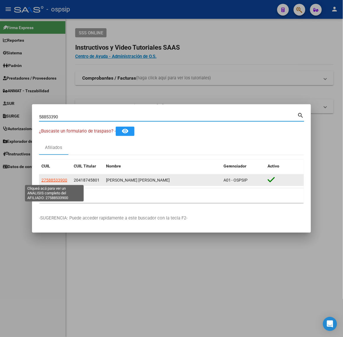
click at [56, 179] on span "27588533900" at bounding box center [54, 180] width 26 height 5
type textarea "27588533900"
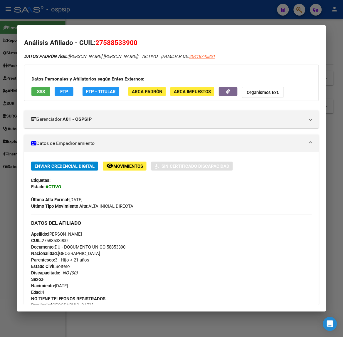
scroll to position [256, 0]
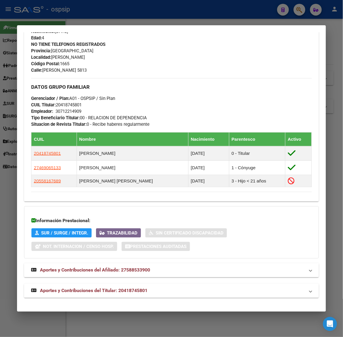
click at [105, 291] on span "Aportes y Contribuciones del Titular: 20418745801" at bounding box center [93, 291] width 107 height 6
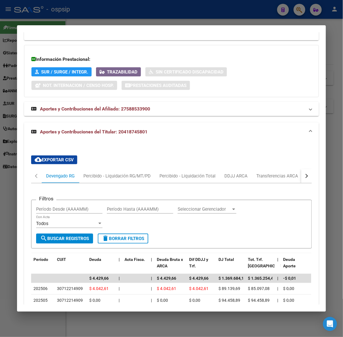
scroll to position [452, 0]
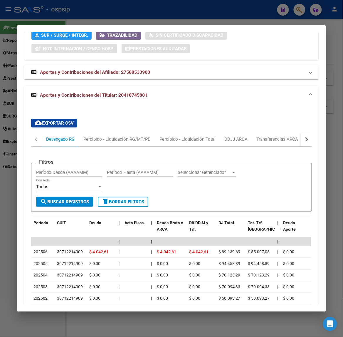
click at [173, 10] on div at bounding box center [171, 168] width 343 height 337
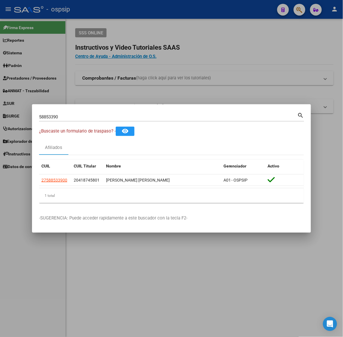
click at [122, 117] on input "58853390" at bounding box center [168, 116] width 258 height 5
type input "35226514"
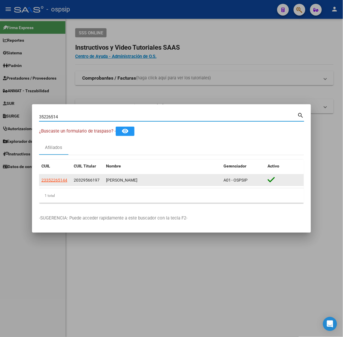
click at [63, 174] on datatable-body-cell "23352265144" at bounding box center [55, 179] width 32 height 11
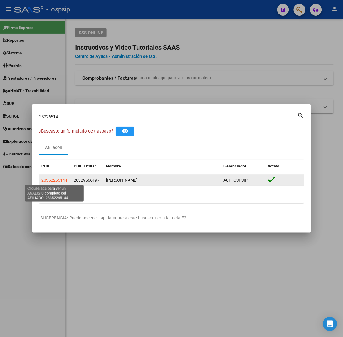
click at [63, 178] on span "23352265144" at bounding box center [54, 180] width 26 height 5
type textarea "23352265144"
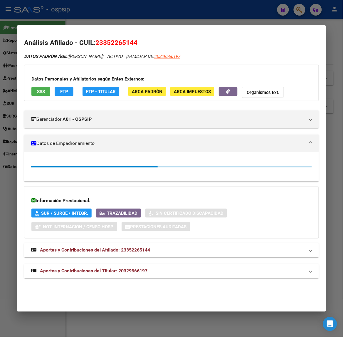
click at [169, 275] on mat-expansion-panel-header "Aportes y Contribuciones del Titular: 20329566197" at bounding box center [171, 271] width 294 height 14
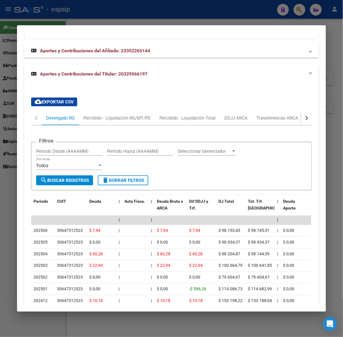
scroll to position [558, 0]
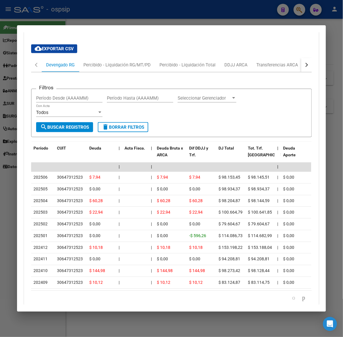
click at [123, 23] on div at bounding box center [171, 168] width 343 height 337
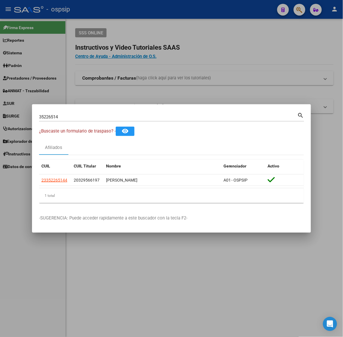
click at [112, 113] on div "35226514 Buscar (apellido, dni, cuil, nro traspaso, cuit, obra social)" at bounding box center [168, 116] width 258 height 9
click at [115, 115] on input "35226514" at bounding box center [168, 116] width 258 height 5
type input "32956619"
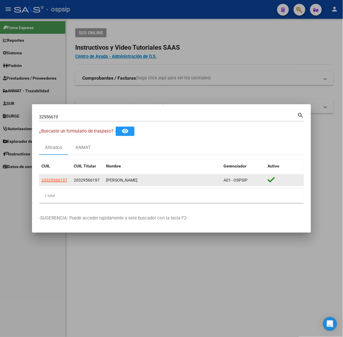
click at [65, 184] on datatable-body-cell "20329566197" at bounding box center [55, 179] width 32 height 11
click at [62, 181] on span "20329566197" at bounding box center [54, 180] width 26 height 5
type textarea "20329566197"
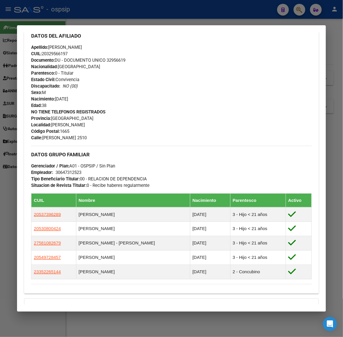
scroll to position [272, 0]
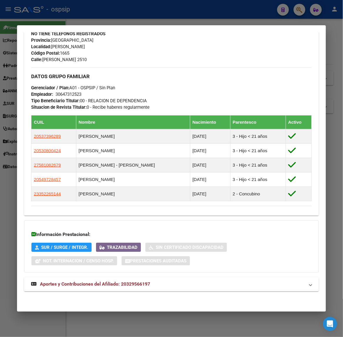
click at [150, 292] on div "DATOS PADRÓN ÁGIL: GAJARDO ADRIAN FRANCISCO | ACTIVO | AFILIADO TITULAR Datos P…" at bounding box center [171, 40] width 294 height 515
click at [166, 283] on mat-panel-title "Aportes y Contribuciones del Afiliado: 20329566197" at bounding box center [167, 284] width 273 height 7
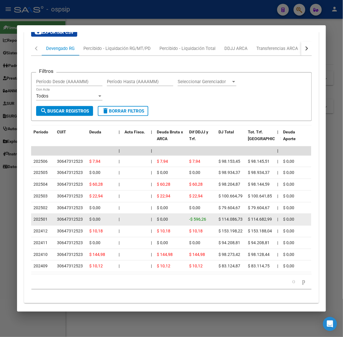
scroll to position [566, 0]
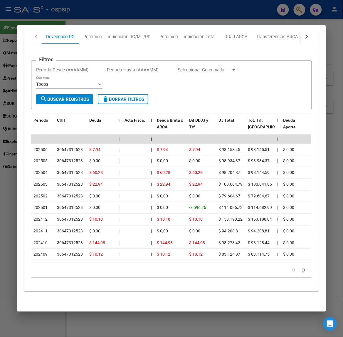
click at [144, 18] on div at bounding box center [171, 168] width 343 height 337
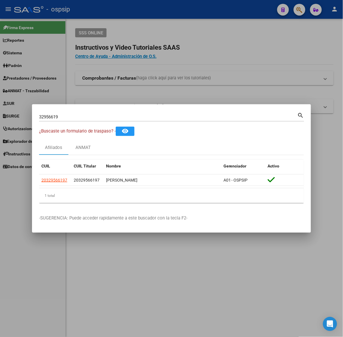
click at [121, 112] on div "32956619 Buscar (apellido, dni, cuil, nro traspaso, cuit, obra social) search" at bounding box center [171, 116] width 265 height 10
click at [121, 114] on div "32956619 Buscar (apellido, dni, cuil, nro traspaso, cuit, obra social)" at bounding box center [168, 116] width 258 height 9
click at [118, 117] on input "32956619" at bounding box center [168, 116] width 258 height 5
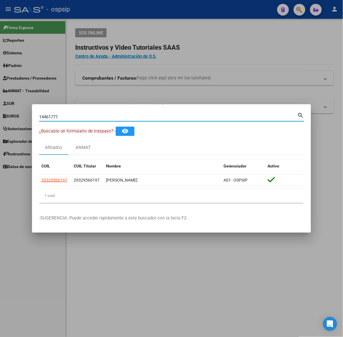
type input "14461771"
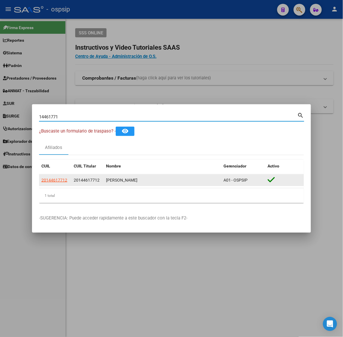
click at [65, 179] on span "20144617712" at bounding box center [54, 180] width 26 height 5
type textarea "20144617712"
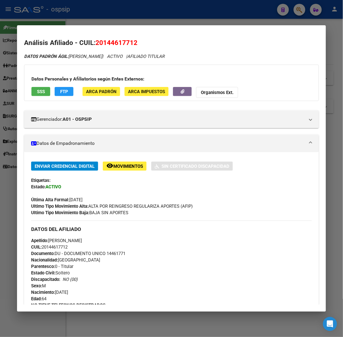
scroll to position [199, 0]
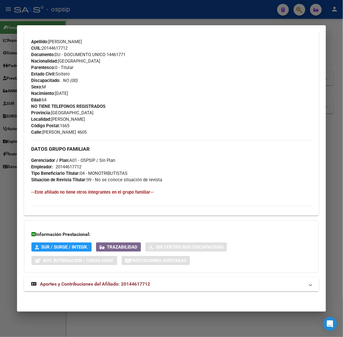
click at [119, 284] on span "Aportes y Contribuciones del Afiliado: 20144617712" at bounding box center [95, 284] width 110 height 6
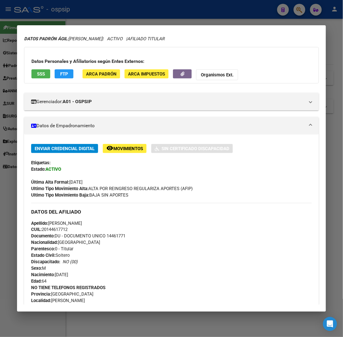
scroll to position [0, 0]
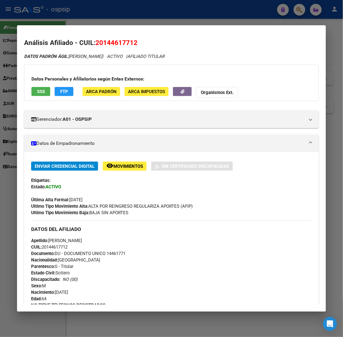
click at [72, 1] on div at bounding box center [171, 168] width 343 height 337
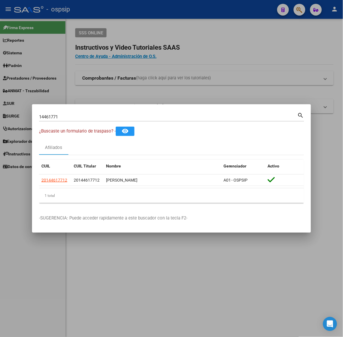
click at [87, 116] on input "14461771" at bounding box center [168, 116] width 258 height 5
type input "29782127"
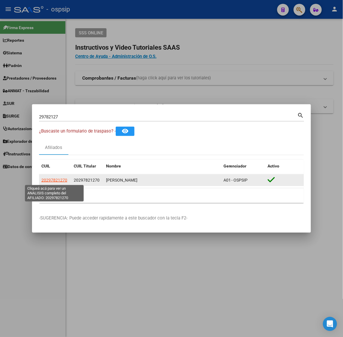
click at [58, 181] on span "20297821270" at bounding box center [54, 180] width 26 height 5
type textarea "20297821270"
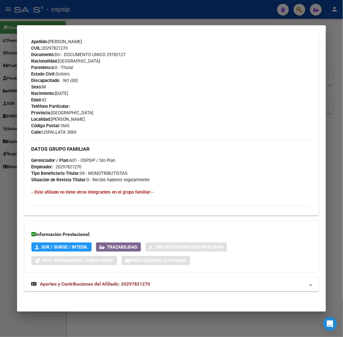
click at [146, 279] on mat-expansion-panel-header "Aportes y Contribuciones del Afiliado: 20297821270" at bounding box center [171, 284] width 294 height 14
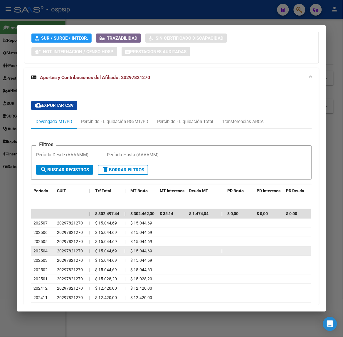
scroll to position [459, 0]
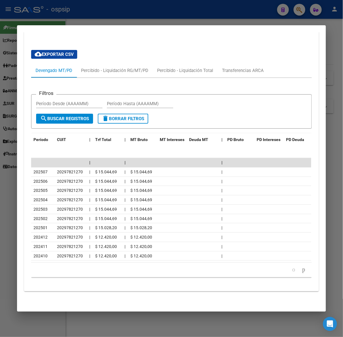
click at [93, 11] on div at bounding box center [171, 168] width 343 height 337
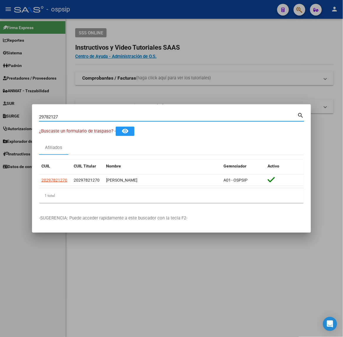
click at [85, 118] on input "29782127" at bounding box center [168, 116] width 258 height 5
type input "46116338"
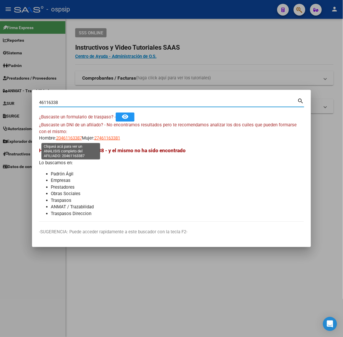
click at [77, 135] on span "20461163387" at bounding box center [69, 137] width 26 height 5
type textarea "20461163387"
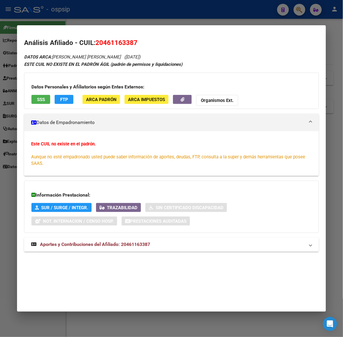
click at [87, 250] on mat-expansion-panel-header "Aportes y Contribuciones del Afiliado: 20461163387" at bounding box center [171, 244] width 294 height 14
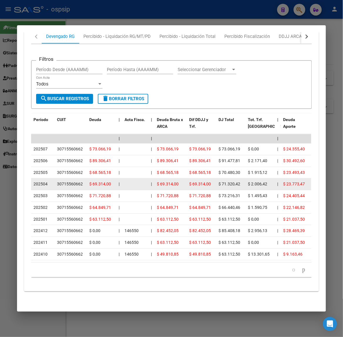
scroll to position [0, 0]
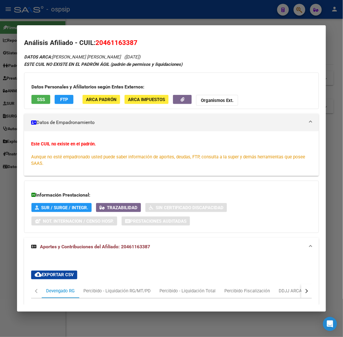
click at [128, 6] on div at bounding box center [171, 168] width 343 height 337
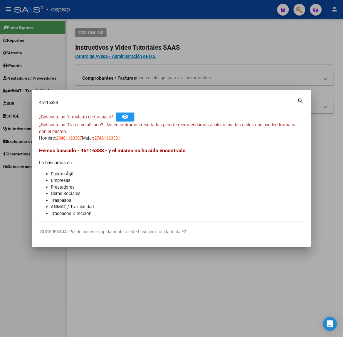
click at [98, 102] on input "46116338" at bounding box center [168, 102] width 258 height 5
type input "40718855"
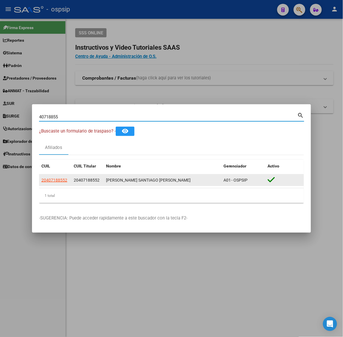
click at [64, 176] on datatable-body-cell "20407188552" at bounding box center [55, 179] width 32 height 11
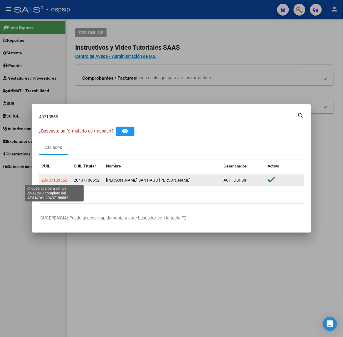
click at [64, 178] on span "20407188552" at bounding box center [54, 180] width 26 height 5
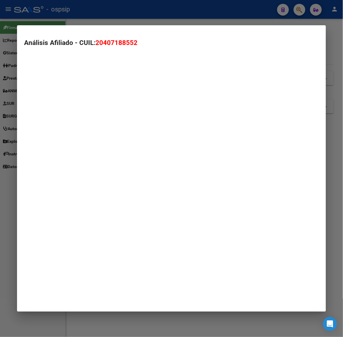
type textarea "20407188552"
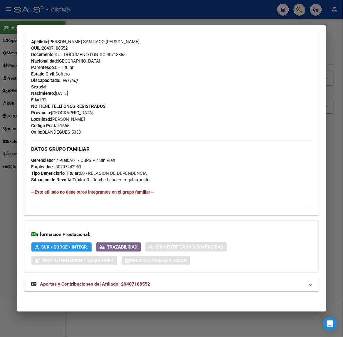
click at [126, 287] on strong "Aportes y Contribuciones del Afiliado: 20407188552" at bounding box center [90, 284] width 119 height 7
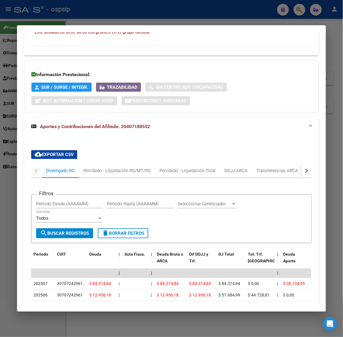
scroll to position [463, 0]
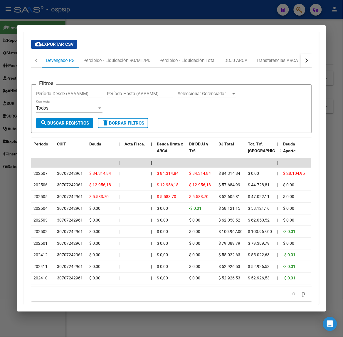
click at [101, 13] on div at bounding box center [171, 168] width 343 height 337
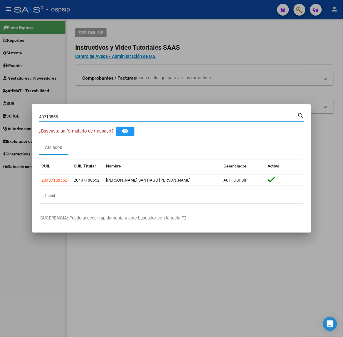
click at [98, 114] on input "40718855" at bounding box center [168, 116] width 258 height 5
type input "48040852"
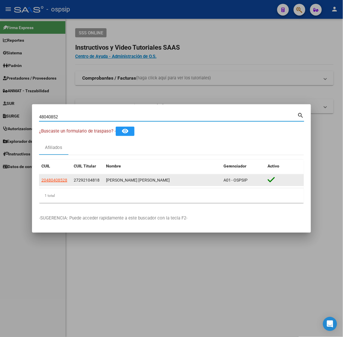
click at [60, 179] on span "20480408528" at bounding box center [54, 180] width 26 height 5
type textarea "20480408528"
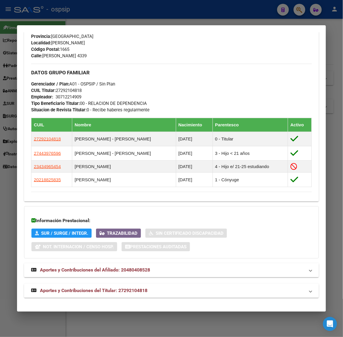
click at [121, 291] on span "Aportes y Contribuciones del Titular: 27292104818" at bounding box center [93, 291] width 107 height 6
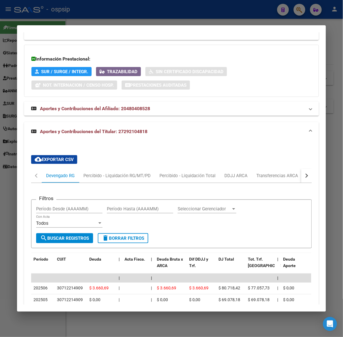
scroll to position [570, 0]
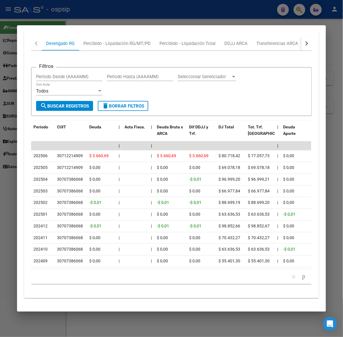
click at [158, 18] on div at bounding box center [171, 168] width 343 height 337
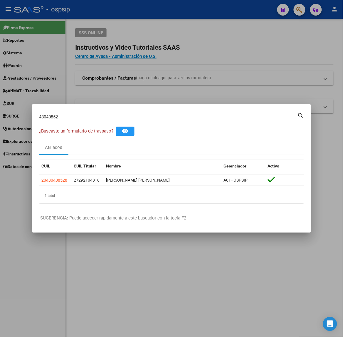
click at [55, 115] on input "48040852" at bounding box center [168, 116] width 258 height 5
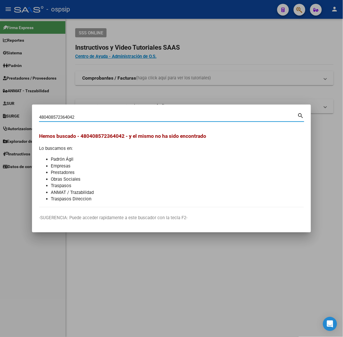
click at [78, 118] on input "480408572364042" at bounding box center [168, 116] width 258 height 5
type input "57236404"
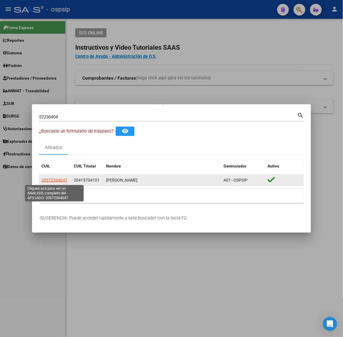
click at [61, 180] on span "20572364047" at bounding box center [54, 180] width 26 height 5
type textarea "20572364047"
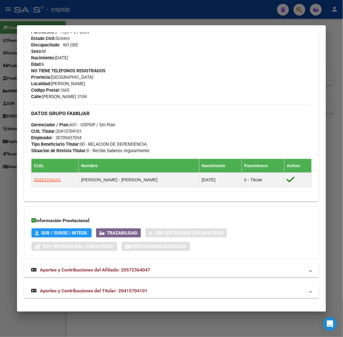
click at [129, 294] on strong "Aportes y Contribuciones del Titular: 20415704101" at bounding box center [89, 290] width 116 height 7
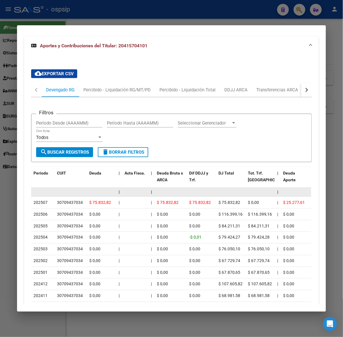
scroll to position [505, 0]
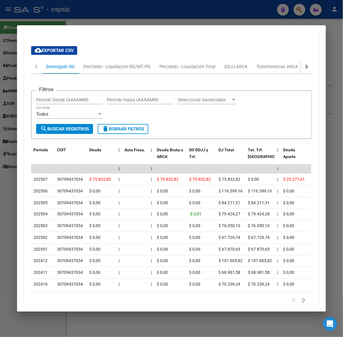
click at [49, 6] on div at bounding box center [171, 168] width 343 height 337
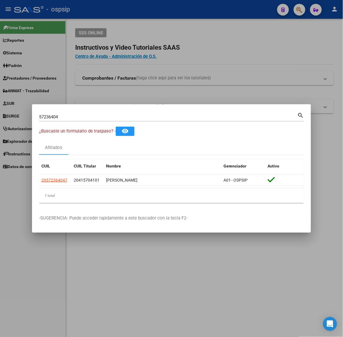
click at [85, 114] on div "57236404 Buscar (apellido, dni, cuil, nro traspaso, cuit, obra social)" at bounding box center [168, 116] width 258 height 9
click at [87, 115] on input "57236404" at bounding box center [168, 116] width 258 height 5
type input "40656761"
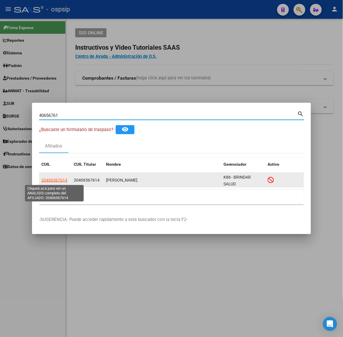
drag, startPoint x: 67, startPoint y: 172, endPoint x: 63, endPoint y: 181, distance: 9.8
click at [63, 181] on span "20406567614" at bounding box center [54, 180] width 26 height 5
type textarea "20406567614"
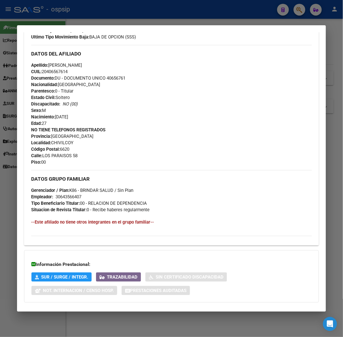
scroll to position [212, 0]
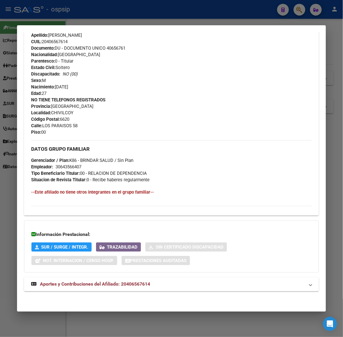
click at [139, 276] on div "DATOS PADRÓN ÁGIL: DABI ULISES | INACTIVO | AFILIADO TITULAR Datos Personales y…" at bounding box center [171, 69] width 294 height 457
click at [141, 284] on span "Aportes y Contribuciones del Afiliado: 20406567614" at bounding box center [95, 284] width 110 height 6
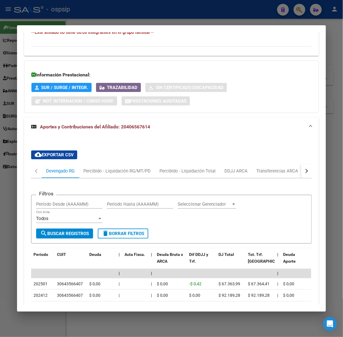
scroll to position [441, 0]
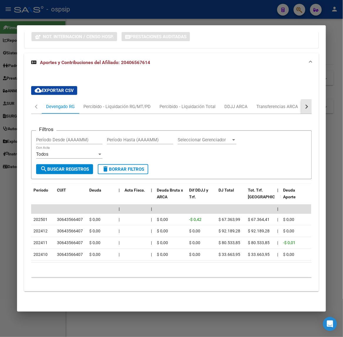
click at [301, 103] on button "button" at bounding box center [306, 107] width 11 height 14
click at [297, 101] on div "ARCA Relaciones Laborales" at bounding box center [271, 107] width 64 height 14
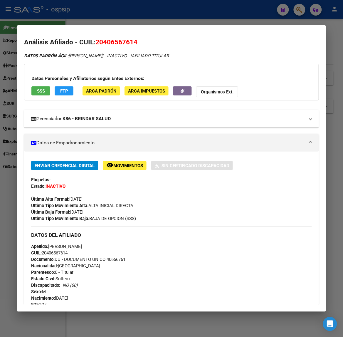
scroll to position [0, 0]
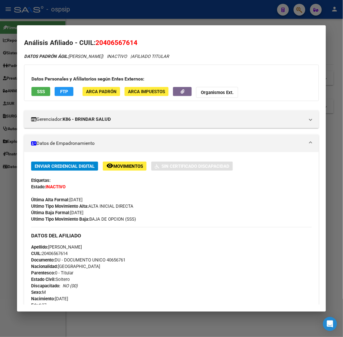
click at [37, 97] on app-consulta-sss-html "SSS" at bounding box center [40, 92] width 19 height 11
click at [37, 90] on span "SSS" at bounding box center [41, 91] width 8 height 5
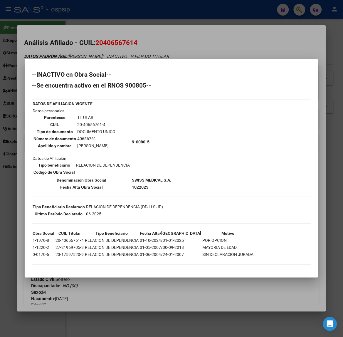
click at [37, 90] on div "40656761 Buscar (apellido, dni, cuil, nro traspaso, cuit, obra social) search ¿…" at bounding box center [171, 168] width 343 height 337
click at [93, 7] on div at bounding box center [171, 168] width 343 height 337
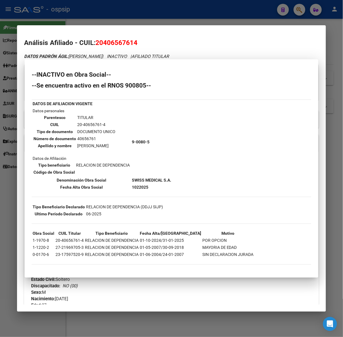
click at [93, 7] on div at bounding box center [171, 168] width 343 height 337
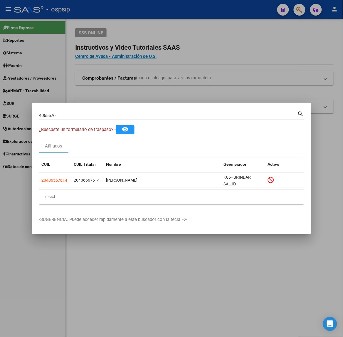
click at [70, 110] on div "40656761 Buscar (apellido, dni, cuil, nro traspaso, cuit, obra social) search" at bounding box center [171, 115] width 265 height 10
click at [75, 113] on input "40656761" at bounding box center [168, 115] width 258 height 5
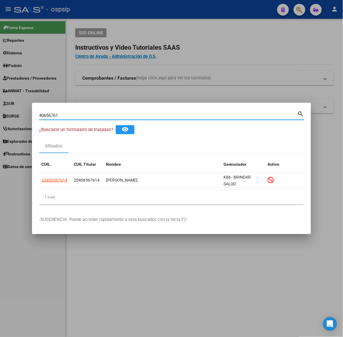
click at [75, 113] on input "40656761" at bounding box center [168, 115] width 258 height 5
type input "41562835"
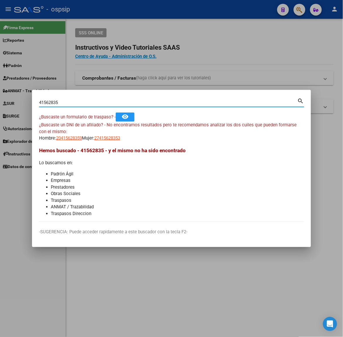
click at [64, 139] on span "20415628359" at bounding box center [69, 137] width 26 height 5
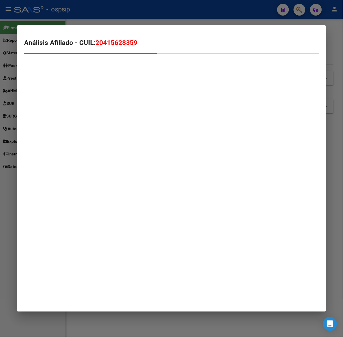
click at [73, 53] on div at bounding box center [12, 53] width 294 height 1
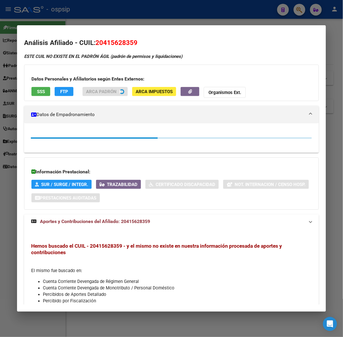
drag, startPoint x: 64, startPoint y: 15, endPoint x: 65, endPoint y: 30, distance: 15.6
click at [64, 14] on div at bounding box center [171, 168] width 343 height 337
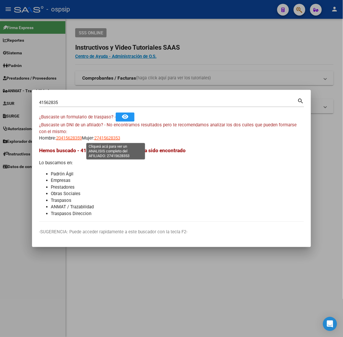
click at [115, 138] on span "27415628353" at bounding box center [107, 137] width 26 height 5
type textarea "27415628353"
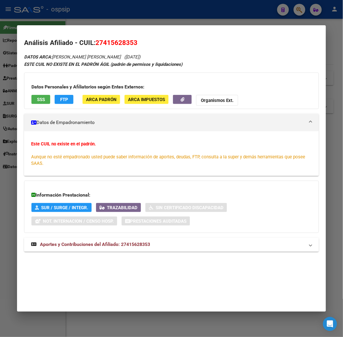
click at [132, 259] on div "Análisis Afiliado - CUIL: 27415628353 DATOS ARCA: FUNES NATALIA MARIANELA (26/0…" at bounding box center [171, 151] width 294 height 227
click at [125, 244] on span "Aportes y Contribuciones del Afiliado: 27415628353" at bounding box center [95, 245] width 110 height 6
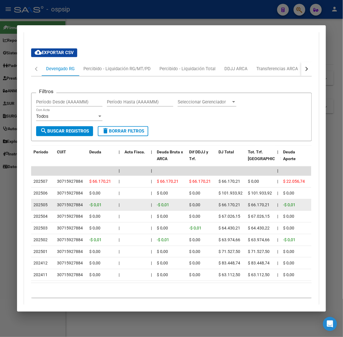
scroll to position [247, 0]
